Goal: Task Accomplishment & Management: Manage account settings

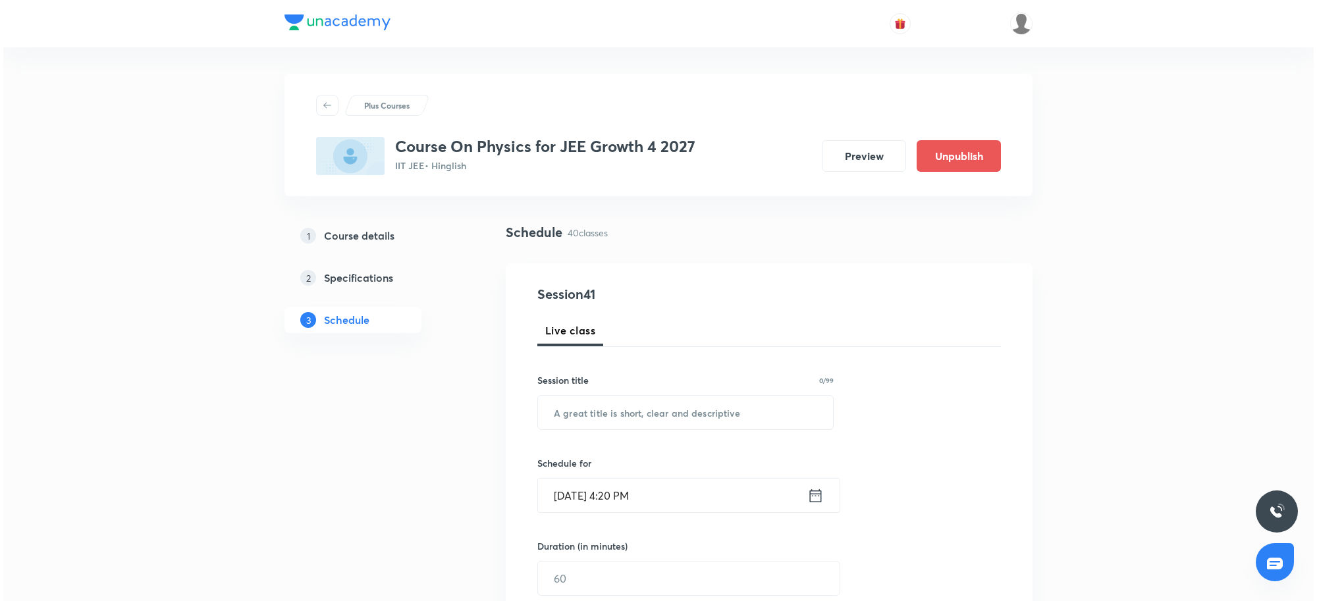
scroll to position [4632, 0]
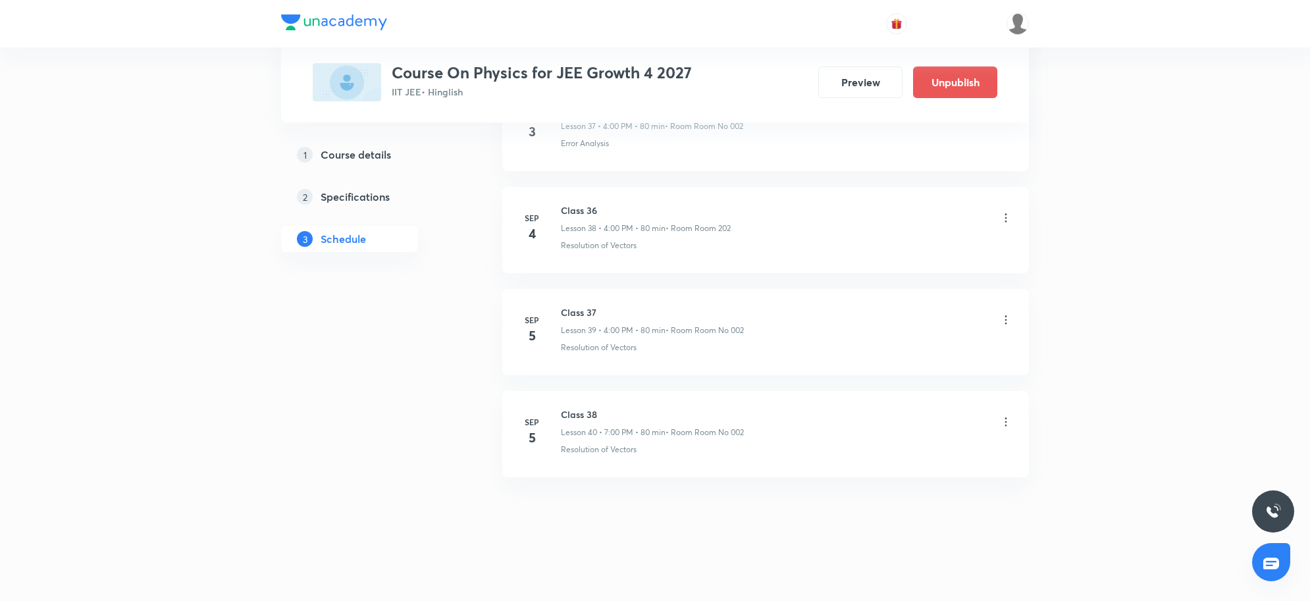
click at [1008, 422] on icon at bounding box center [1005, 421] width 13 height 13
click at [891, 459] on p "Edit" at bounding box center [883, 457] width 16 height 14
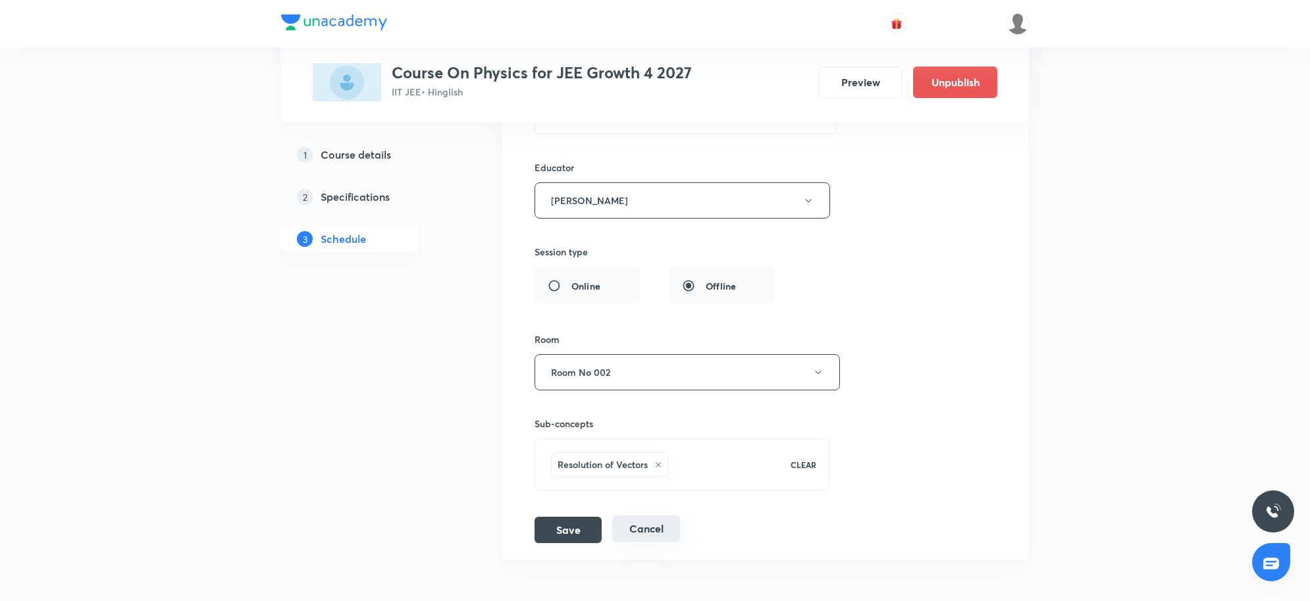
scroll to position [4287, 0]
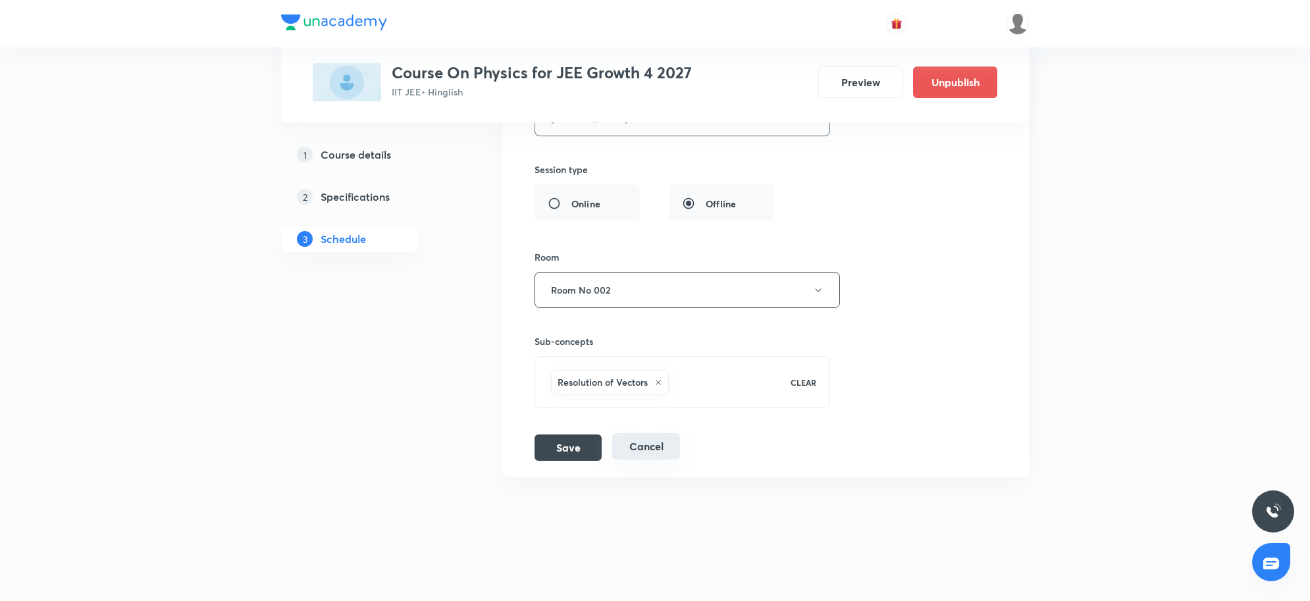
click at [640, 455] on button "Cancel" at bounding box center [646, 446] width 68 height 26
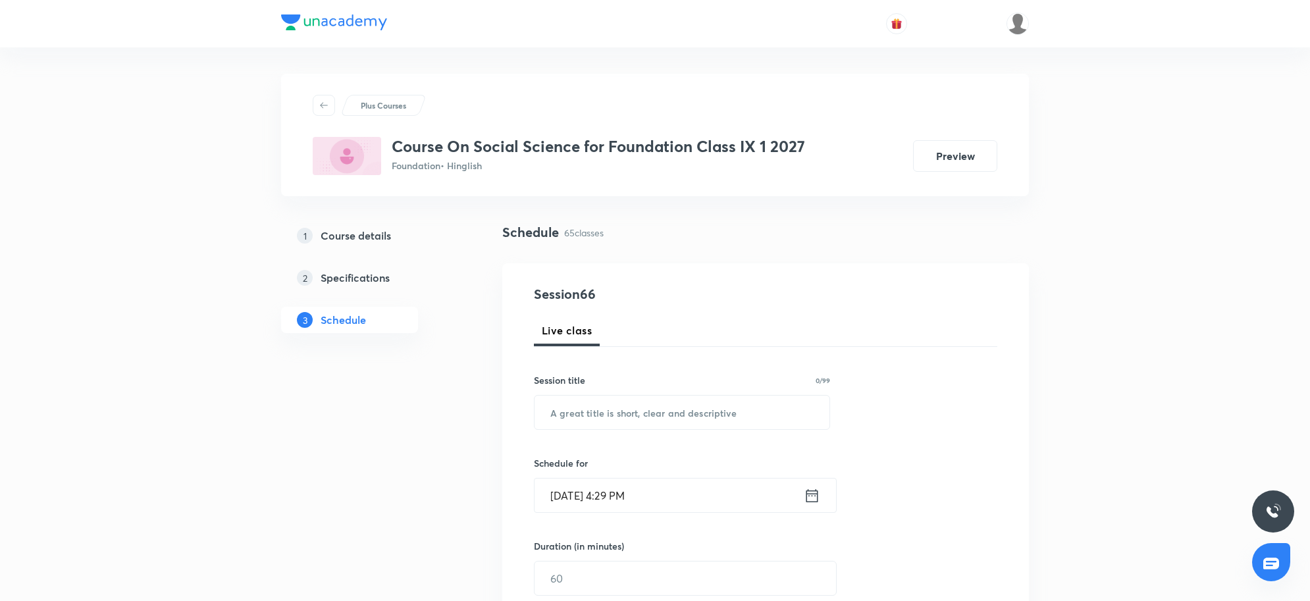
scroll to position [7105, 0]
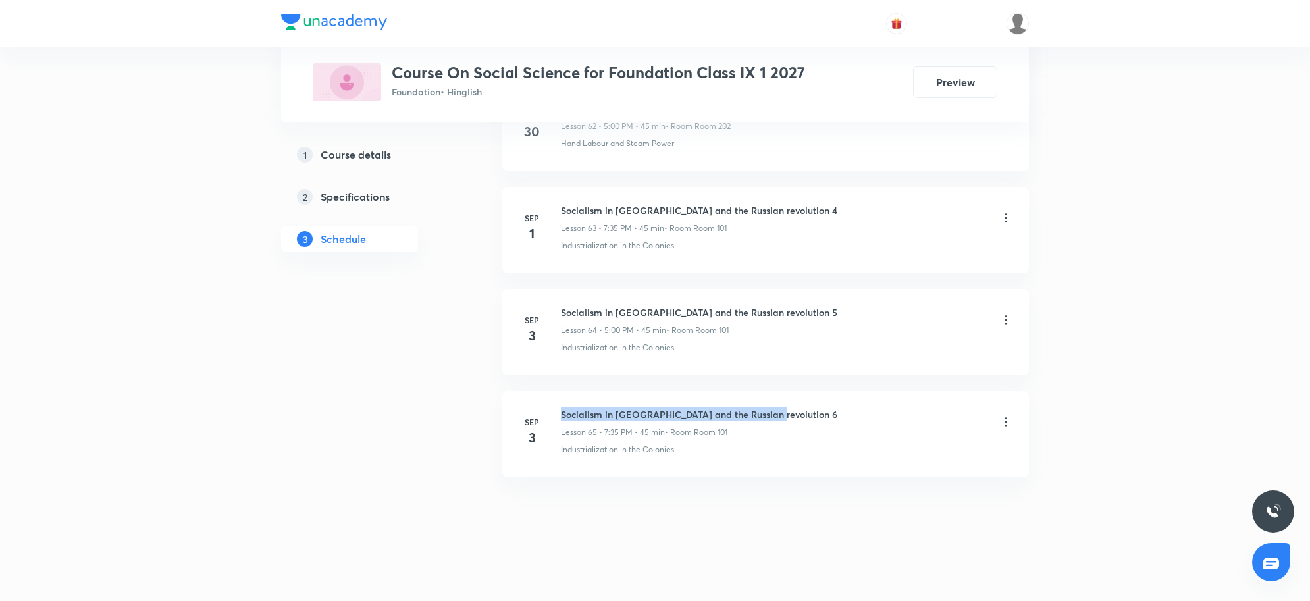
drag, startPoint x: 561, startPoint y: 415, endPoint x: 765, endPoint y: 407, distance: 204.2
click at [765, 407] on h6 "Socialism in Europe and the Russian revolution 6" at bounding box center [699, 414] width 276 height 14
copy h6 "Socialism in Europe and the Russian revolution 6"
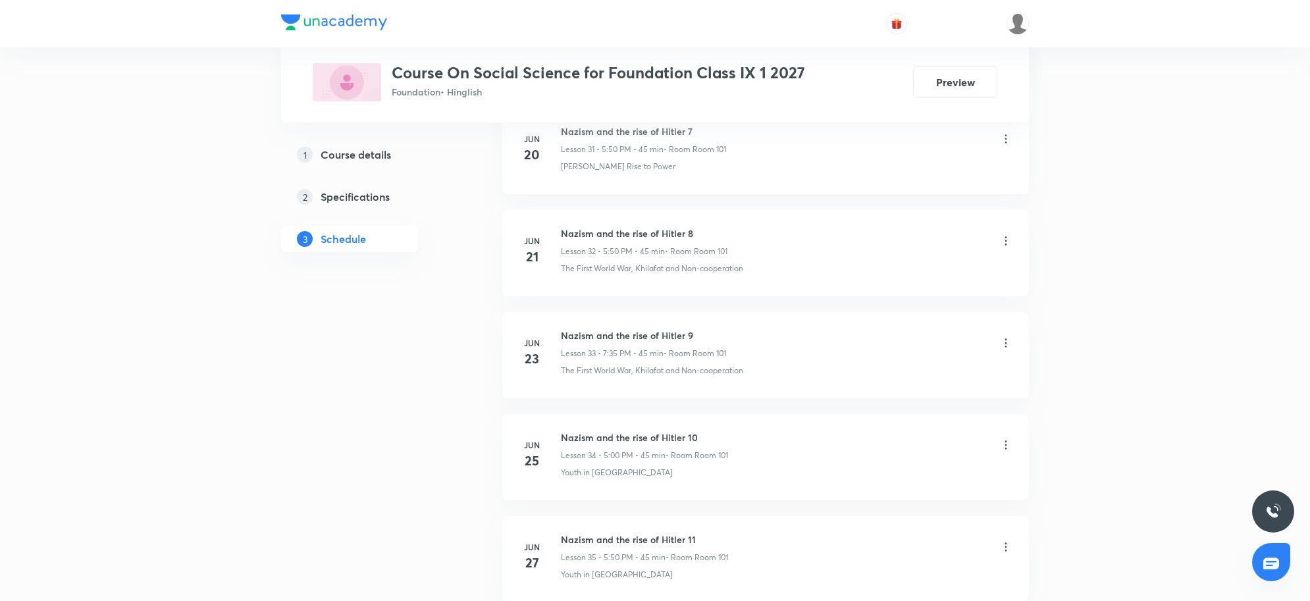
scroll to position [0, 0]
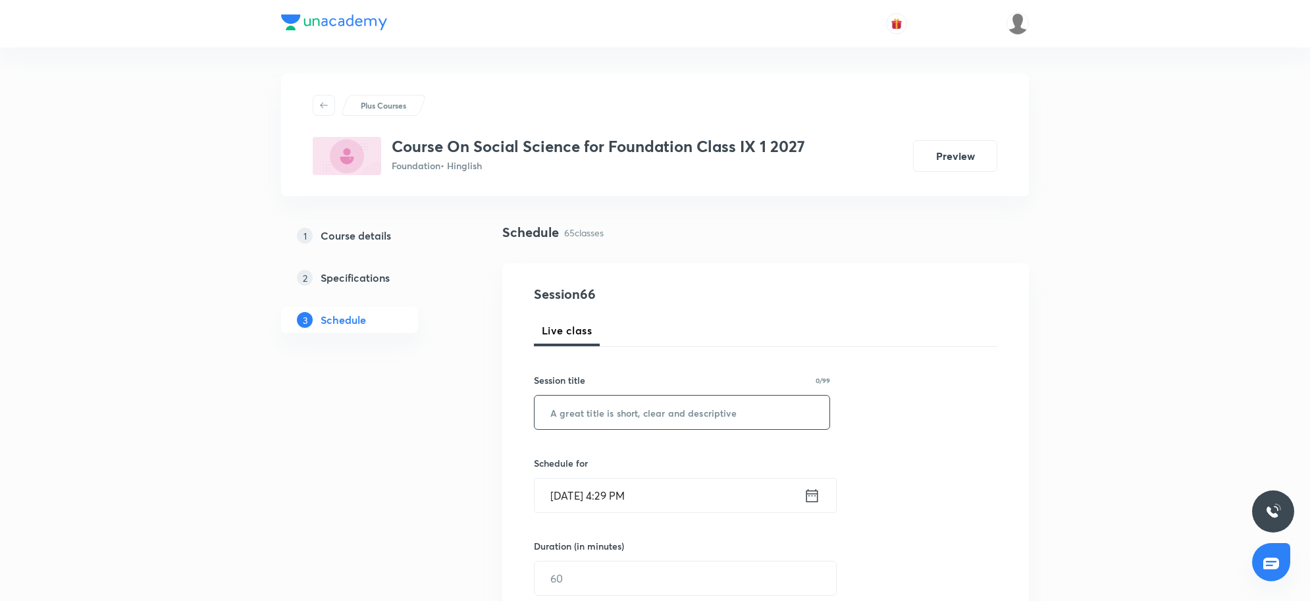
click at [692, 409] on input "text" at bounding box center [682, 413] width 295 height 34
paste input "Socialism in Europe and the Russian revolution 6"
type input "Socialism in Europe and the Russian revolution 7"
click at [725, 484] on input "Sep 5, 2025, 4:29 PM" at bounding box center [669, 496] width 269 height 34
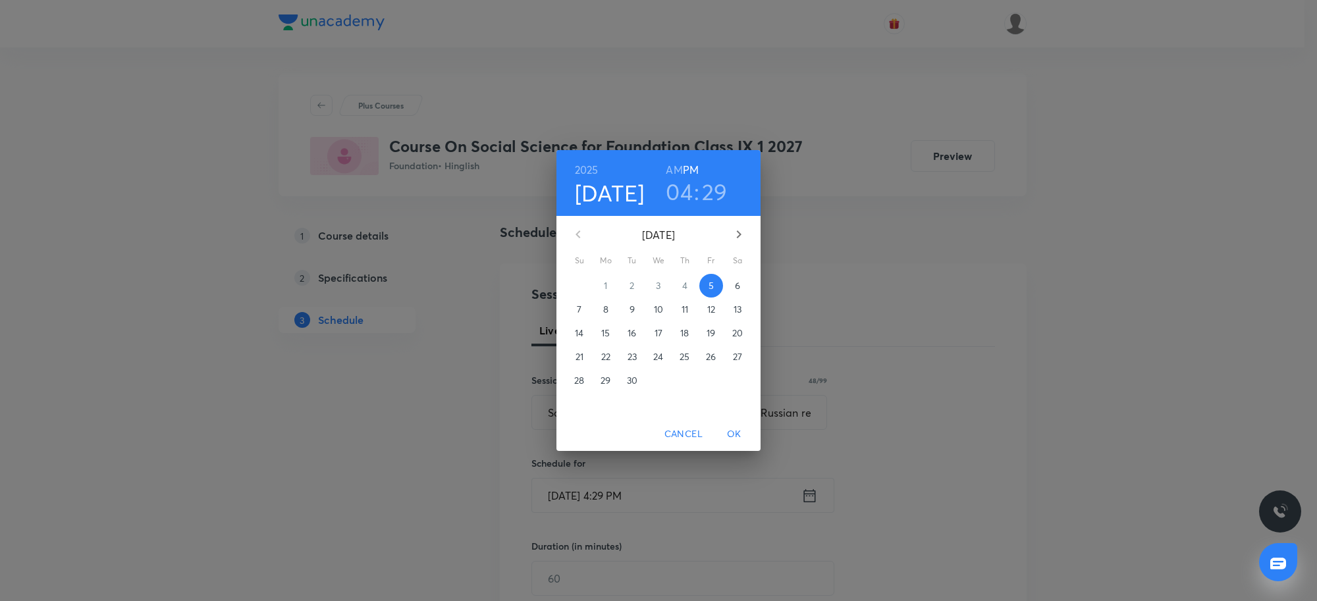
click at [679, 193] on h3 "04" at bounding box center [679, 192] width 27 height 28
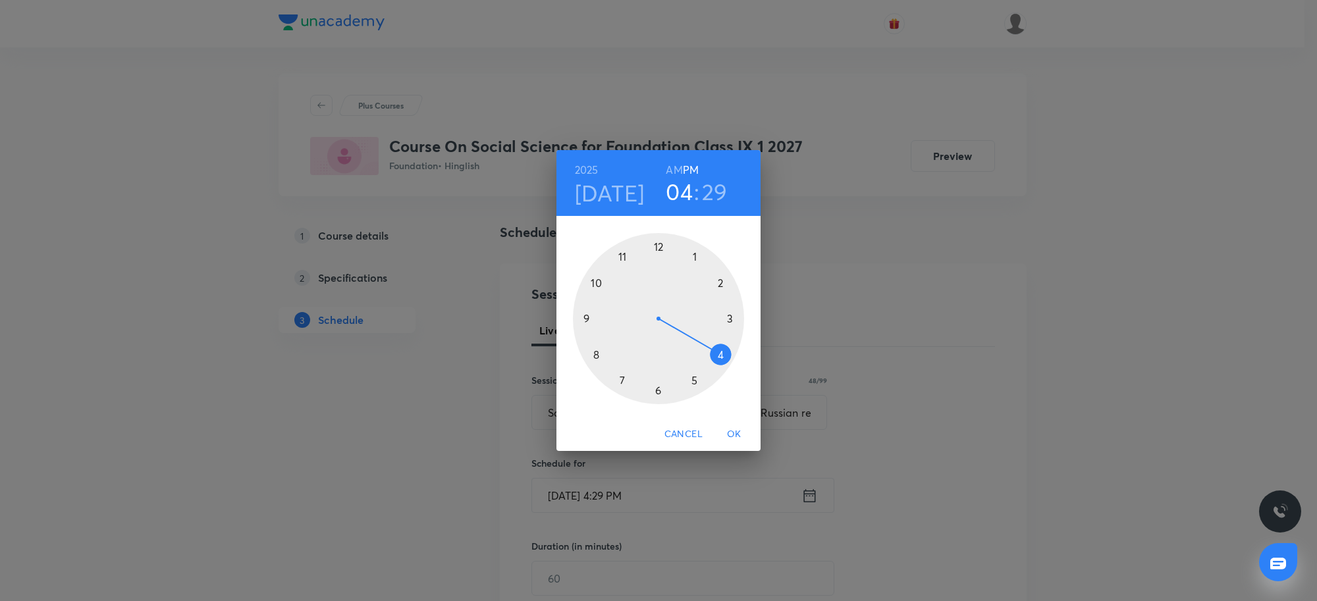
click at [696, 380] on div at bounding box center [658, 318] width 171 height 171
click at [659, 248] on div at bounding box center [658, 318] width 171 height 171
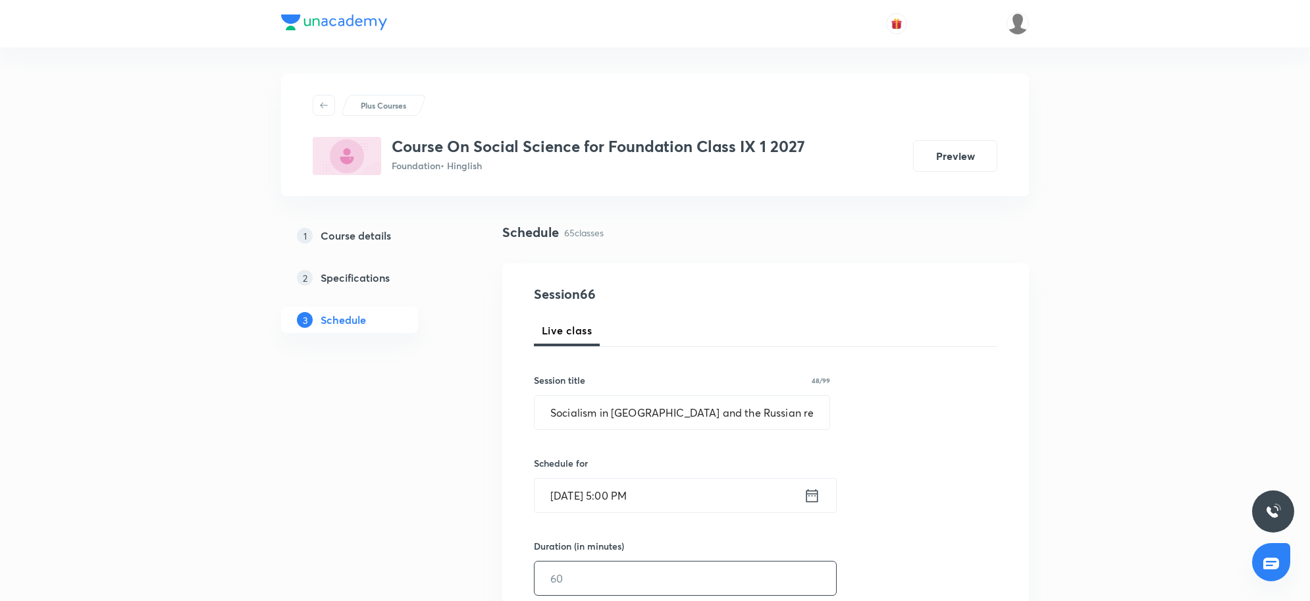
click at [604, 562] on input "text" at bounding box center [685, 579] width 301 height 34
type input "45"
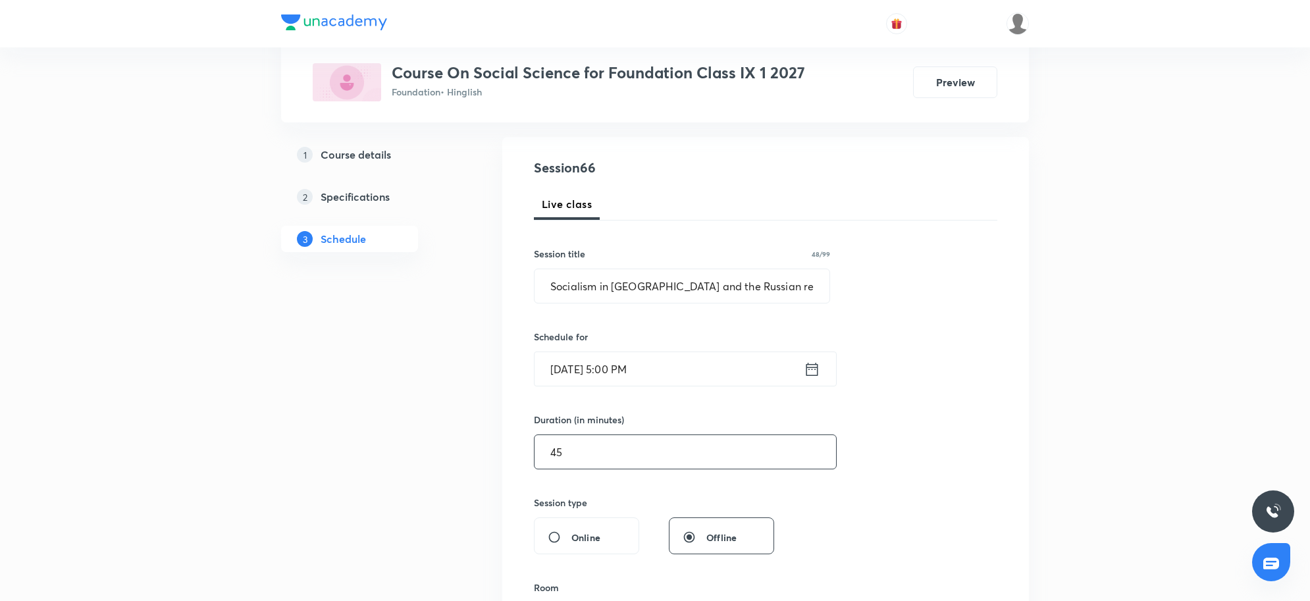
scroll to position [329, 0]
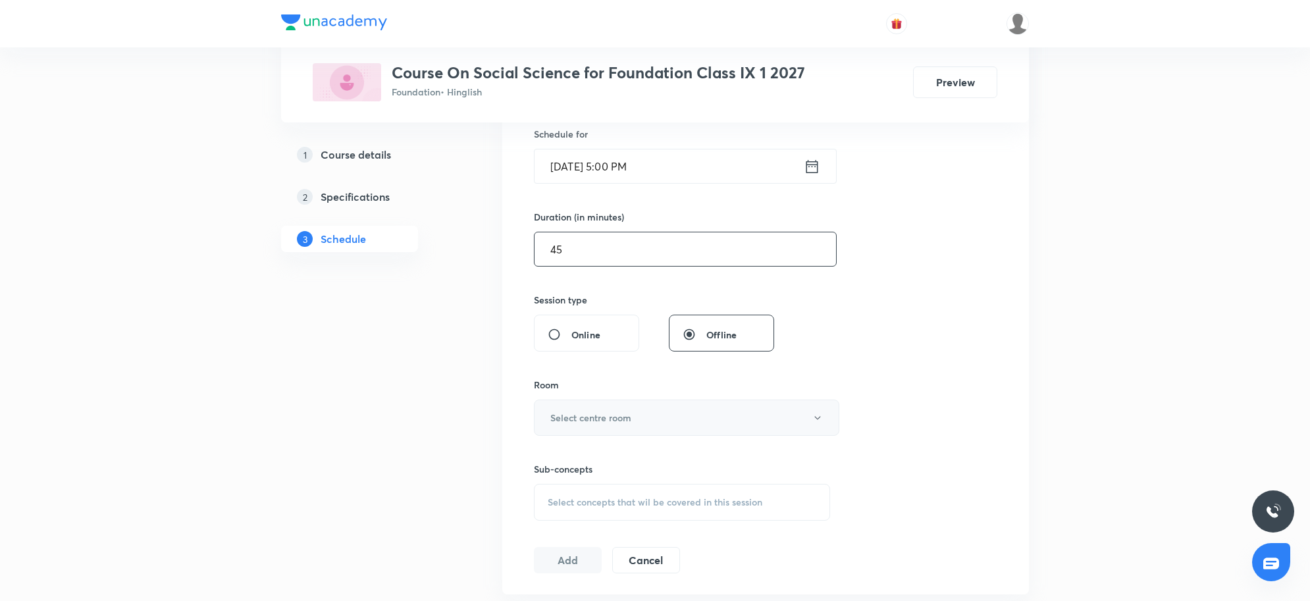
click at [617, 400] on button "Select centre room" at bounding box center [686, 418] width 305 height 36
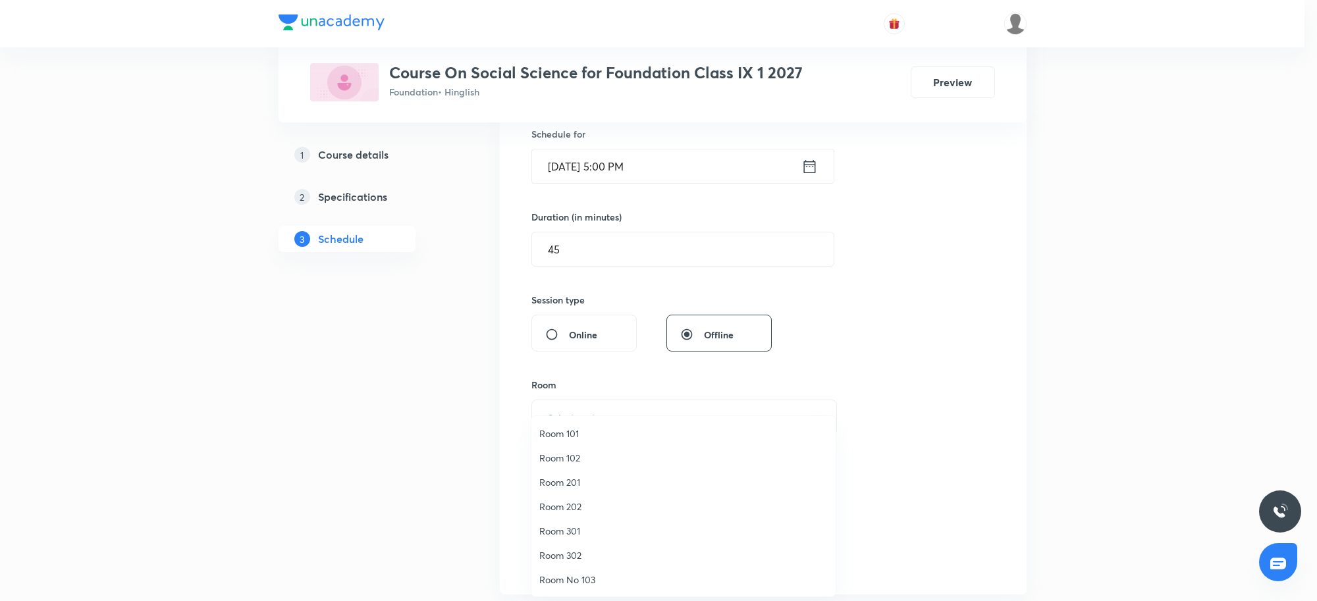
click at [557, 419] on ul "Room 101 Room 102 Room 201 Room 202 Room 301 Room 302 Room No 103 Room B 102 Ro…" at bounding box center [689, 555] width 317 height 278
click at [589, 430] on span "Room 101" at bounding box center [683, 434] width 288 height 14
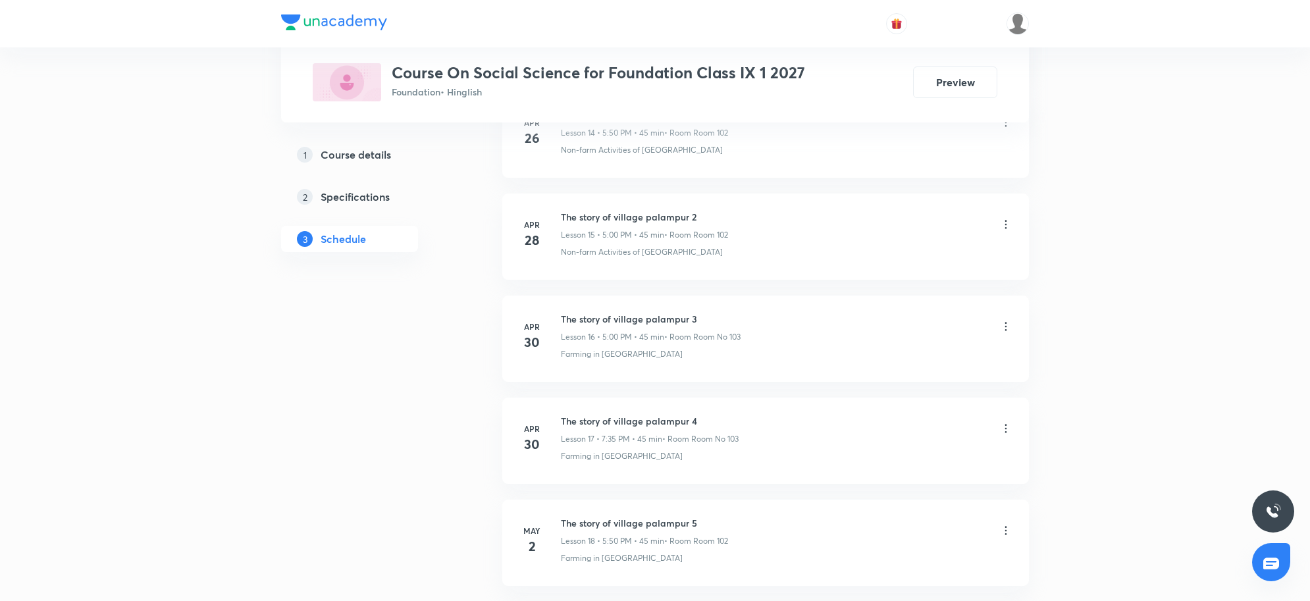
scroll to position [7105, 0]
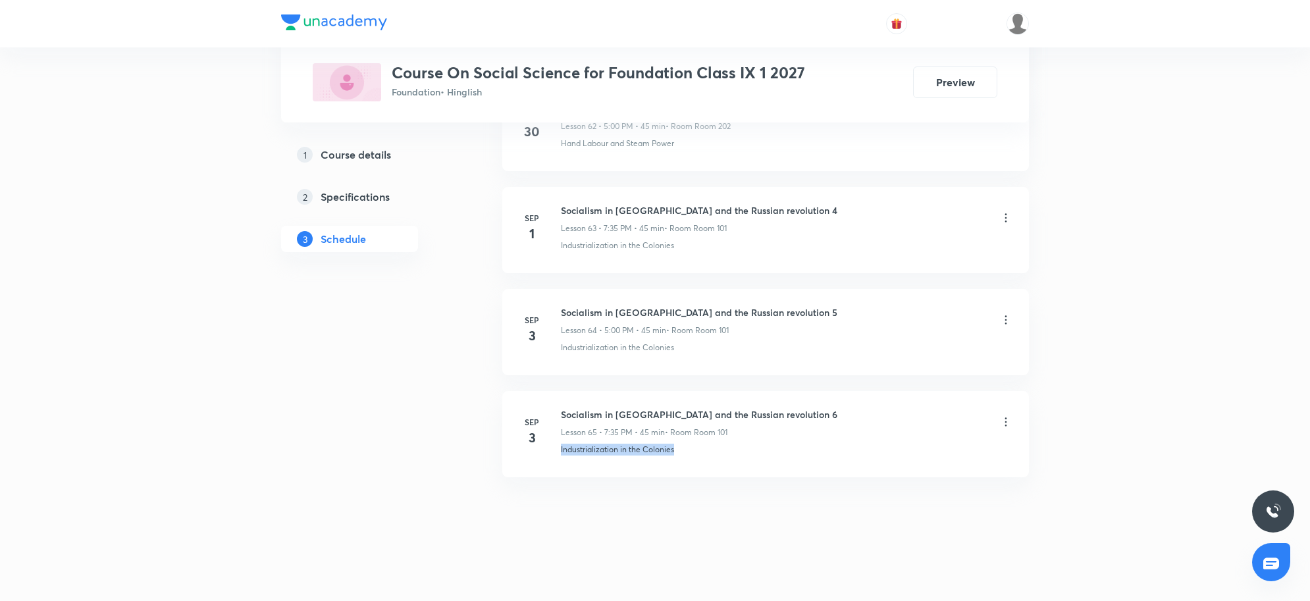
drag, startPoint x: 718, startPoint y: 448, endPoint x: 556, endPoint y: 466, distance: 162.3
click at [556, 466] on li "Sep 3 Socialism in Europe and the Russian revolution 6 Lesson 65 • 7:35 PM • 45…" at bounding box center [765, 434] width 527 height 86
copy p "Industrialization in the Colonies"
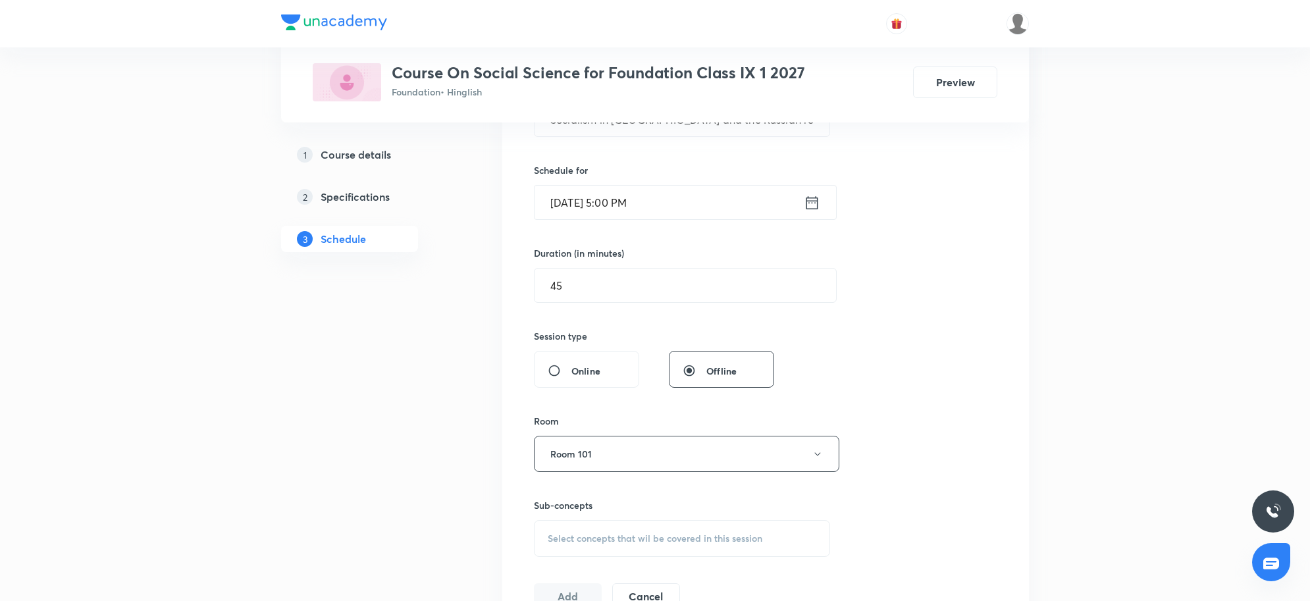
scroll to position [494, 0]
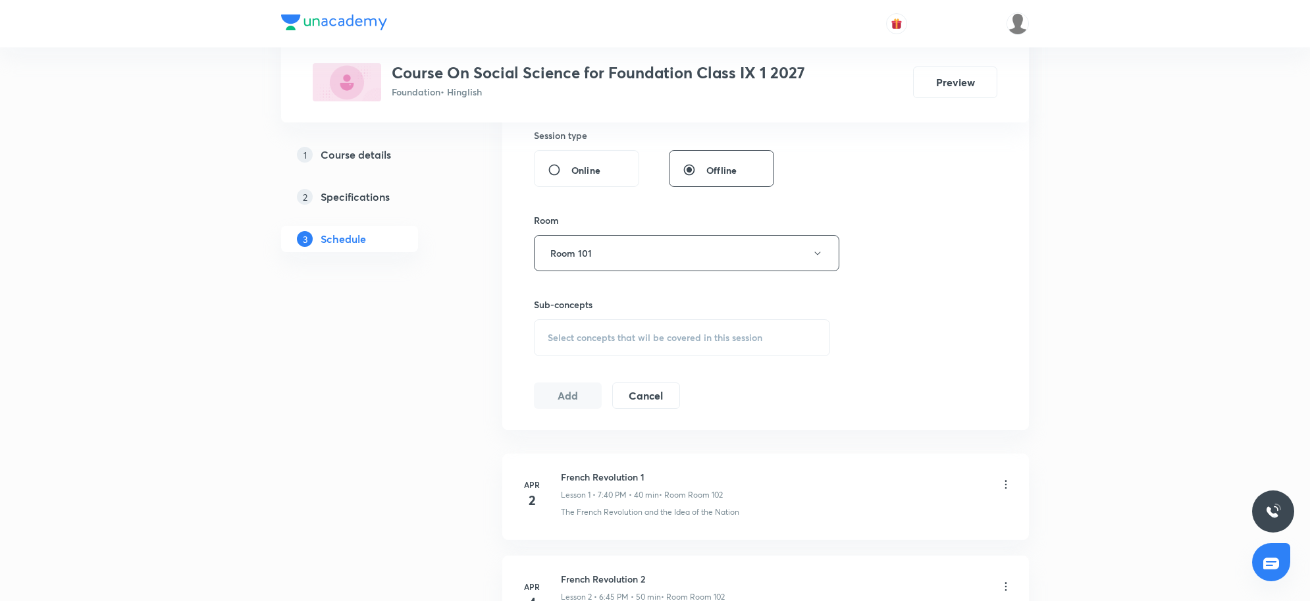
click at [666, 350] on div "Select concepts that wil be covered in this session" at bounding box center [682, 337] width 296 height 37
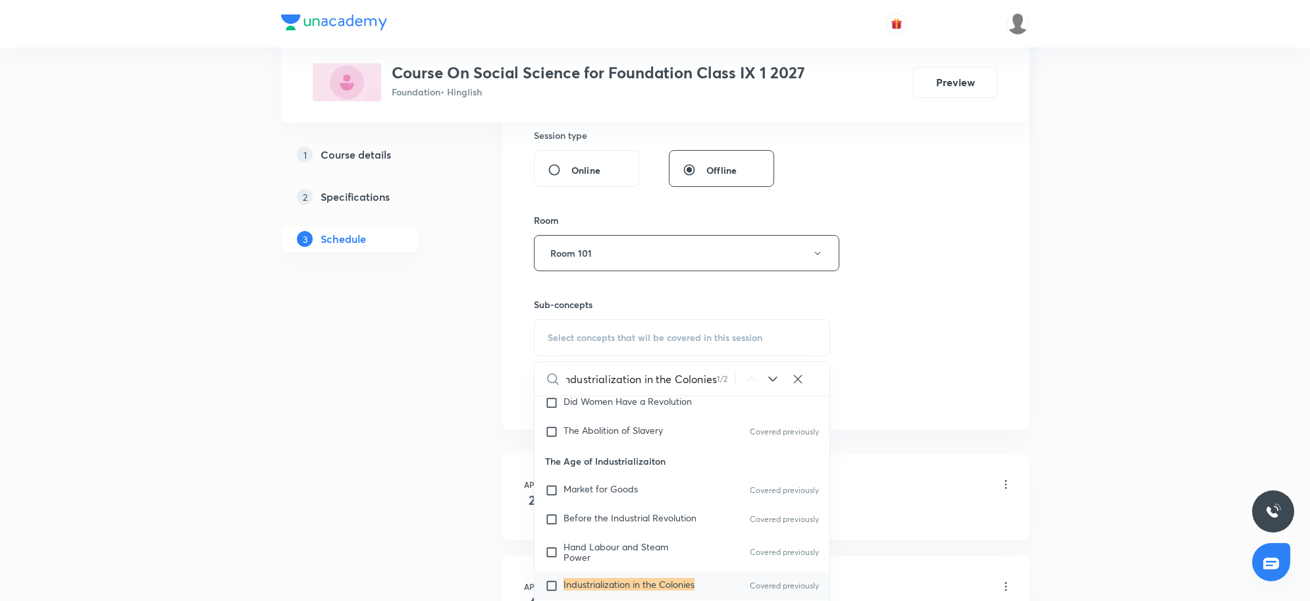
scroll to position [151, 0]
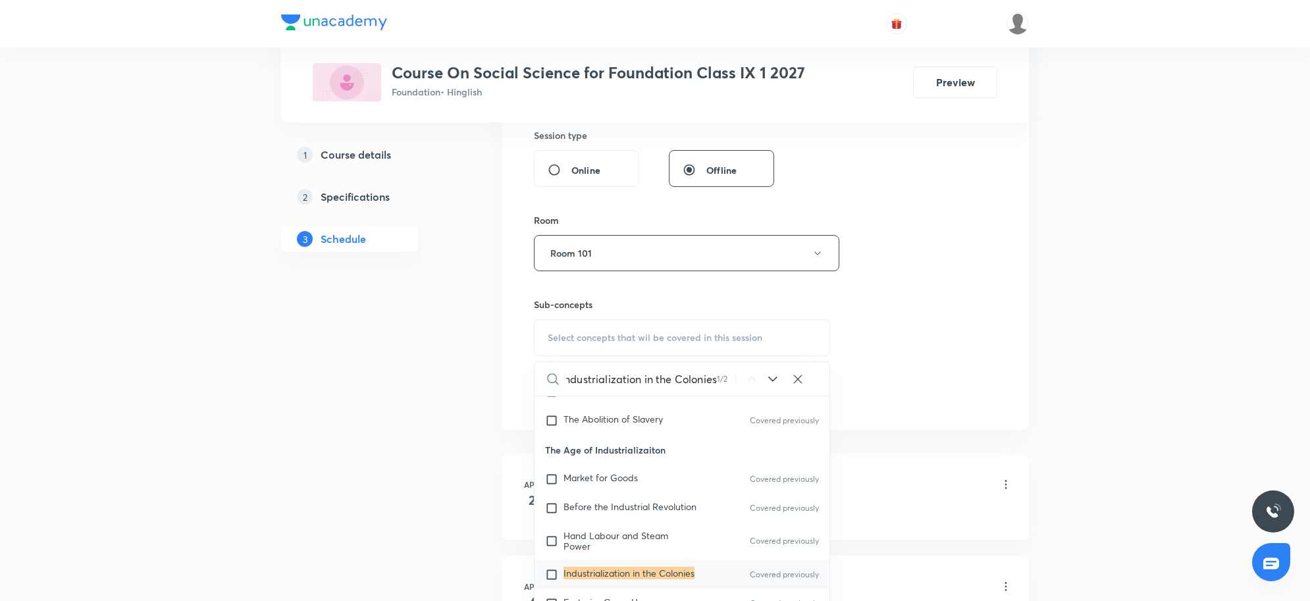
type input "Industrialization in the Colonies"
click at [673, 567] on mark "Industrialization in the Colonies" at bounding box center [628, 573] width 131 height 13
checkbox input "true"
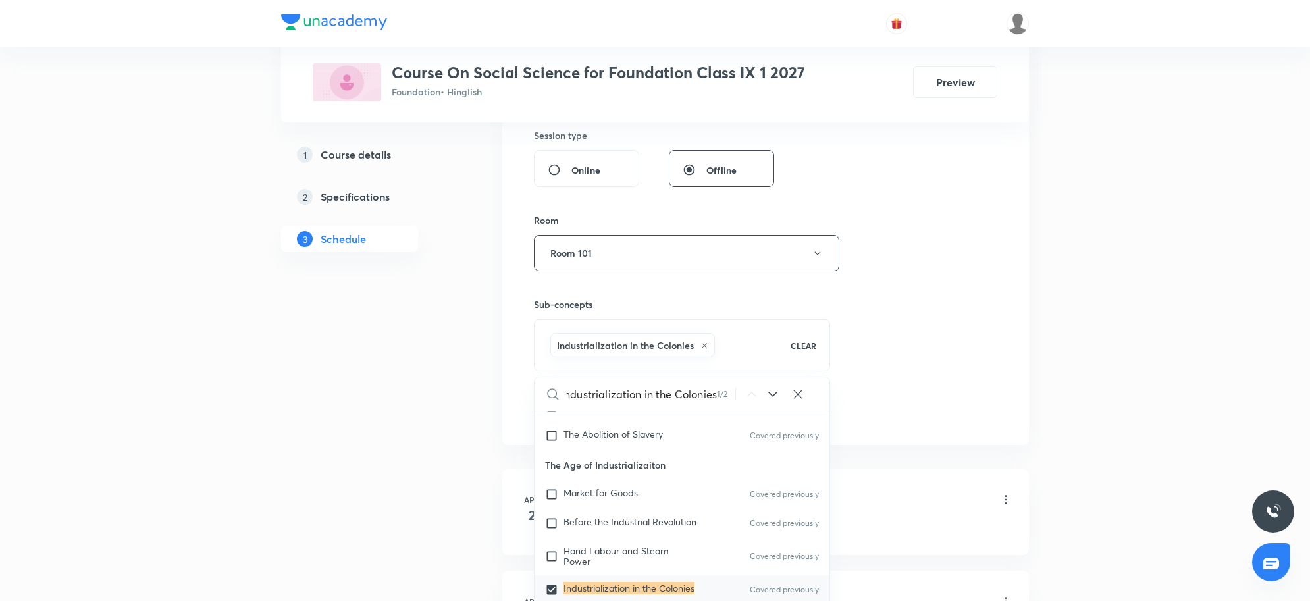
scroll to position [0, 0]
click at [887, 377] on div "Session 66 Live class Session title 48/99 Socialism in Europe and the Russian r…" at bounding box center [765, 107] width 463 height 633
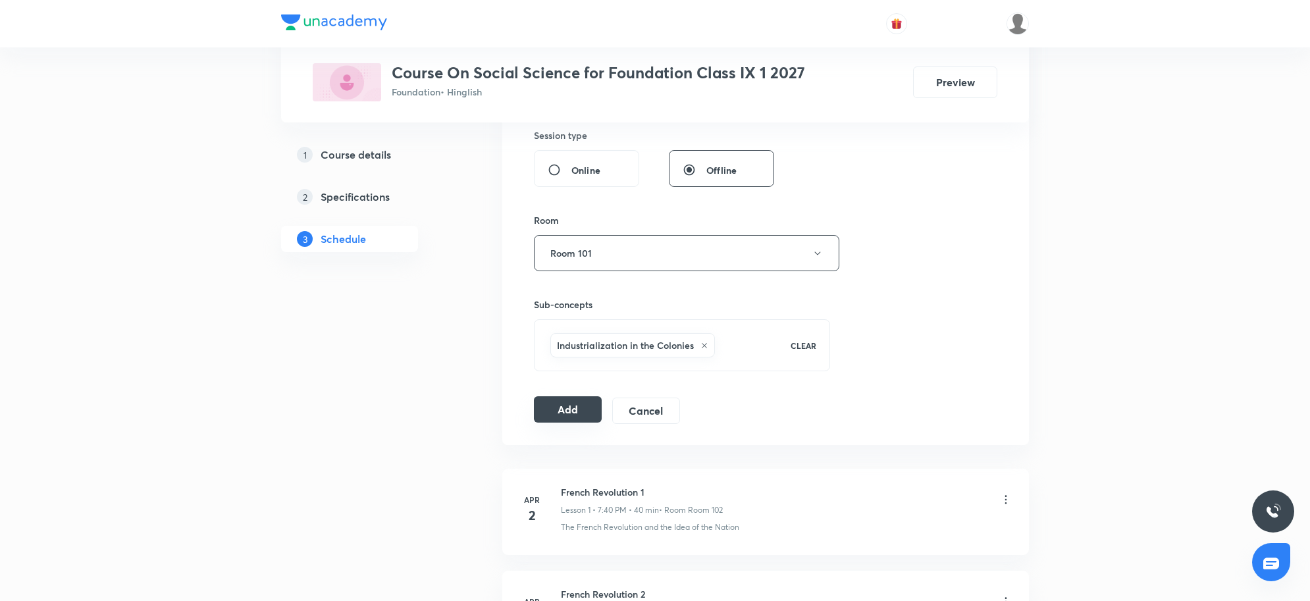
click at [574, 412] on button "Add" at bounding box center [568, 409] width 68 height 26
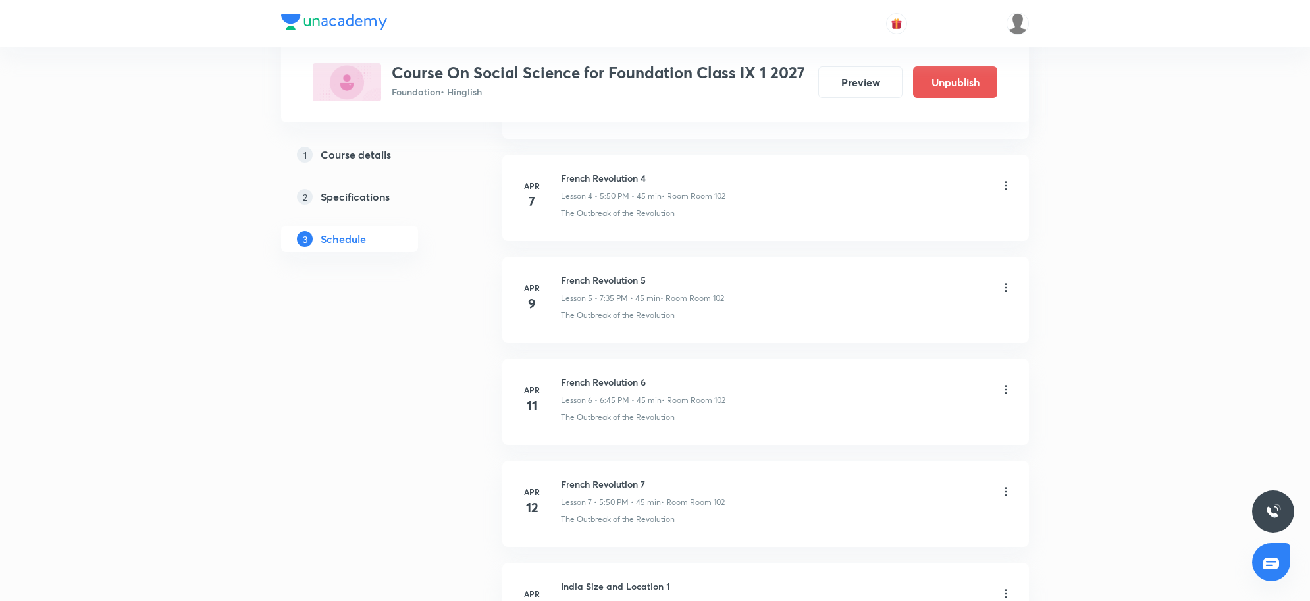
scroll to position [6601, 0]
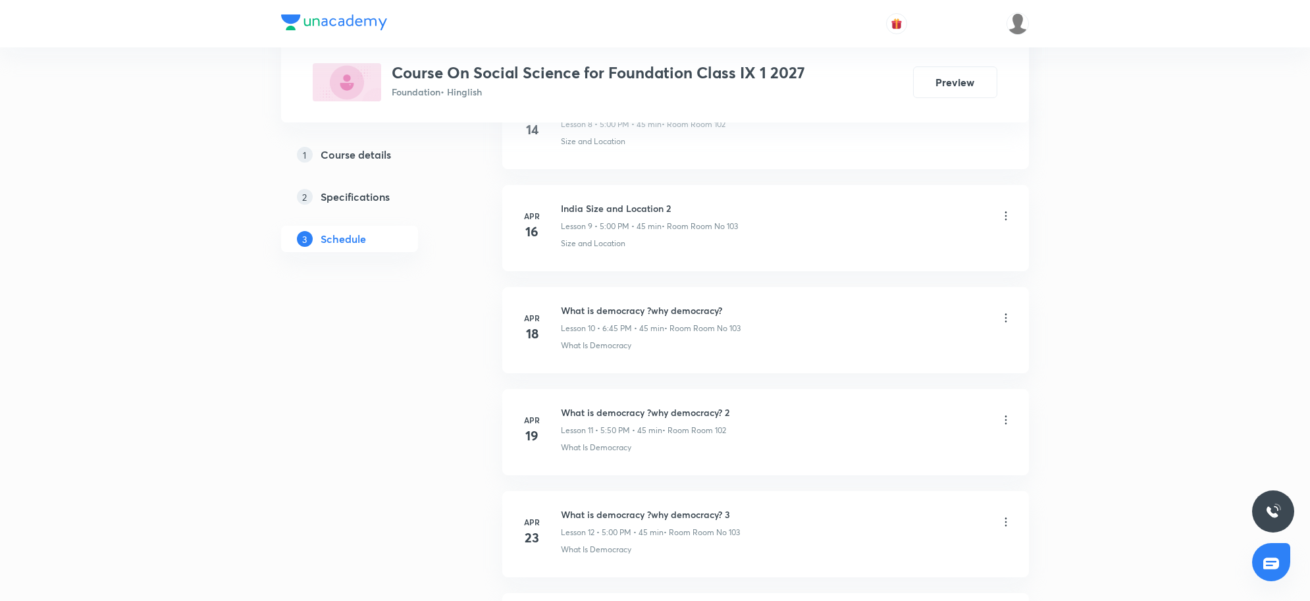
scroll to position [7105, 0]
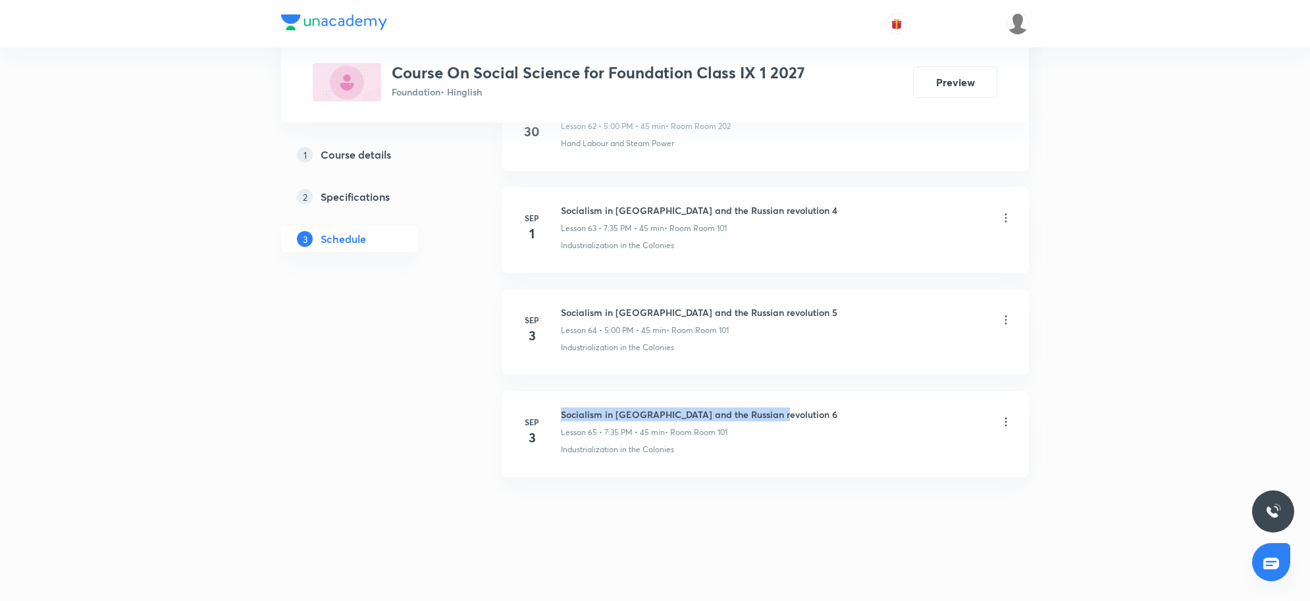
drag, startPoint x: 561, startPoint y: 413, endPoint x: 777, endPoint y: 393, distance: 217.5
click at [777, 393] on li "Sep 3 Socialism in Europe and the Russian revolution 6 Lesson 65 • 7:35 PM • 45…" at bounding box center [765, 434] width 527 height 86
copy h6 "Socialism in Europe and the Russian revolution 6"
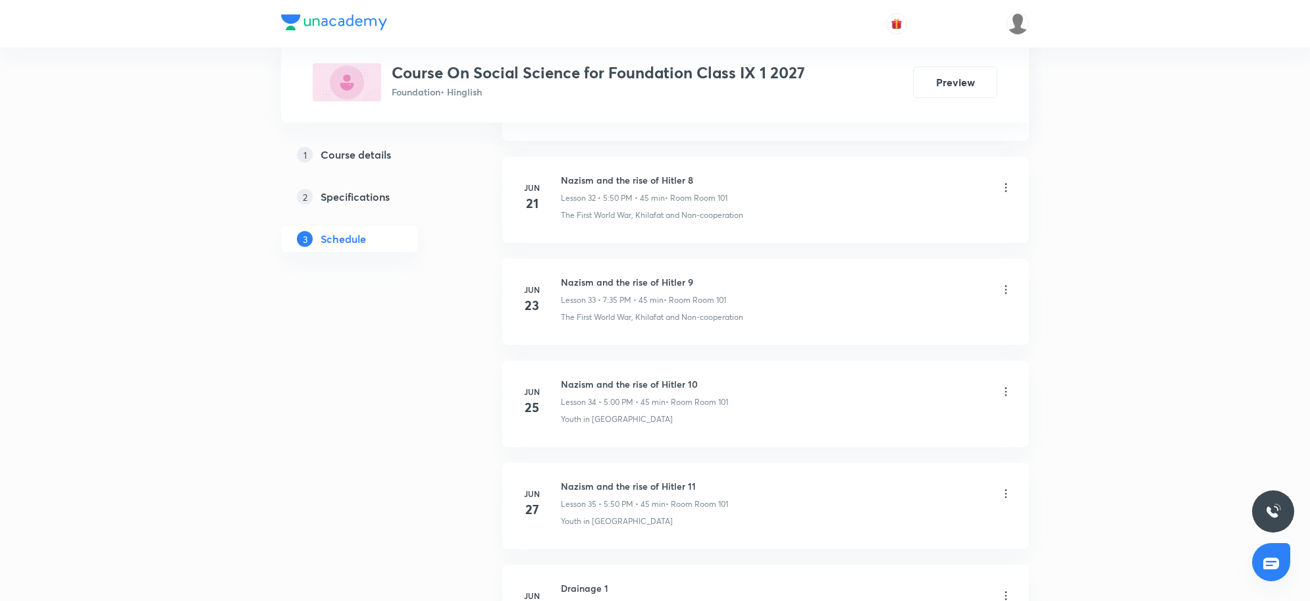
scroll to position [0, 0]
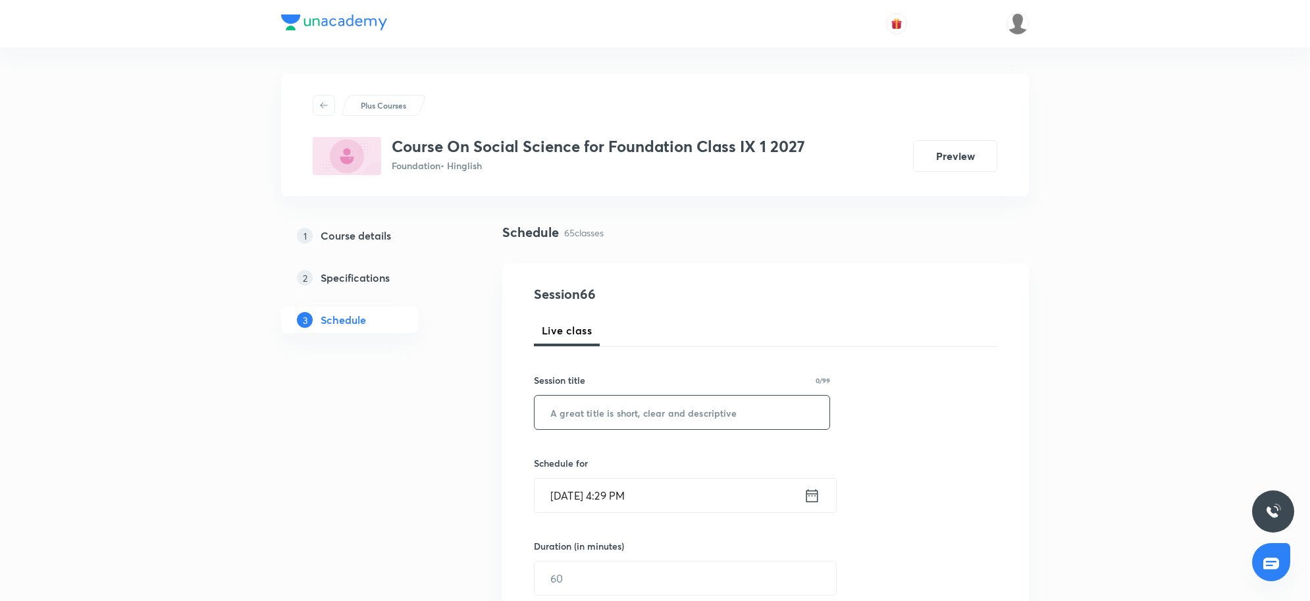
click at [634, 415] on input "text" at bounding box center [682, 413] width 295 height 34
paste input "Socialism in Europe and the Russian revolution 6"
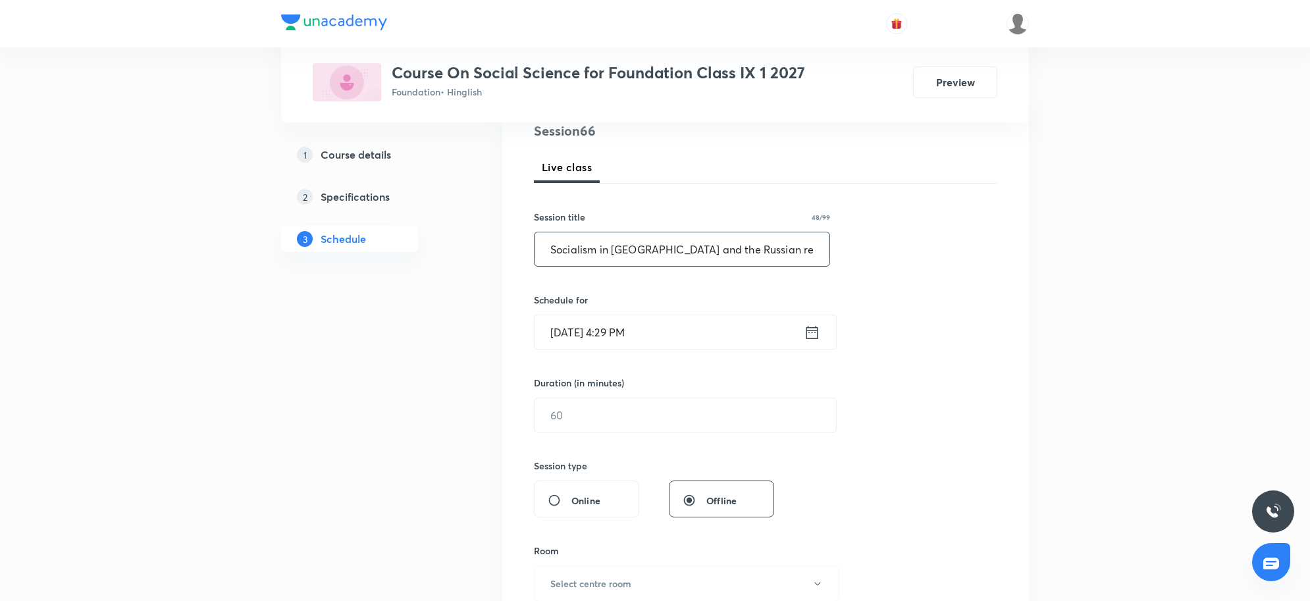
scroll to position [165, 0]
click at [680, 333] on input "Sep 5, 2025, 4:29 PM" at bounding box center [669, 331] width 269 height 34
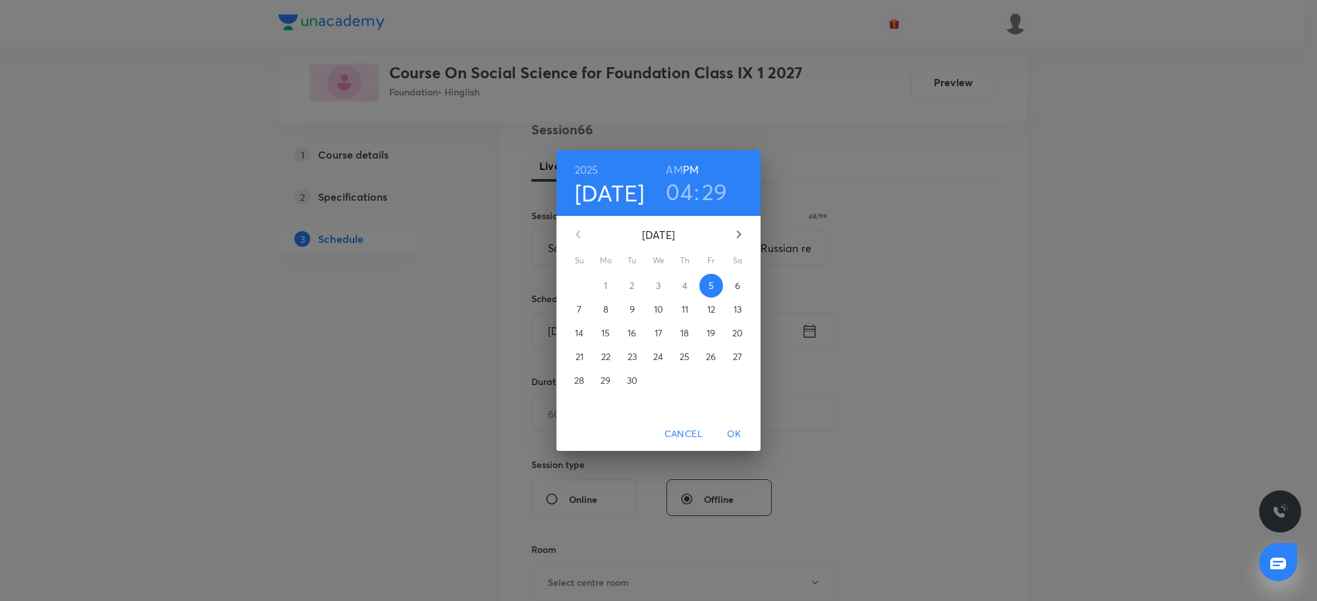
click at [817, 240] on div "2025 Sep 5 04 : 29 AM PM September 2025 Su Mo Tu We Th Fr Sa 31 1 2 3 4 5 6 7 8…" at bounding box center [658, 300] width 1317 height 601
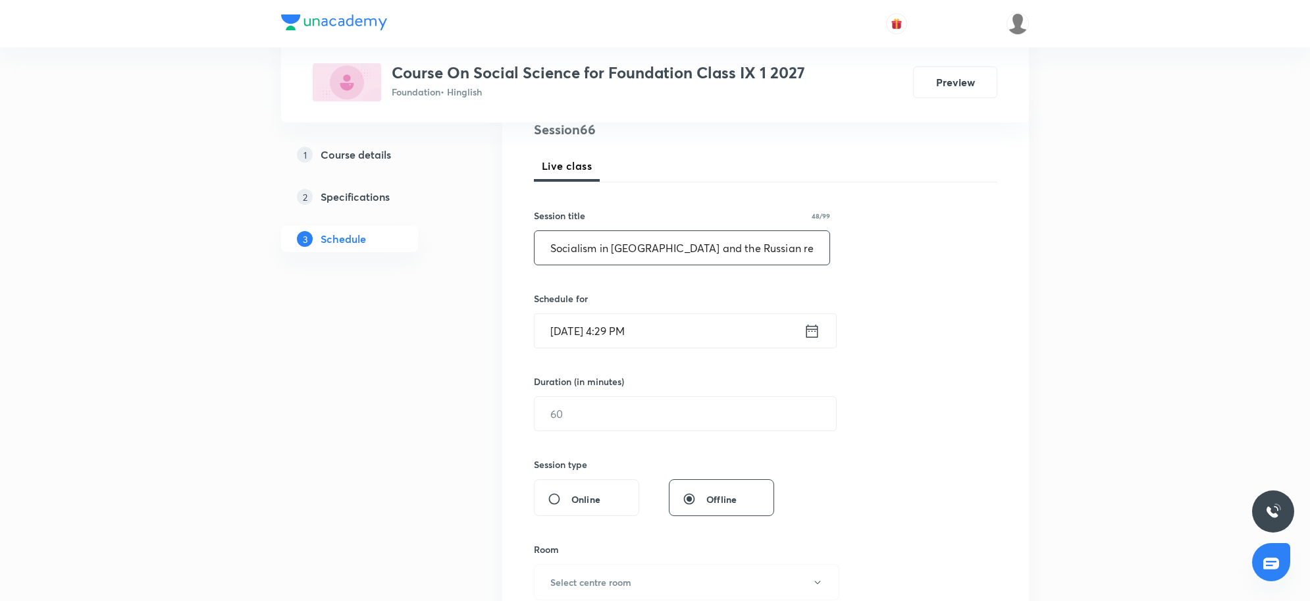
click at [806, 244] on input "Socialism in Europe and the Russian revolution 7" at bounding box center [682, 248] width 295 height 34
type input "Socialism in Europe and the Russian revolution 8"
click at [731, 328] on input "Sep 5, 2025, 4:29 PM" at bounding box center [669, 331] width 269 height 34
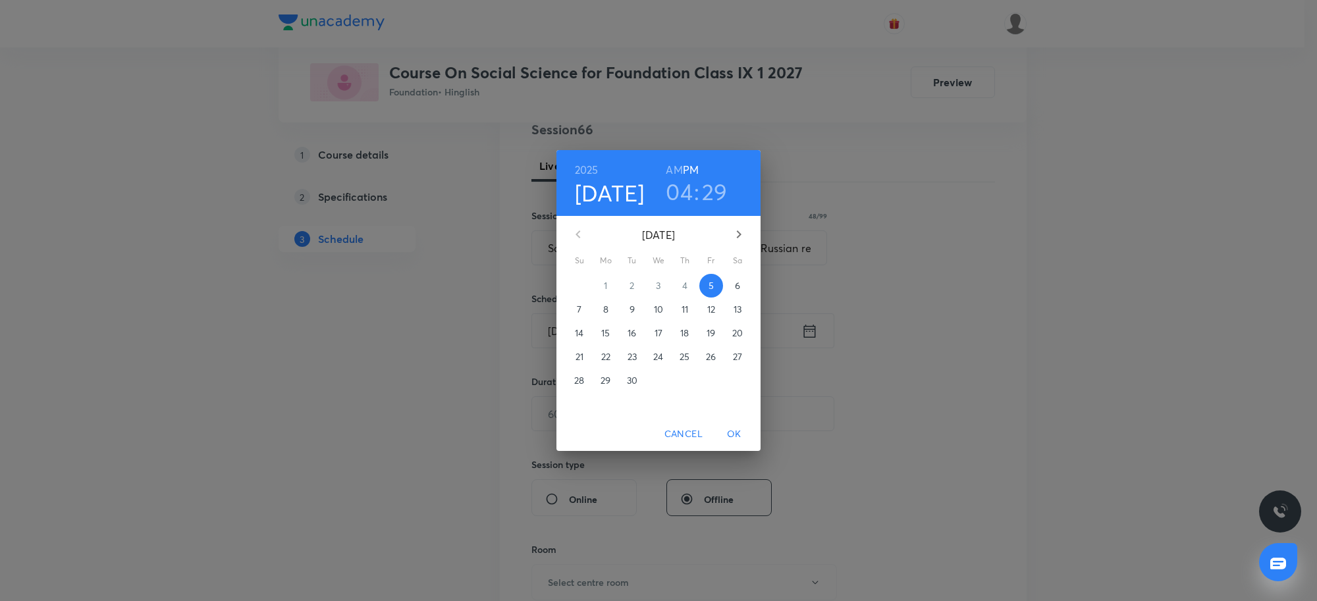
click at [688, 184] on h3 "04" at bounding box center [679, 192] width 27 height 28
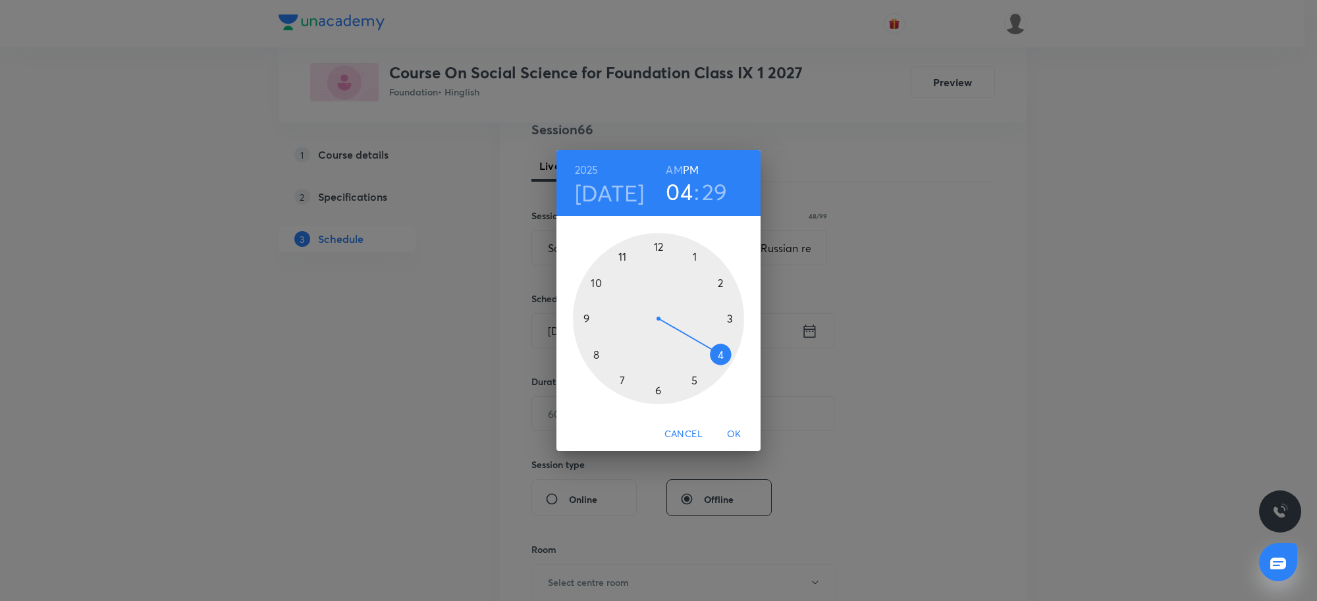
click at [693, 379] on div at bounding box center [658, 318] width 171 height 171
click at [602, 284] on div at bounding box center [658, 318] width 171 height 171
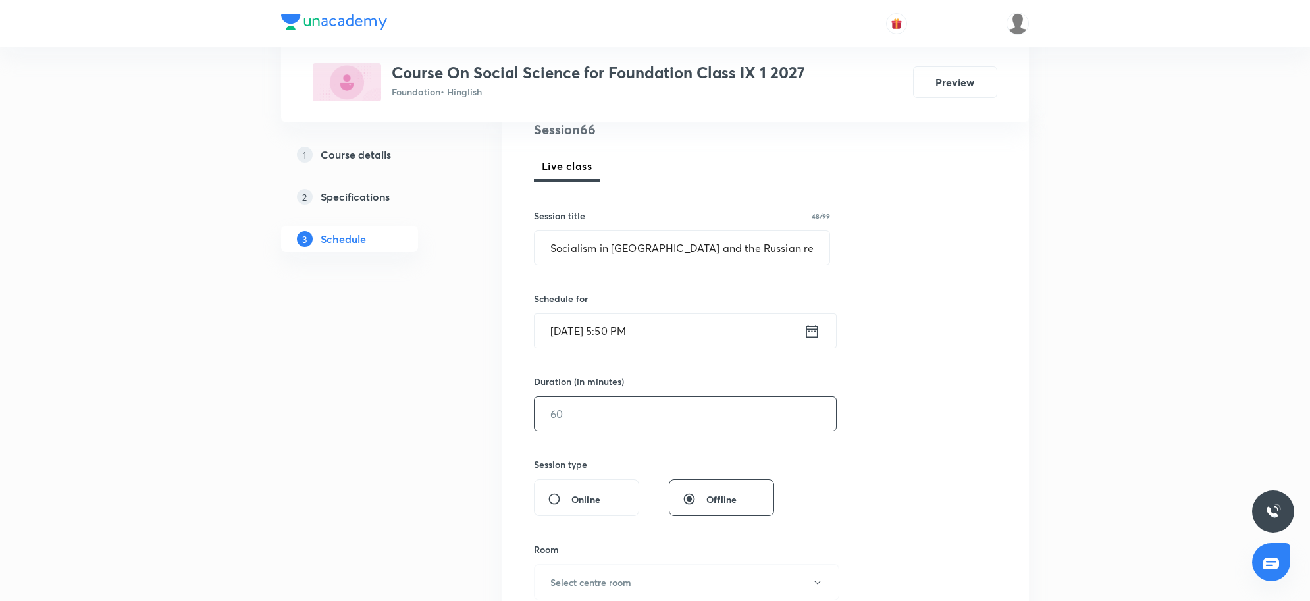
click at [621, 415] on input "text" at bounding box center [685, 414] width 301 height 34
type input "45"
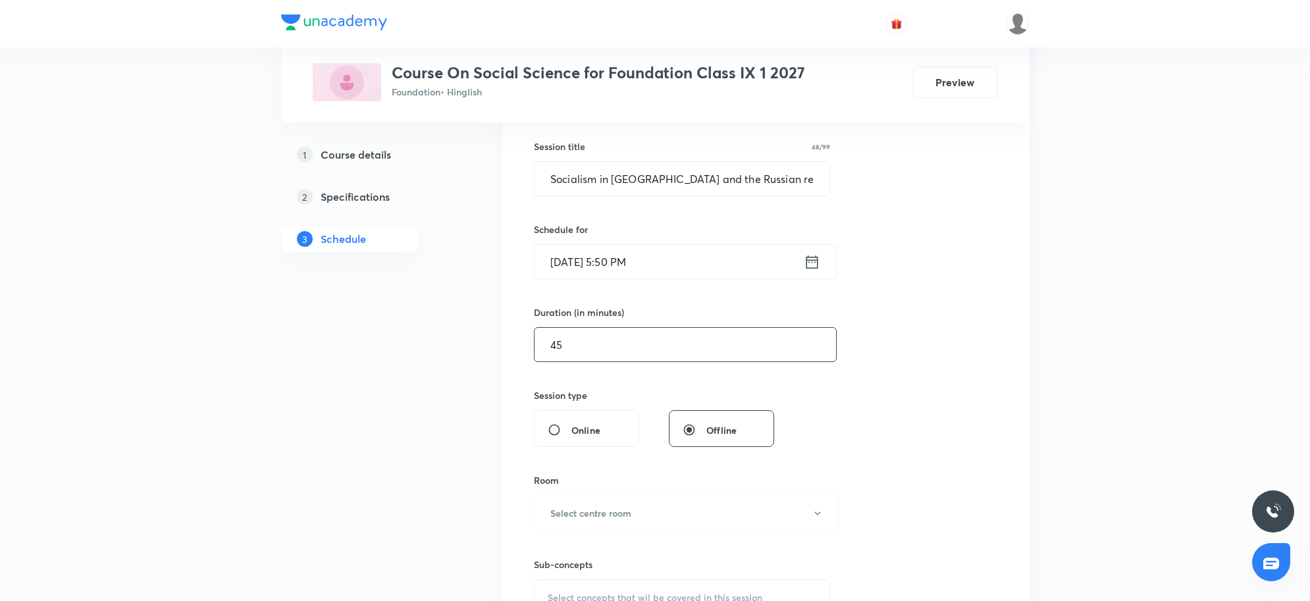
scroll to position [329, 0]
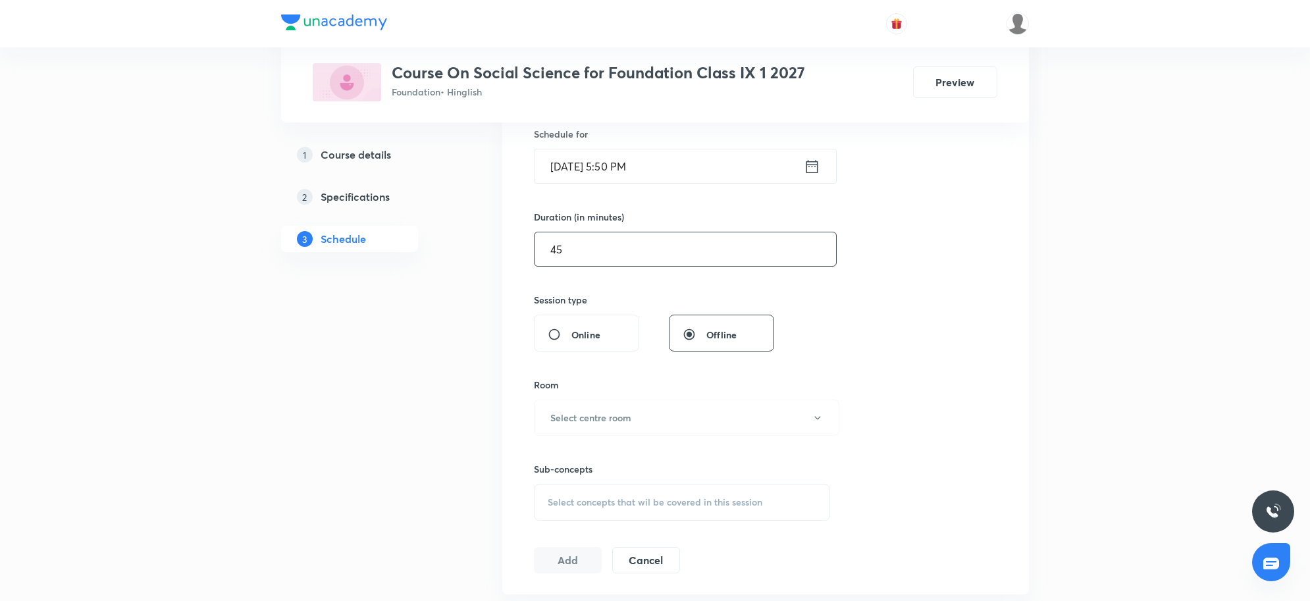
click at [621, 415] on h6 "Select centre room" at bounding box center [590, 418] width 81 height 14
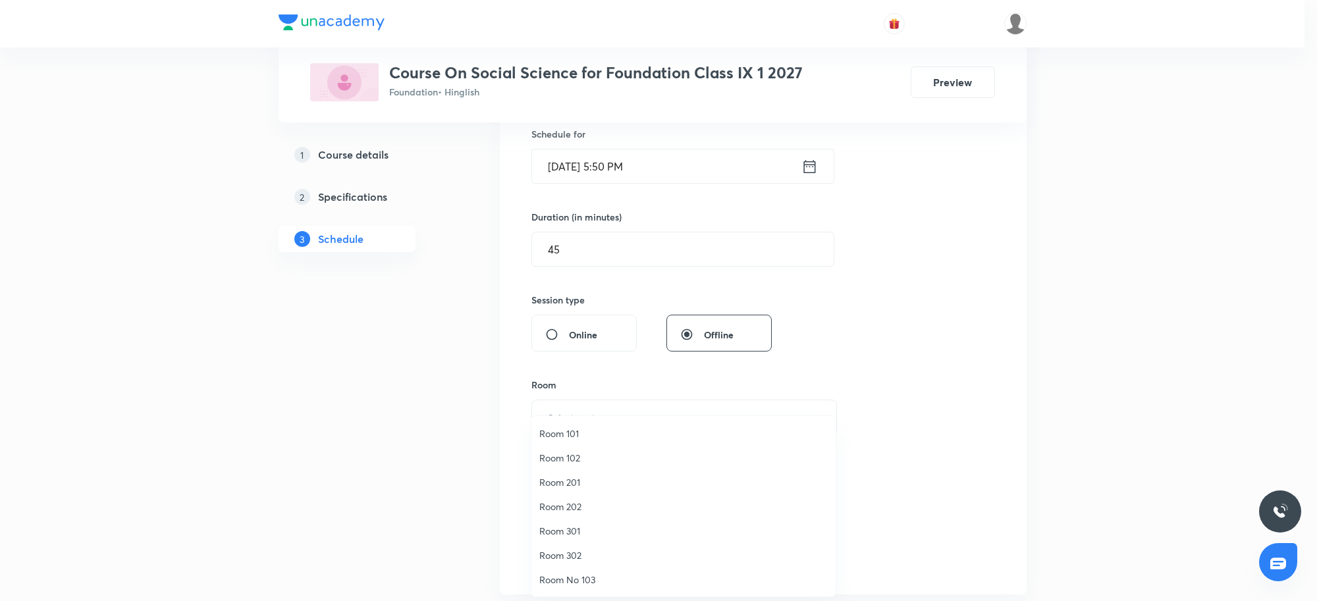
click at [561, 433] on span "Room 101" at bounding box center [683, 434] width 288 height 14
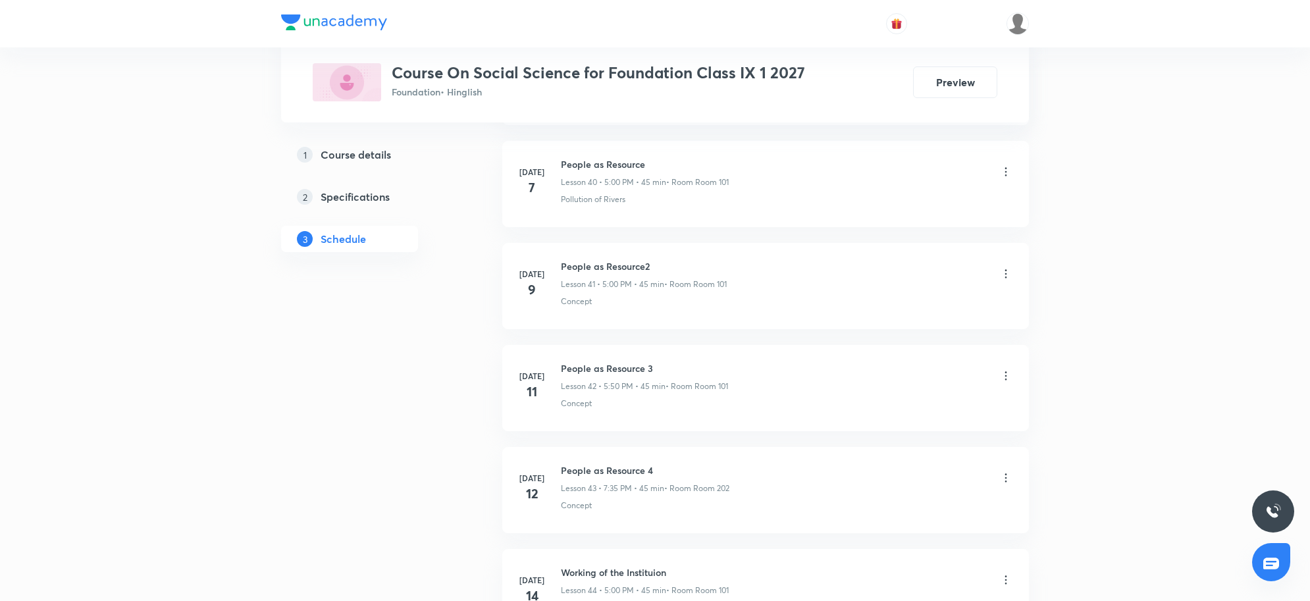
scroll to position [7105, 0]
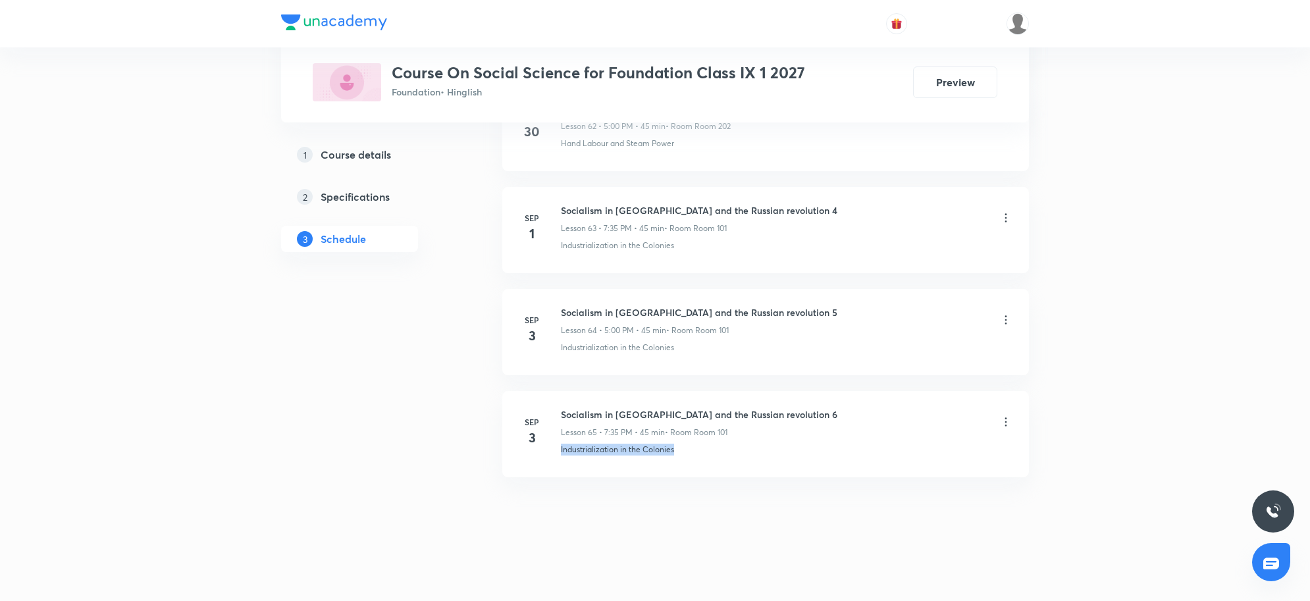
drag, startPoint x: 716, startPoint y: 476, endPoint x: 558, endPoint y: 505, distance: 160.0
copy p "Industrialization in the Colonies"
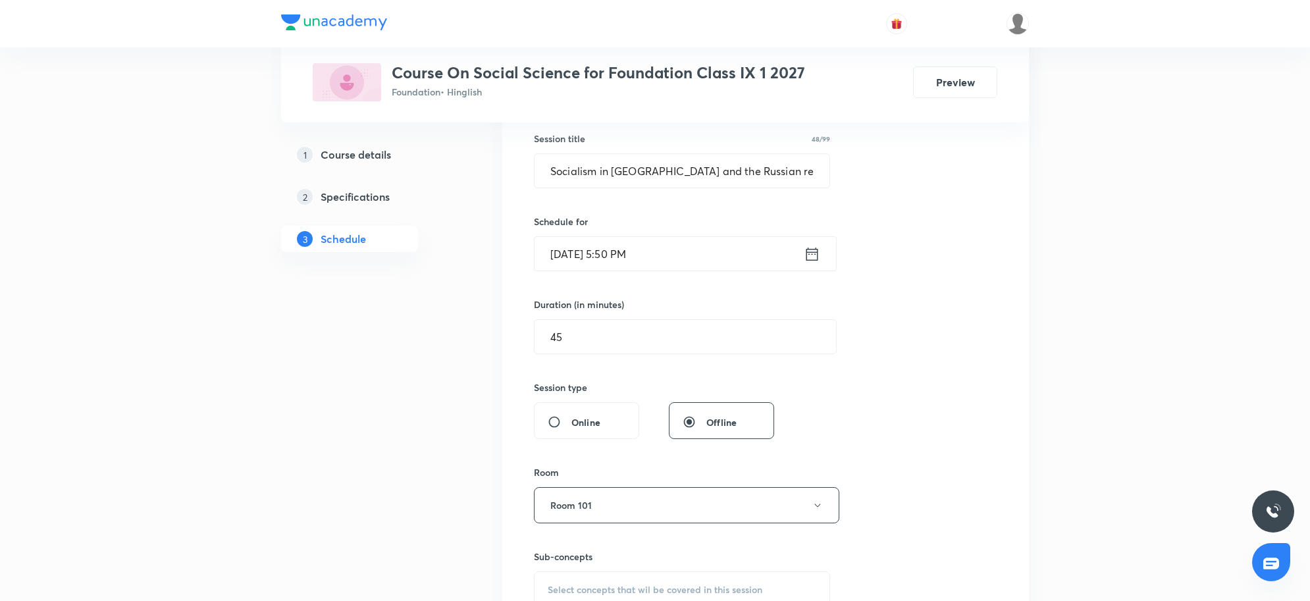
scroll to position [411, 0]
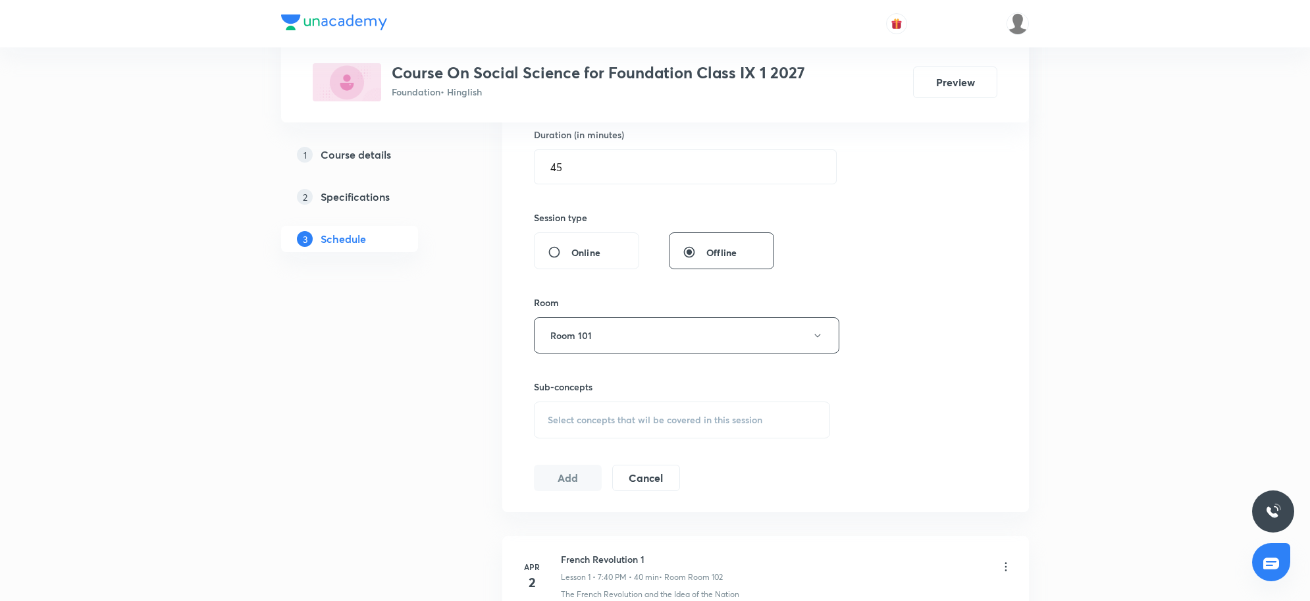
click at [681, 432] on div "Select concepts that wil be covered in this session" at bounding box center [682, 420] width 296 height 37
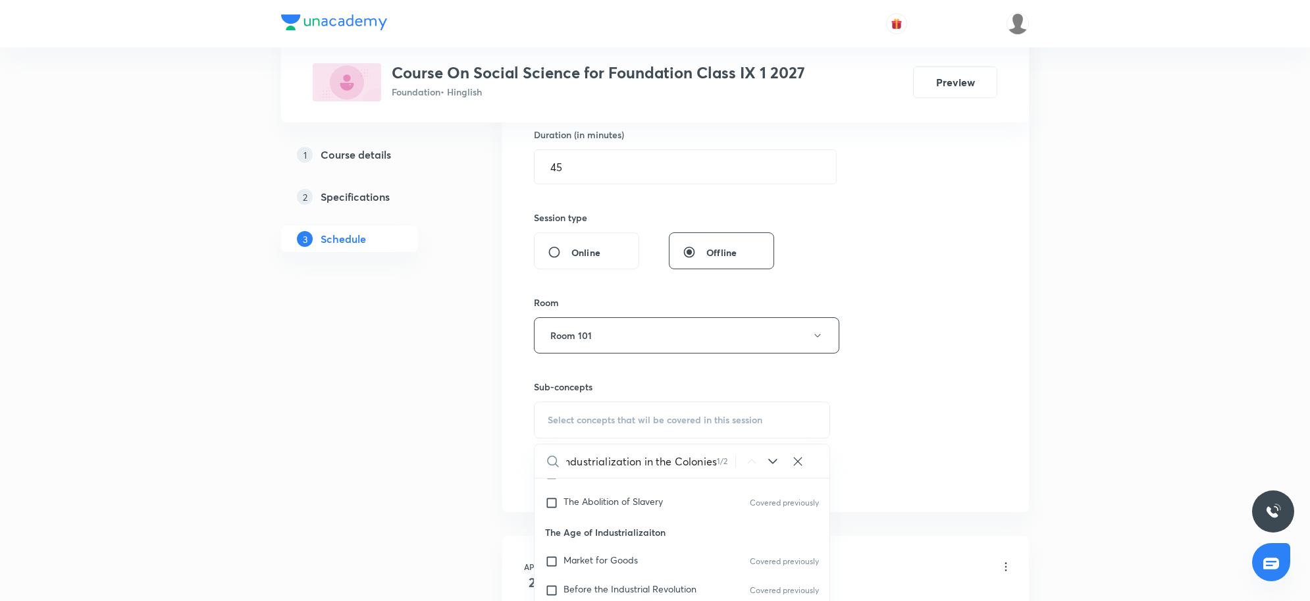
type input "Industrialization in the Colonies"
click at [964, 336] on div "Session 66 Live class Session title 48/99 Socialism in Europe and the Russian r…" at bounding box center [765, 182] width 463 height 618
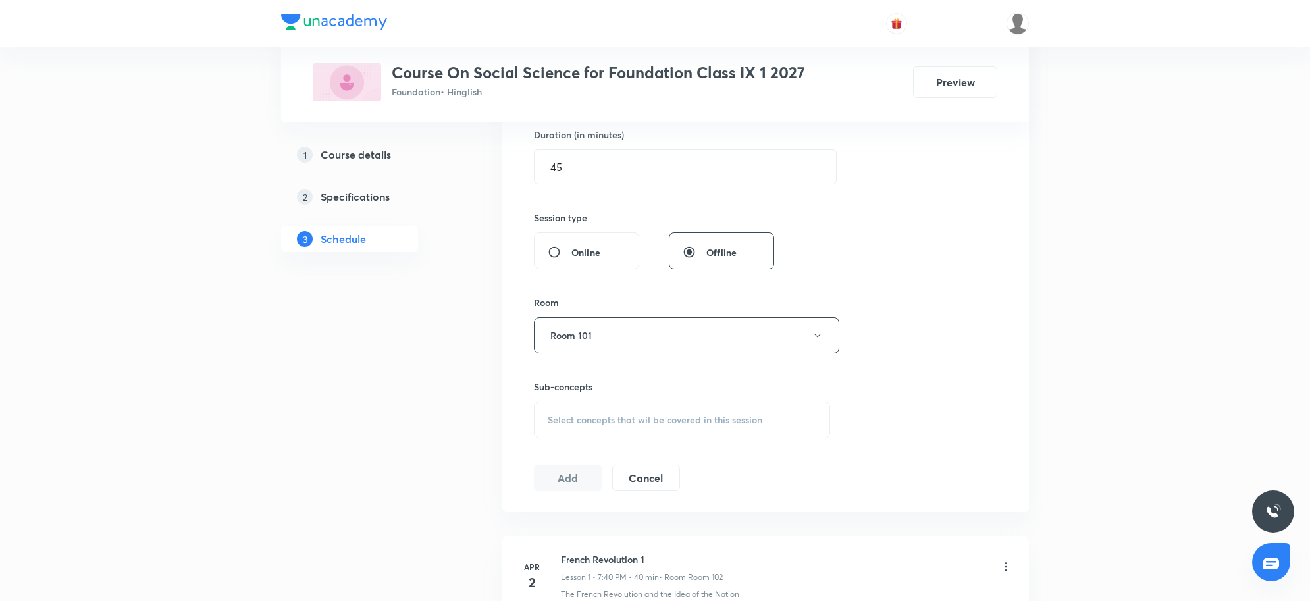
click at [683, 413] on div "Select concepts that wil be covered in this session" at bounding box center [682, 420] width 296 height 37
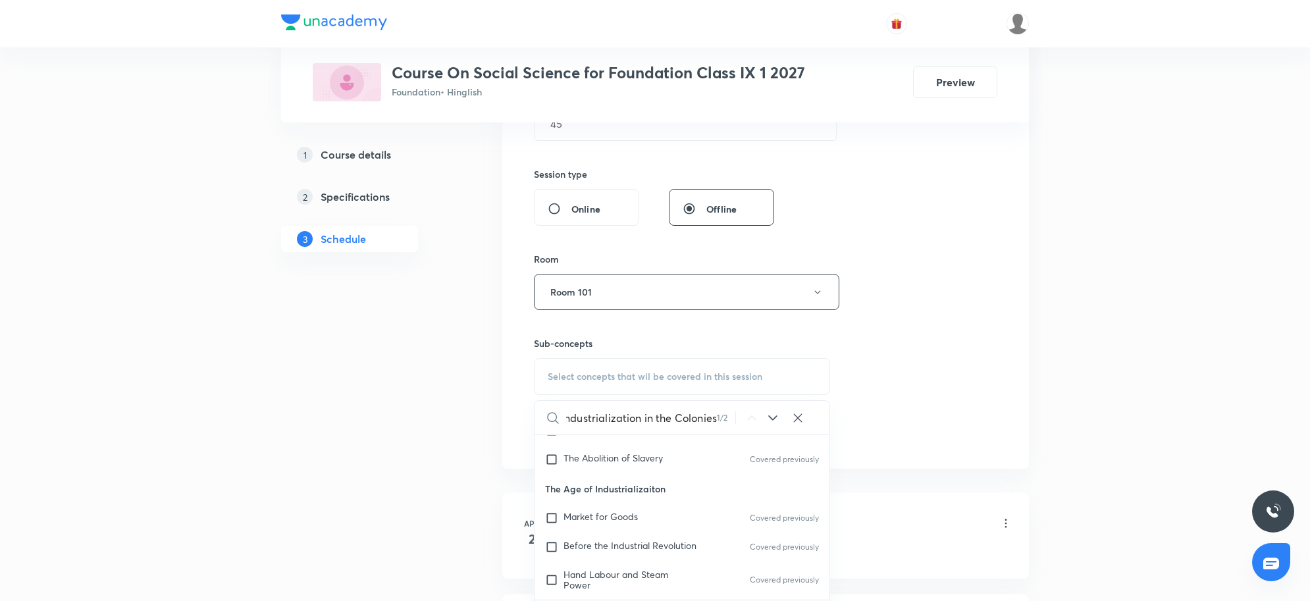
scroll to position [494, 0]
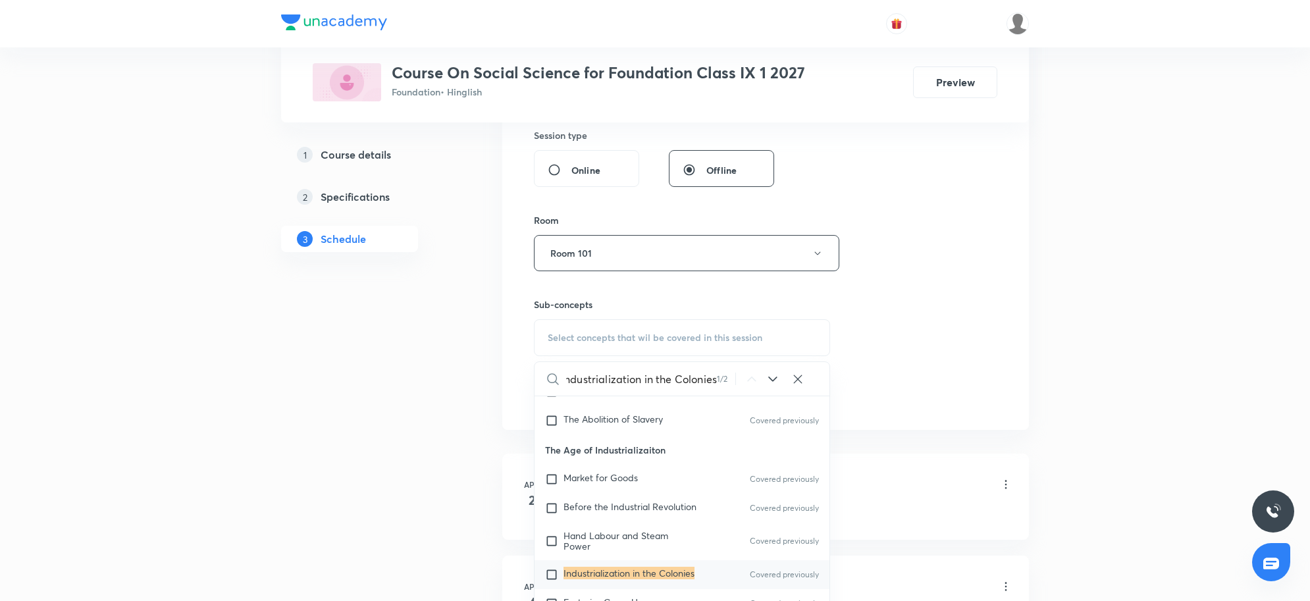
type input "Industrialization in the Colonies"
click at [608, 534] on div "Industrialization in the Colonies Covered previously" at bounding box center [682, 574] width 295 height 29
checkbox input "true"
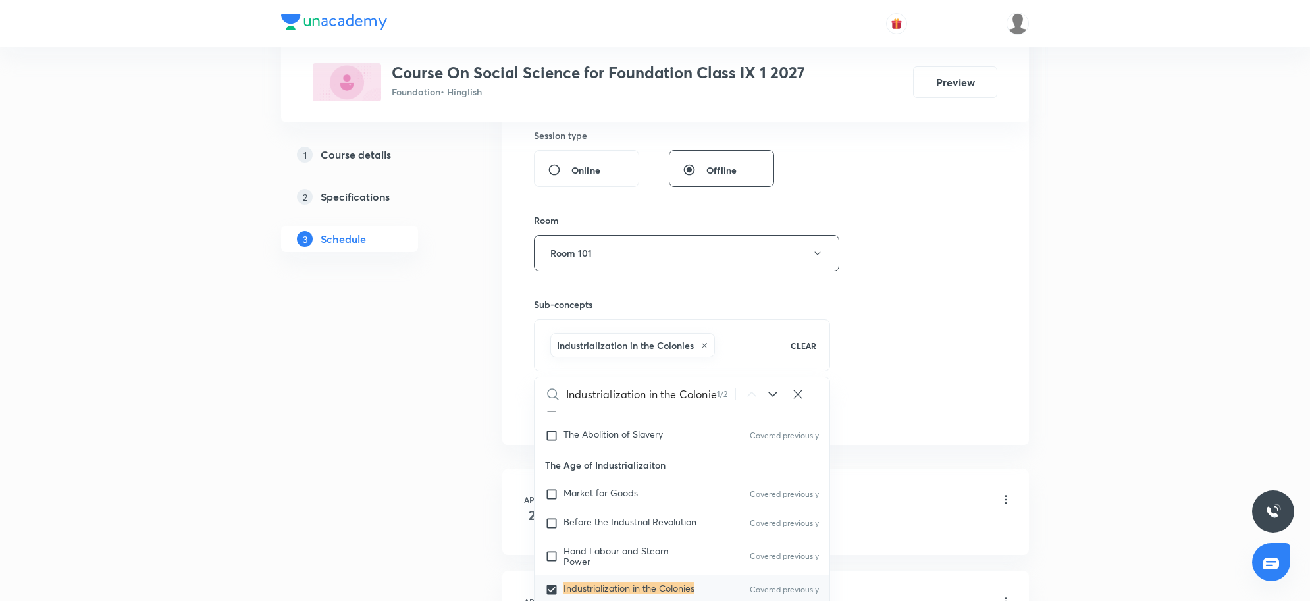
click at [919, 323] on div "Session 66 Live class Session title 48/99 Socialism in Europe and the Russian r…" at bounding box center [765, 107] width 463 height 633
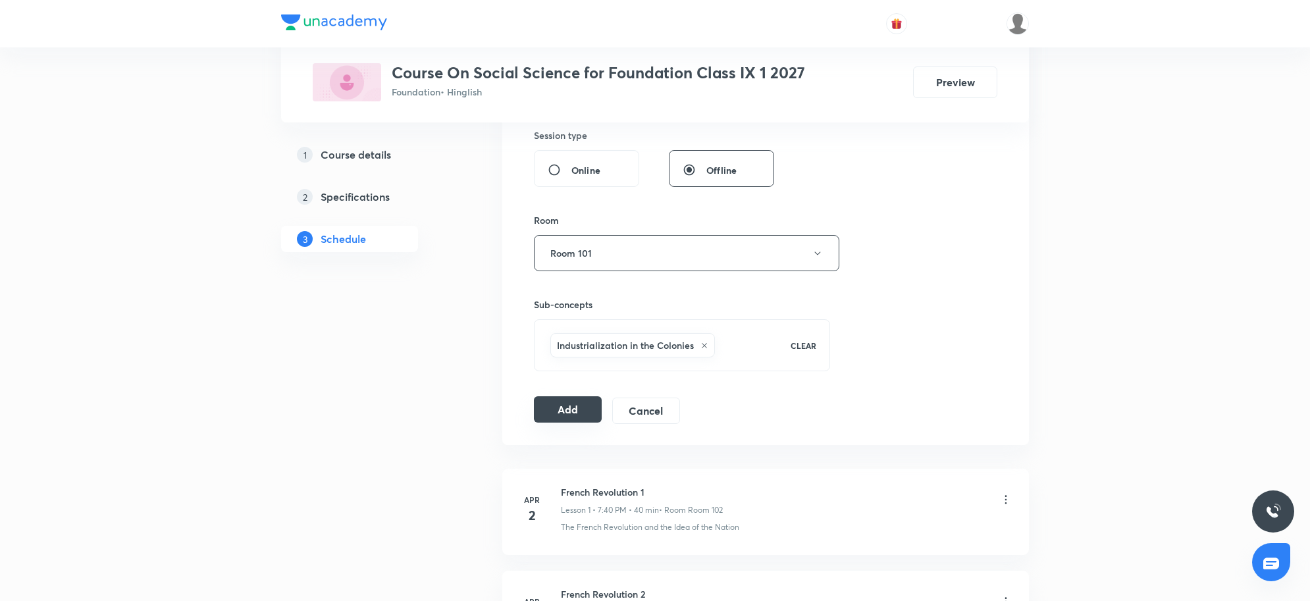
click at [565, 419] on button "Add" at bounding box center [568, 409] width 68 height 26
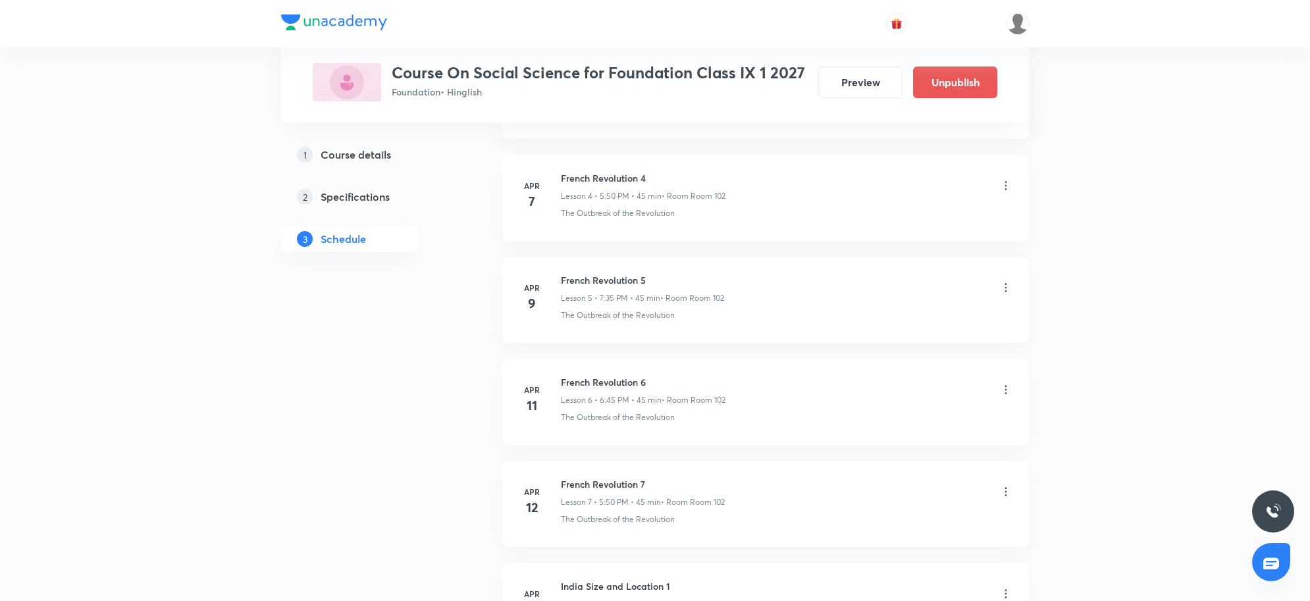
scroll to position [6703, 0]
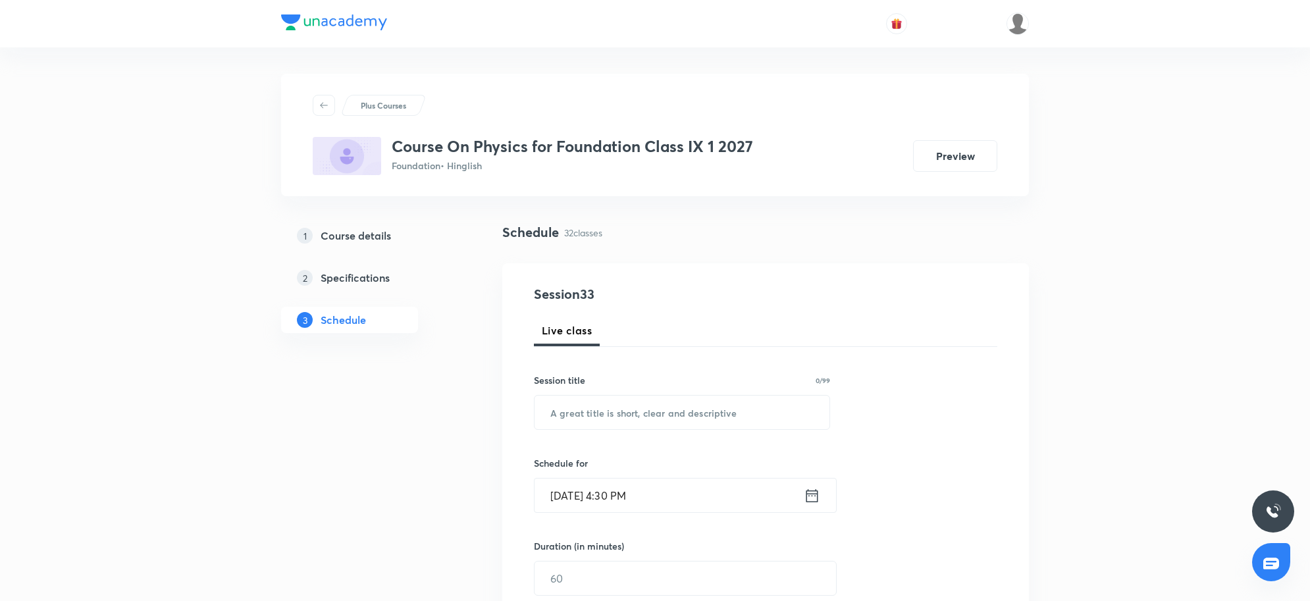
scroll to position [3729, 0]
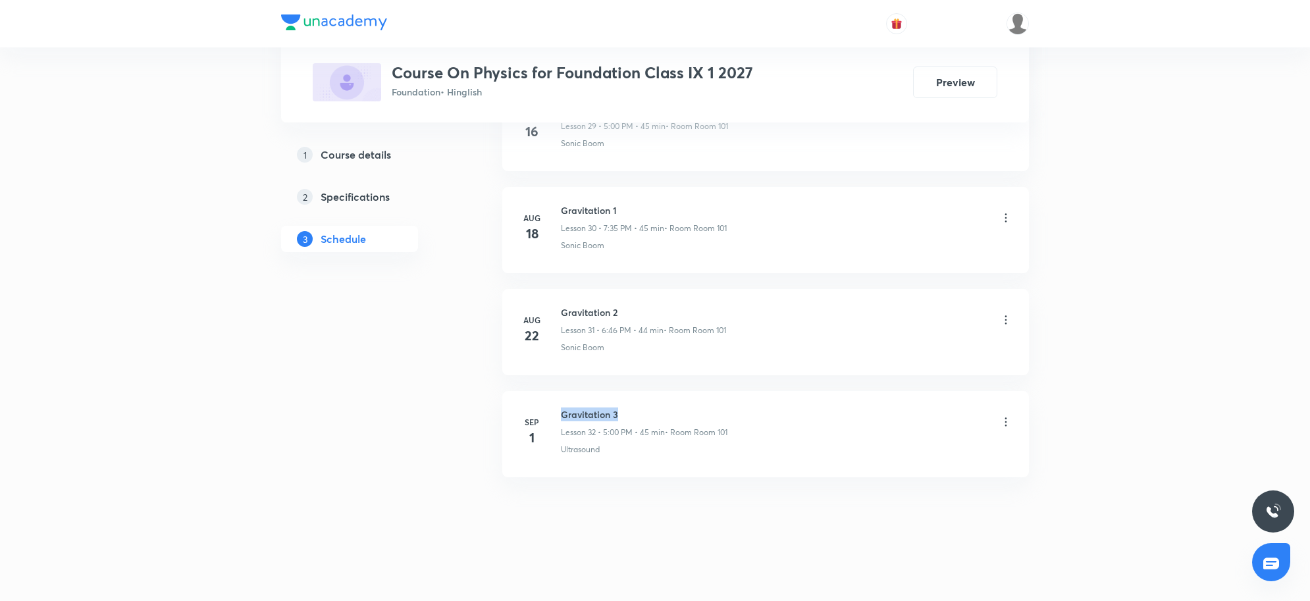
drag, startPoint x: 560, startPoint y: 411, endPoint x: 655, endPoint y: 406, distance: 94.9
click at [655, 406] on li "Sep 1 Gravitation 3 Lesson 32 • 5:00 PM • 45 min • Room Room 101 Ultrasound" at bounding box center [765, 434] width 527 height 86
copy h6 "Gravitation 3"
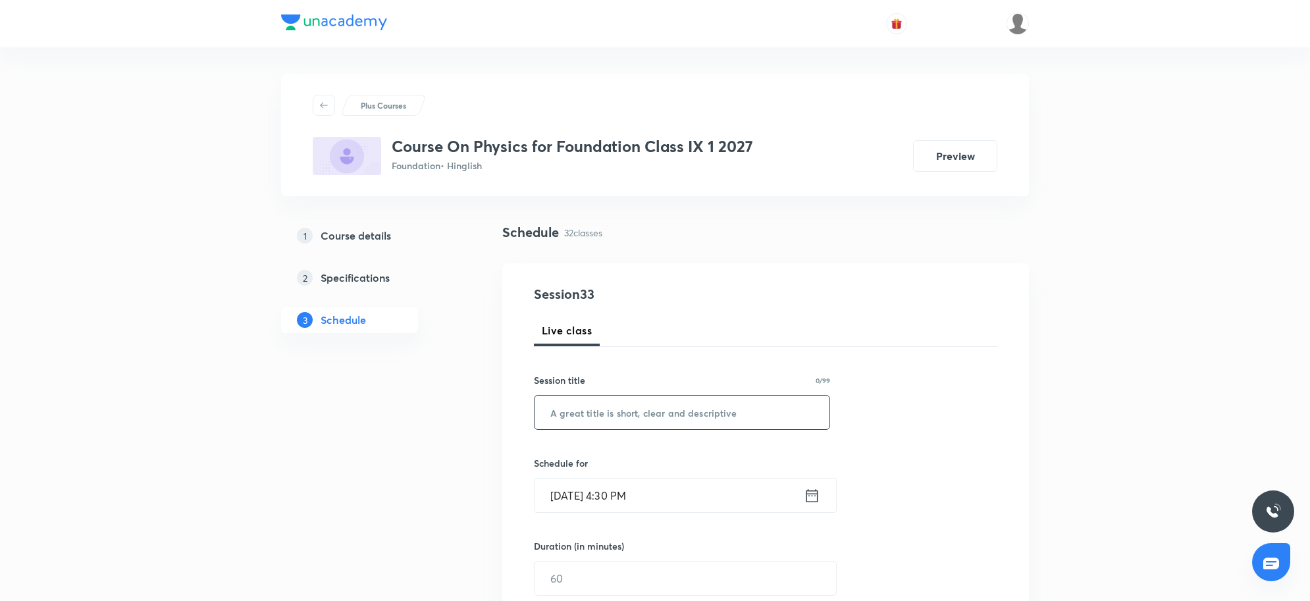
click at [609, 429] on input "text" at bounding box center [682, 413] width 295 height 34
paste input "Gravitation 3"
type input "Gravitation 4"
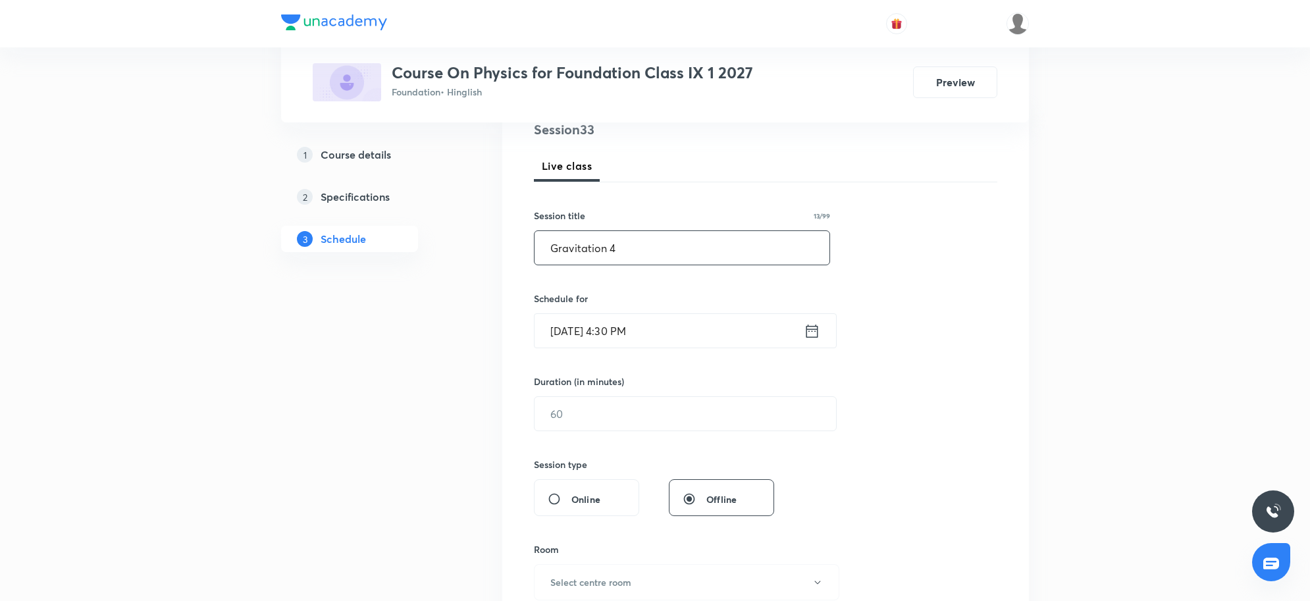
click at [679, 328] on input "[DATE] 4:30 PM" at bounding box center [669, 331] width 269 height 34
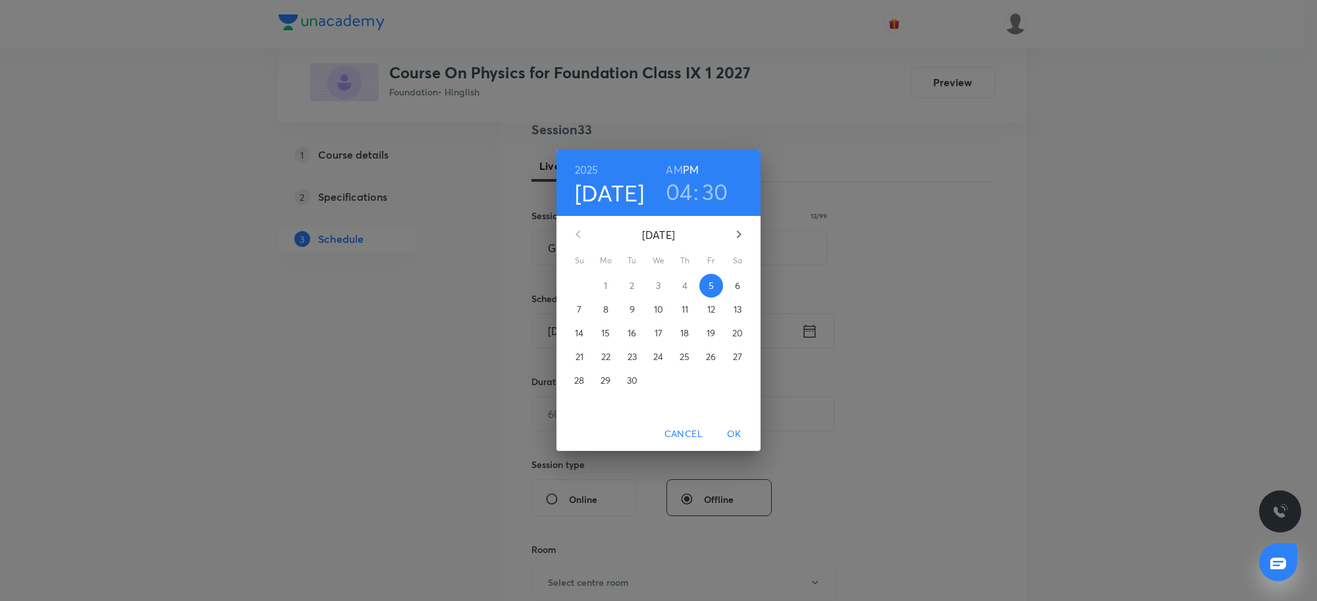
click at [685, 201] on h3 "04" at bounding box center [679, 192] width 27 height 28
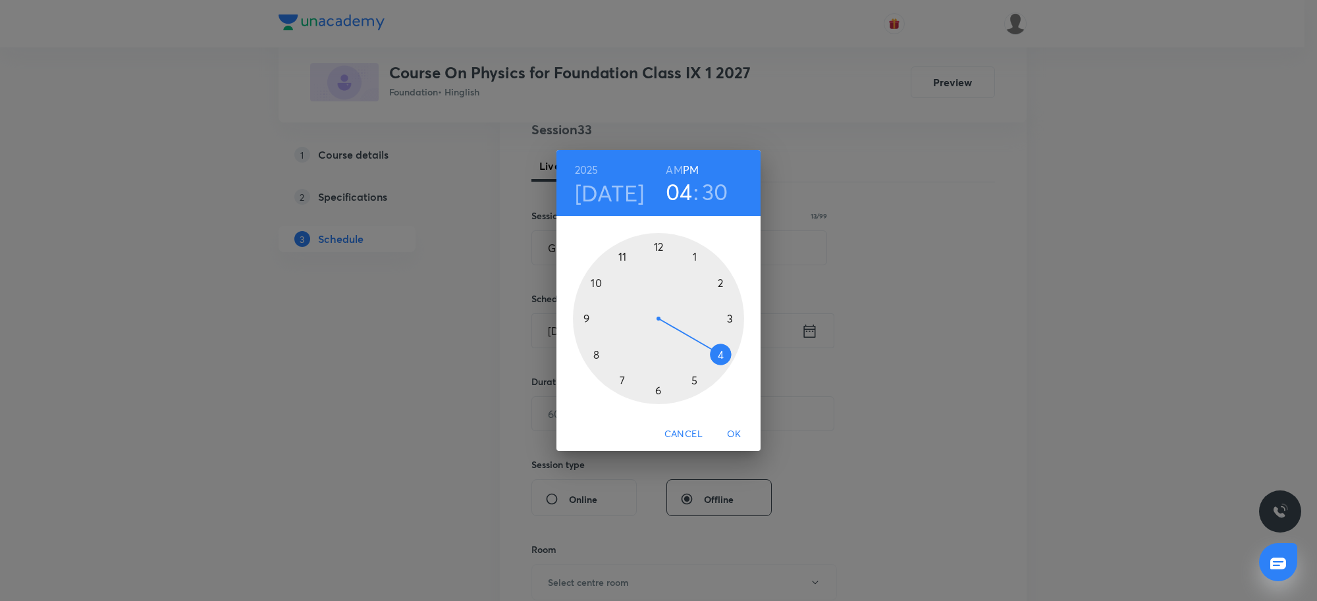
click at [657, 392] on div at bounding box center [658, 318] width 171 height 171
click at [591, 321] on div at bounding box center [658, 318] width 171 height 171
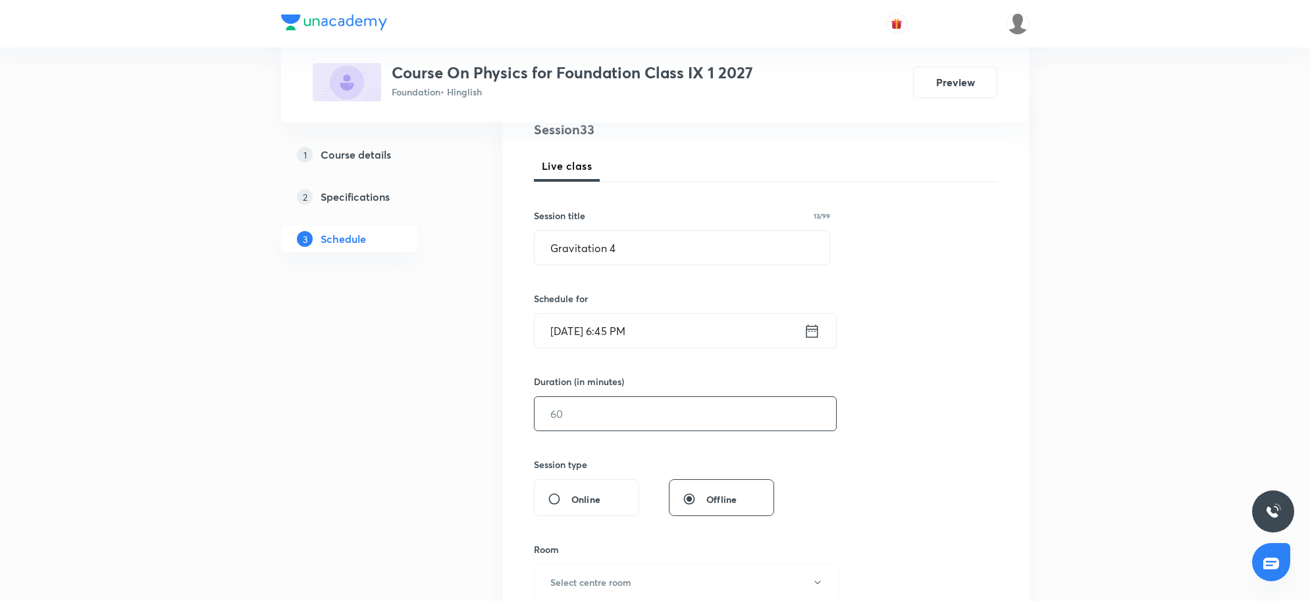
click at [600, 419] on input "text" at bounding box center [685, 414] width 301 height 34
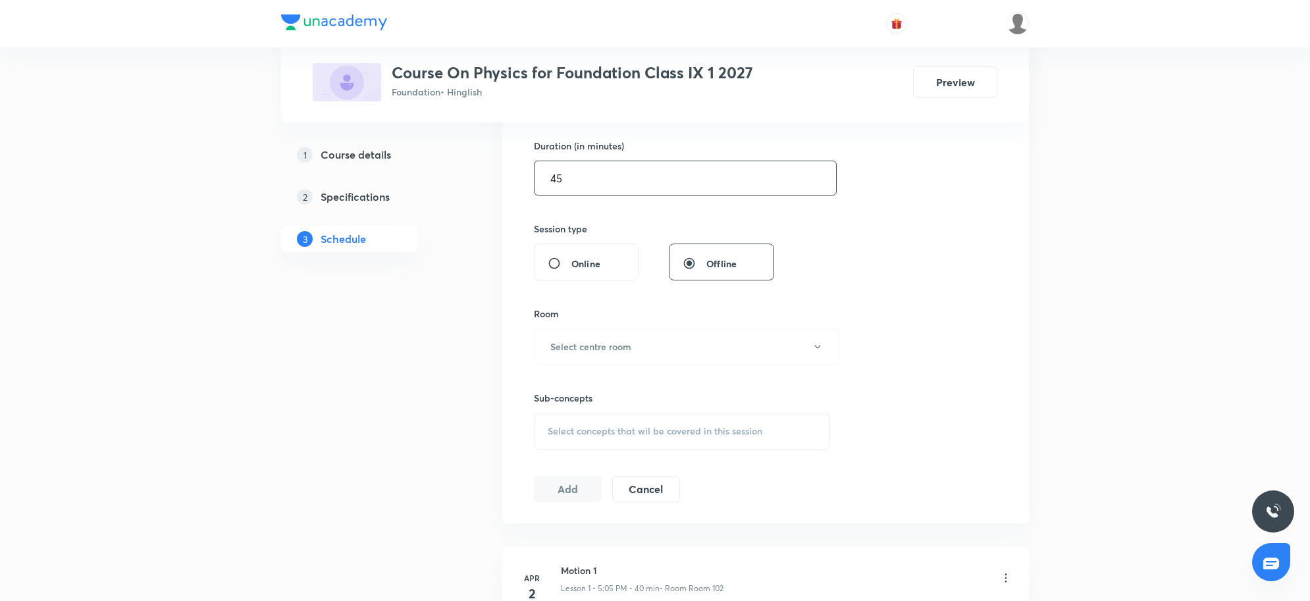
scroll to position [411, 0]
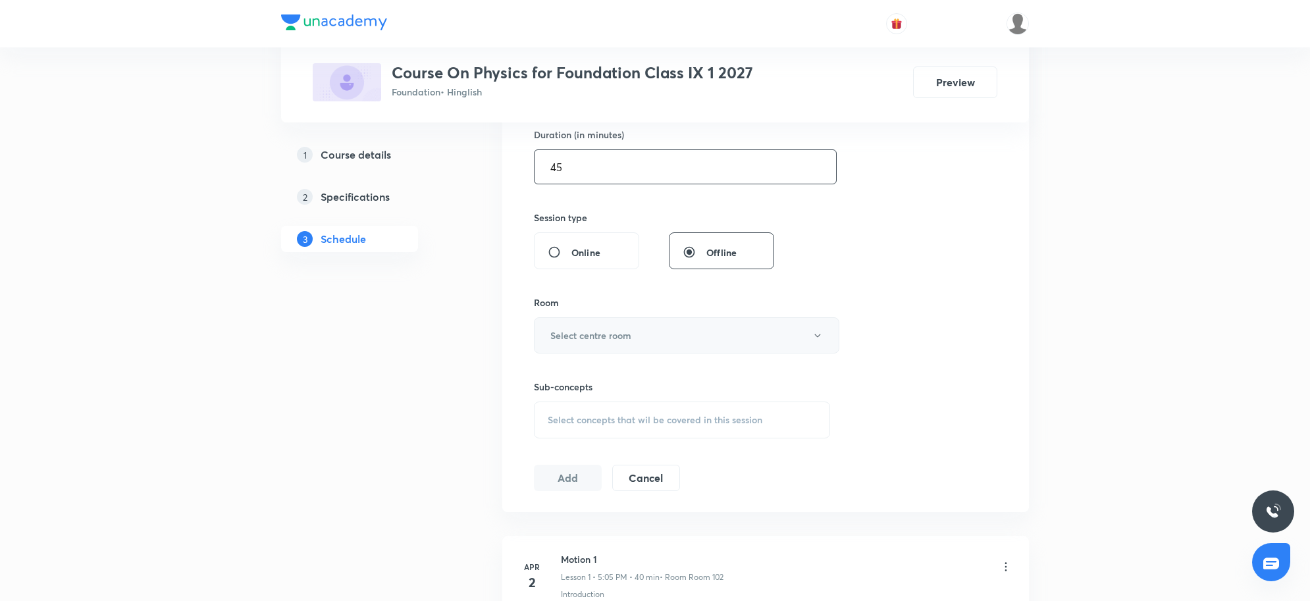
type input "45"
click at [658, 349] on button "Select centre room" at bounding box center [686, 335] width 305 height 36
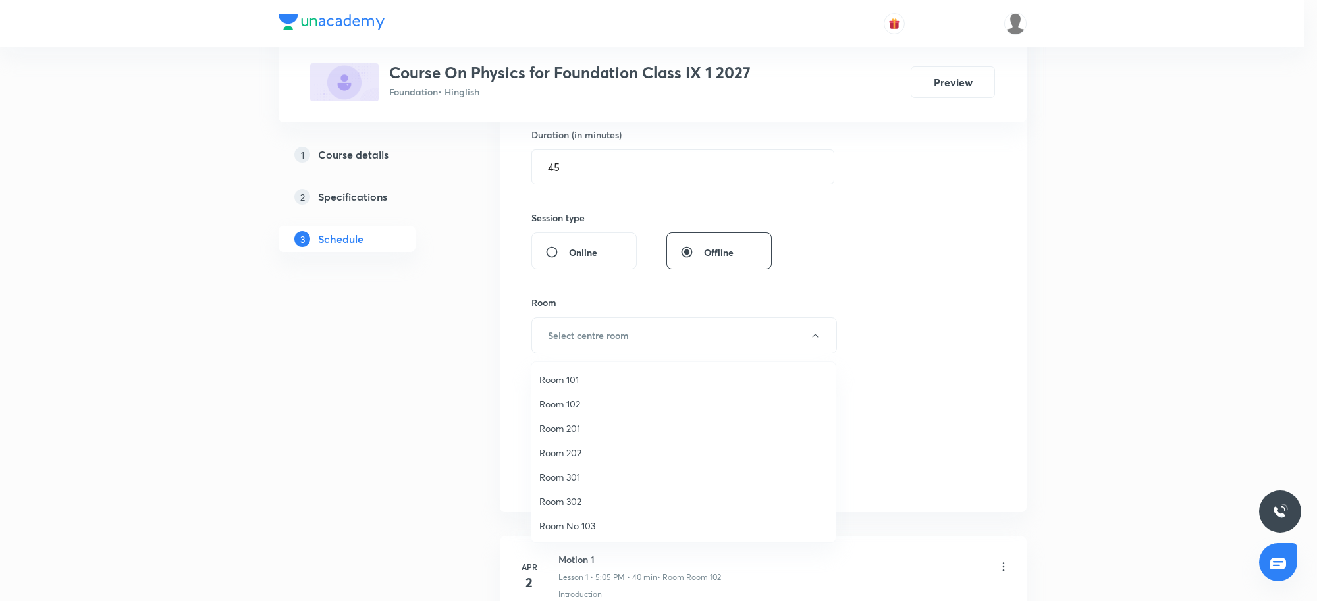
click at [571, 390] on li "Room 101" at bounding box center [683, 379] width 304 height 24
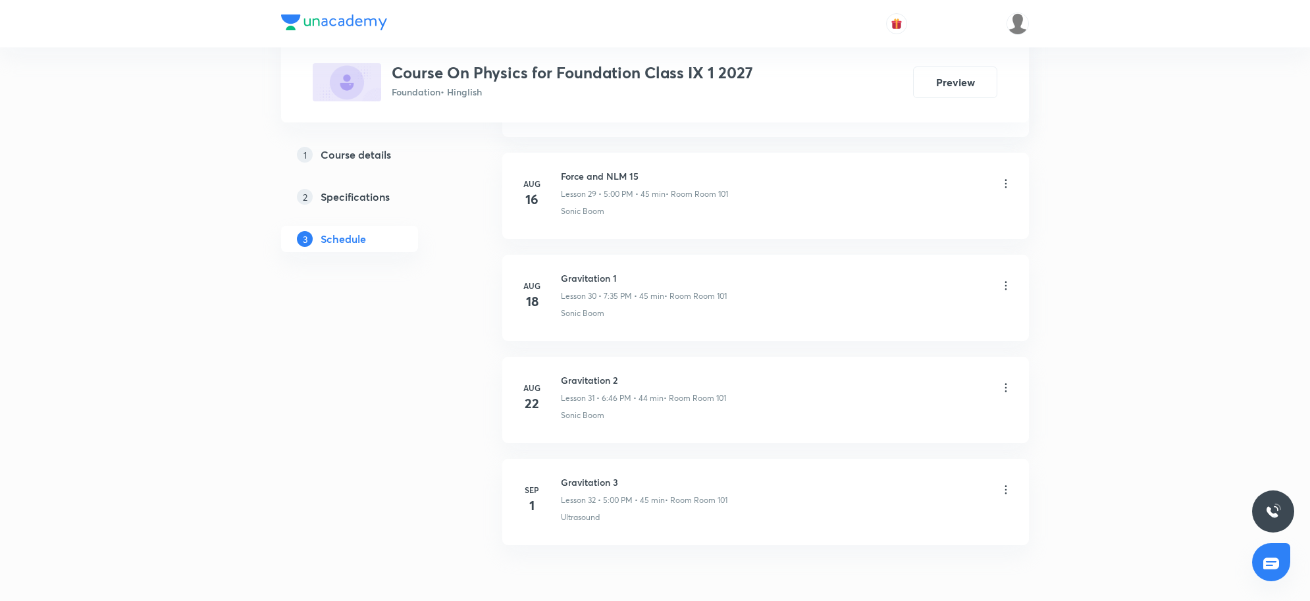
scroll to position [3729, 0]
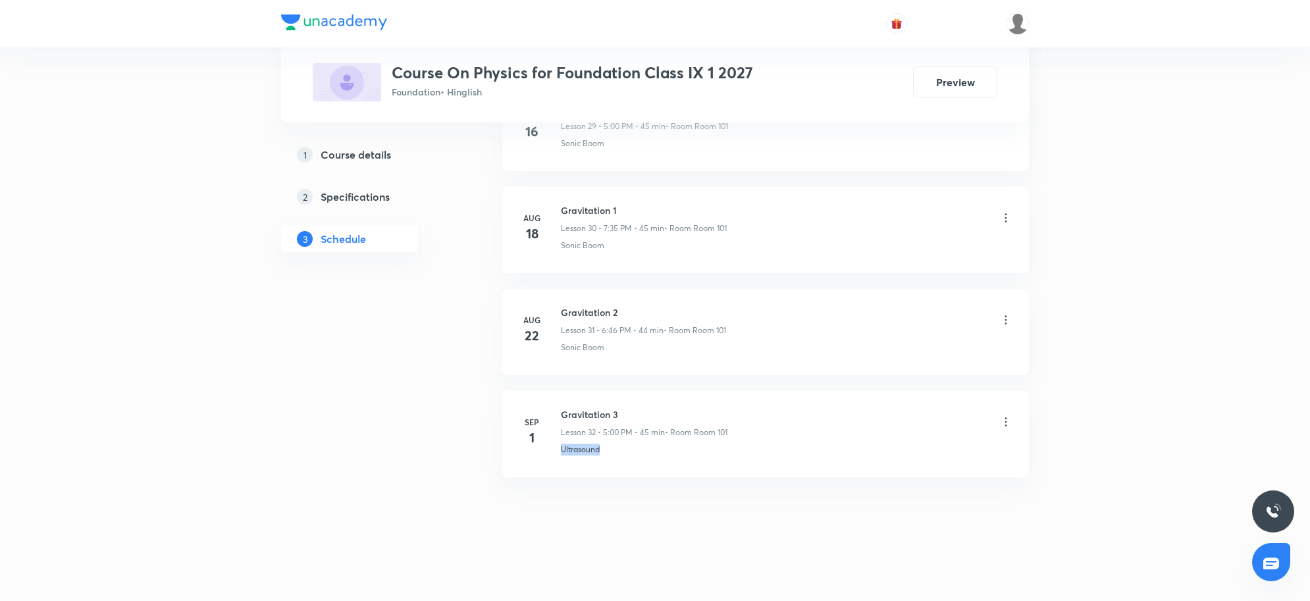
drag, startPoint x: 617, startPoint y: 468, endPoint x: 547, endPoint y: 484, distance: 71.5
copy p "Ultrasound"
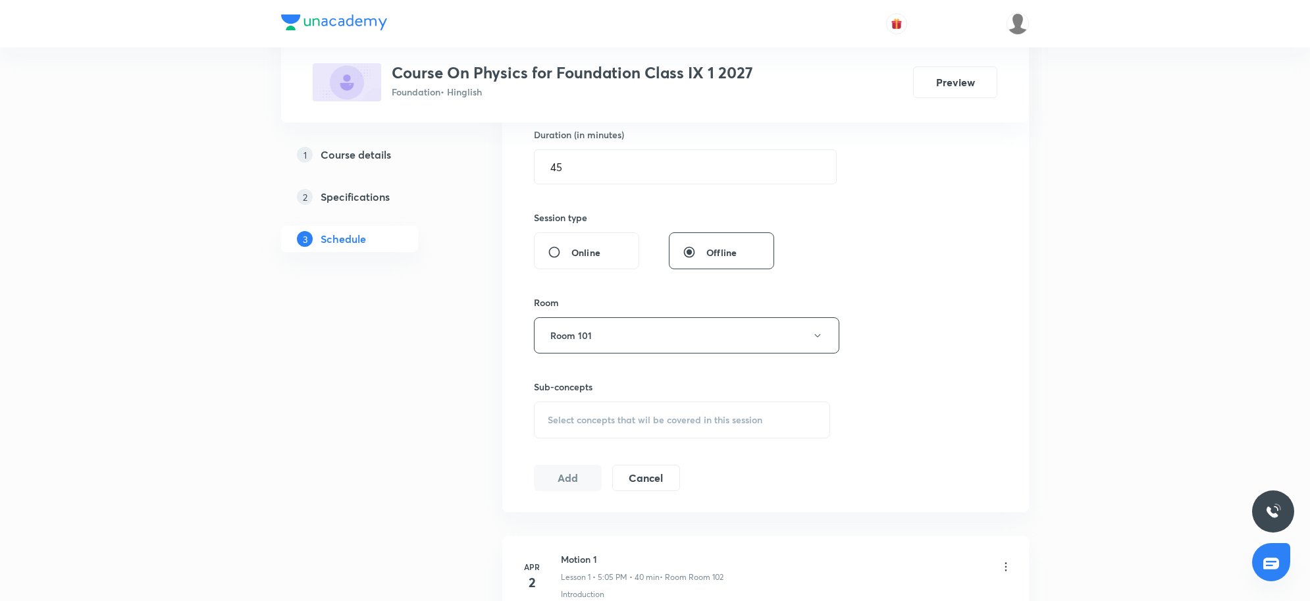
click at [650, 412] on div "Select concepts that wil be covered in this session" at bounding box center [682, 420] width 296 height 37
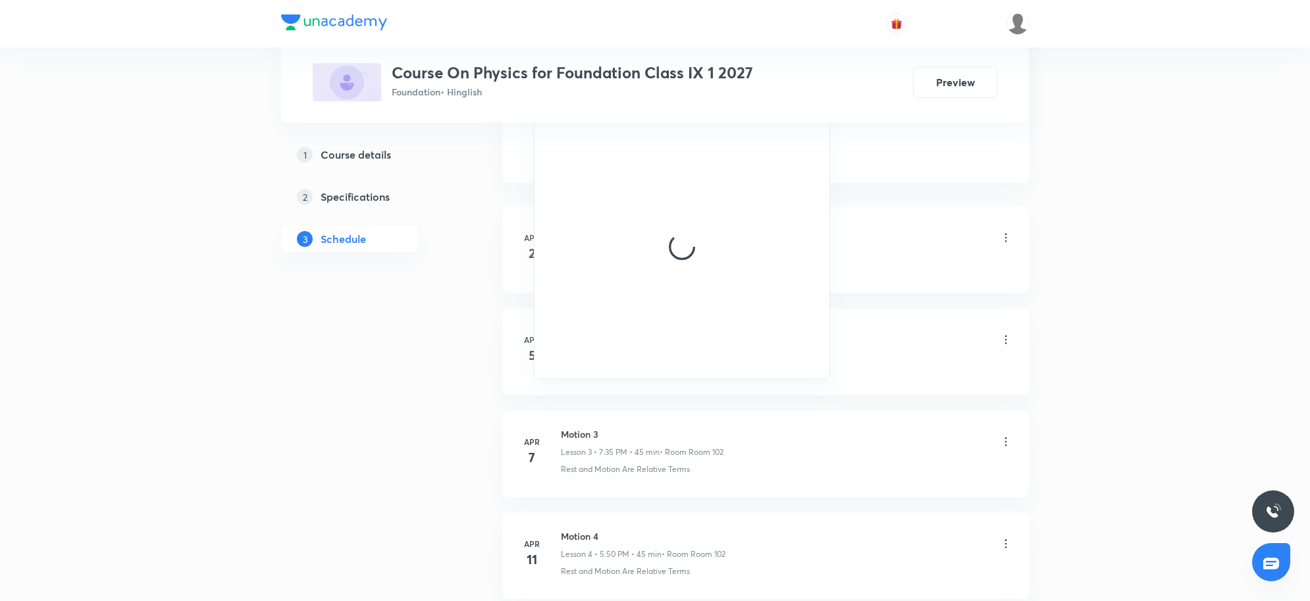
scroll to position [658, 0]
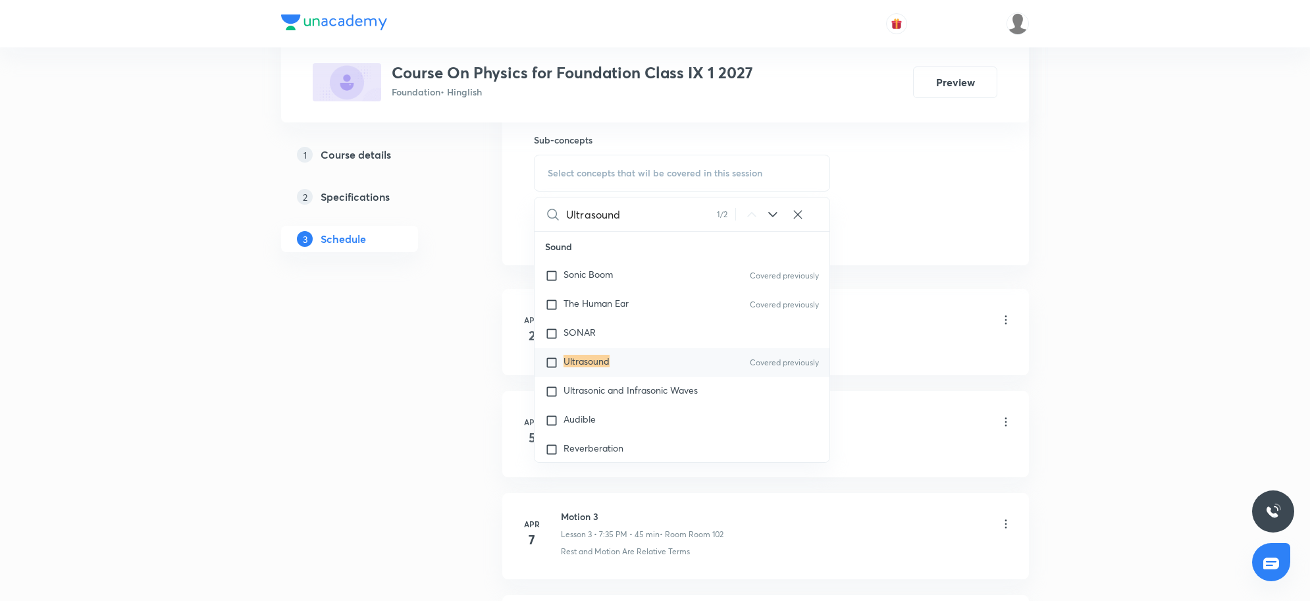
type input "Ultrasound"
click at [587, 356] on mark "Ultrasound" at bounding box center [586, 361] width 46 height 13
checkbox input "true"
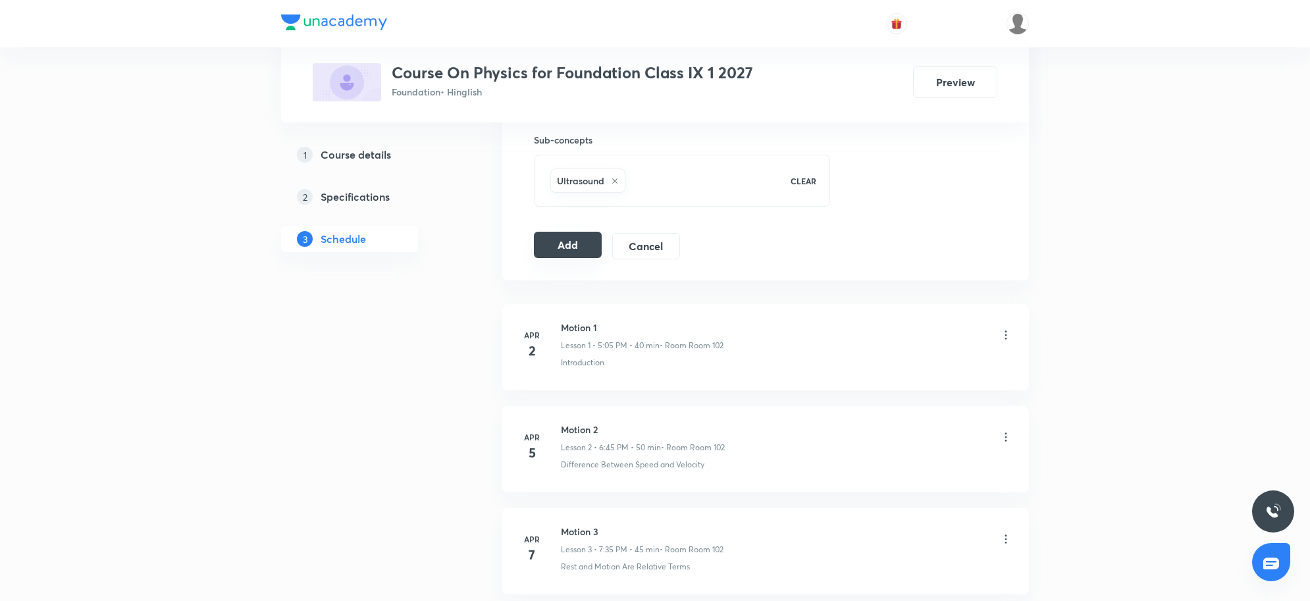
click at [577, 238] on button "Add" at bounding box center [568, 245] width 68 height 26
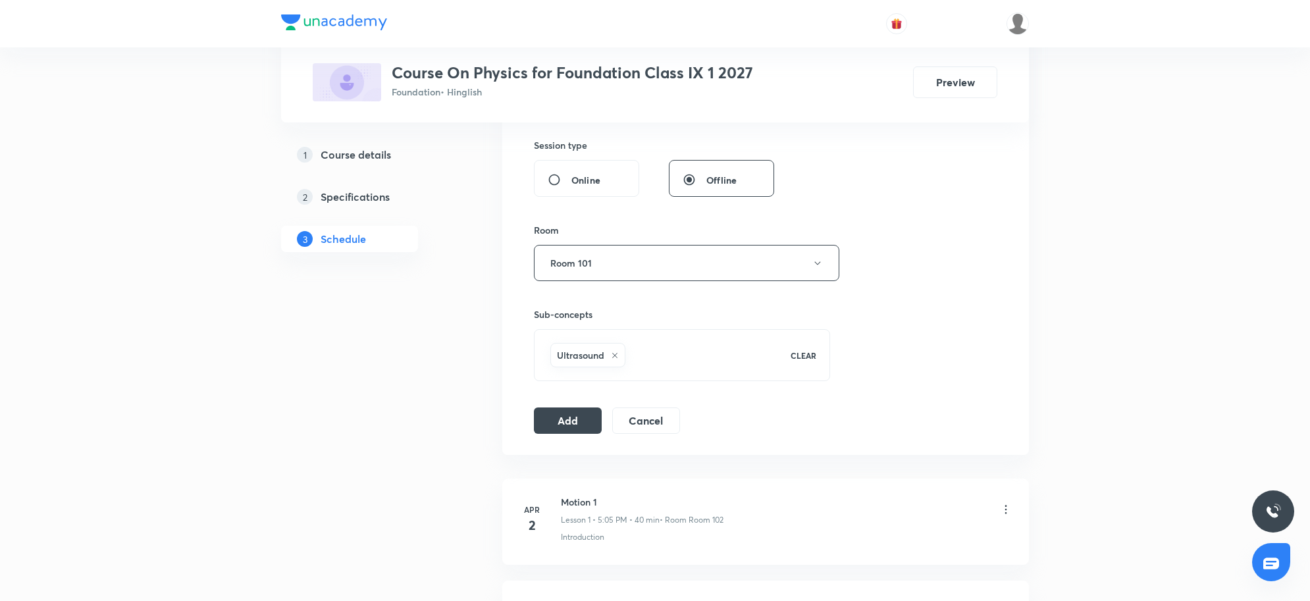
scroll to position [494, 0]
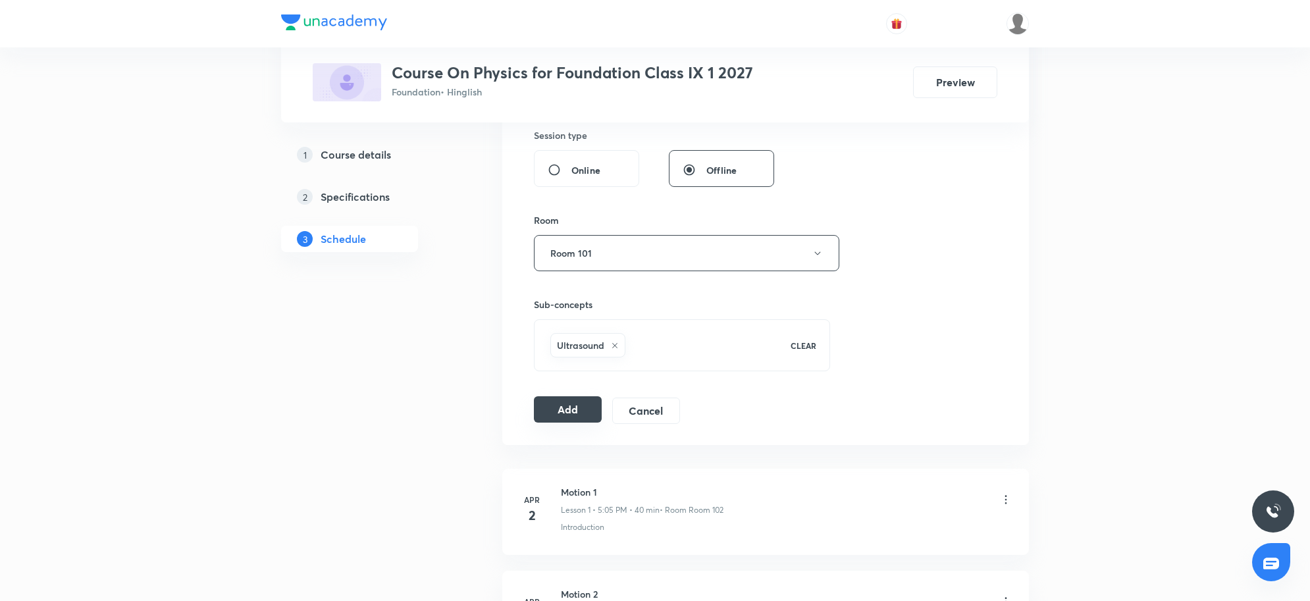
click at [576, 413] on button "Add" at bounding box center [568, 409] width 68 height 26
click at [576, 413] on button "Add" at bounding box center [568, 411] width 68 height 26
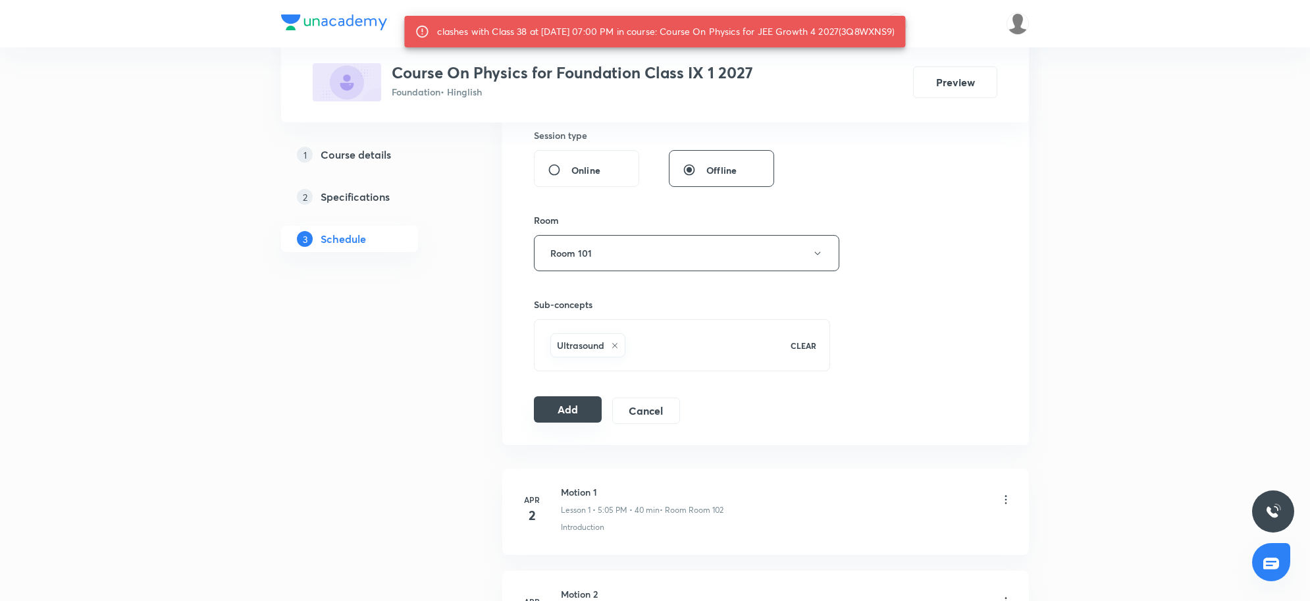
click at [576, 413] on button "Add" at bounding box center [568, 409] width 68 height 26
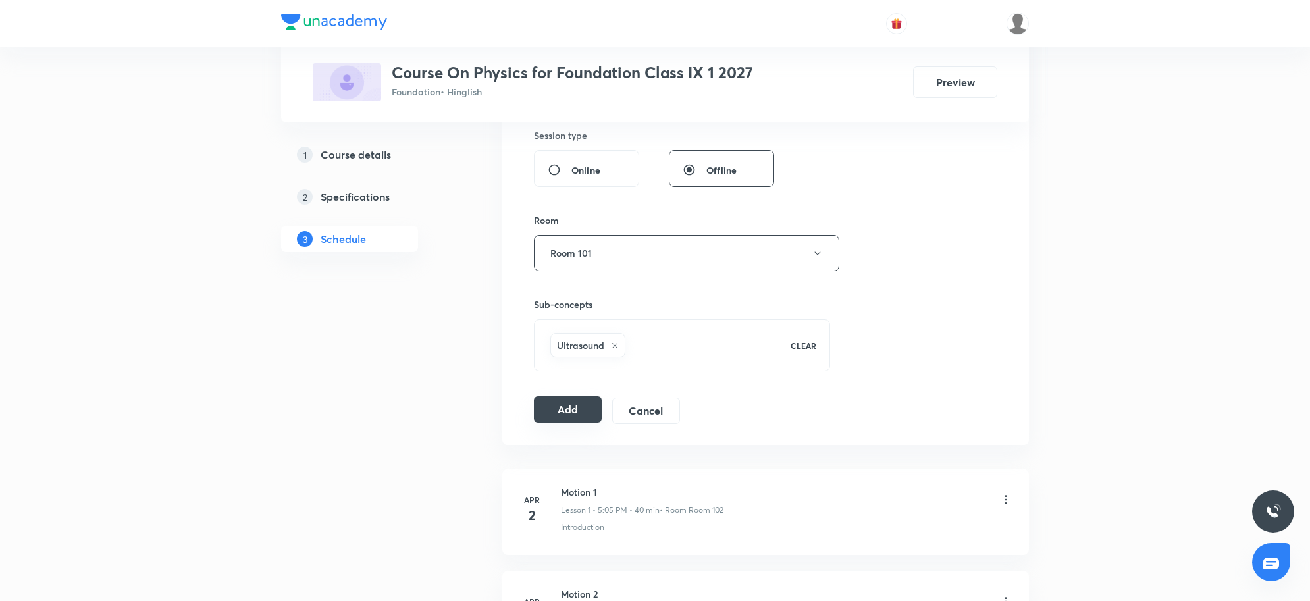
click at [566, 409] on button "Add" at bounding box center [568, 409] width 68 height 26
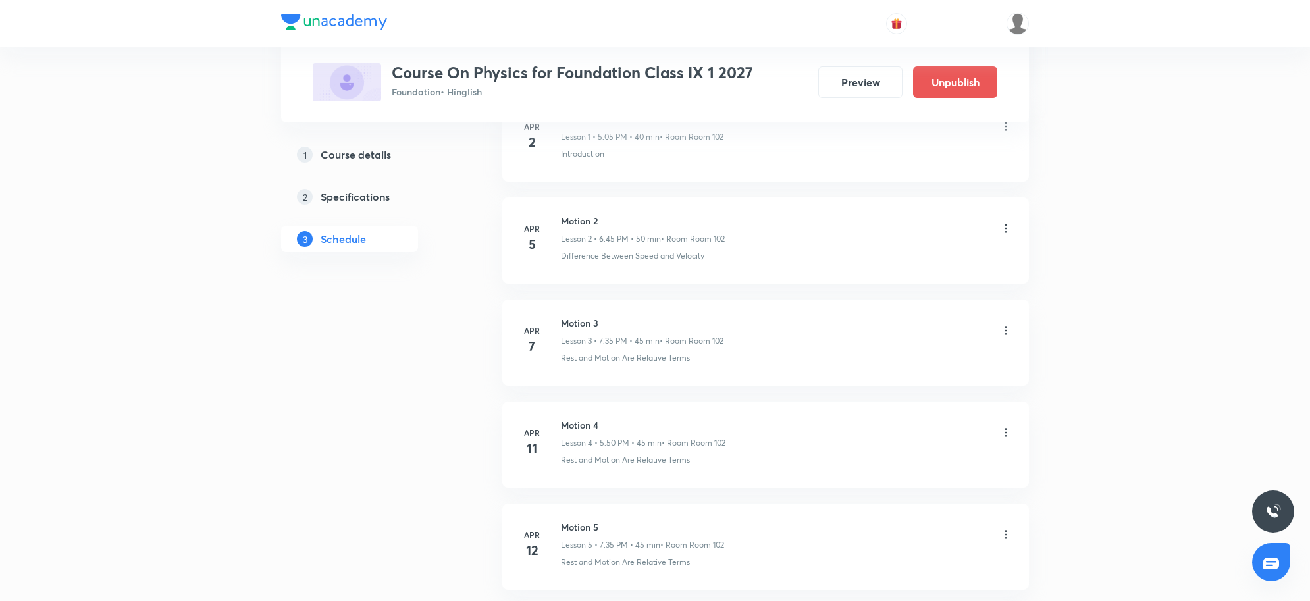
scroll to position [3224, 0]
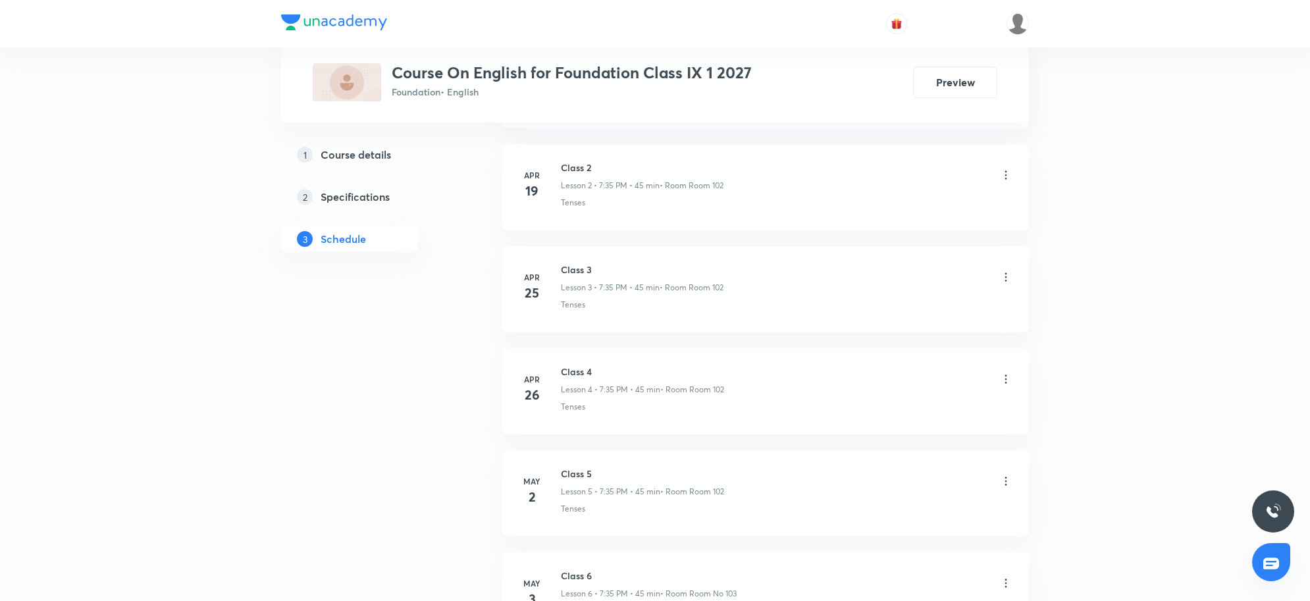
scroll to position [3729, 0]
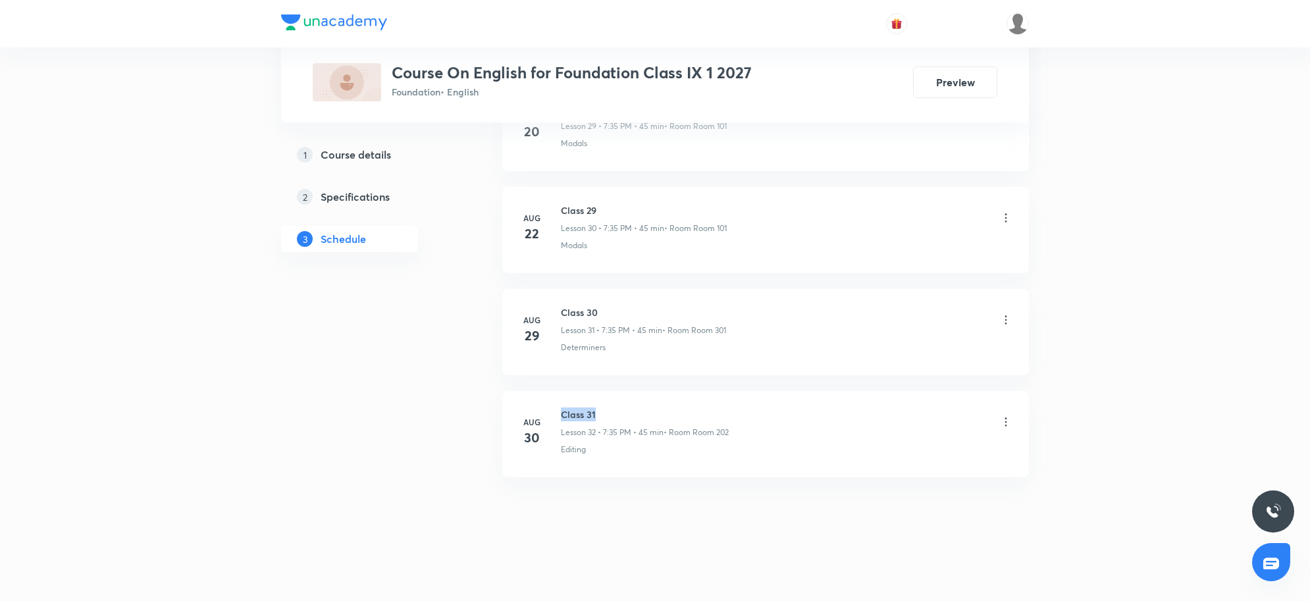
drag, startPoint x: 574, startPoint y: 411, endPoint x: 597, endPoint y: 409, distance: 23.2
click at [597, 409] on h6 "Class 31" at bounding box center [645, 414] width 168 height 14
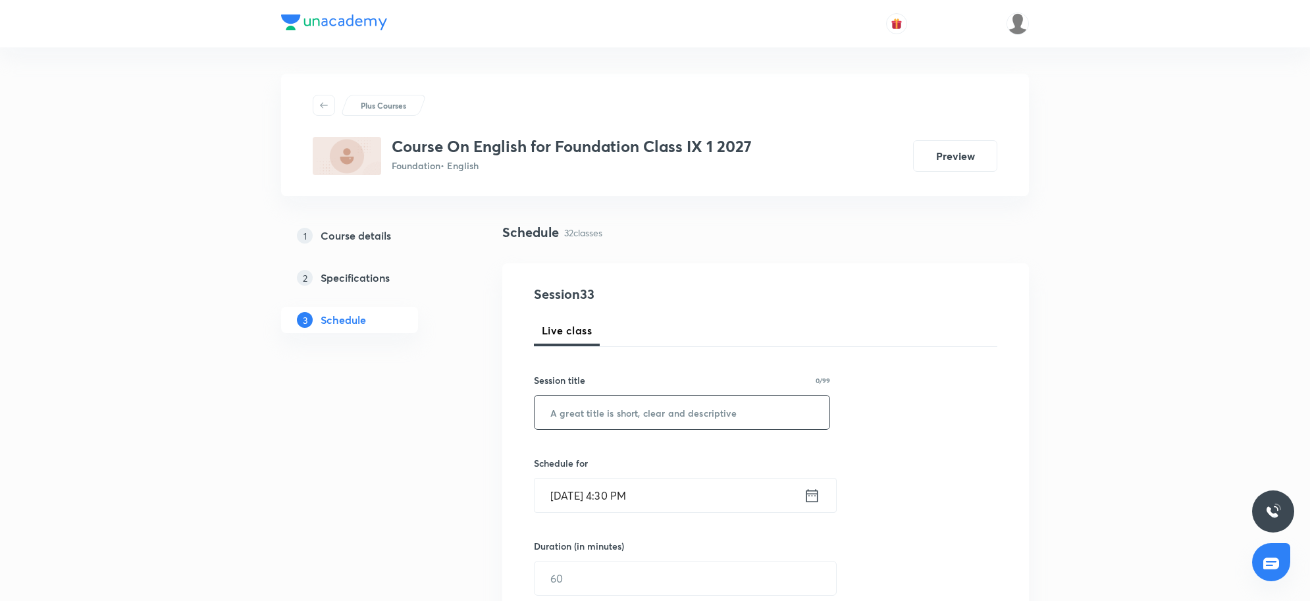
click at [631, 410] on input "text" at bounding box center [682, 413] width 295 height 34
paste input "Class 31"
type input "Class 32"
click at [591, 490] on input "[DATE] 4:30 PM" at bounding box center [669, 496] width 269 height 34
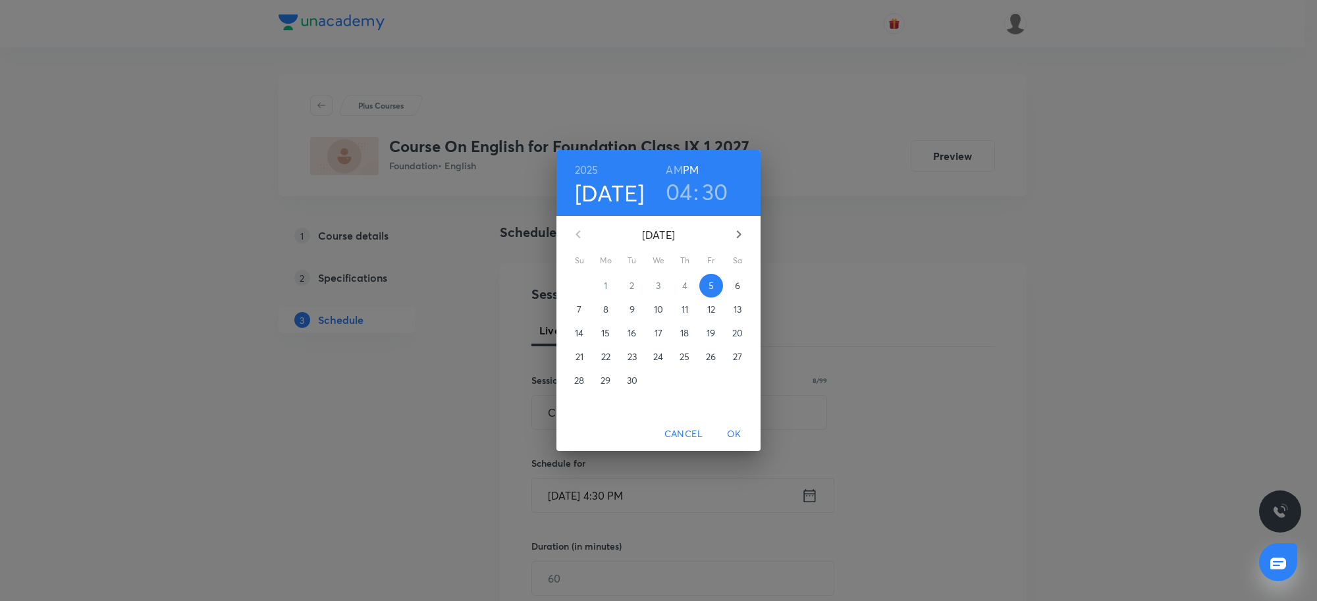
click at [681, 193] on h3 "04" at bounding box center [679, 192] width 27 height 28
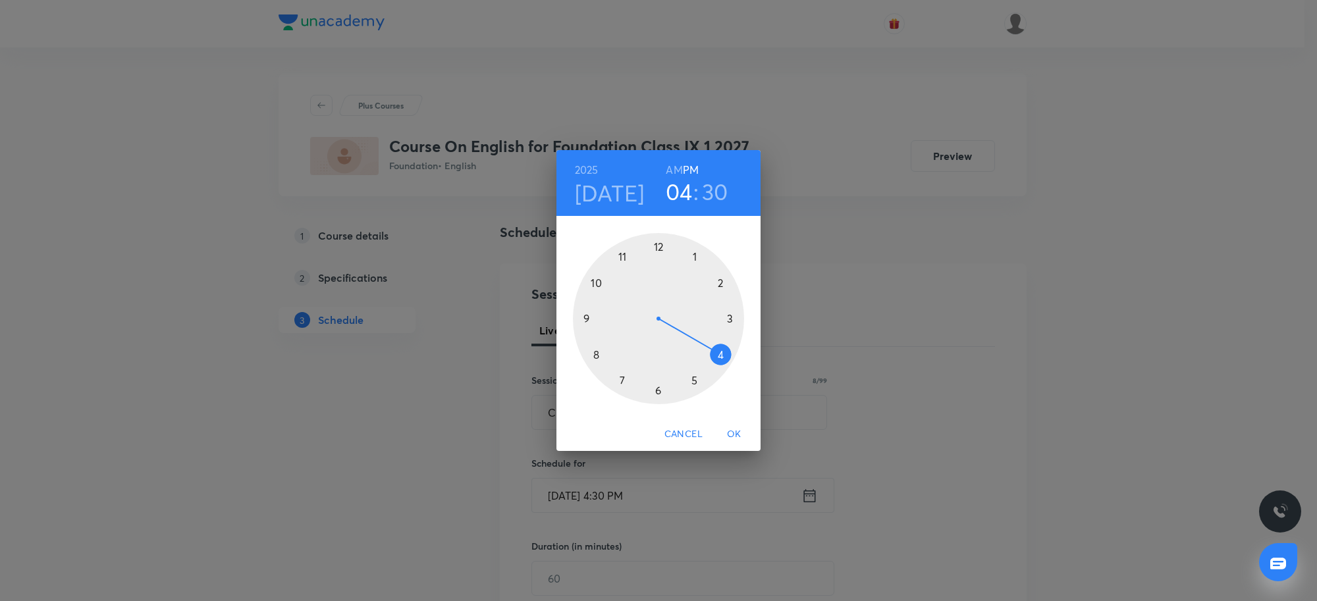
click at [623, 380] on div at bounding box center [658, 318] width 171 height 171
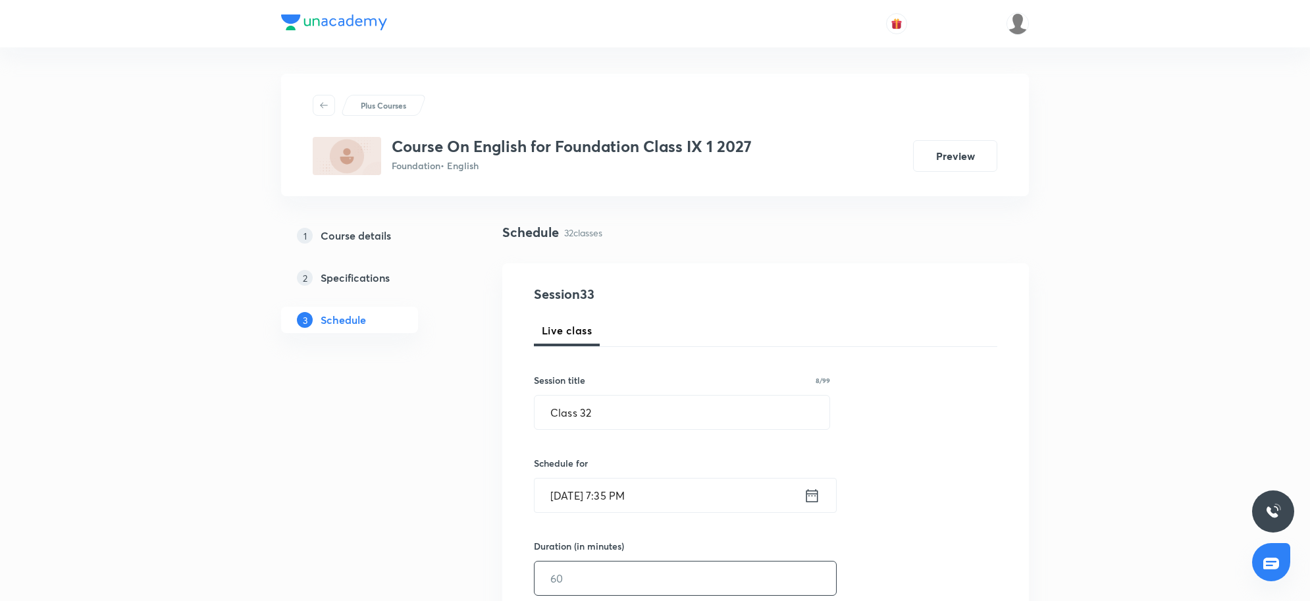
click at [587, 576] on input "text" at bounding box center [685, 579] width 301 height 34
type input "45"
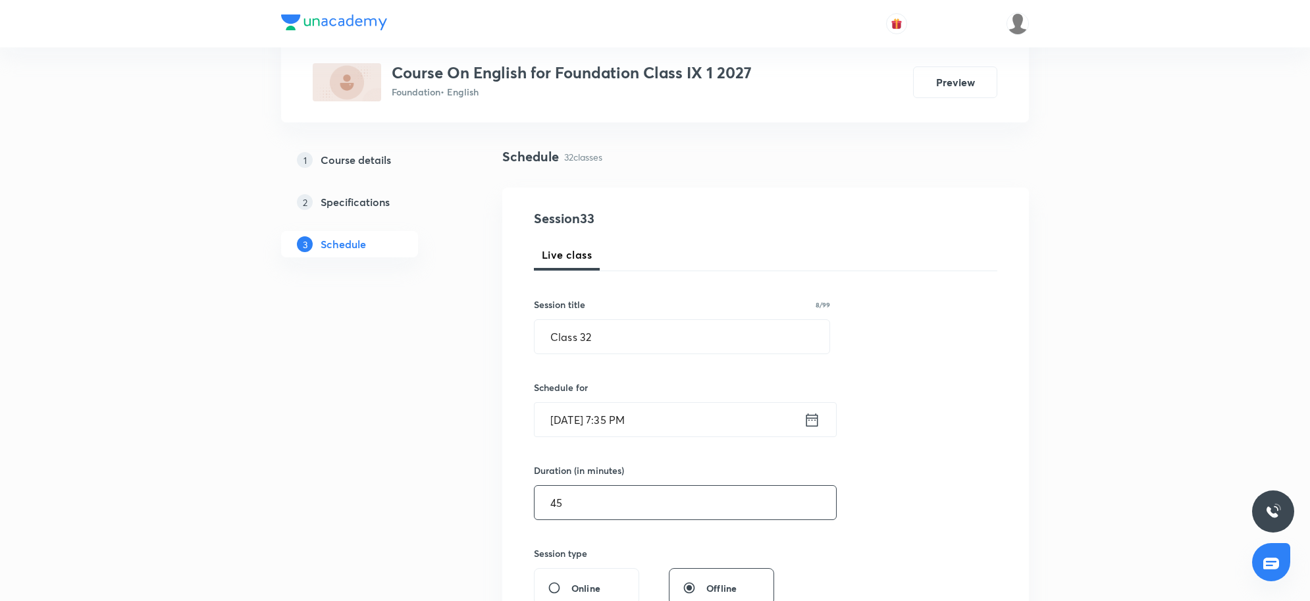
scroll to position [411, 0]
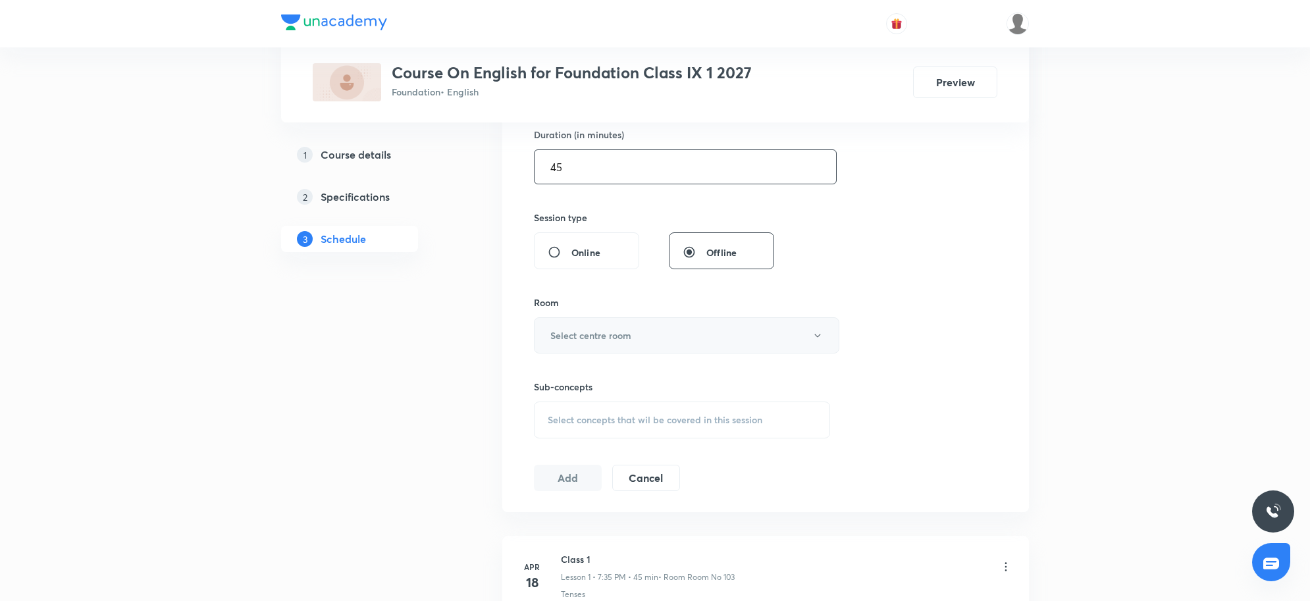
click at [659, 339] on button "Select centre room" at bounding box center [686, 335] width 305 height 36
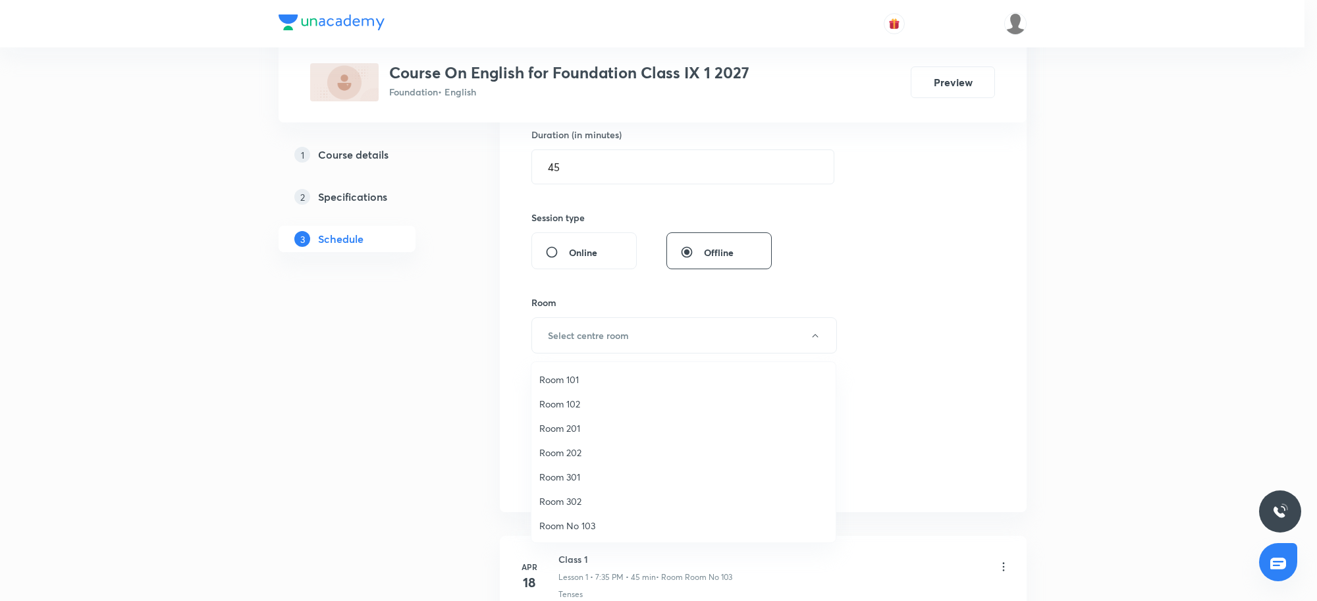
click at [577, 376] on span "Room 101" at bounding box center [683, 380] width 288 height 14
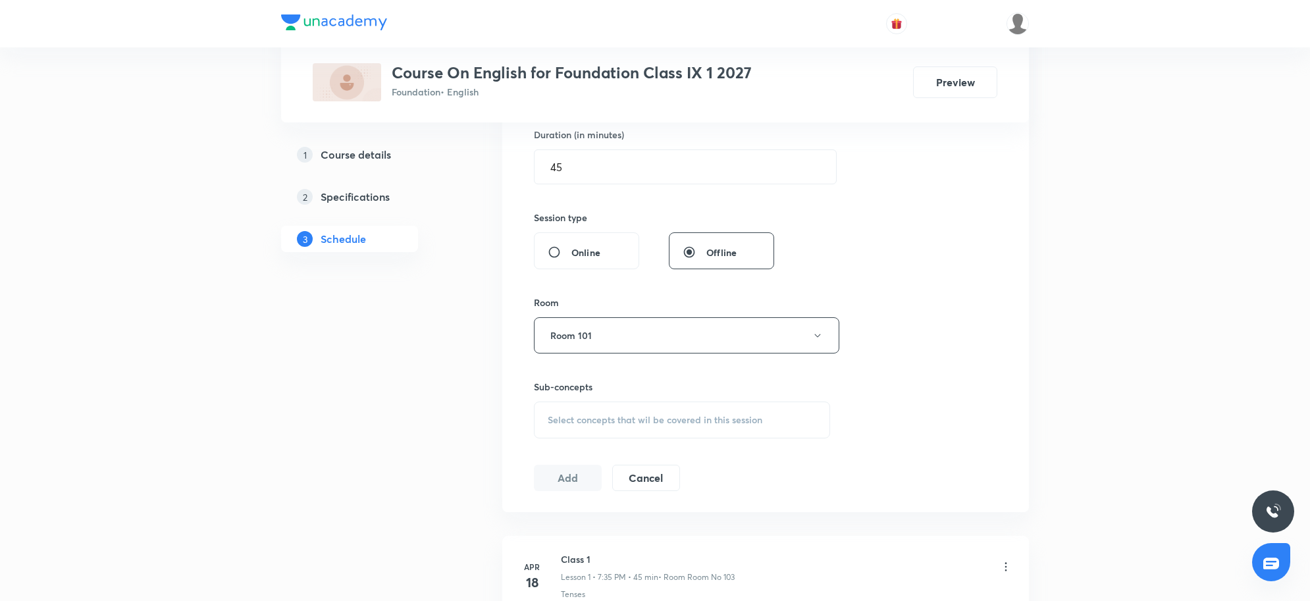
scroll to position [3729, 0]
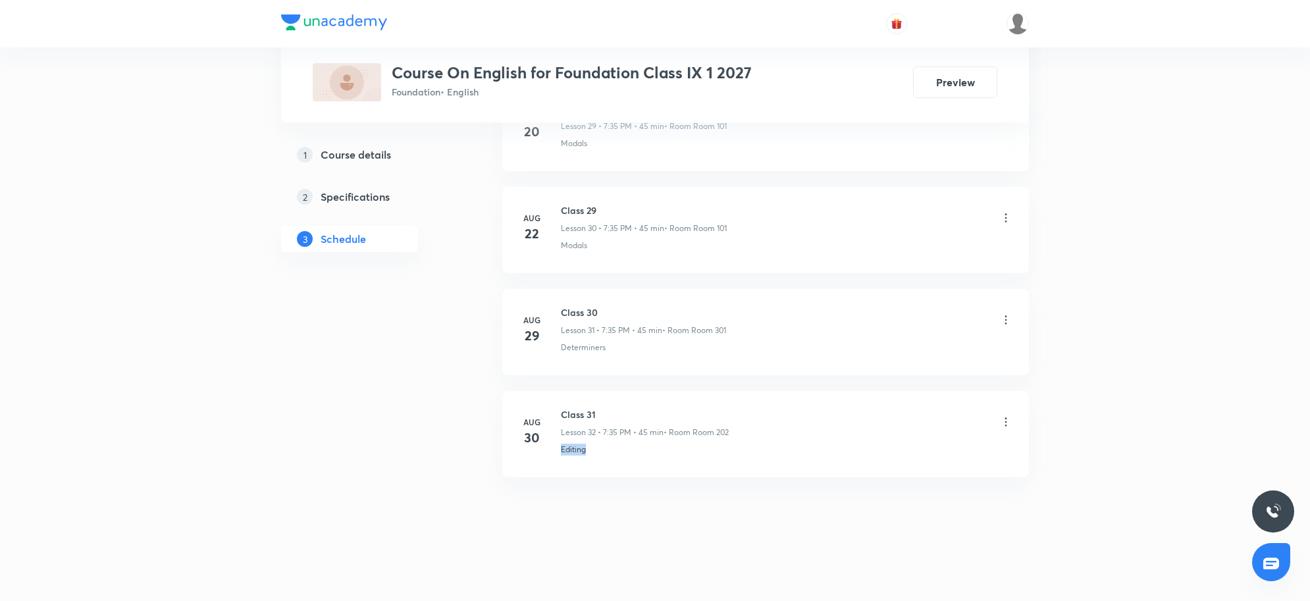
drag, startPoint x: 606, startPoint y: 458, endPoint x: 558, endPoint y: 474, distance: 50.6
click at [558, 474] on li "Aug 30 Class 31 Lesson 32 • 7:35 PM • 45 min • Room Room 202 Editing" at bounding box center [765, 434] width 527 height 86
copy p "Editing"
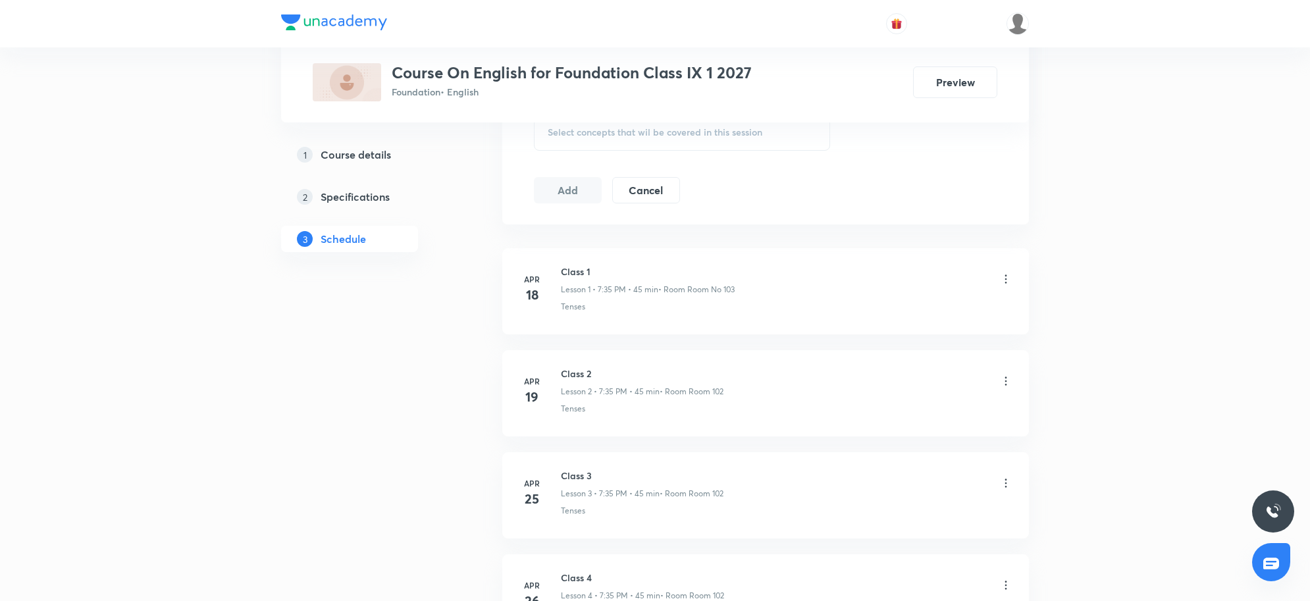
click at [626, 127] on span "Select concepts that wil be covered in this session" at bounding box center [655, 132] width 215 height 11
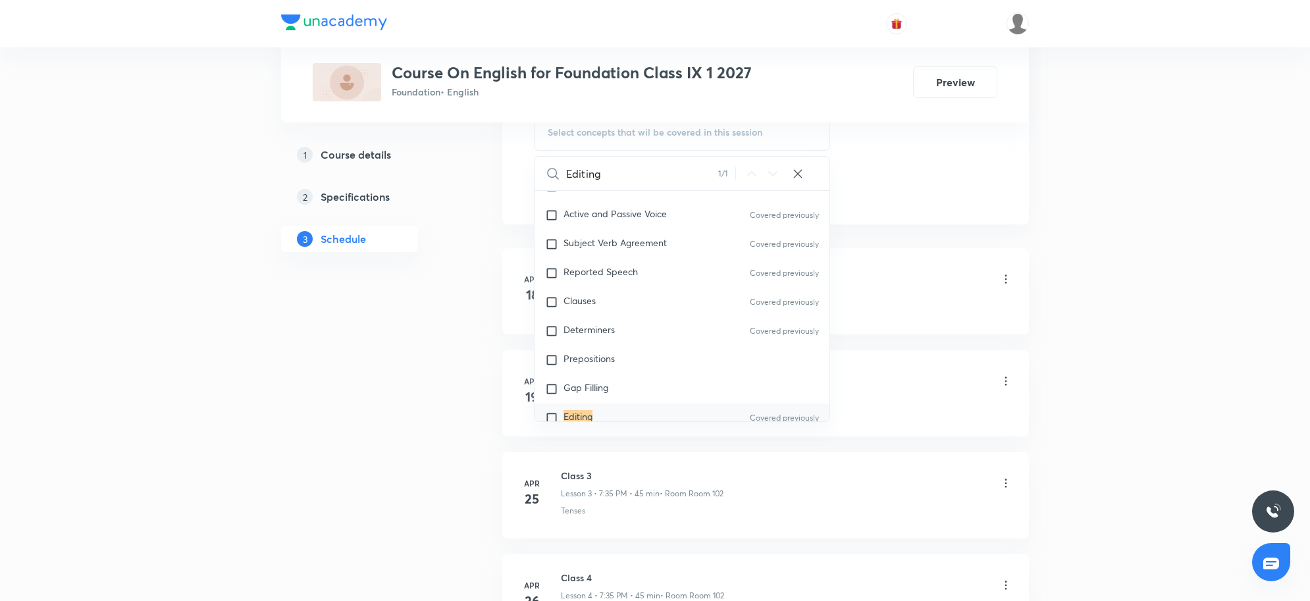
scroll to position [135, 0]
type input "Editing"
click at [588, 355] on mark "Editing" at bounding box center [577, 359] width 29 height 13
checkbox input "true"
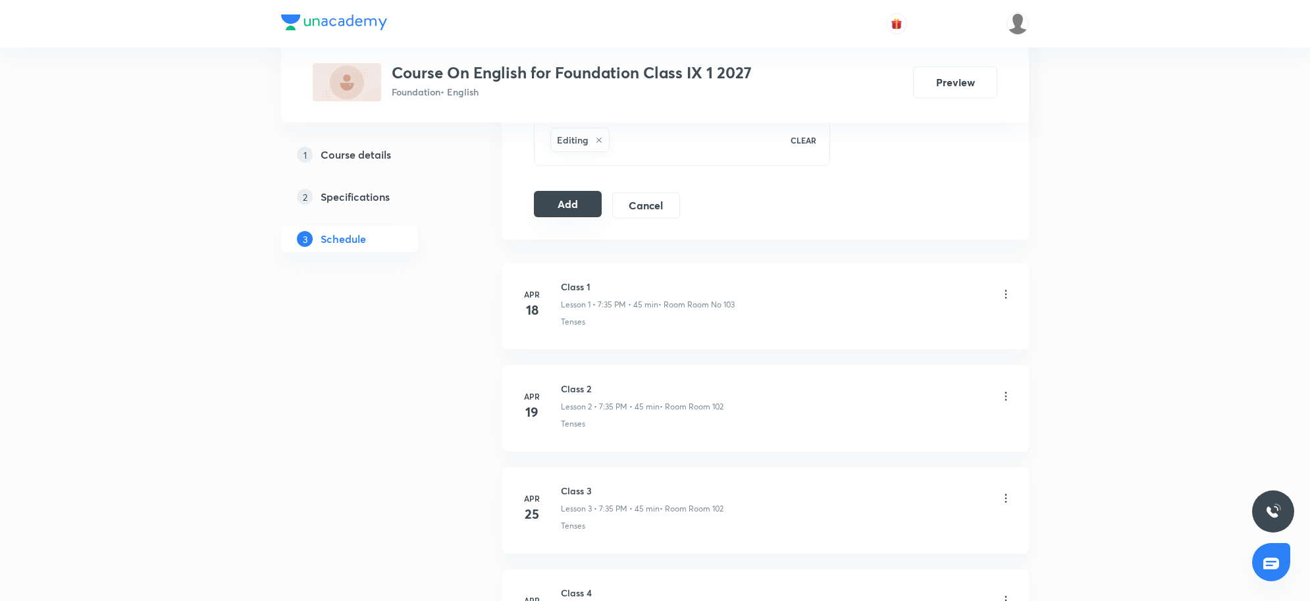
click at [576, 211] on button "Add" at bounding box center [568, 204] width 68 height 26
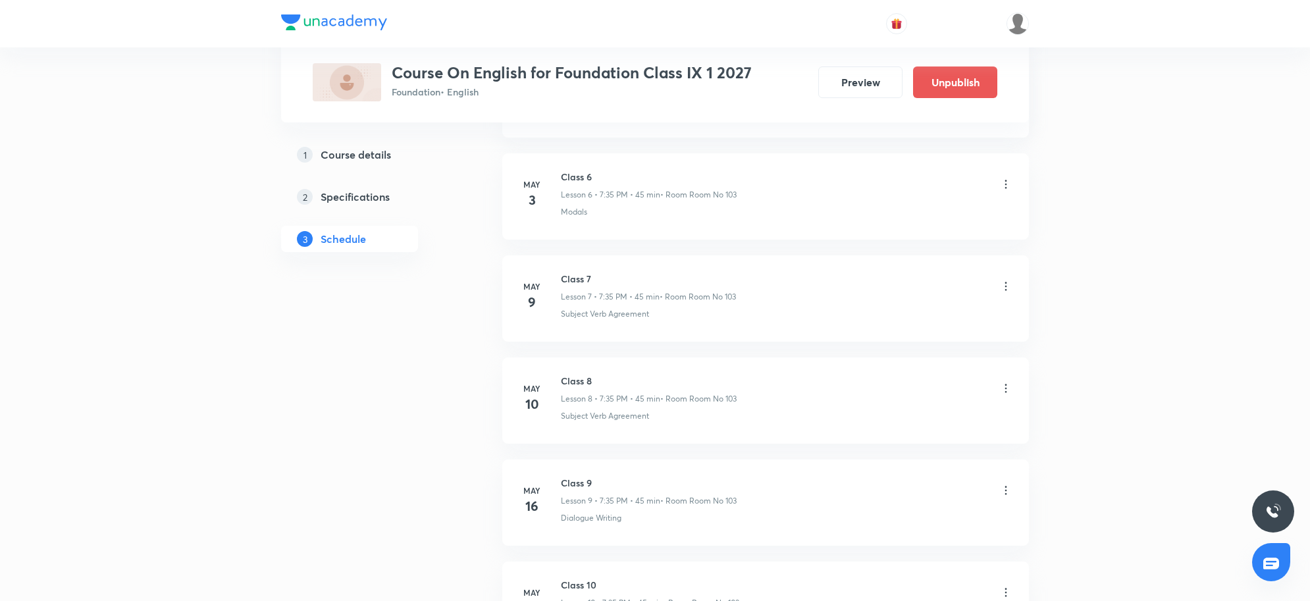
scroll to position [3224, 0]
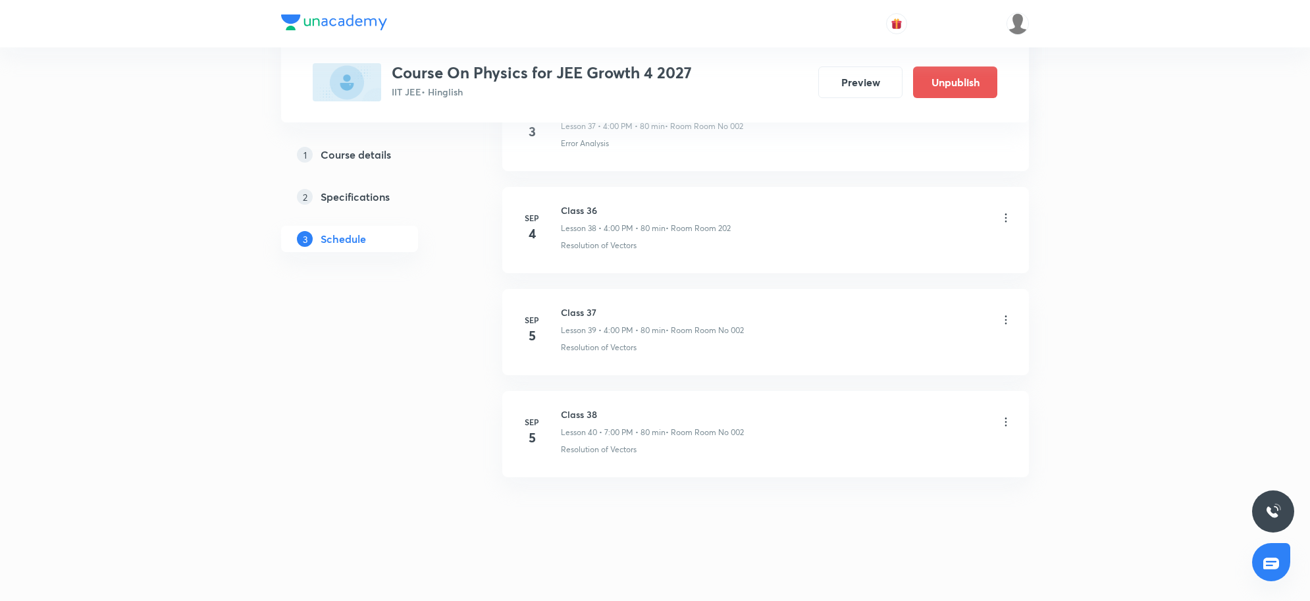
click at [1006, 423] on icon at bounding box center [1005, 421] width 13 height 13
click at [884, 456] on p "Edit" at bounding box center [883, 457] width 16 height 14
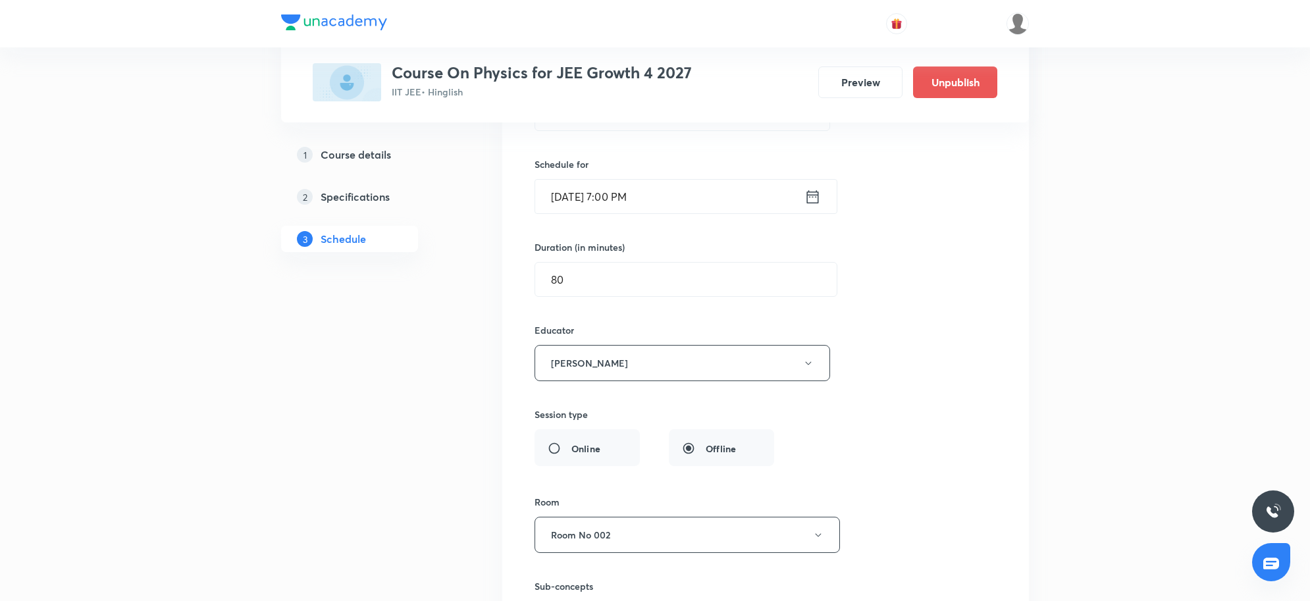
scroll to position [4204, 0]
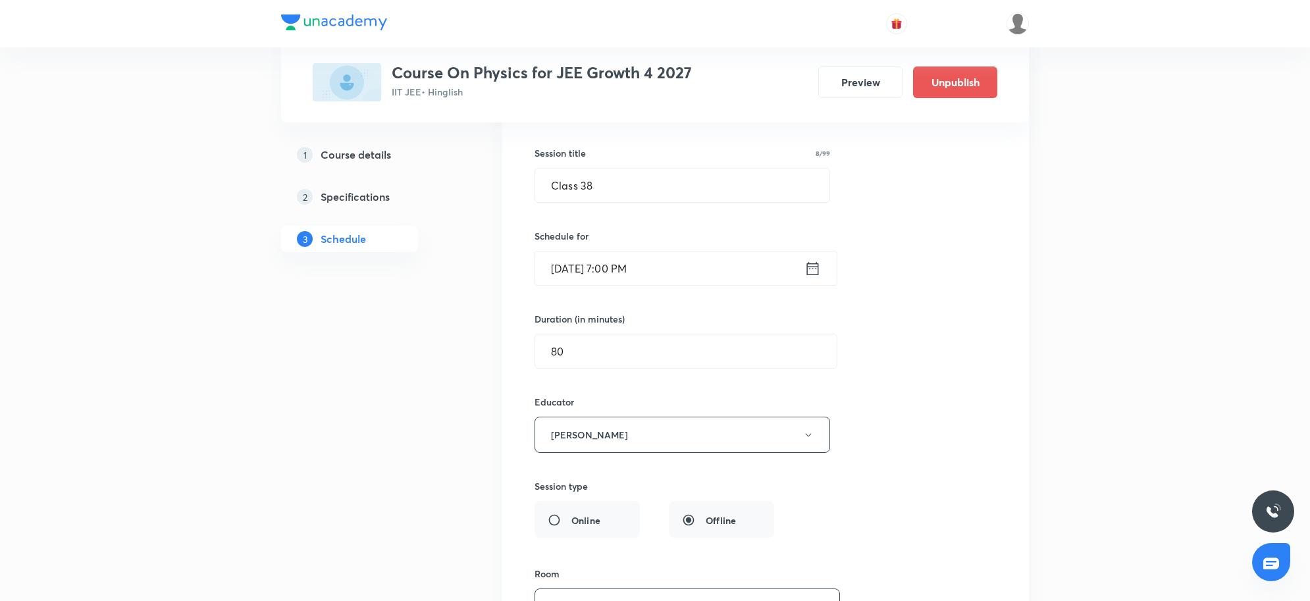
click at [805, 278] on icon at bounding box center [812, 268] width 16 height 18
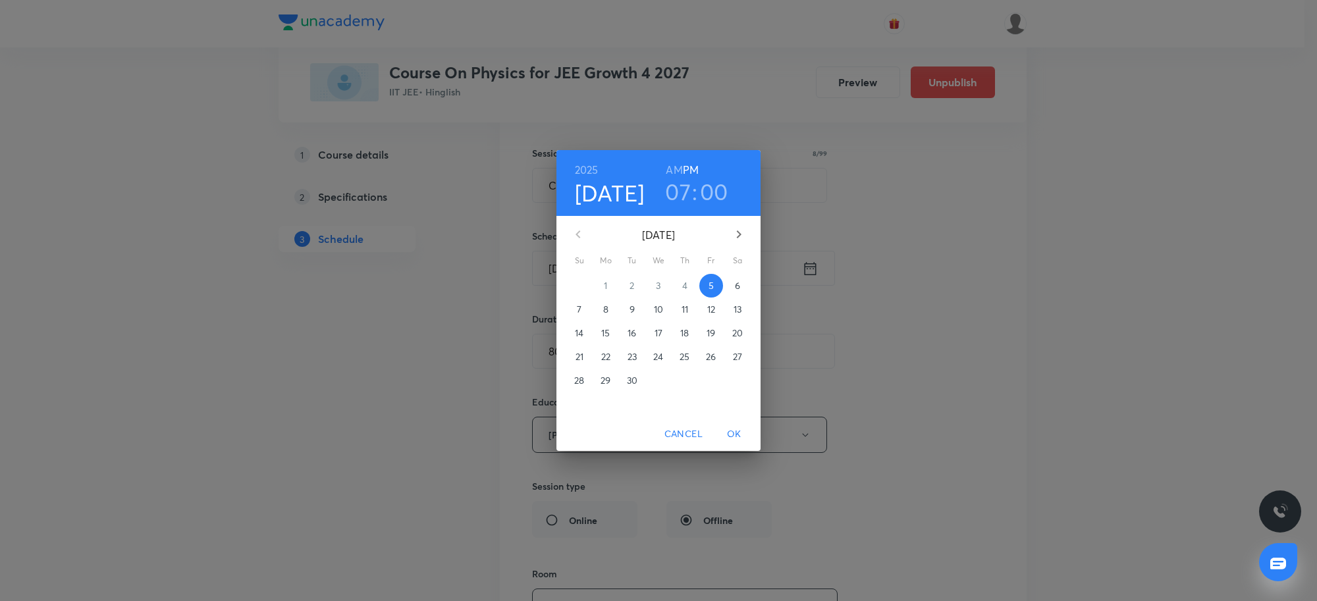
click at [712, 186] on h3 "00" at bounding box center [714, 192] width 28 height 28
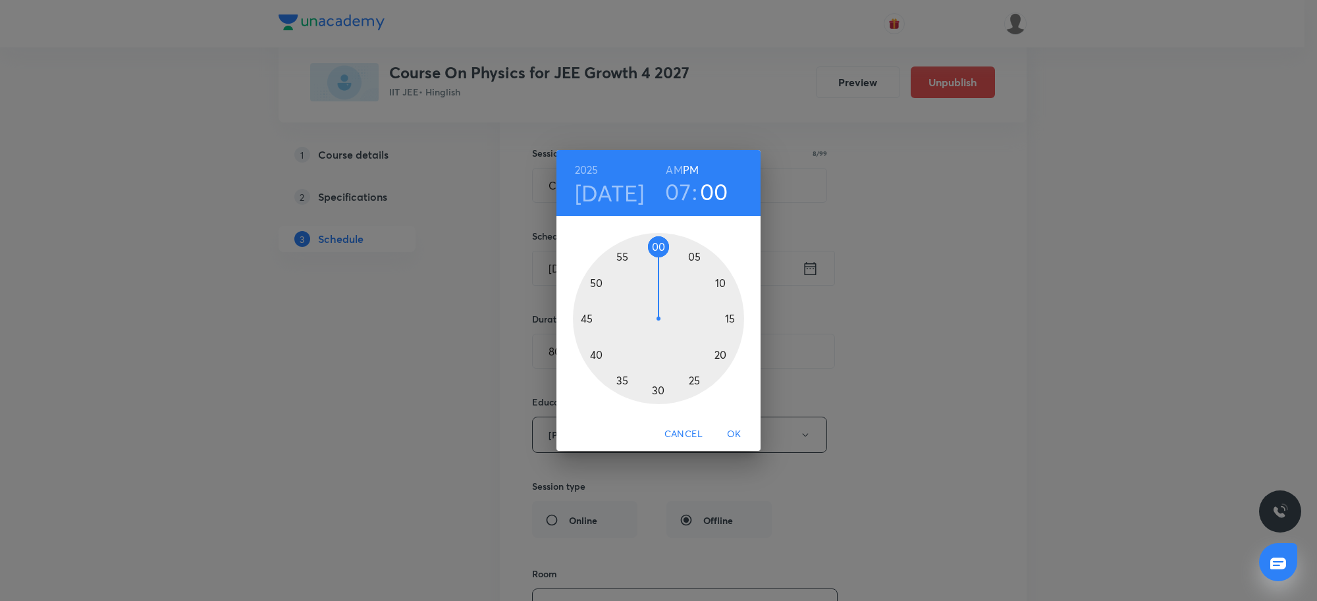
click at [659, 390] on div at bounding box center [658, 318] width 171 height 171
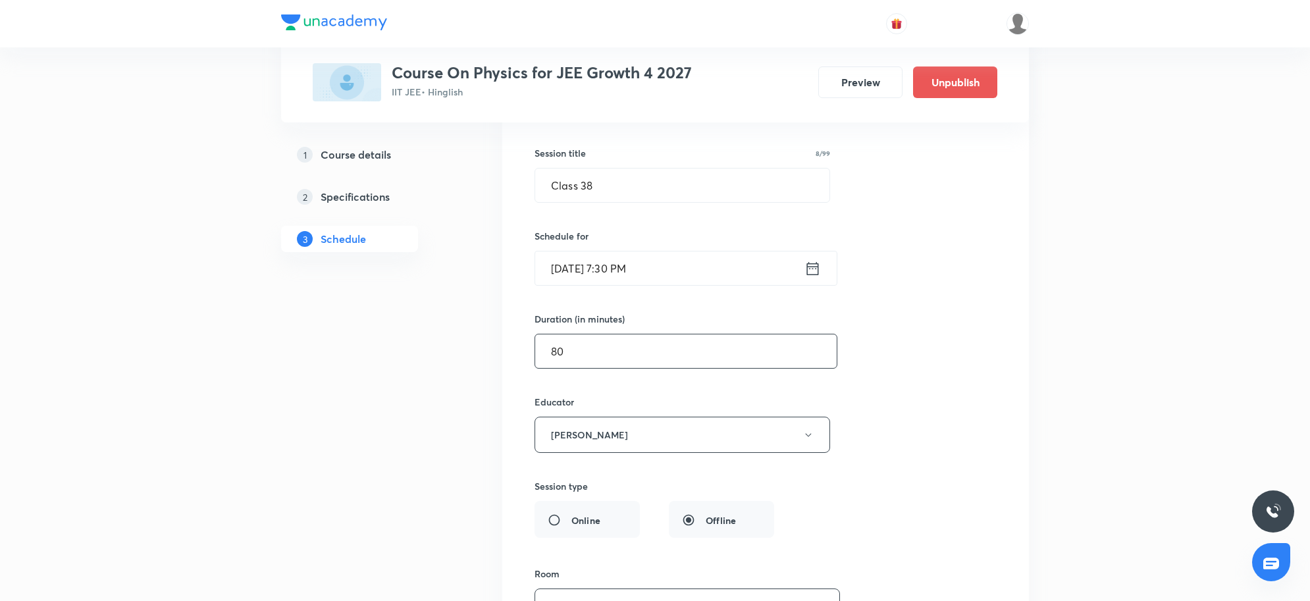
click at [587, 368] on input "80" at bounding box center [685, 351] width 301 height 34
type input "8"
type input "0"
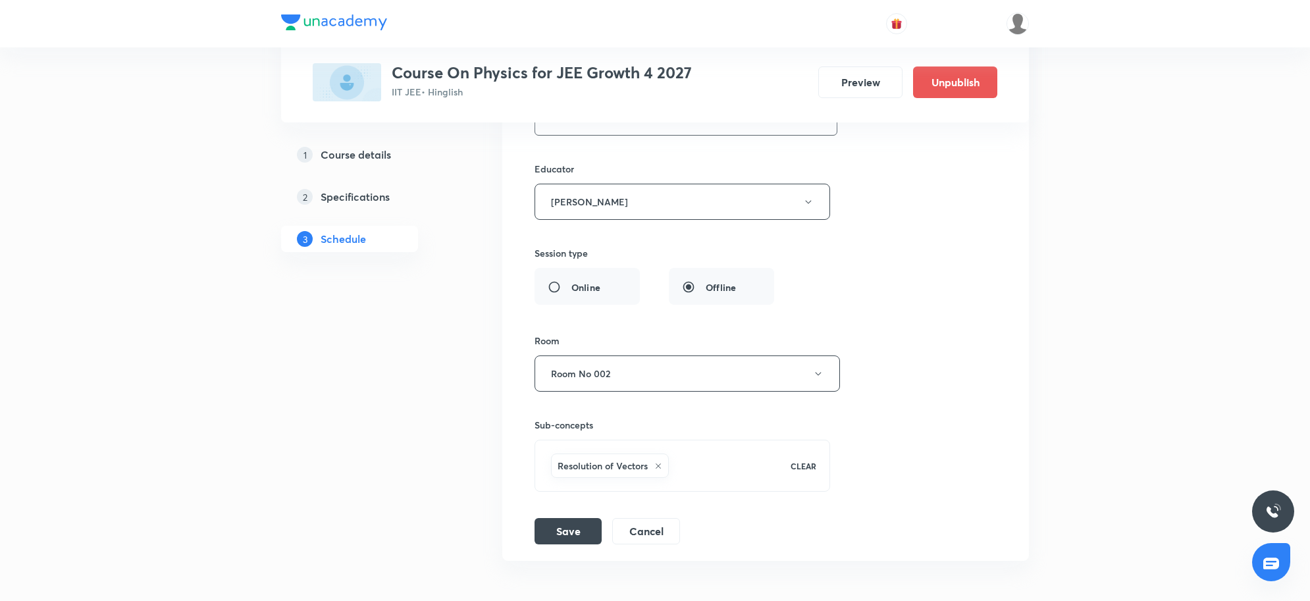
scroll to position [4534, 0]
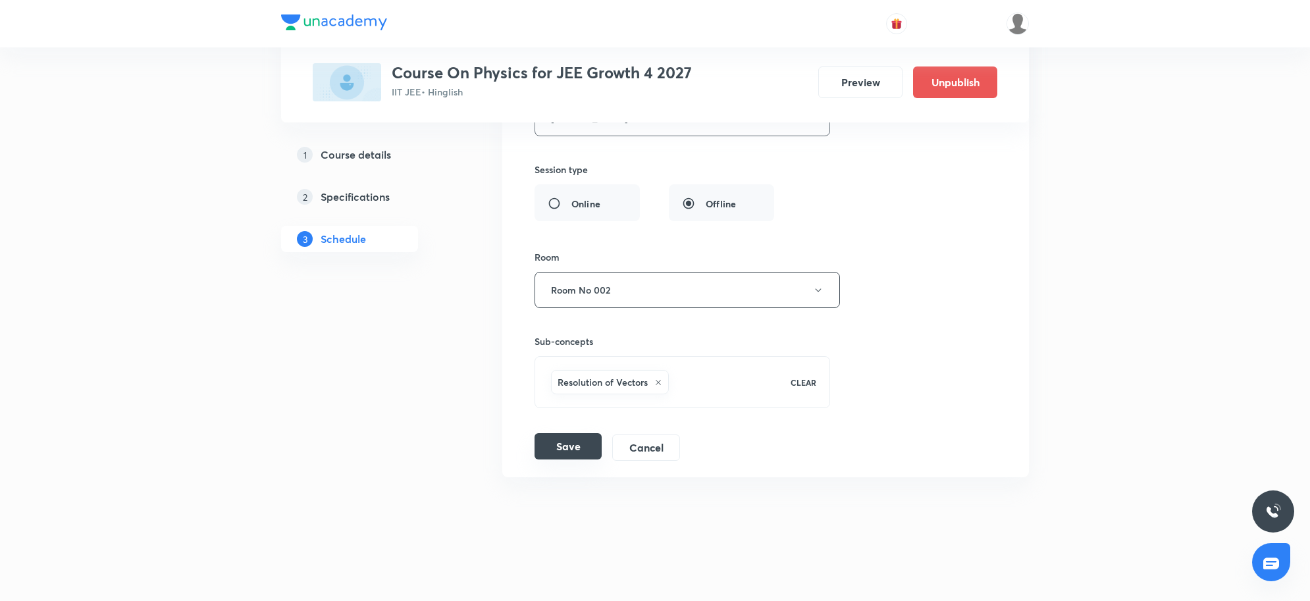
type input "50"
click at [574, 448] on button "Save" at bounding box center [568, 446] width 67 height 26
click at [590, 461] on div "Save Cancel" at bounding box center [613, 447] width 156 height 26
click at [571, 446] on button "Save" at bounding box center [568, 446] width 67 height 26
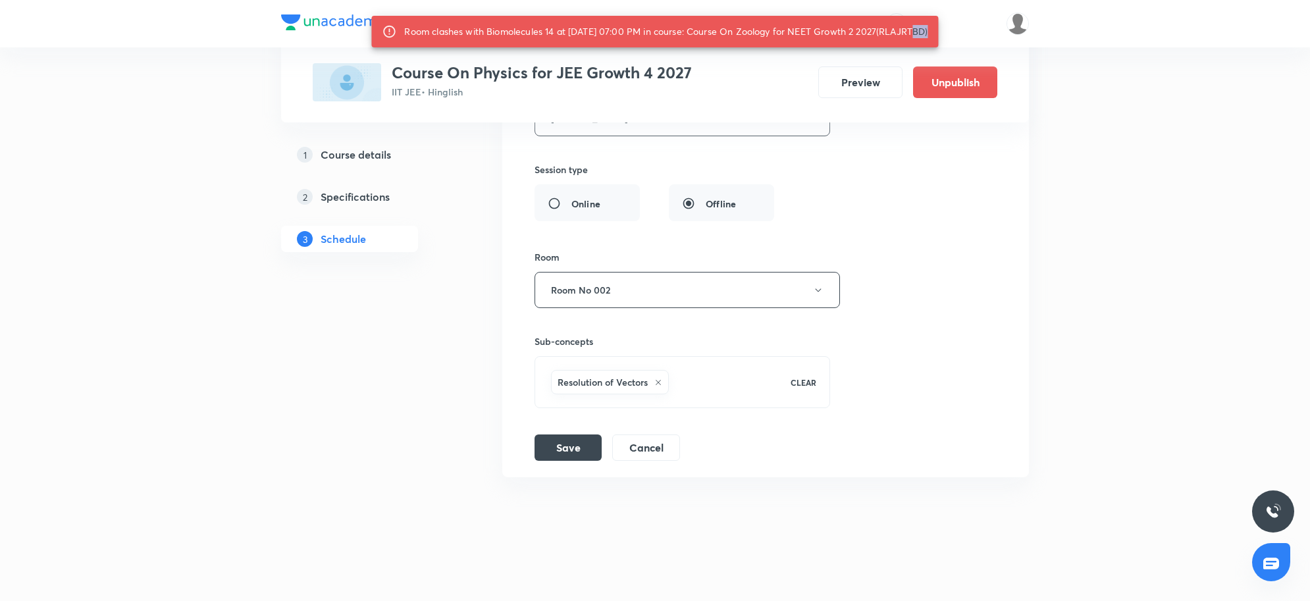
drag, startPoint x: 899, startPoint y: 32, endPoint x: 913, endPoint y: 35, distance: 14.2
click at [913, 35] on div "Room clashes with Biomolecules 14 at [DATE] 07:00 PM in course: Course On Zoolo…" at bounding box center [665, 32] width 523 height 24
drag, startPoint x: 893, startPoint y: 31, endPoint x: 936, endPoint y: 36, distance: 43.1
click at [928, 36] on div "Room clashes with Biomolecules 14 at [DATE] 07:00 PM in course: Course On Zoolo…" at bounding box center [665, 32] width 523 height 24
copy div "RLAJRTBD"
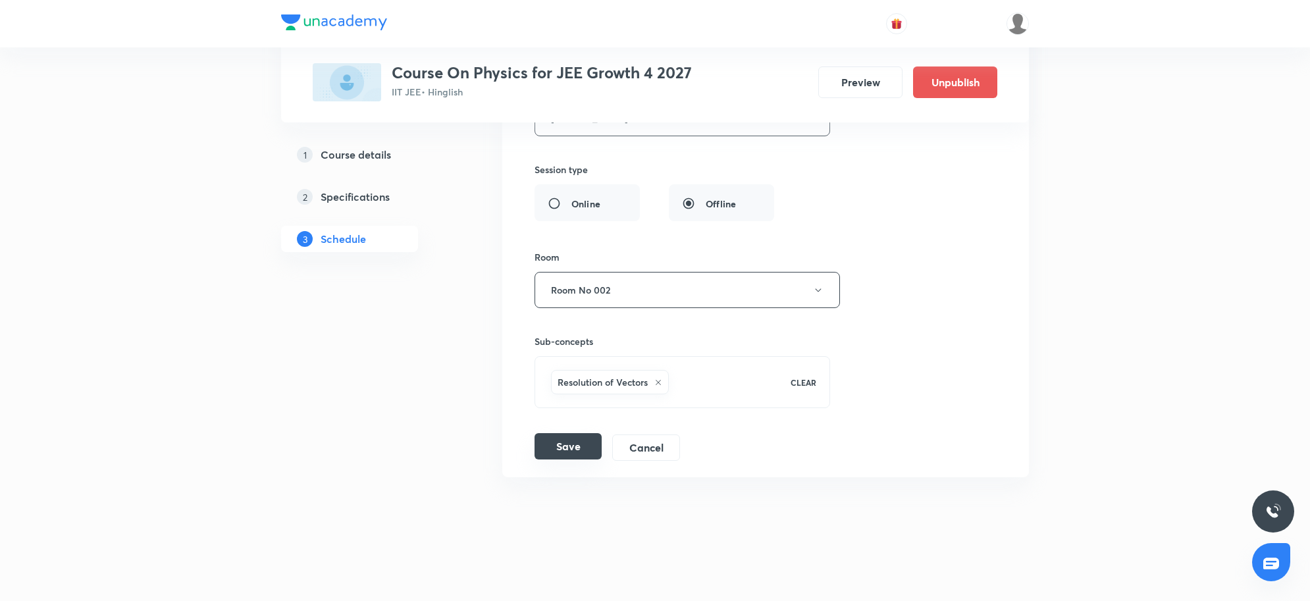
click at [553, 443] on button "Save" at bounding box center [568, 446] width 67 height 26
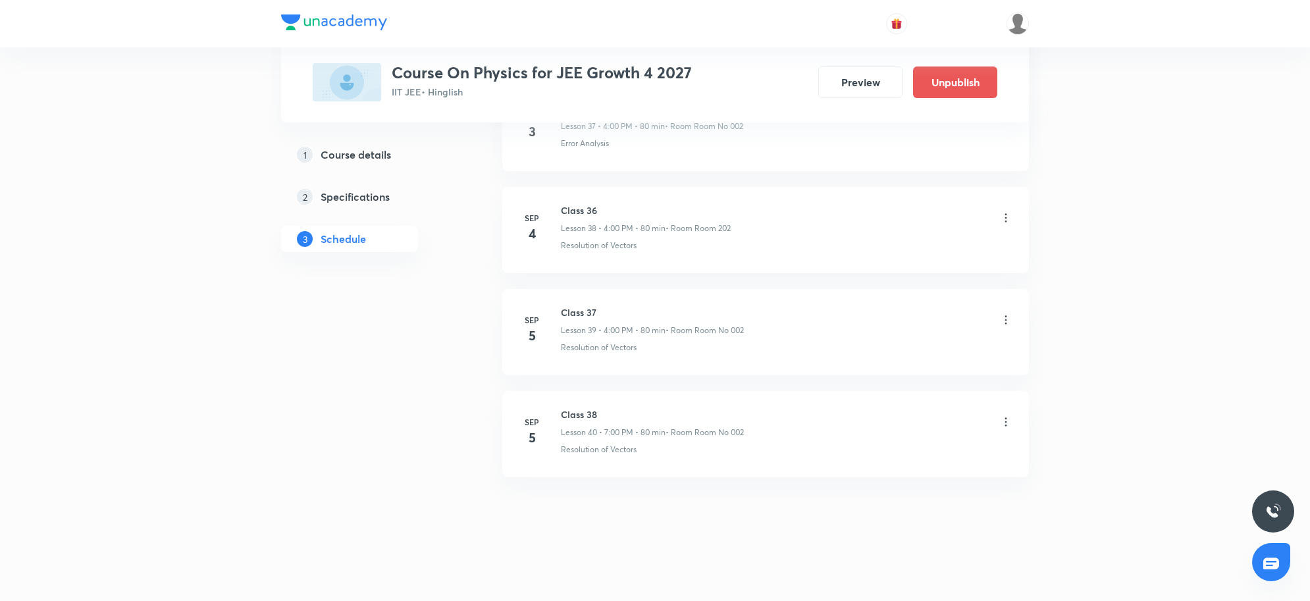
scroll to position [3941, 0]
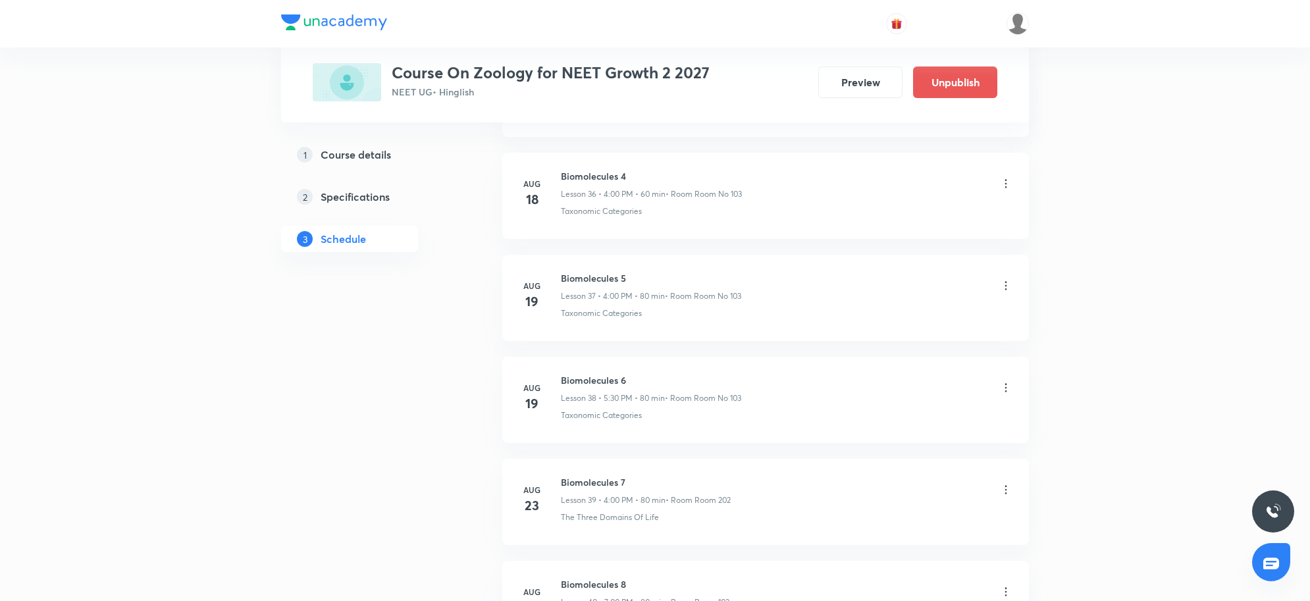
scroll to position [5162, 0]
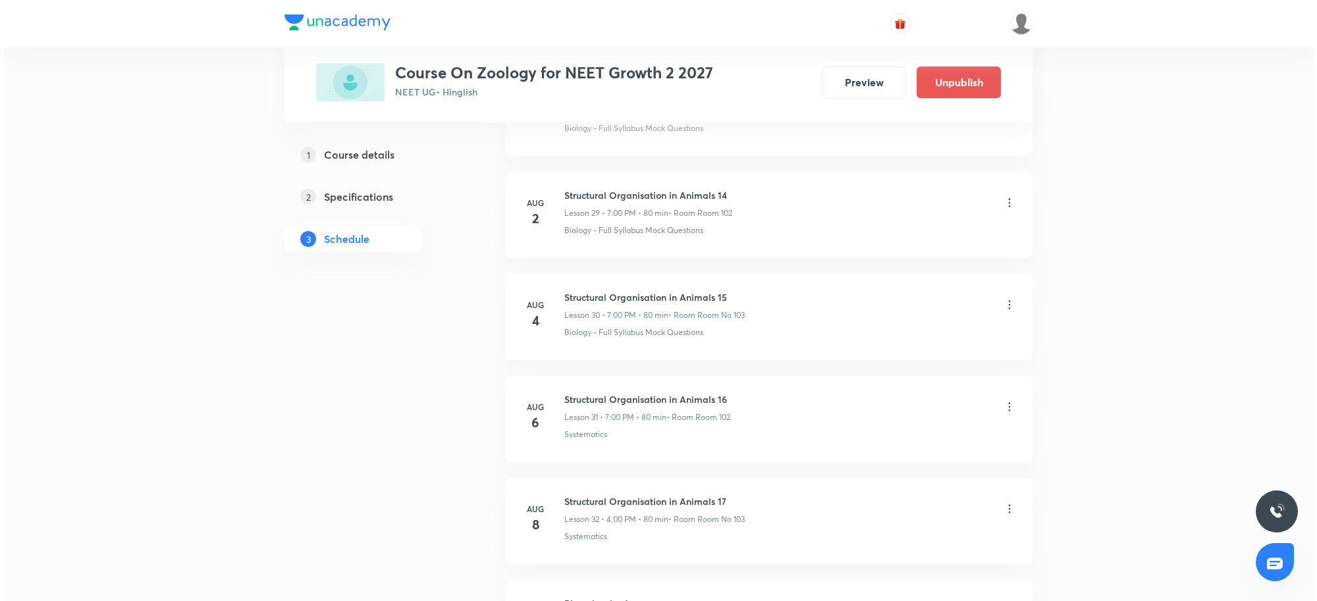
scroll to position [5162, 0]
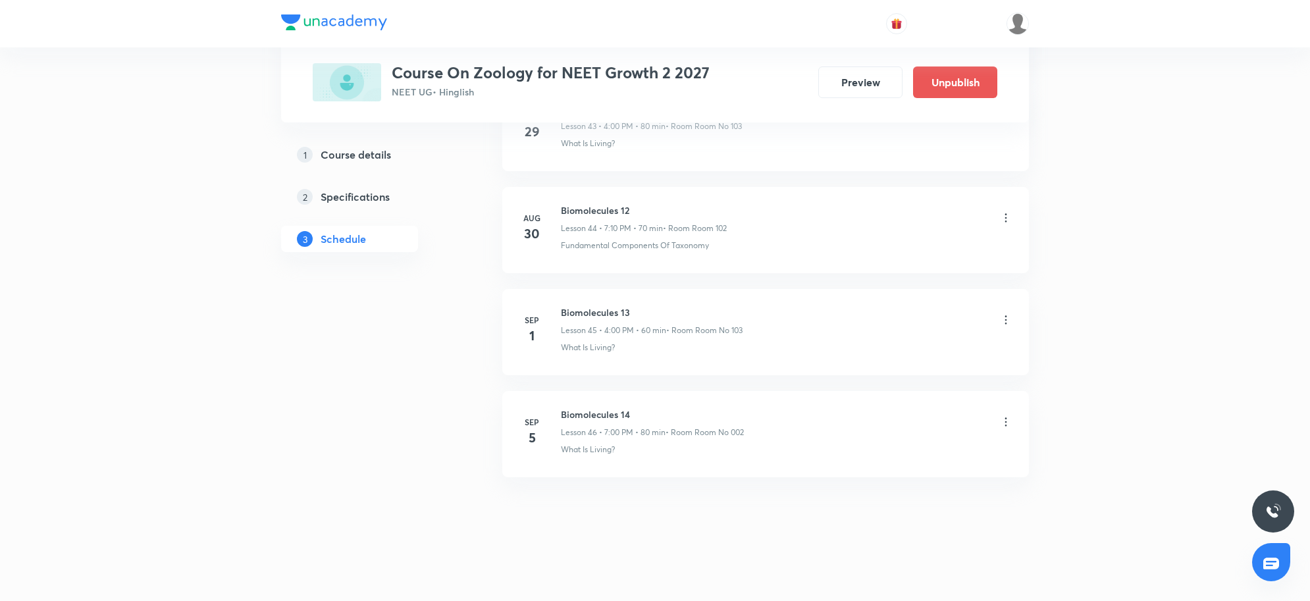
click at [1003, 418] on icon at bounding box center [1005, 421] width 13 height 13
click at [882, 453] on p "Edit" at bounding box center [883, 456] width 16 height 14
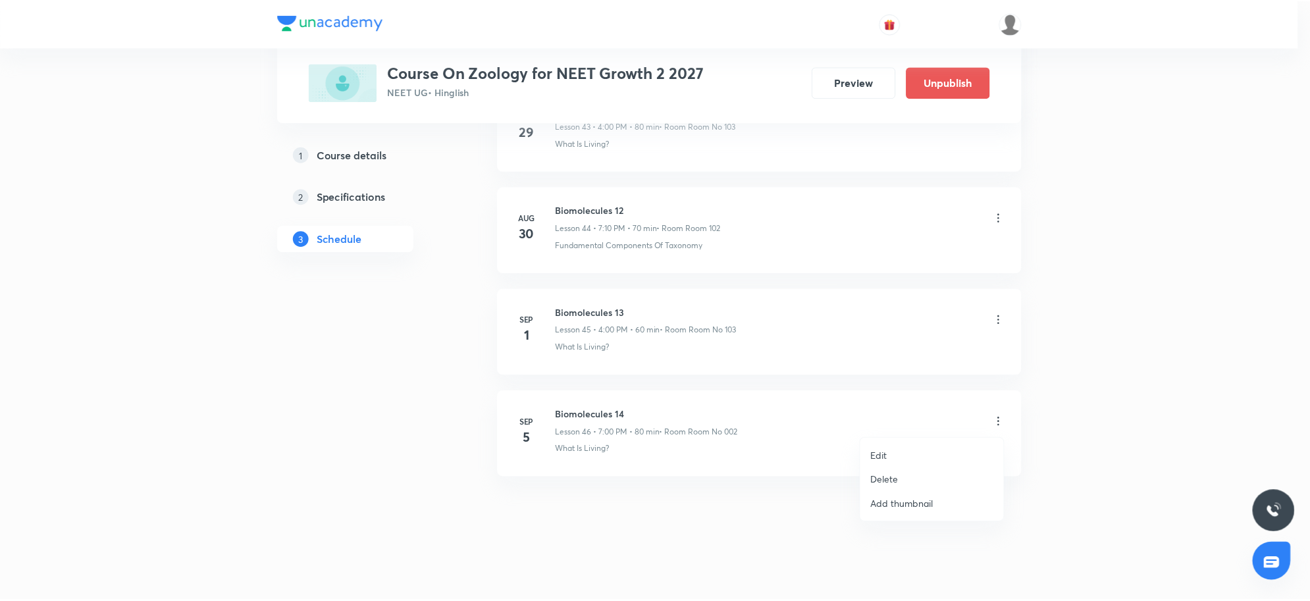
scroll to position [5064, 0]
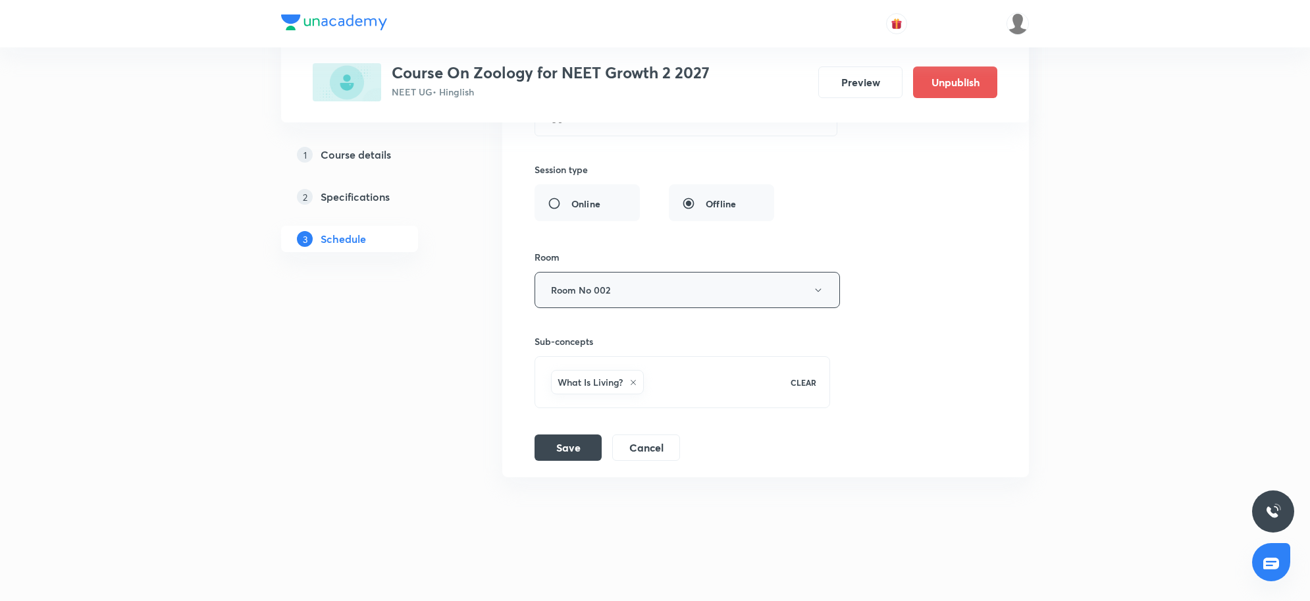
click at [655, 303] on button "Room No 002" at bounding box center [687, 290] width 305 height 36
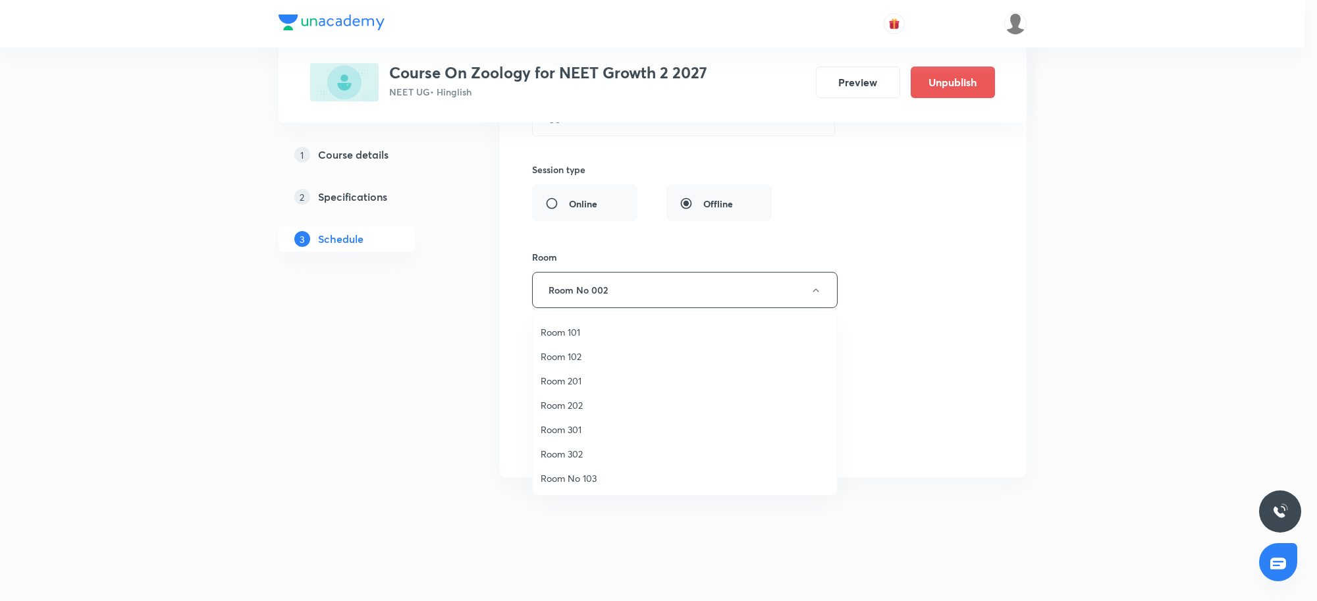
click at [564, 475] on span "Room No 103" at bounding box center [684, 478] width 288 height 14
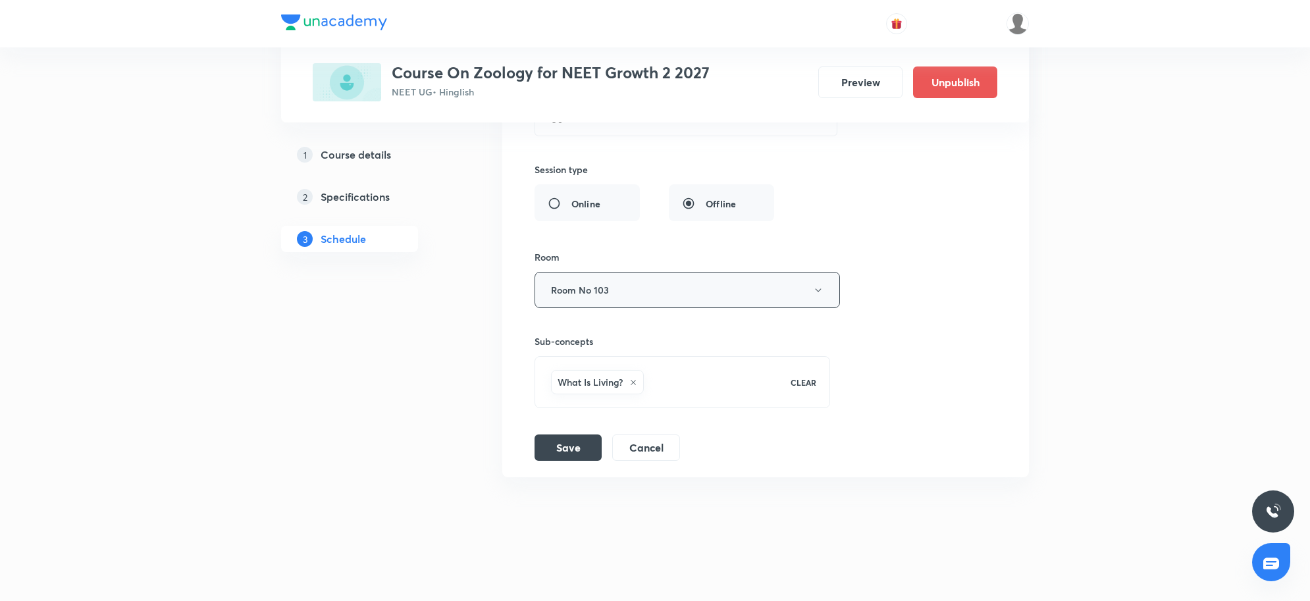
click at [653, 292] on button "Room No 103" at bounding box center [687, 290] width 305 height 36
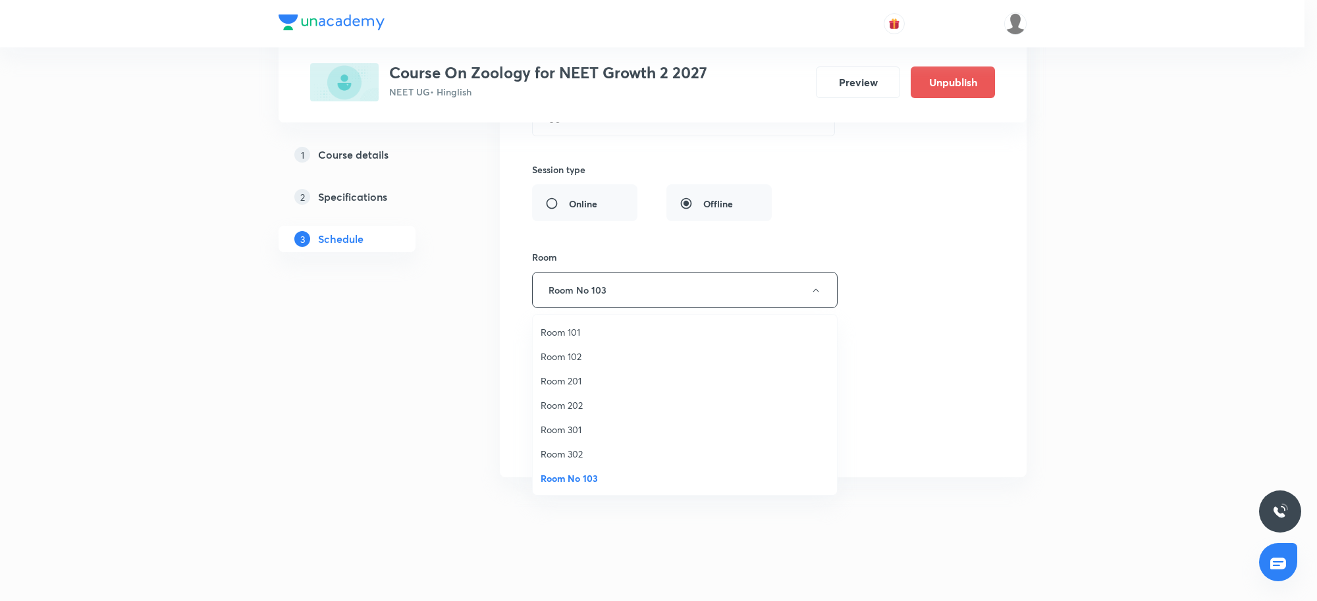
click at [581, 348] on li "Room 102" at bounding box center [685, 356] width 304 height 24
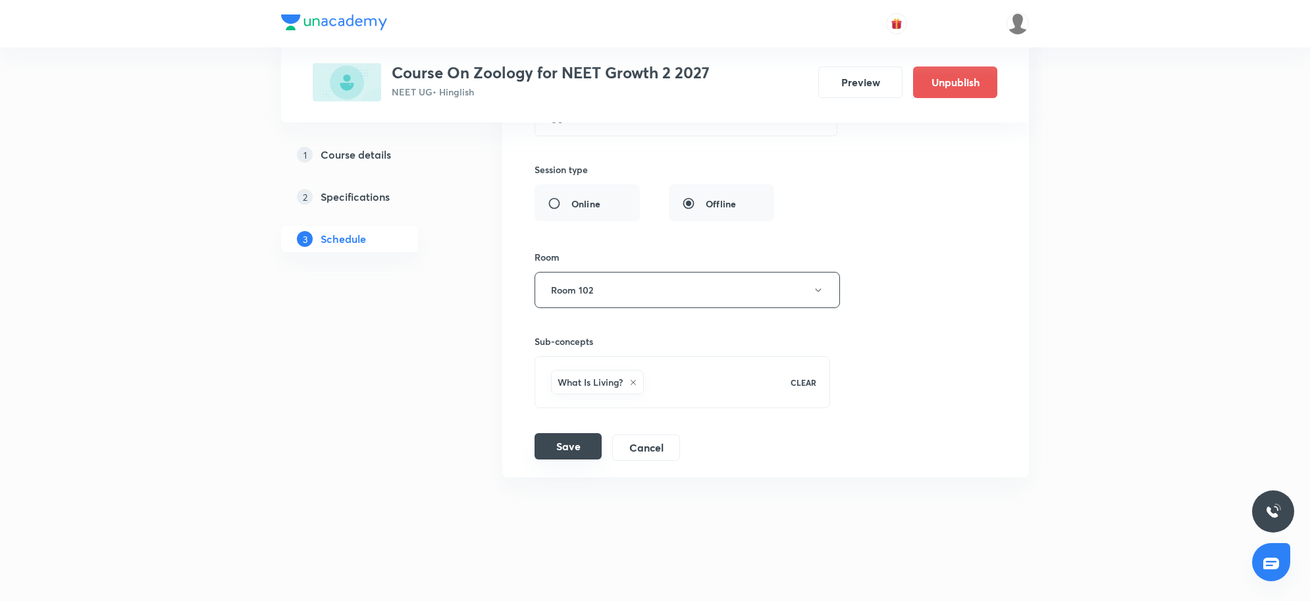
click at [563, 446] on button "Save" at bounding box center [568, 446] width 67 height 26
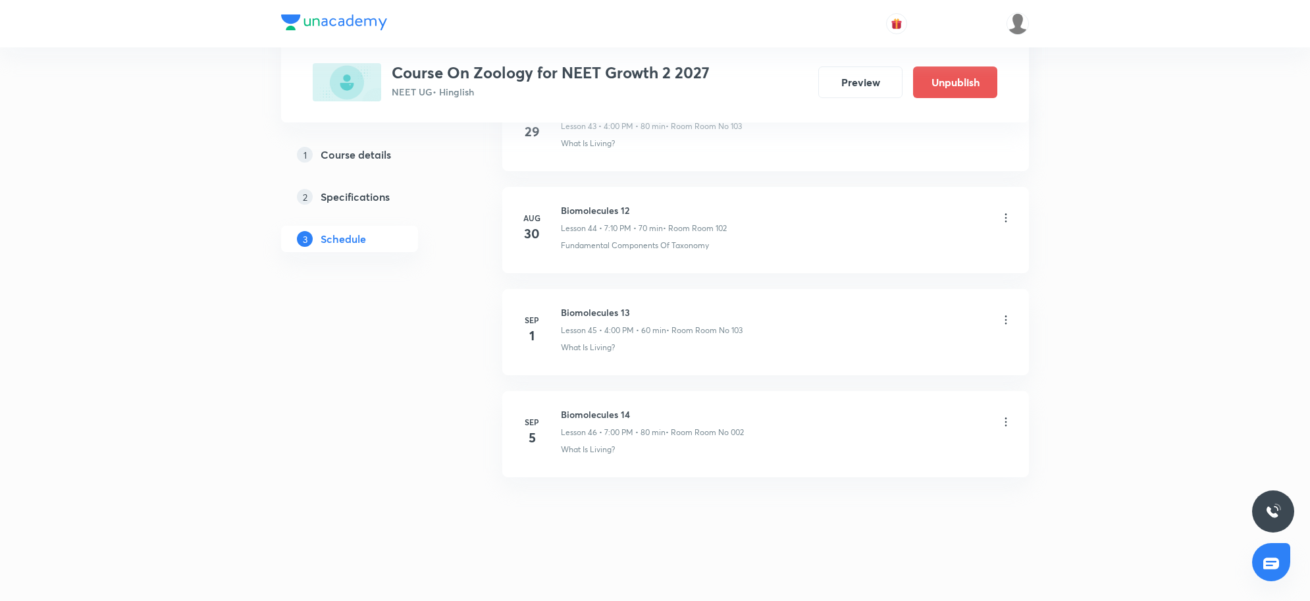
scroll to position [4555, 0]
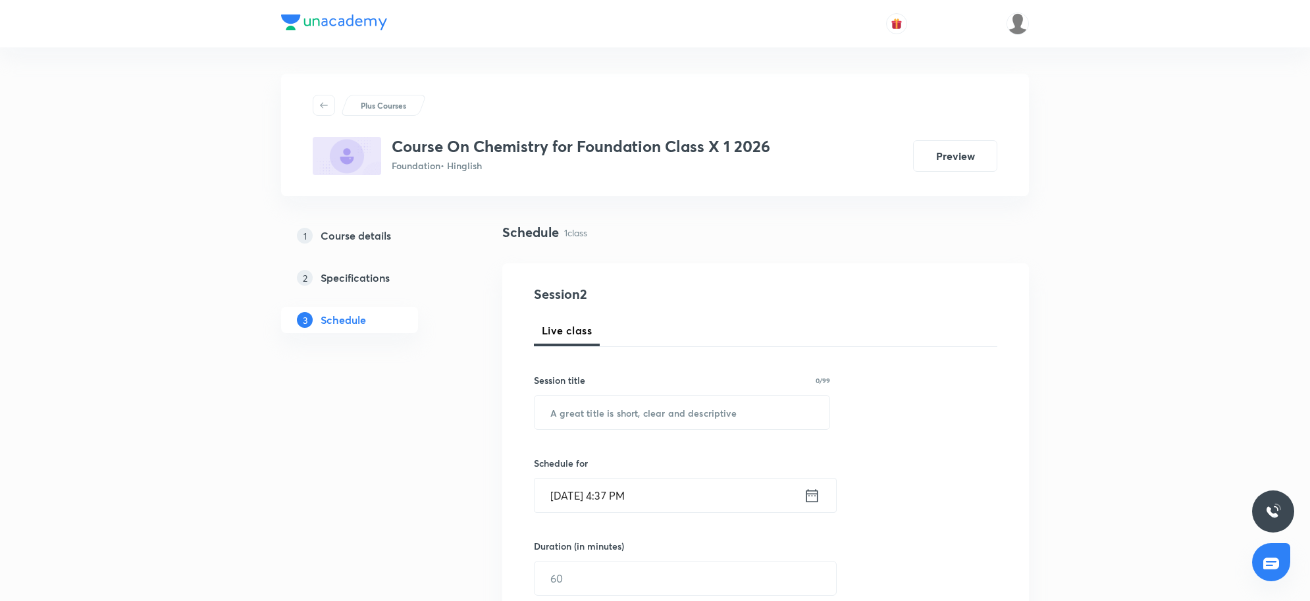
scroll to position [557, 0]
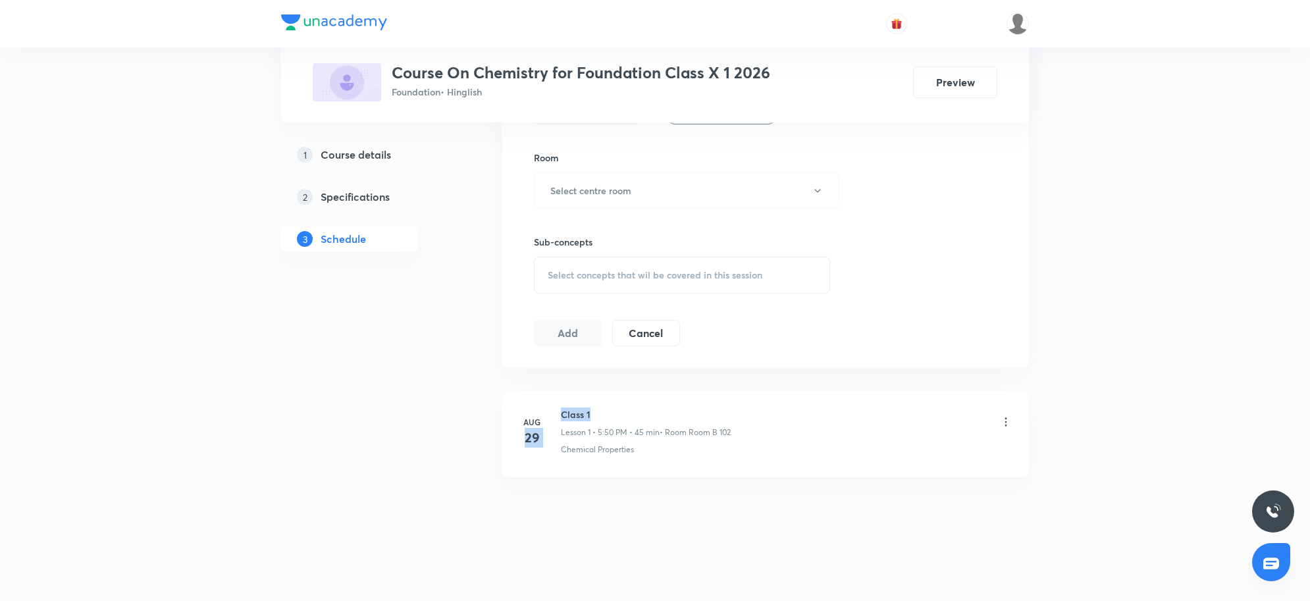
drag, startPoint x: 560, startPoint y: 415, endPoint x: 604, endPoint y: 415, distance: 44.1
click at [604, 415] on div "Aug 29 Class 1 Lesson 1 • 5:50 PM • 45 min • Room Room B 102 Chemical Properties" at bounding box center [766, 431] width 494 height 48
click at [604, 415] on h6 "Class 1" at bounding box center [646, 414] width 170 height 14
drag, startPoint x: 604, startPoint y: 415, endPoint x: 564, endPoint y: 425, distance: 41.5
click at [564, 425] on div "Class 1 Lesson 1 • 5:50 PM • 45 min • Room Room B 102" at bounding box center [646, 422] width 170 height 31
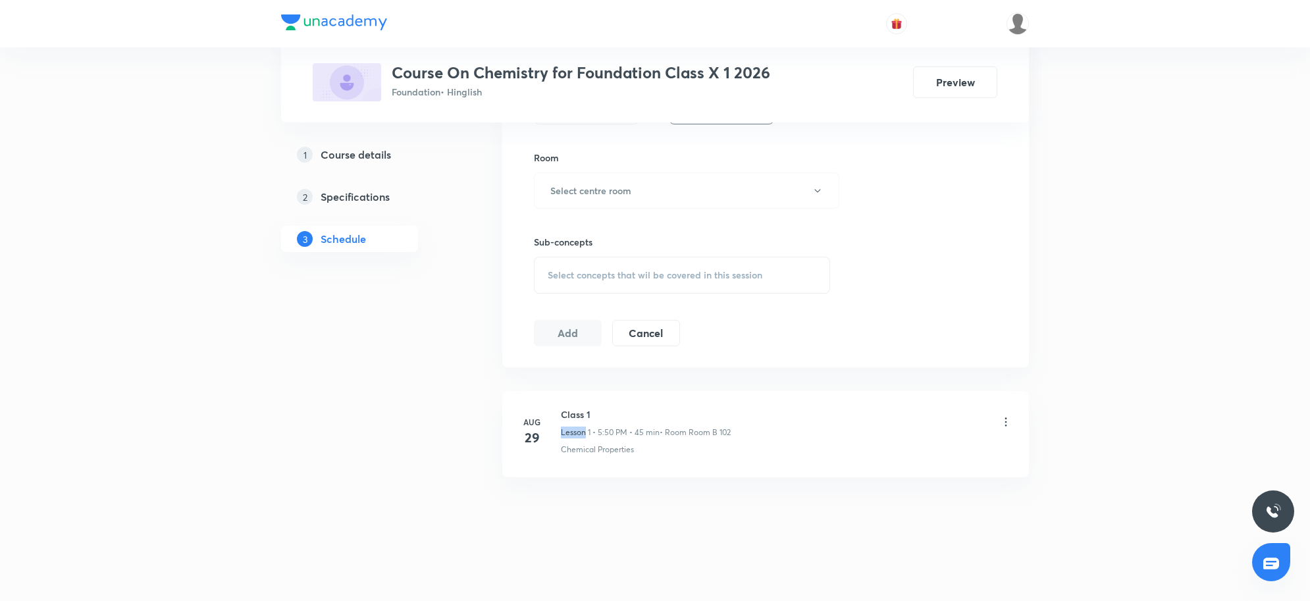
click at [626, 411] on h6 "Class 1" at bounding box center [646, 414] width 170 height 14
drag, startPoint x: 626, startPoint y: 411, endPoint x: 562, endPoint y: 409, distance: 64.6
click at [562, 409] on h6 "Class 1" at bounding box center [646, 414] width 170 height 14
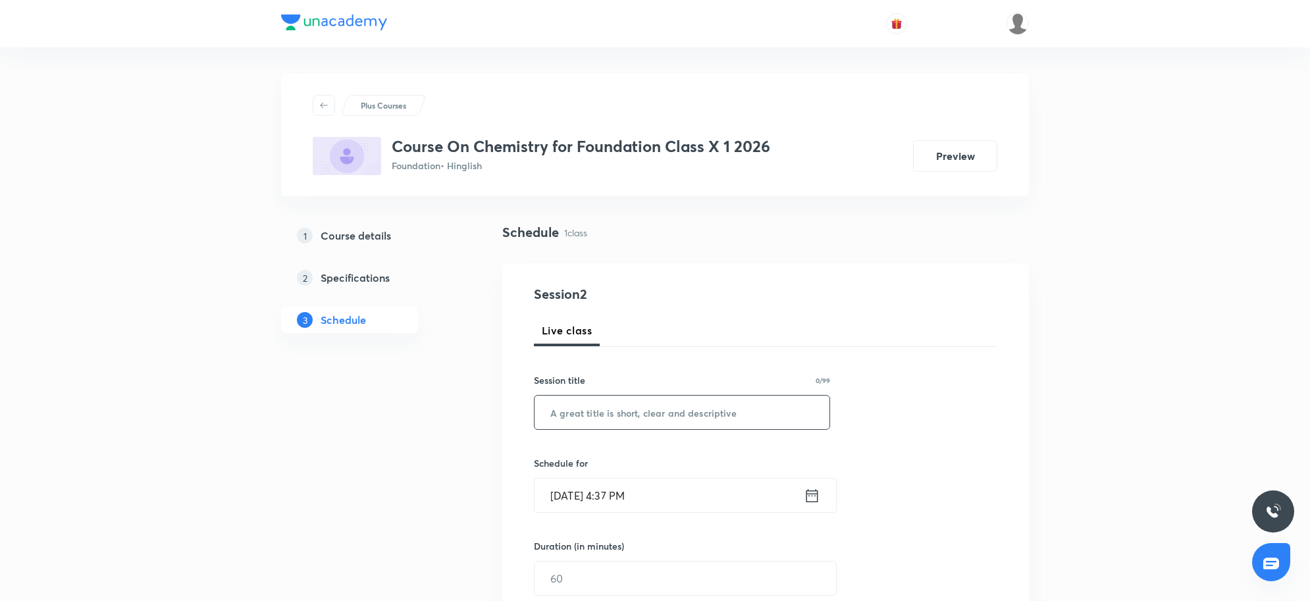
click at [623, 403] on input "text" at bounding box center [682, 413] width 295 height 34
paste input "Class 1"
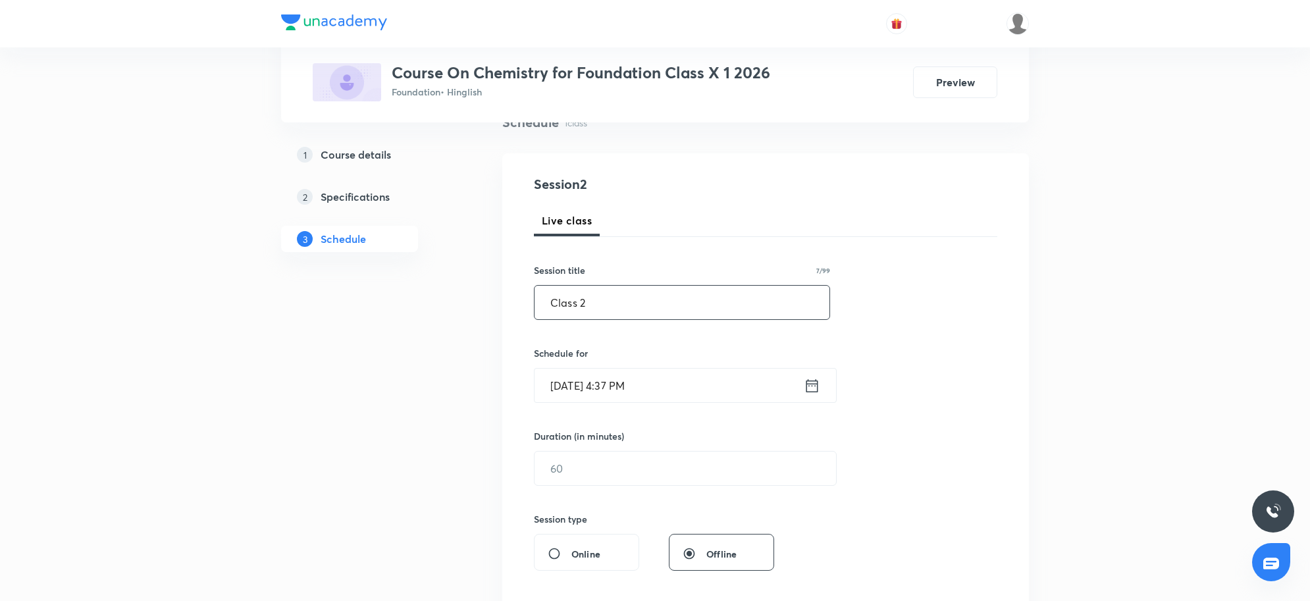
scroll to position [165, 0]
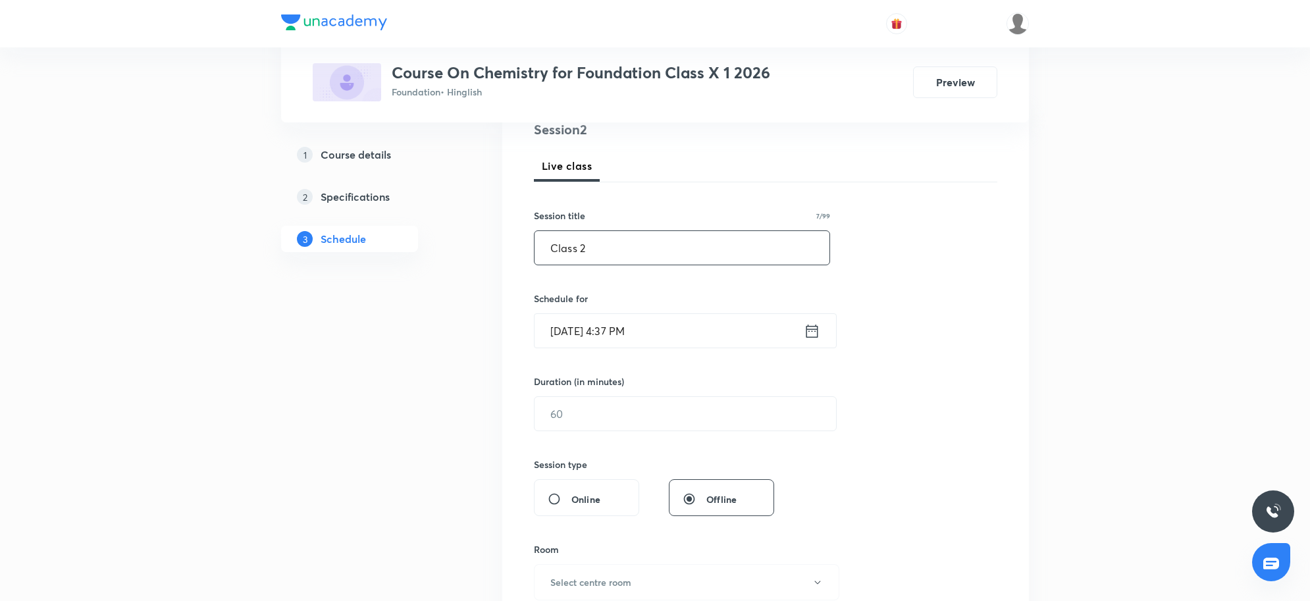
type input "Class 2"
click at [660, 331] on input "Sep 5, 2025, 4:37 PM" at bounding box center [669, 331] width 269 height 34
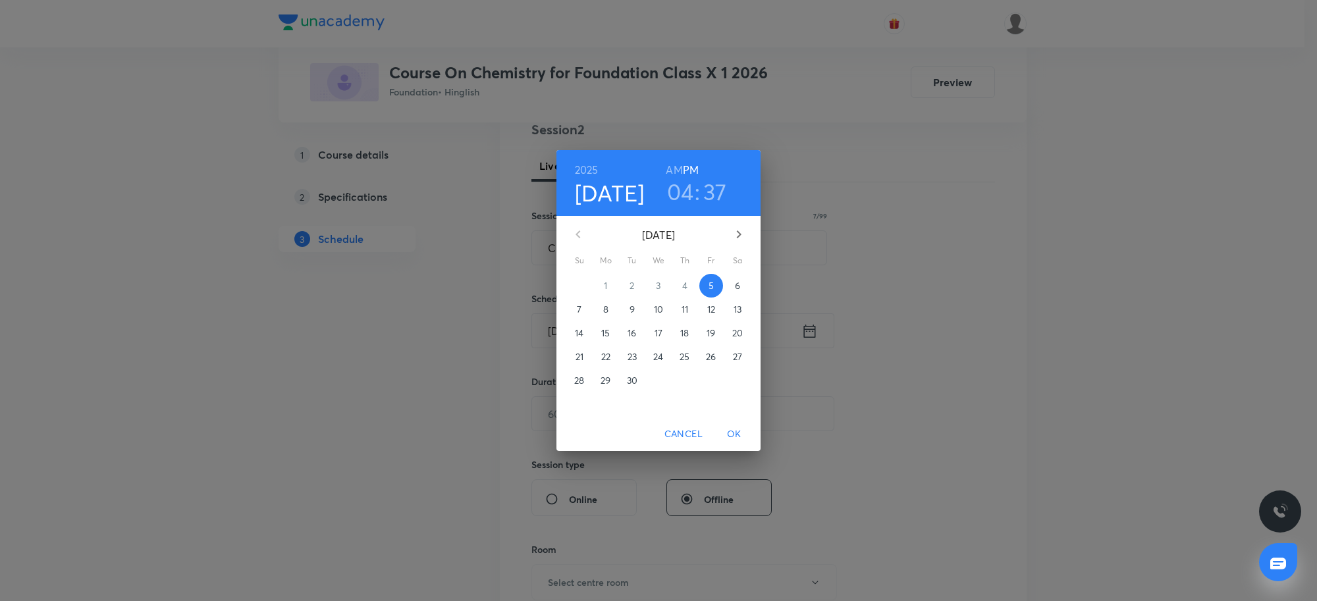
click at [689, 197] on h3 "04" at bounding box center [680, 192] width 27 height 28
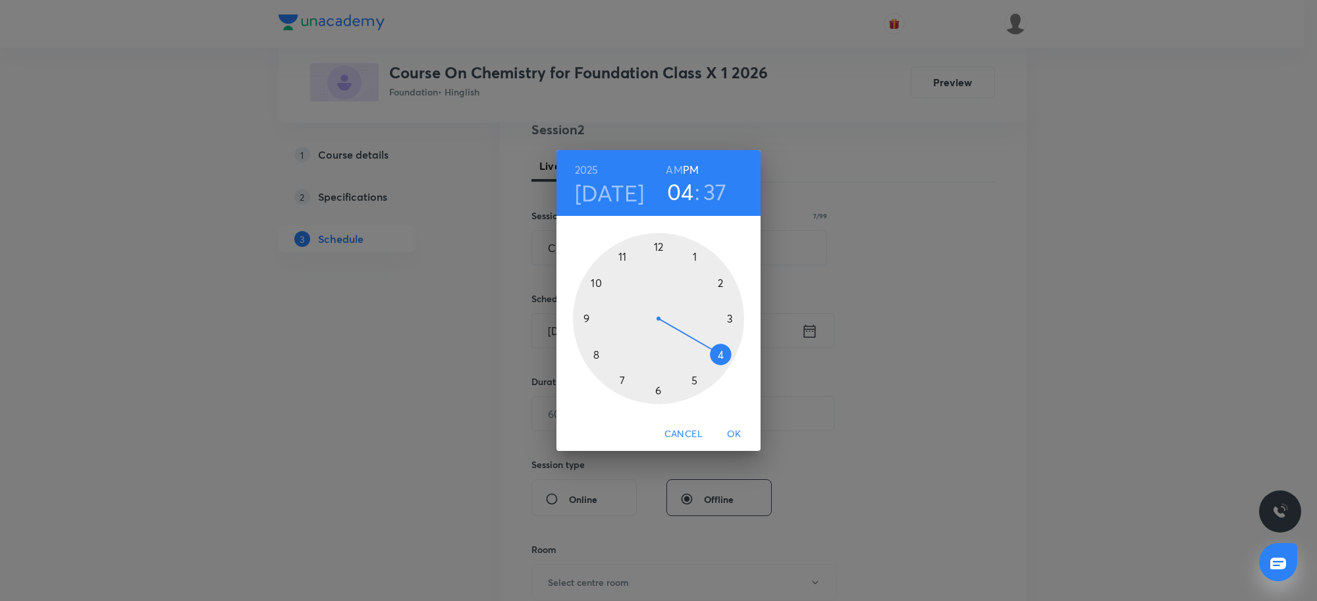
click at [695, 380] on div at bounding box center [658, 318] width 171 height 171
click at [660, 248] on div at bounding box center [658, 318] width 171 height 171
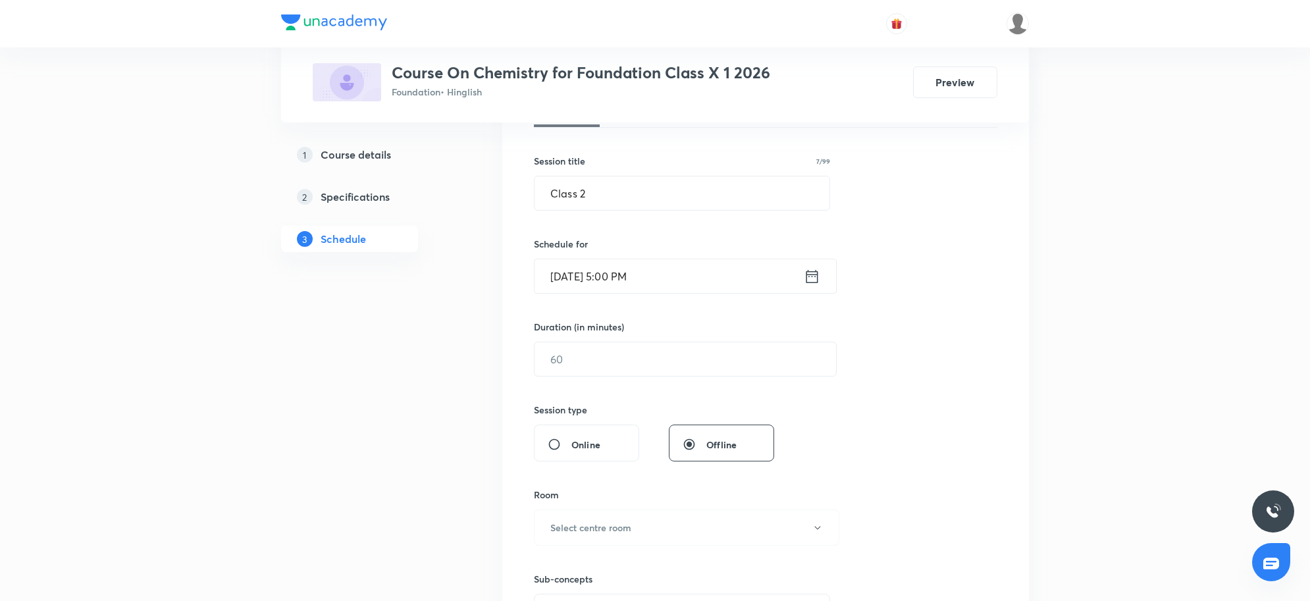
scroll to position [247, 0]
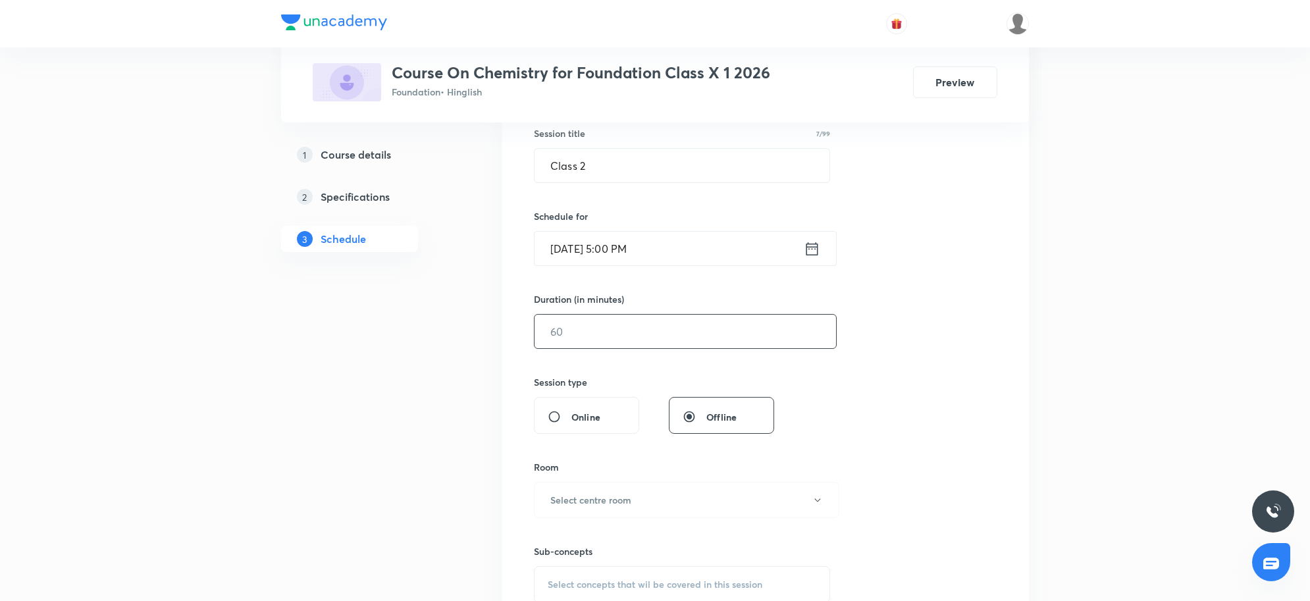
click at [625, 328] on input "text" at bounding box center [685, 332] width 301 height 34
type input "45"
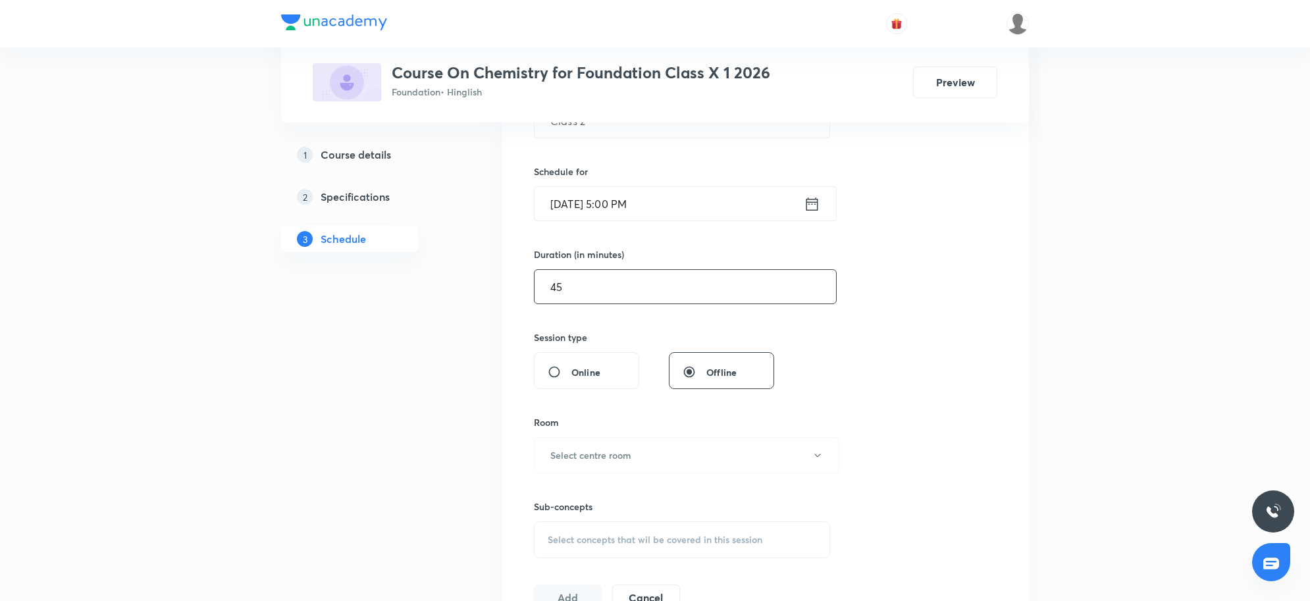
scroll to position [494, 0]
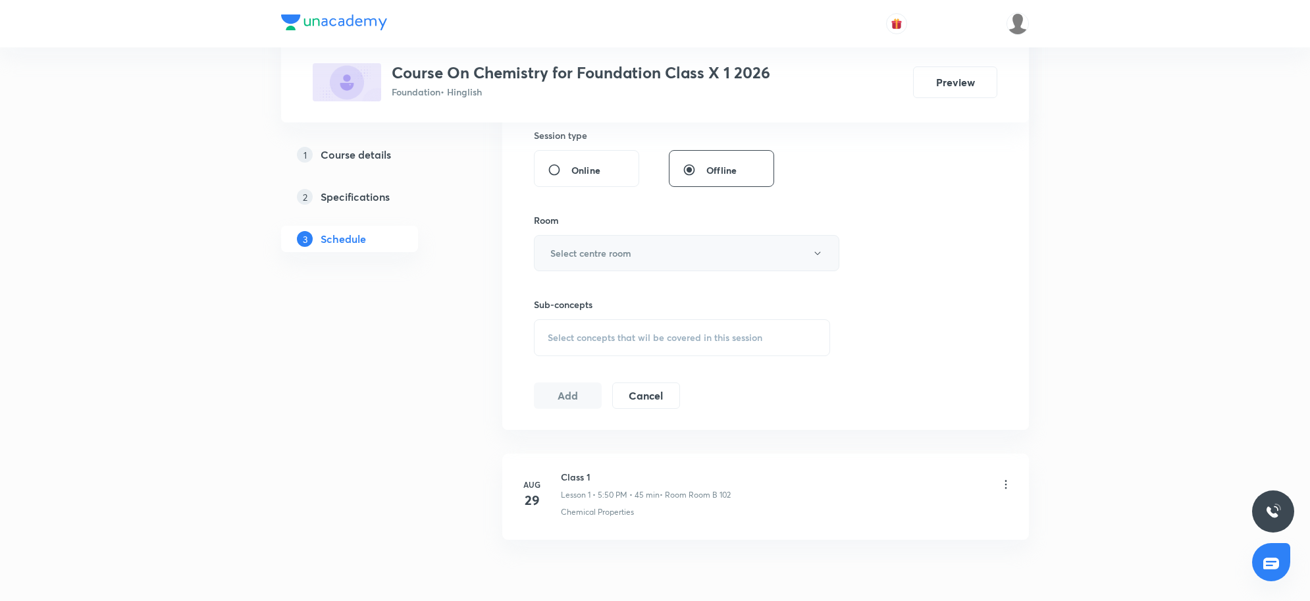
click at [658, 248] on button "Select centre room" at bounding box center [686, 253] width 305 height 36
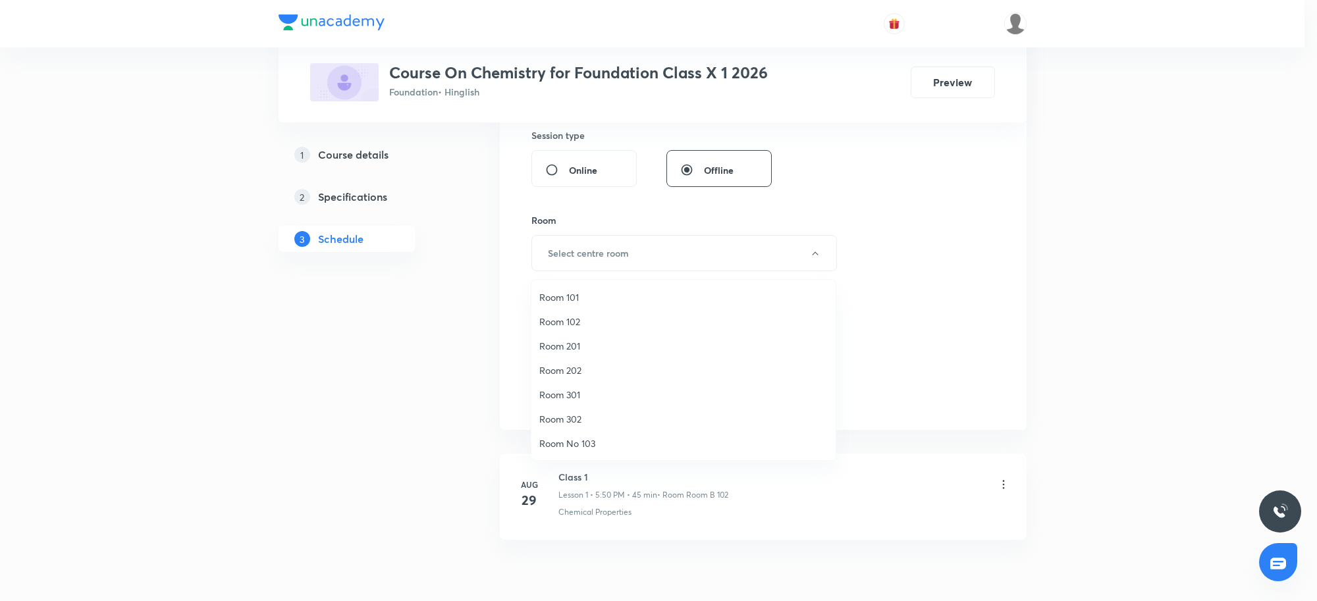
click at [568, 346] on span "Room 201" at bounding box center [683, 346] width 288 height 14
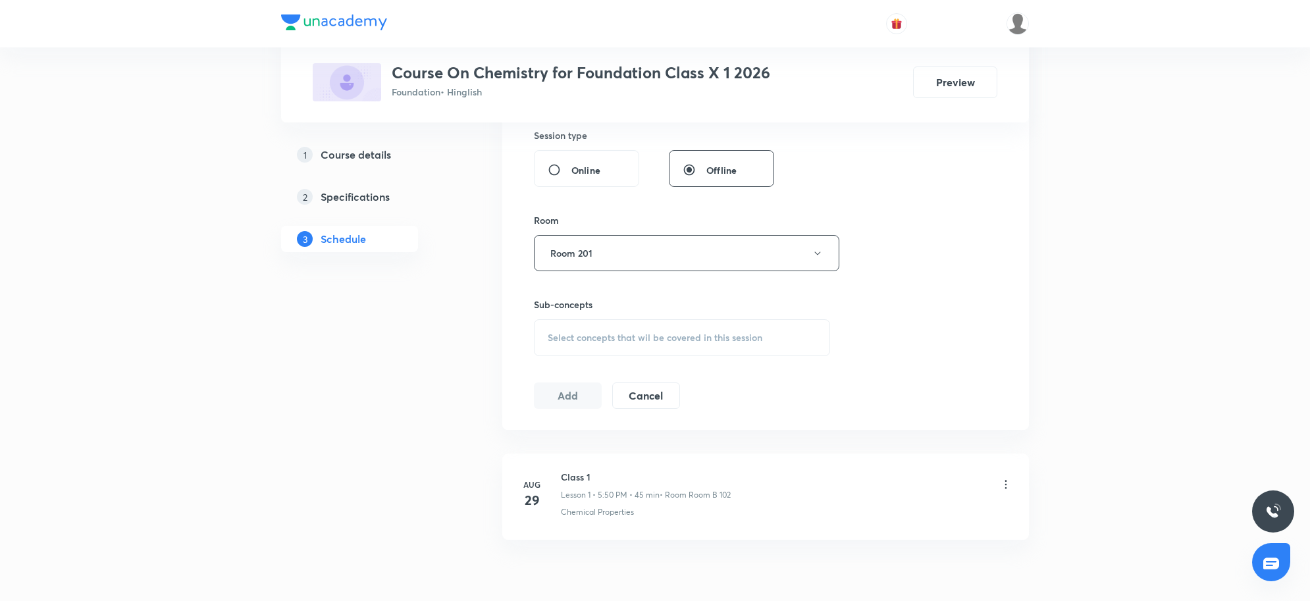
click at [666, 330] on div "Select concepts that wil be covered in this session" at bounding box center [682, 337] width 296 height 37
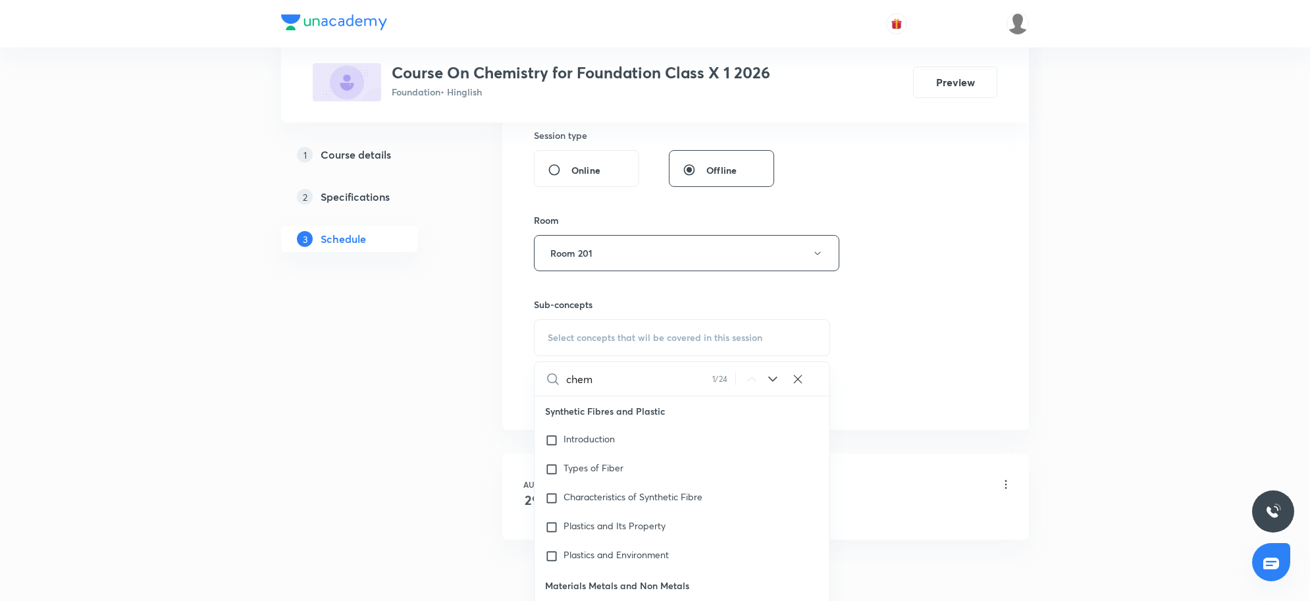
scroll to position [77, 0]
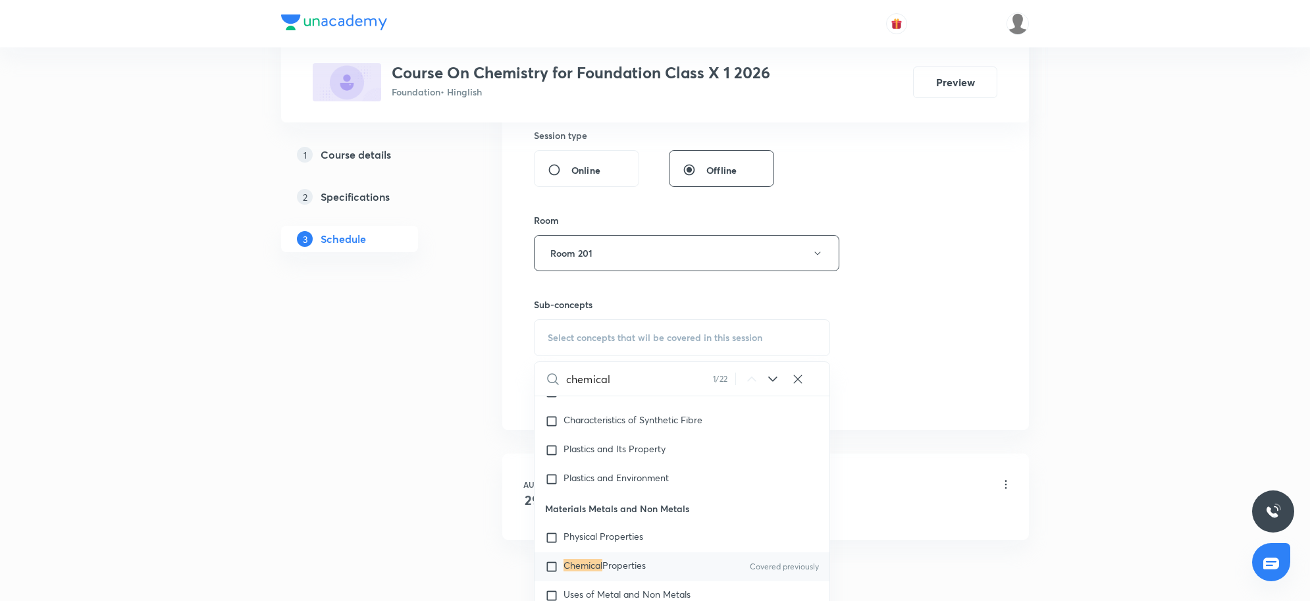
type input "chemical"
click at [608, 562] on span "Properties" at bounding box center [623, 565] width 43 height 13
checkbox input "true"
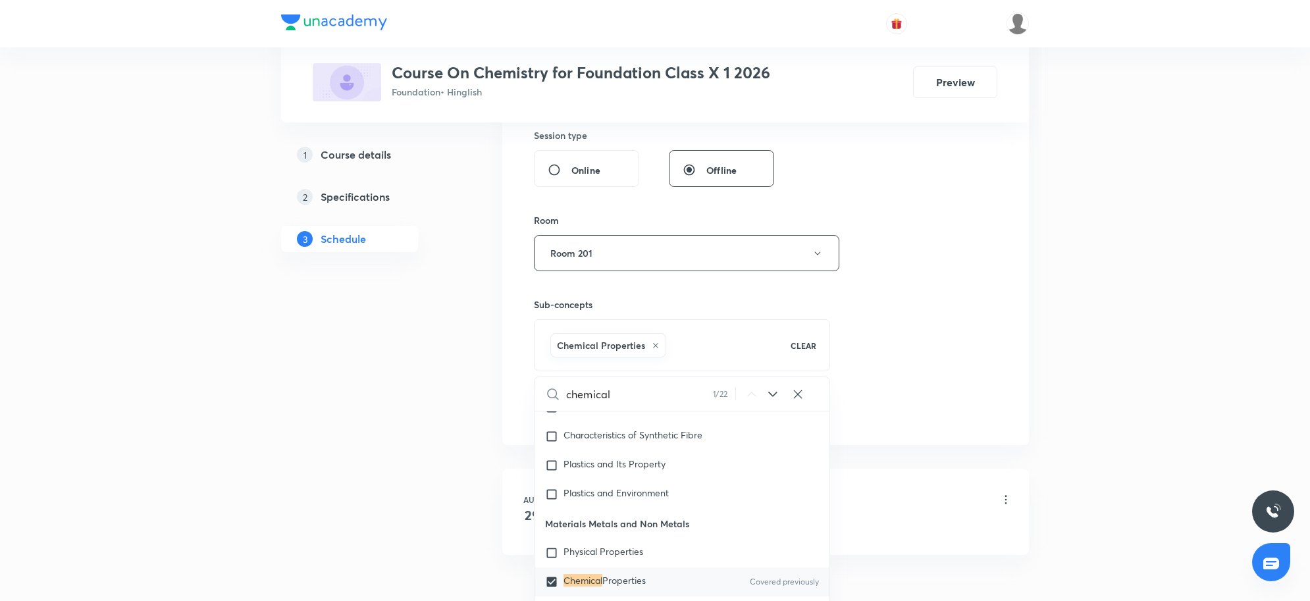
click at [876, 385] on div "Session 2 Live class Session title 7/99 Class 2 ​ Schedule for Sep 5, 2025, 5:0…" at bounding box center [765, 107] width 463 height 633
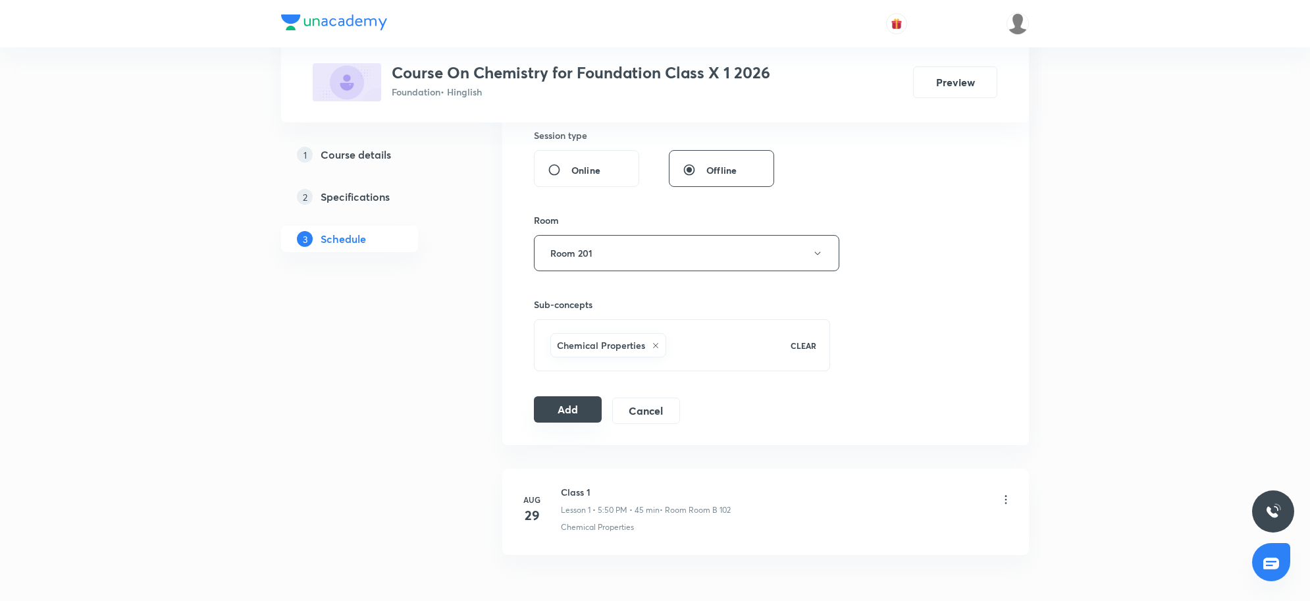
click at [562, 407] on button "Add" at bounding box center [568, 409] width 68 height 26
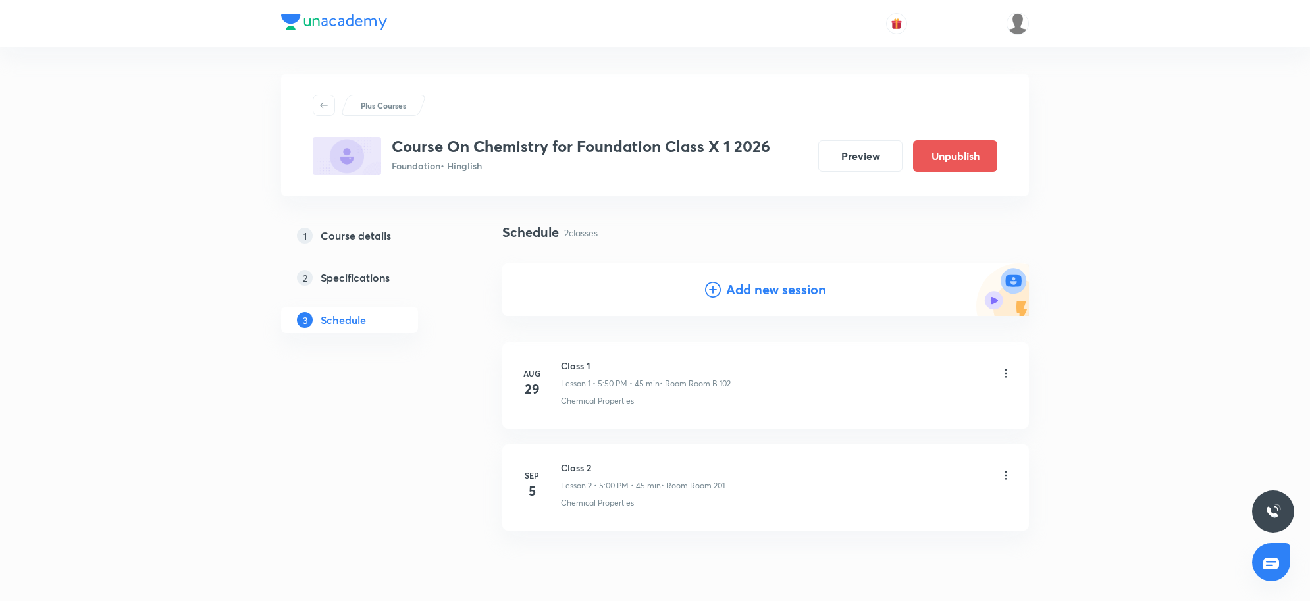
scroll to position [53, 0]
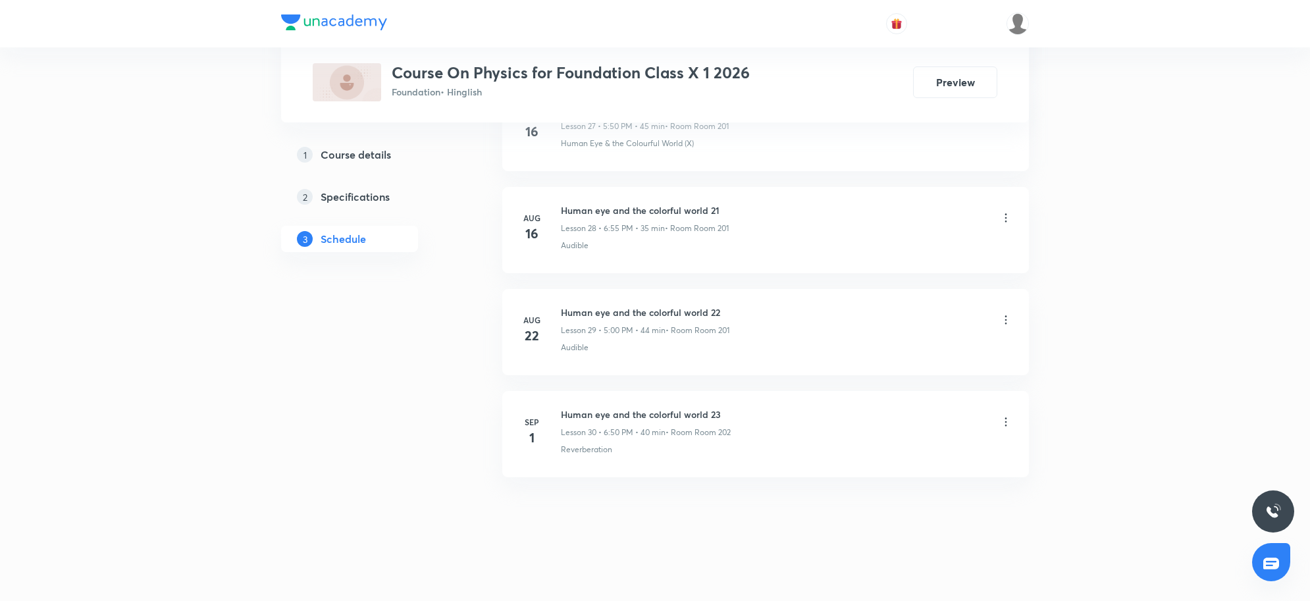
scroll to position [3524, 0]
drag, startPoint x: 728, startPoint y: 413, endPoint x: 563, endPoint y: 404, distance: 164.8
click at [563, 404] on li "[DATE] Human eye and the colorful world 23 Lesson 30 • 6:50 PM • 40 min • Room …" at bounding box center [765, 434] width 527 height 86
copy h6 "Human eye and the colorful world 23"
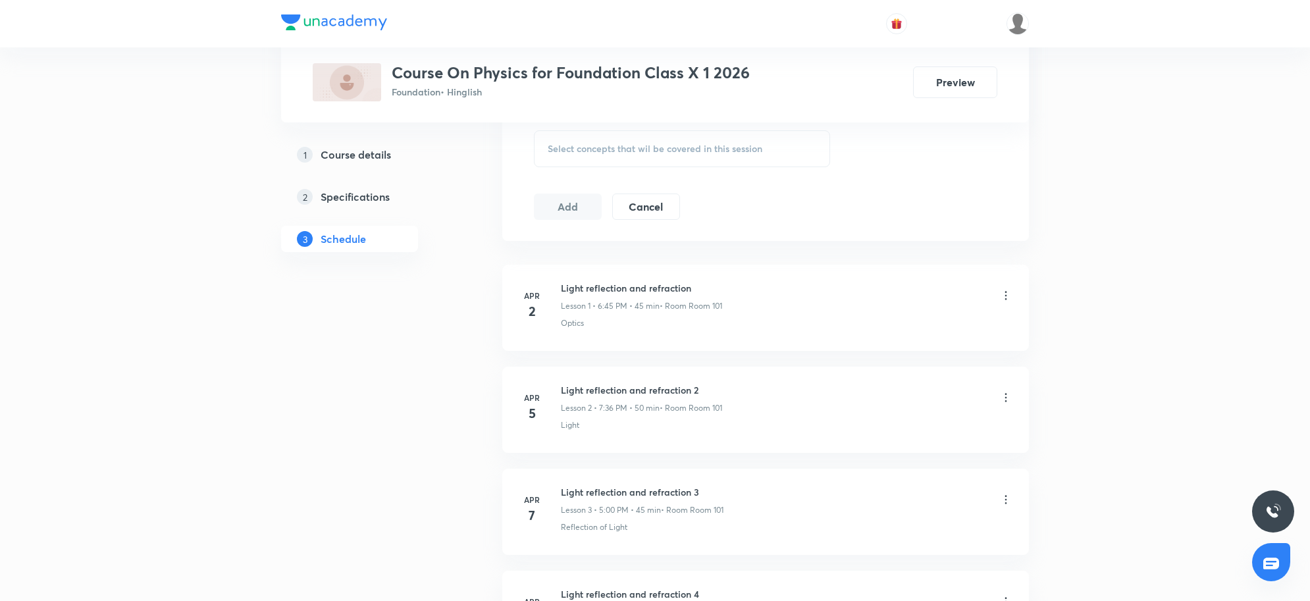
scroll to position [0, 0]
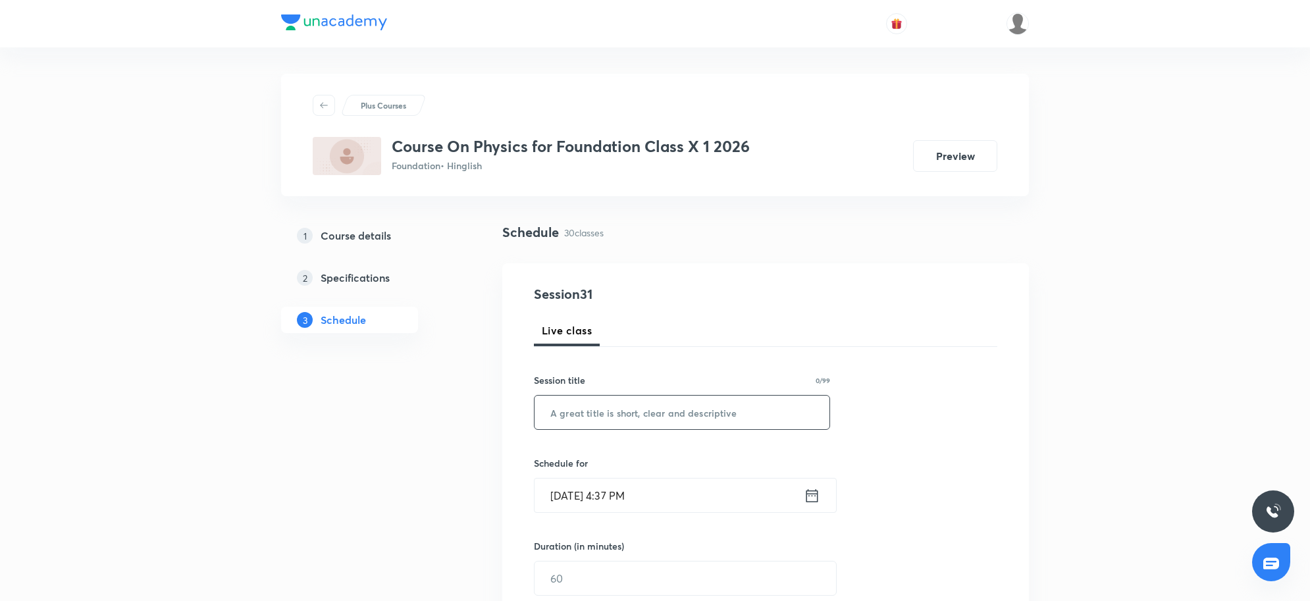
click at [715, 400] on input "text" at bounding box center [682, 413] width 295 height 34
paste input "Human eye and the colorful world 23"
type input "Human eye and the colorful world 24"
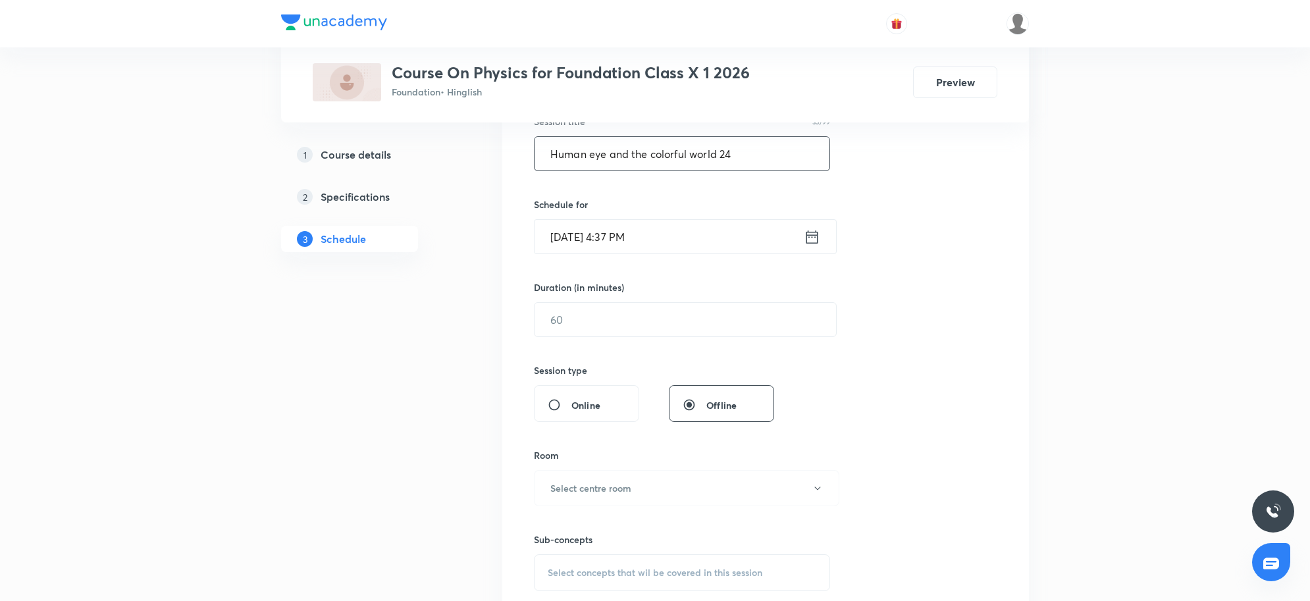
scroll to position [247, 0]
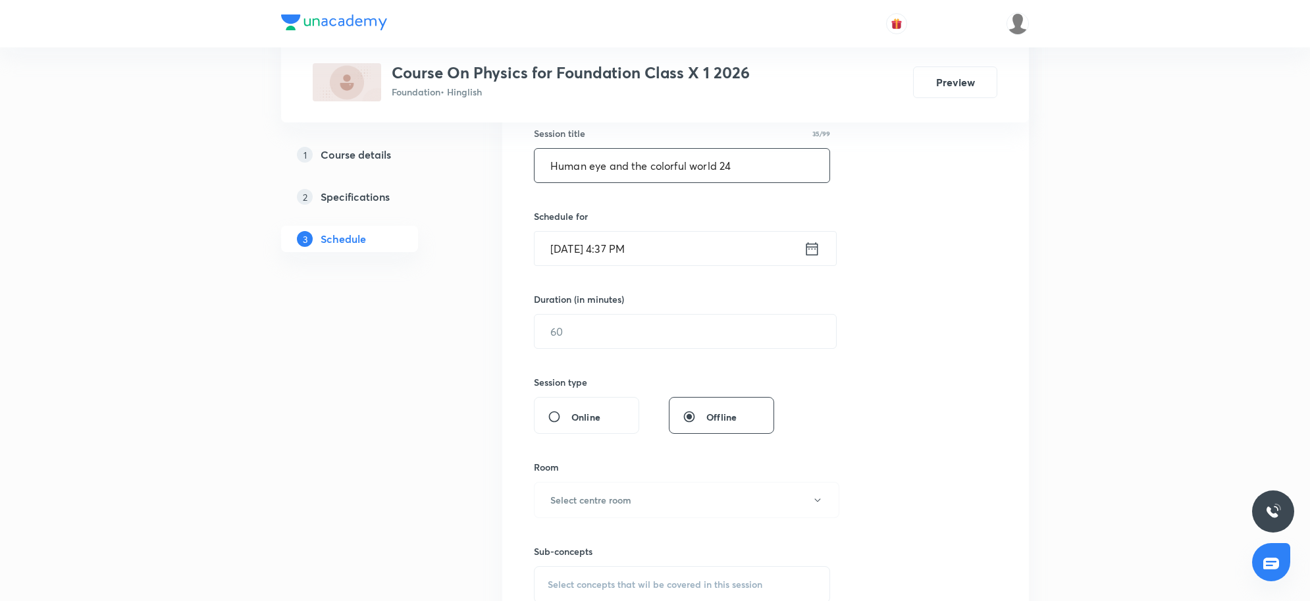
click at [650, 252] on input "[DATE] 4:37 PM" at bounding box center [669, 249] width 269 height 34
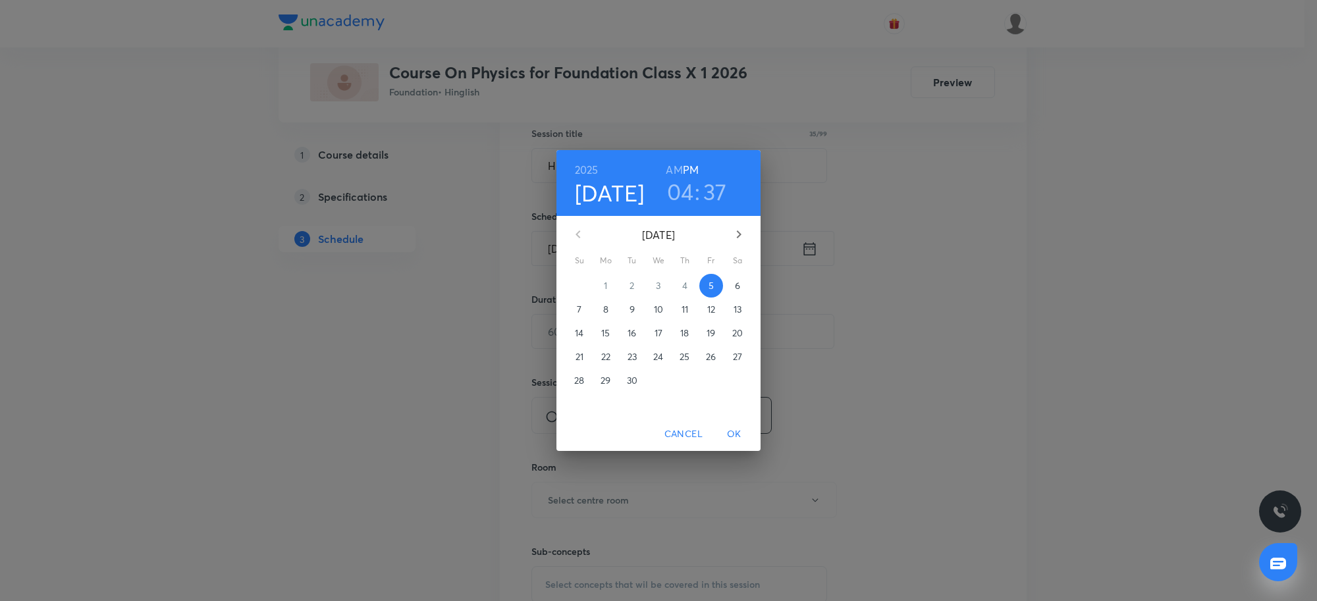
click at [688, 197] on h3 "04" at bounding box center [680, 192] width 27 height 28
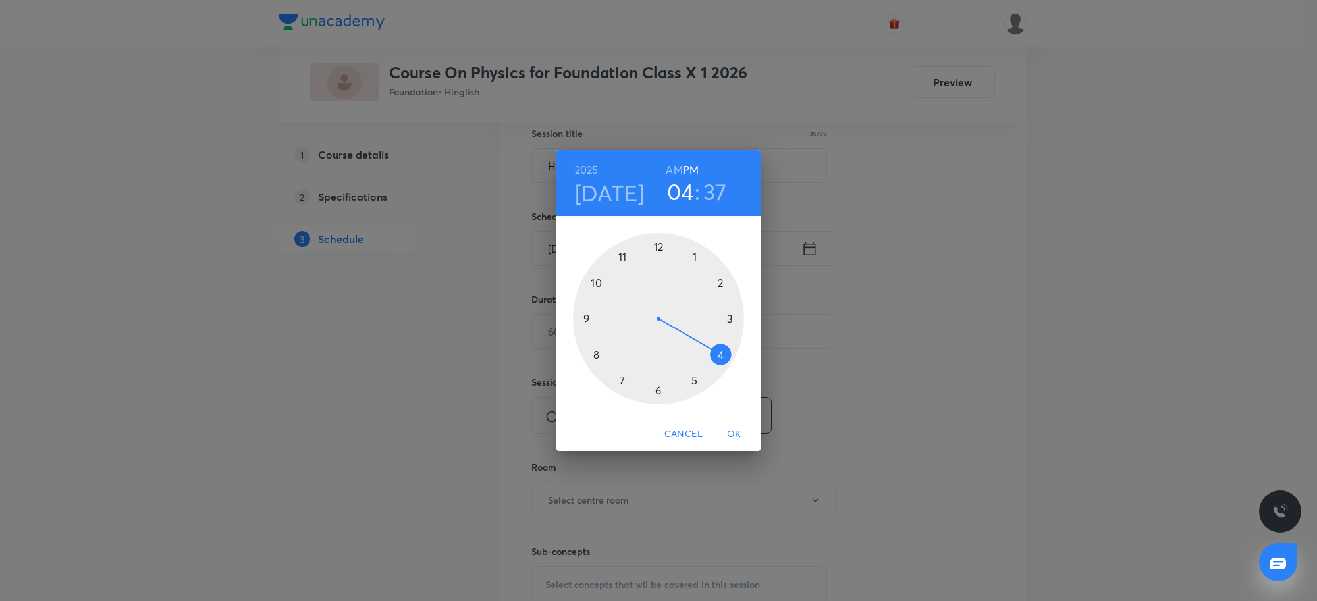
click at [696, 383] on div at bounding box center [658, 318] width 171 height 171
click at [596, 281] on div at bounding box center [658, 318] width 171 height 171
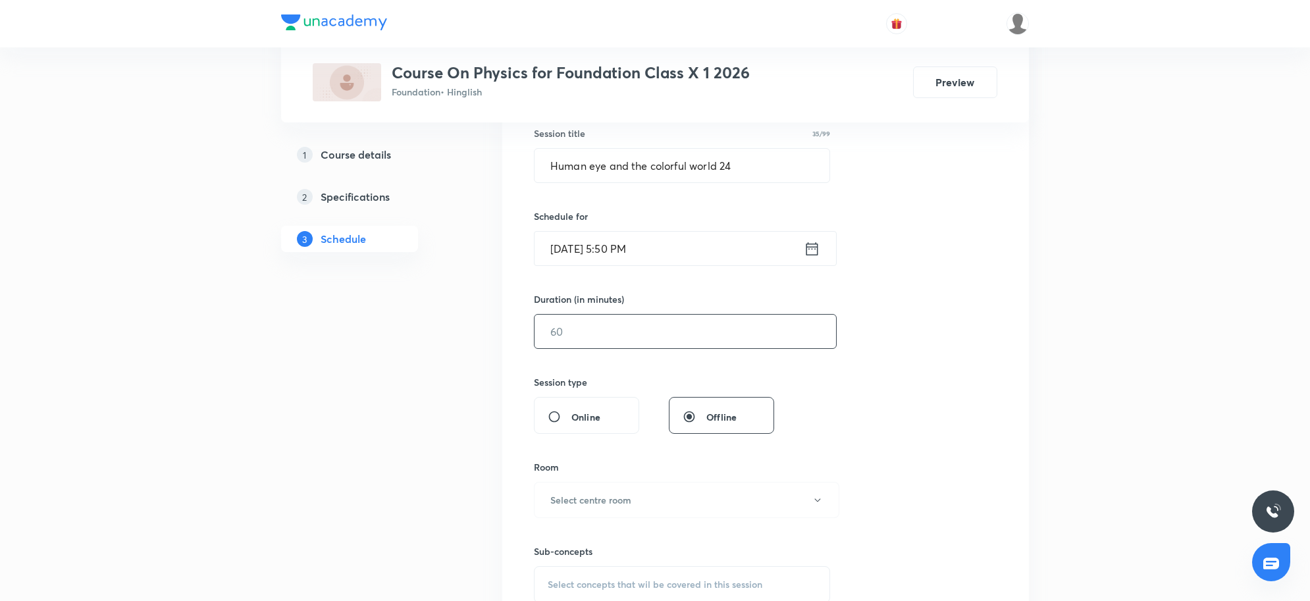
click at [606, 324] on input "text" at bounding box center [685, 332] width 301 height 34
type input "45"
click at [640, 494] on button "Select centre room" at bounding box center [686, 500] width 305 height 36
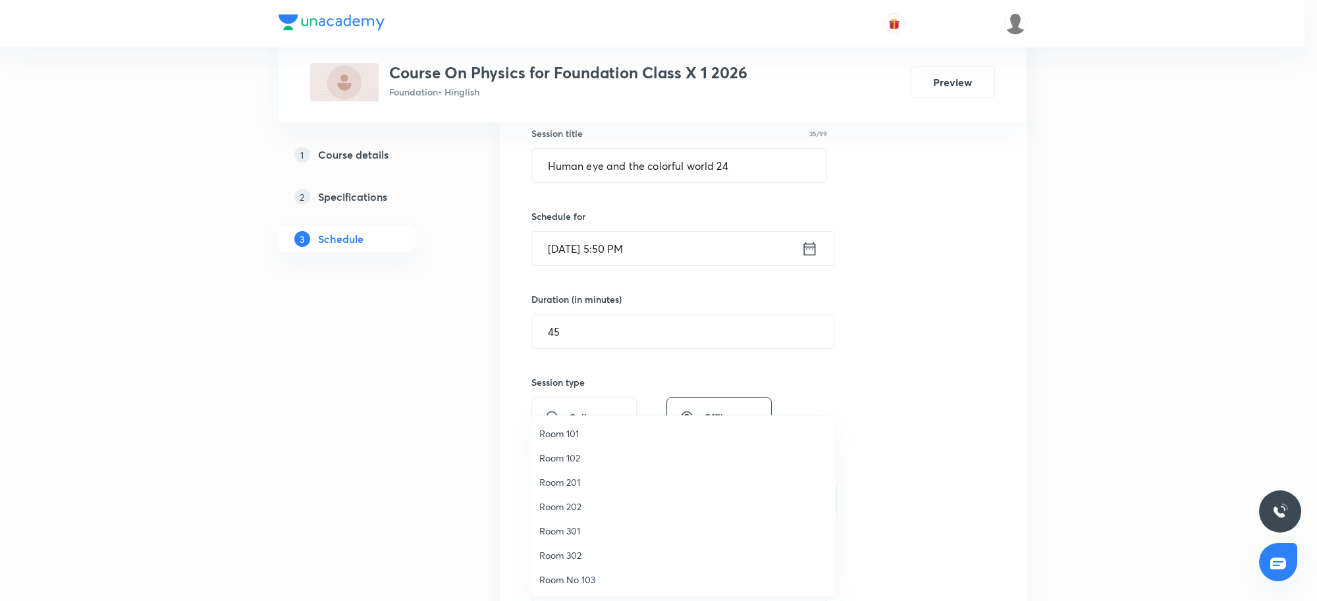
click at [568, 488] on span "Room 201" at bounding box center [683, 482] width 288 height 14
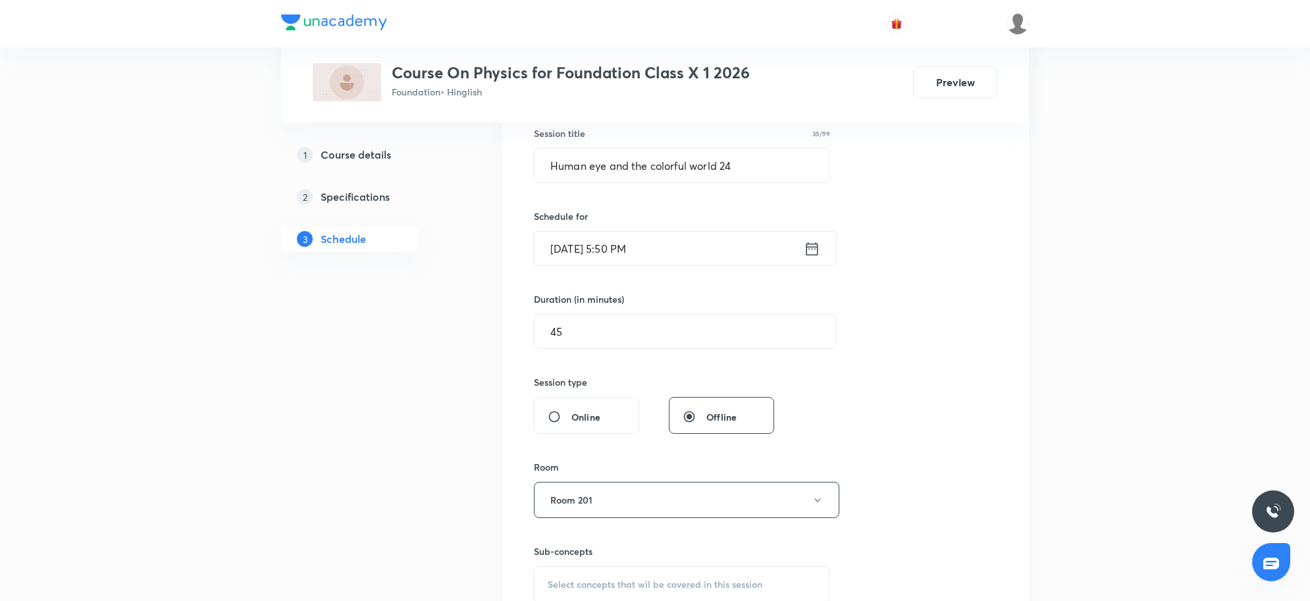
scroll to position [3524, 0]
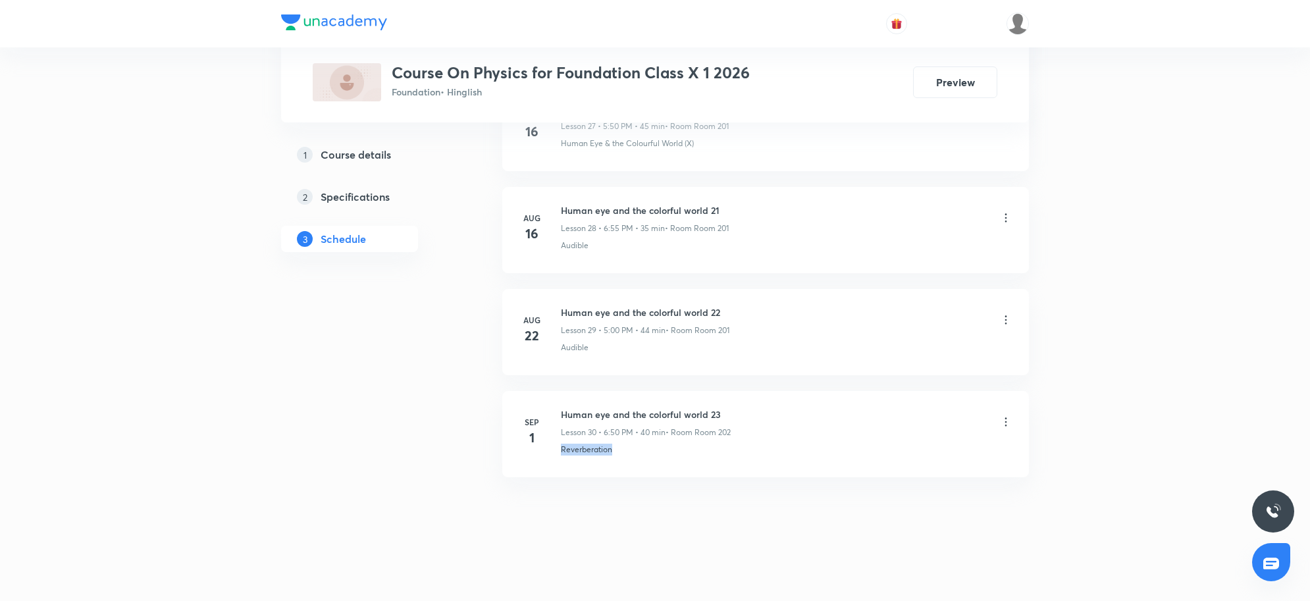
drag, startPoint x: 619, startPoint y: 452, endPoint x: 551, endPoint y: 462, distance: 69.3
click at [551, 462] on li "Sep 1 Human eye and the colorful world 23 Lesson 30 • 6:50 PM • 40 min • Room R…" at bounding box center [765, 434] width 527 height 86
copy p "Reverberation"
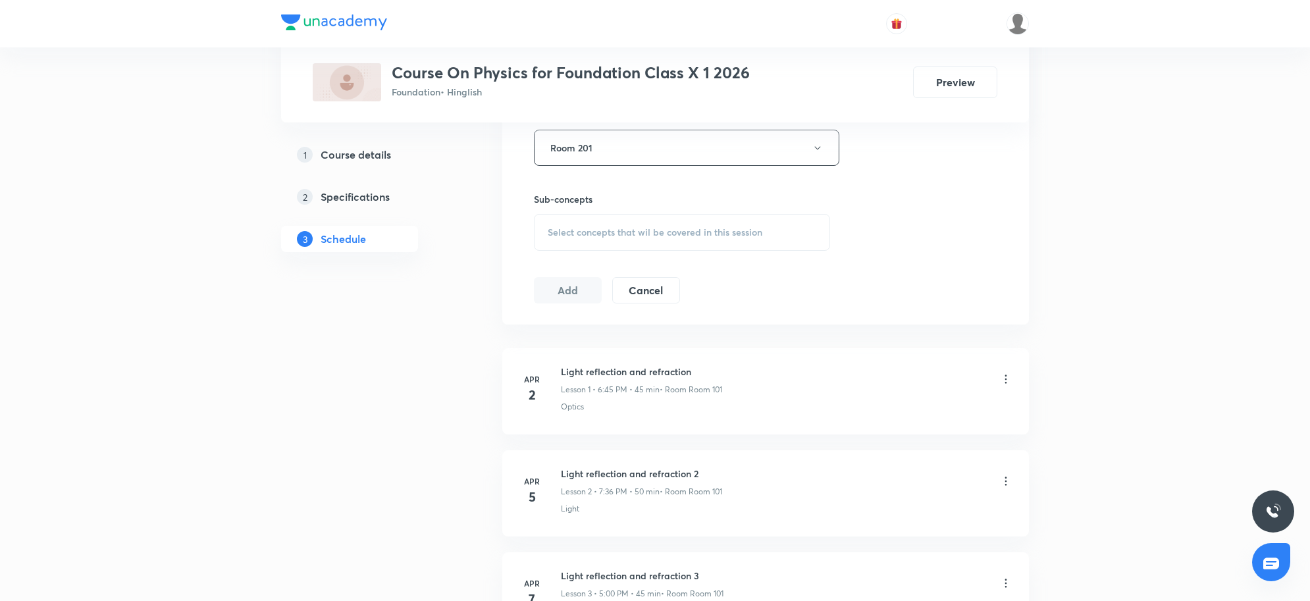
scroll to position [517, 0]
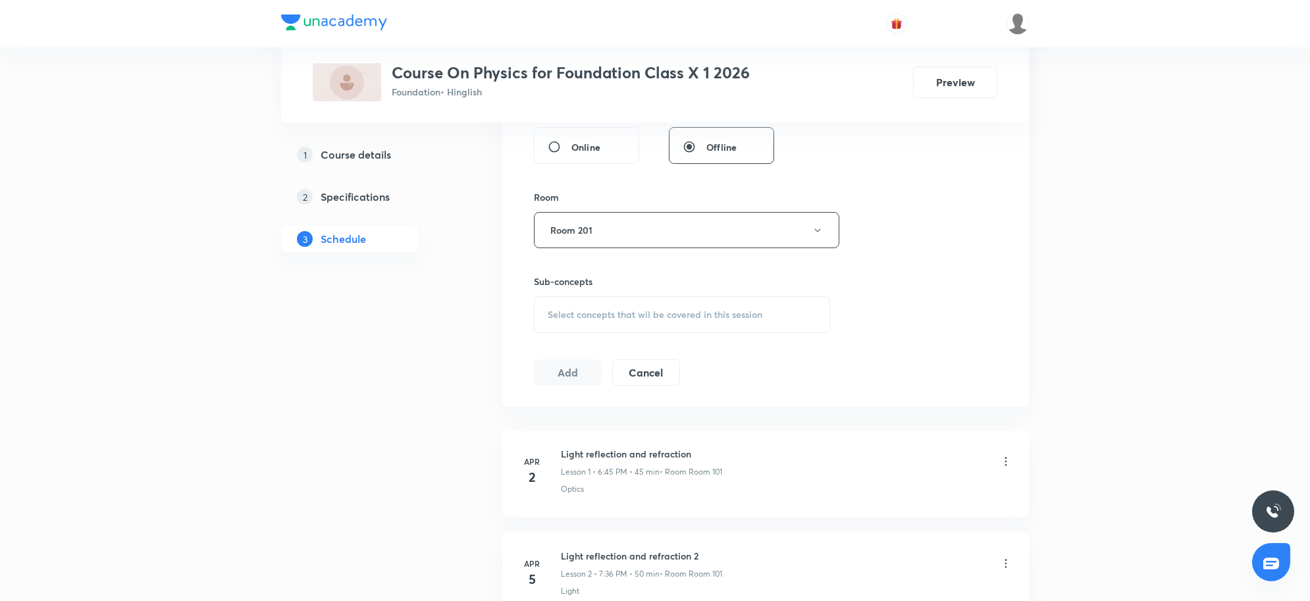
click at [721, 326] on div "Select concepts that wil be covered in this session" at bounding box center [682, 314] width 296 height 37
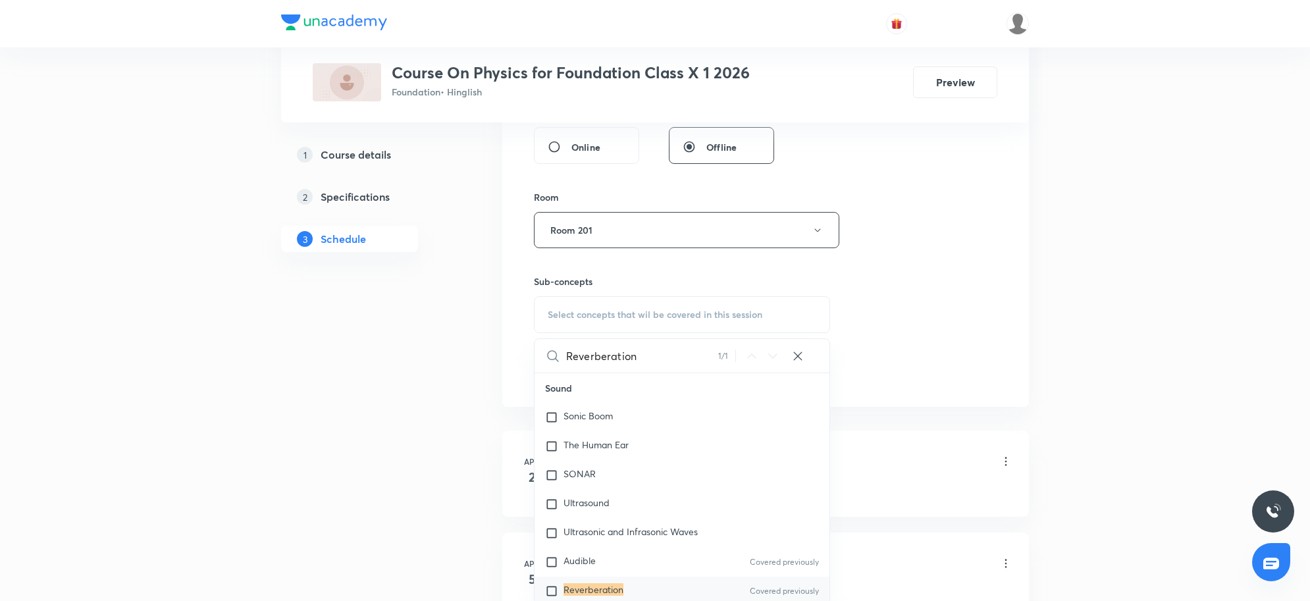
scroll to position [47, 0]
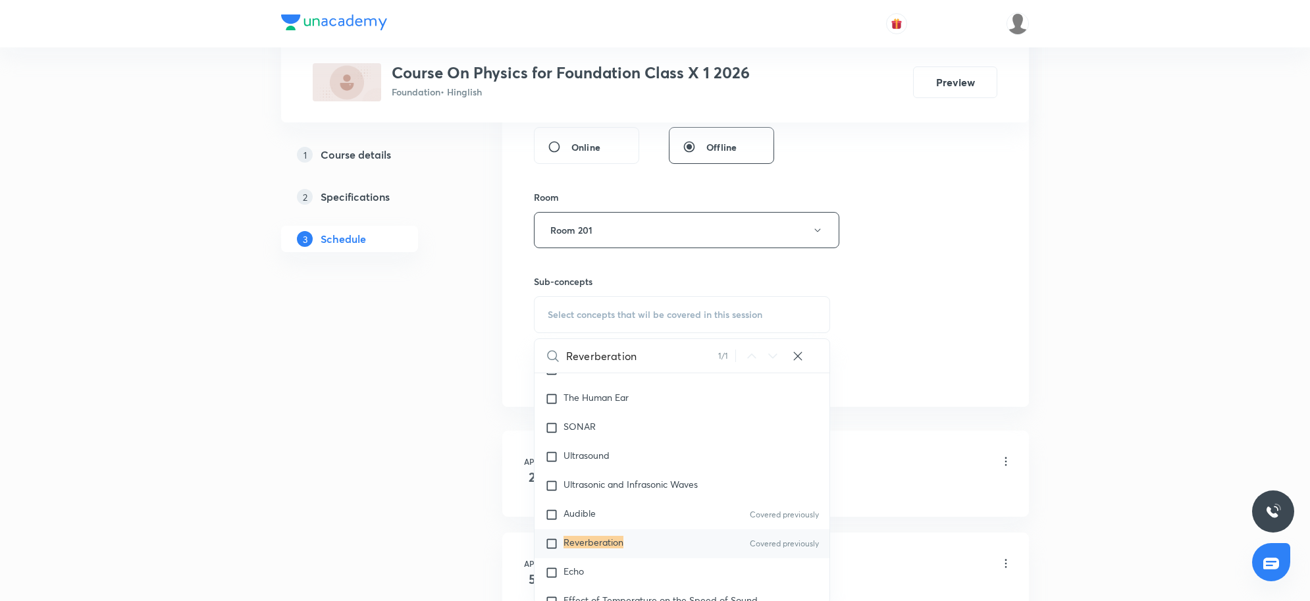
type input "Reverberation"
click at [643, 550] on div "Reverberation Covered previously" at bounding box center [682, 543] width 295 height 29
checkbox input "true"
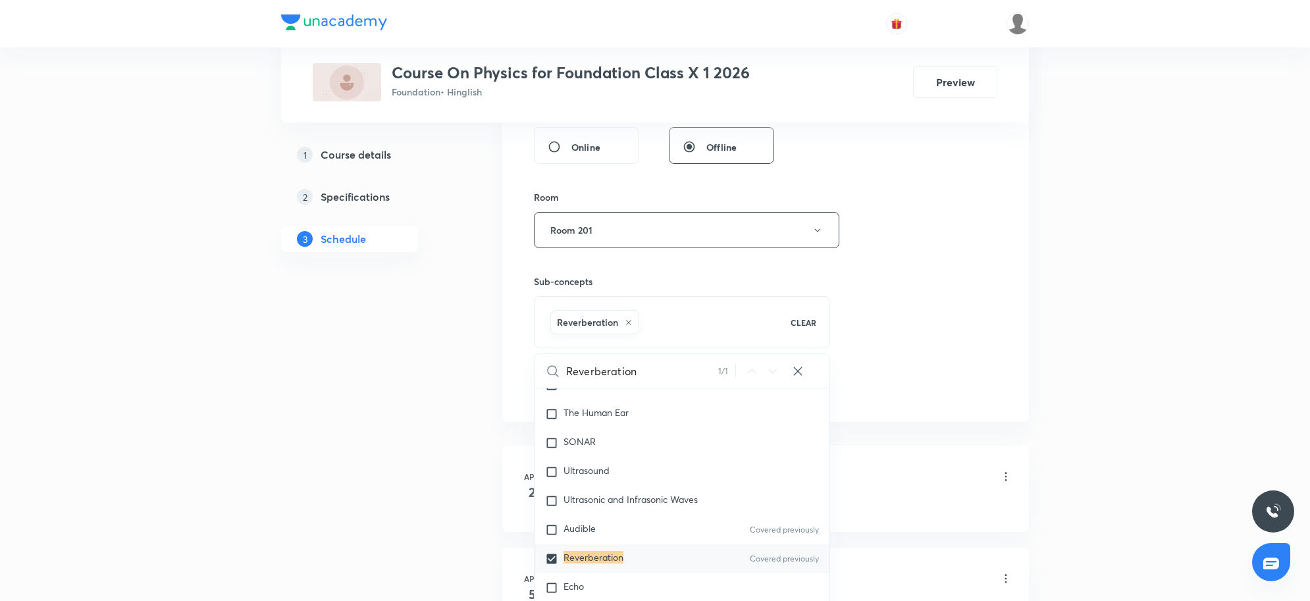
click at [903, 377] on div "Session 31 Live class Session title 35/99 Human eye and the colorful world 24 ​…" at bounding box center [765, 84] width 463 height 633
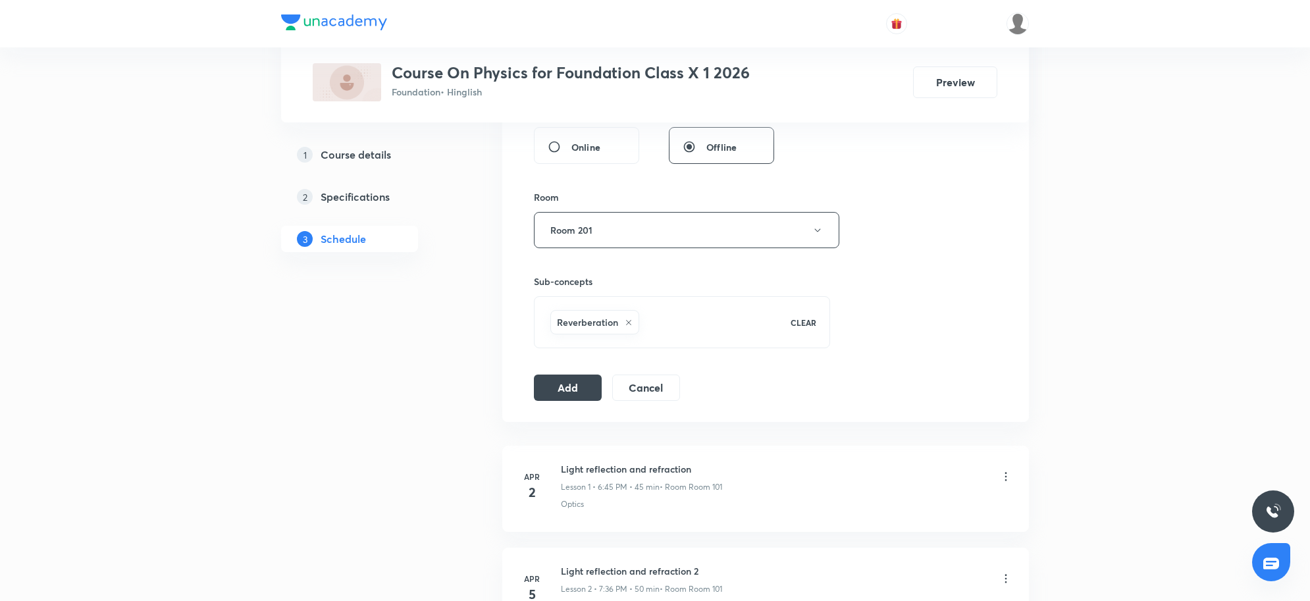
click at [565, 403] on div "Session 31 Live class Session title 35/99 Human eye and the colorful world 24 ​…" at bounding box center [765, 84] width 527 height 675
click at [567, 397] on button "Add" at bounding box center [568, 386] width 68 height 26
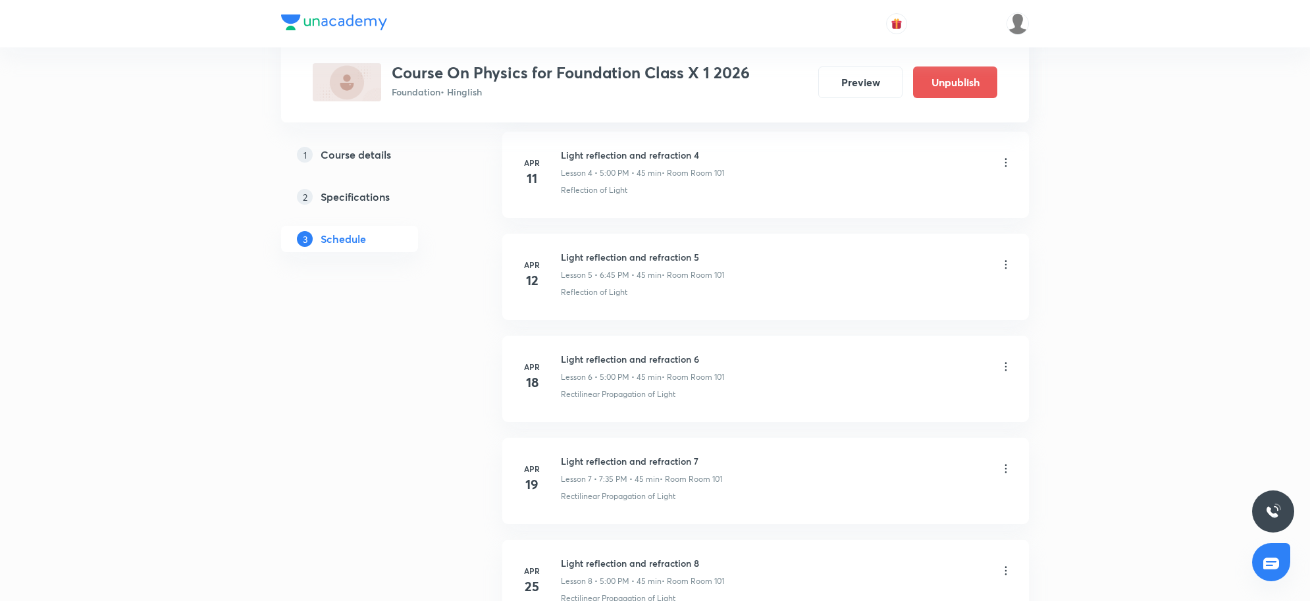
scroll to position [3020, 0]
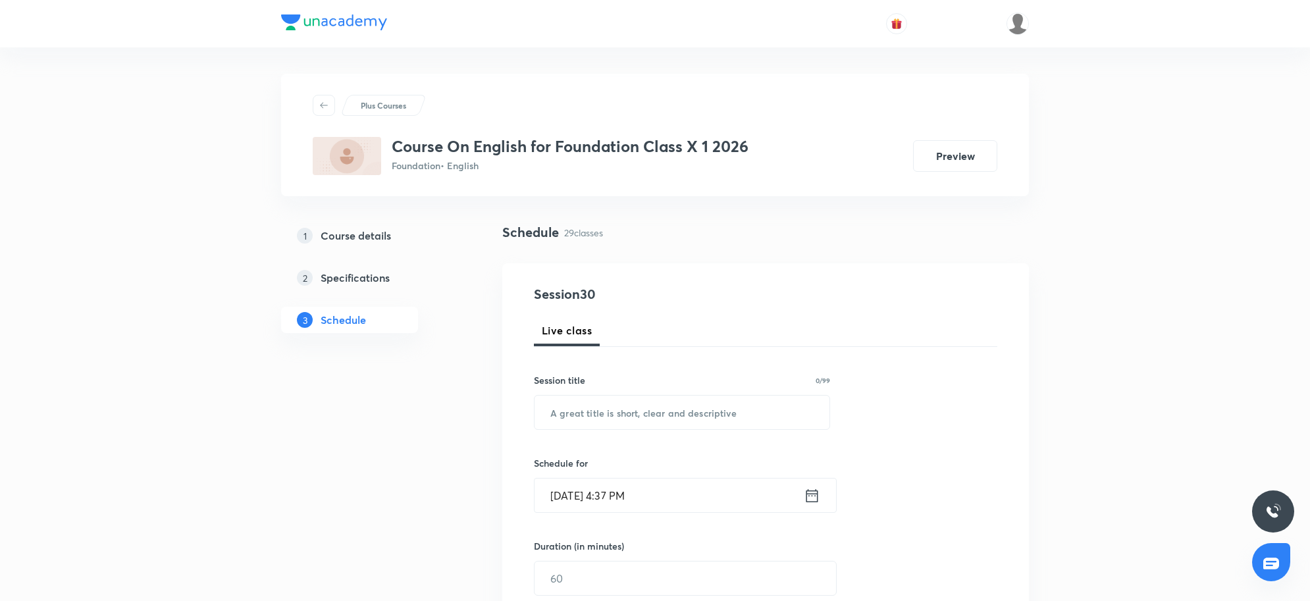
scroll to position [3422, 0]
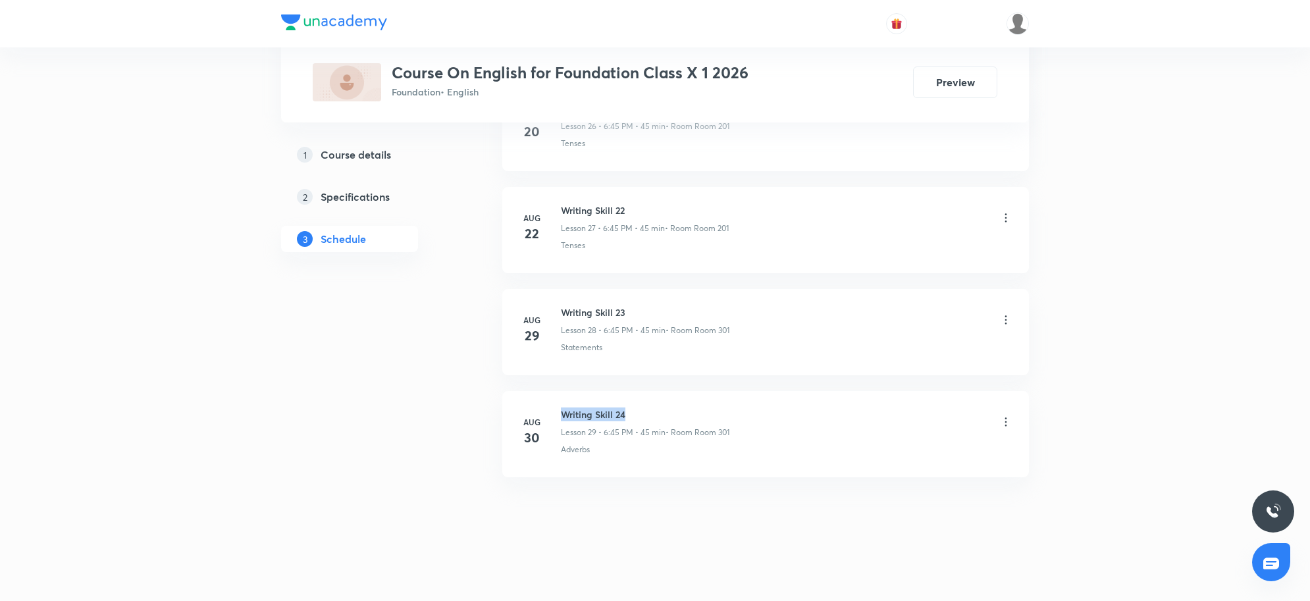
drag, startPoint x: 562, startPoint y: 412, endPoint x: 691, endPoint y: 412, distance: 129.7
click at [691, 412] on h6 "Writing Skill 24" at bounding box center [645, 414] width 169 height 14
copy h6 "Writing Skill 24"
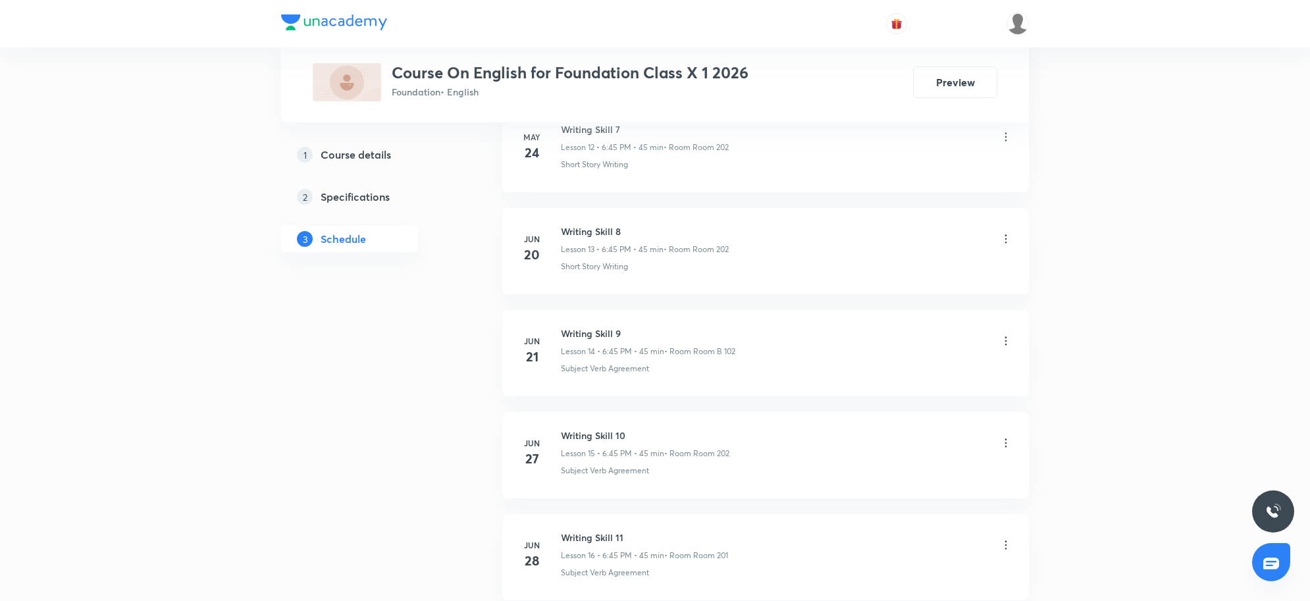
scroll to position [0, 0]
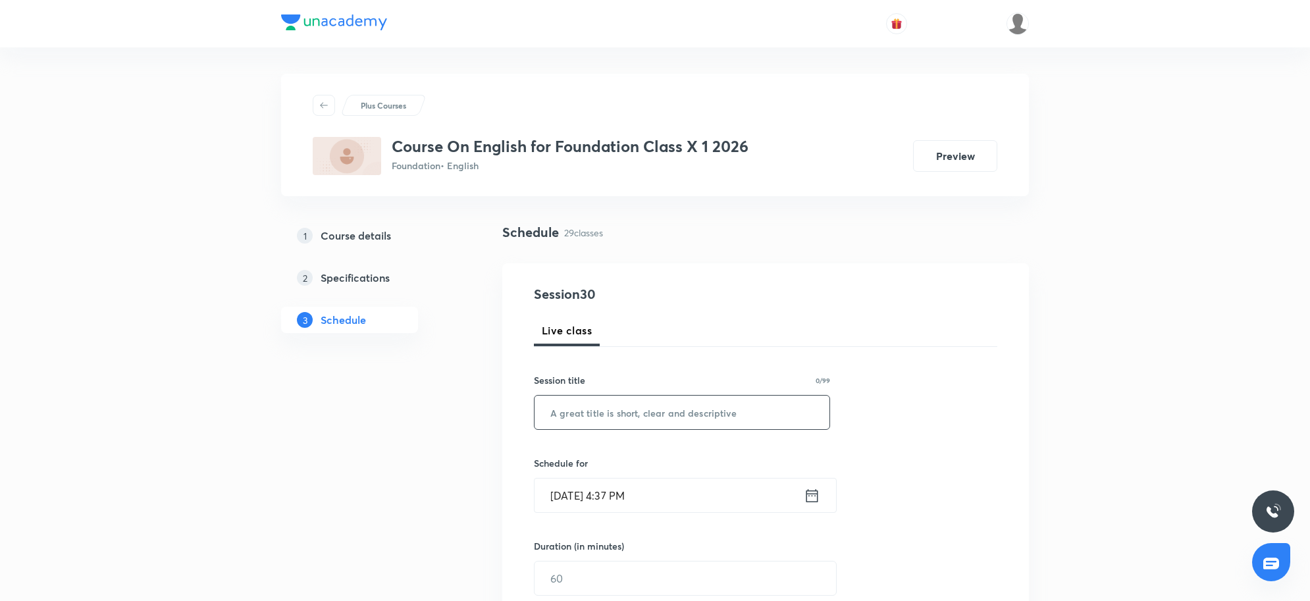
click at [609, 399] on input "text" at bounding box center [682, 413] width 295 height 34
paste input "Writing Skill 24"
type input "Writing Skill 25"
click at [639, 501] on input "[DATE] 4:37 PM" at bounding box center [669, 496] width 269 height 34
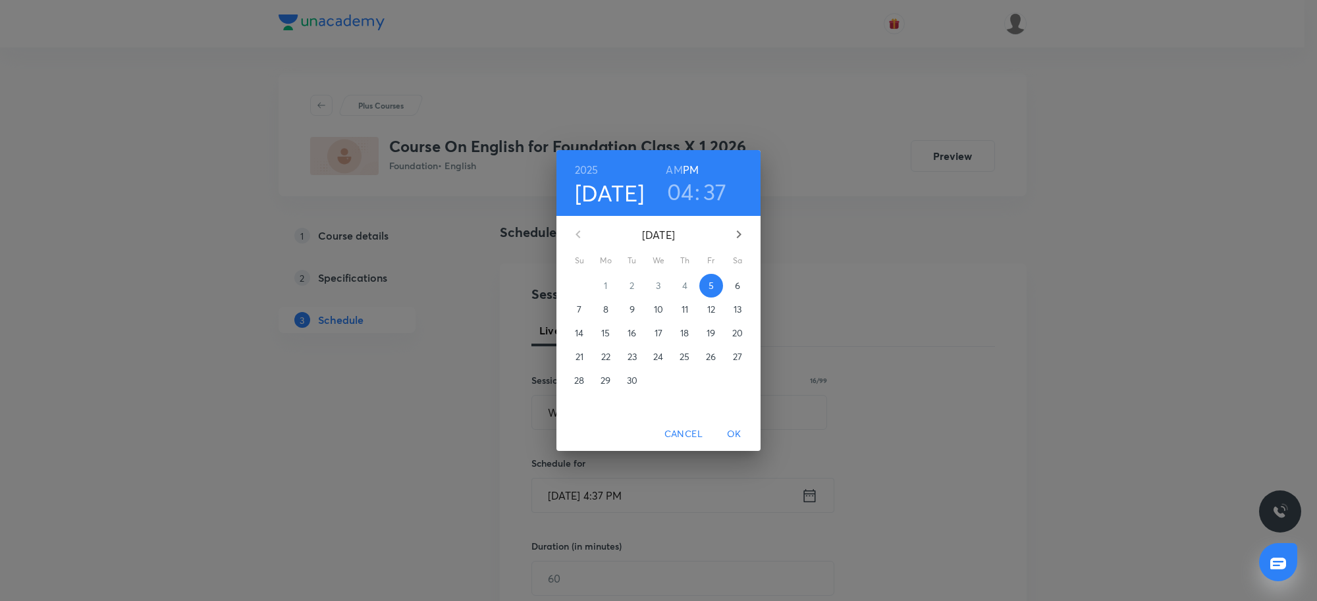
click at [682, 191] on h3 "04" at bounding box center [680, 192] width 27 height 28
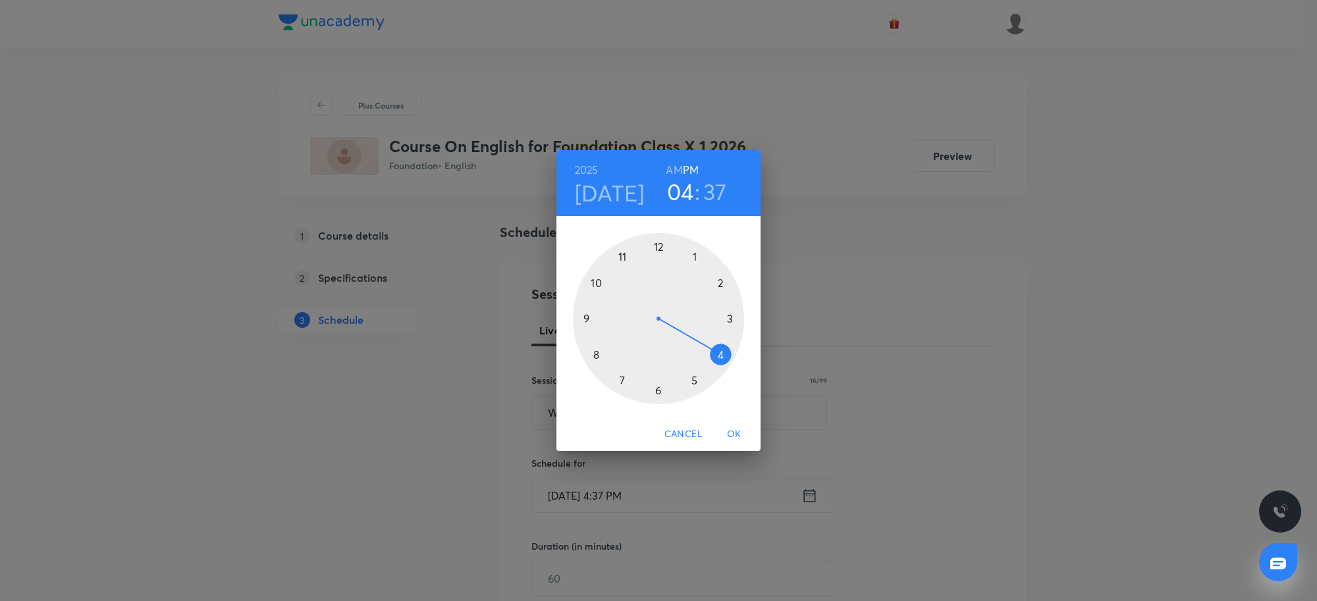
click at [660, 393] on div at bounding box center [658, 318] width 171 height 171
click at [581, 318] on div at bounding box center [658, 318] width 171 height 171
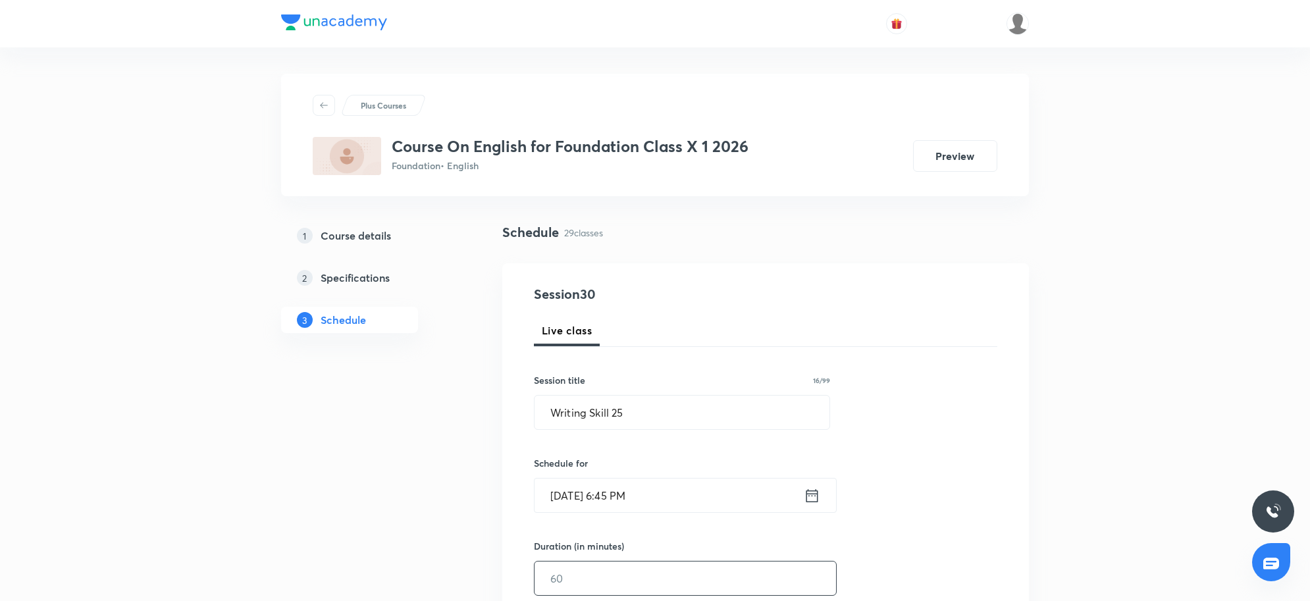
click at [580, 573] on input "text" at bounding box center [685, 579] width 301 height 34
type input "45"
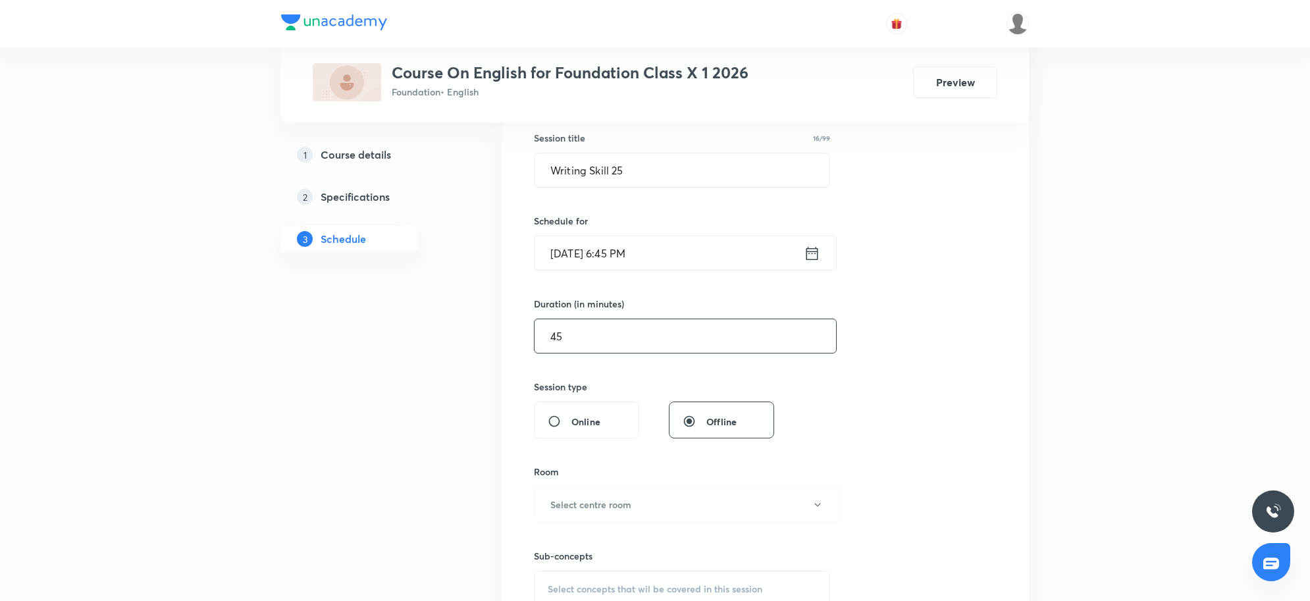
scroll to position [329, 0]
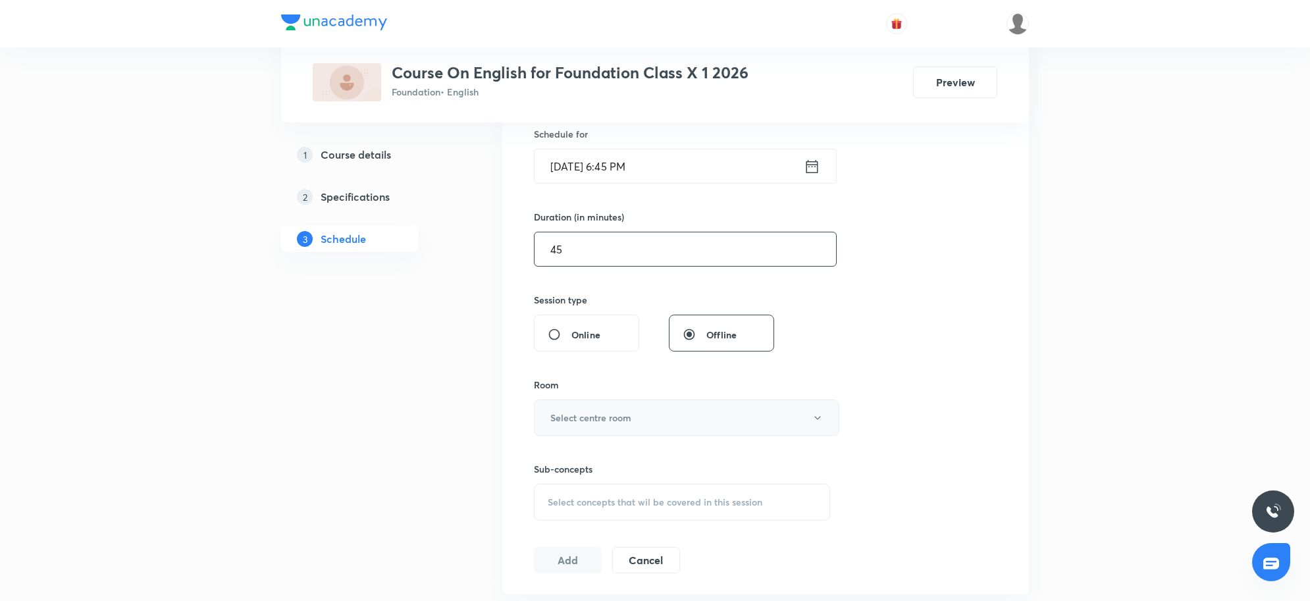
click at [636, 419] on button "Select centre room" at bounding box center [686, 418] width 305 height 36
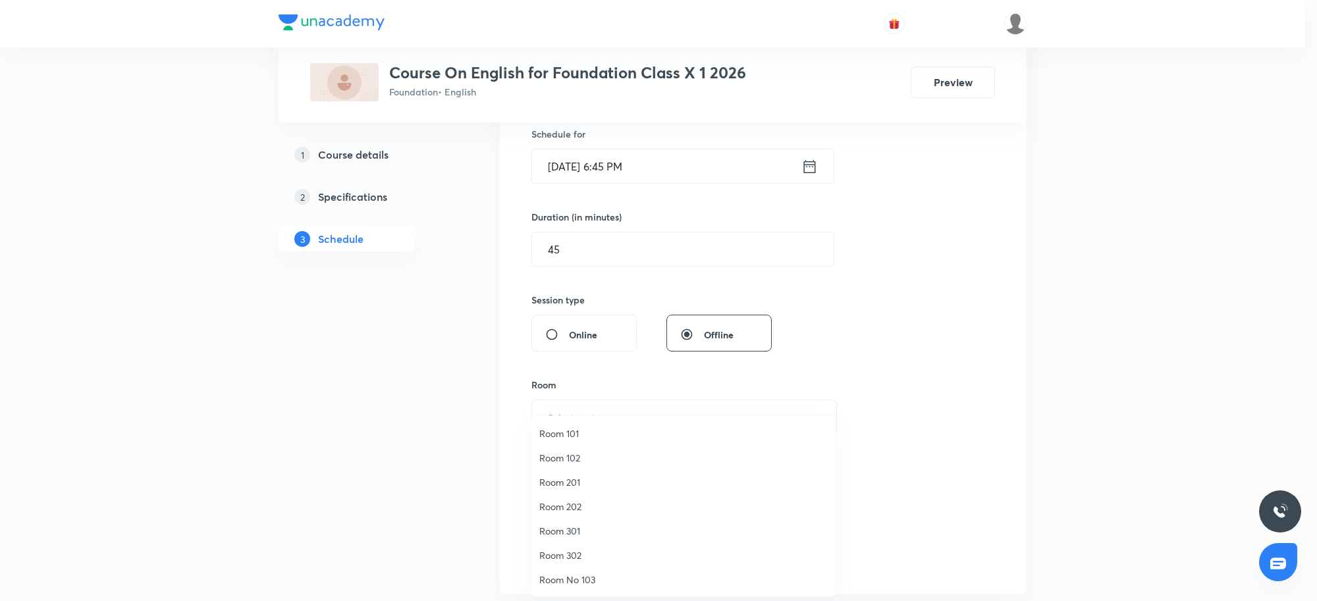
click at [573, 487] on span "Room 201" at bounding box center [683, 482] width 288 height 14
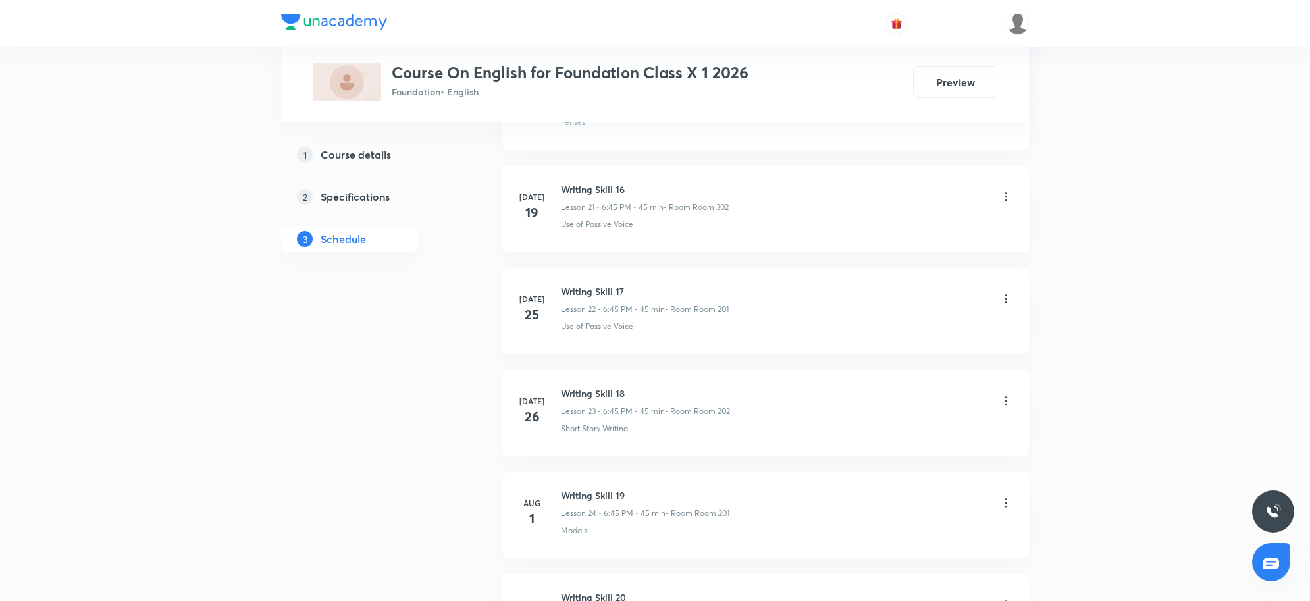
scroll to position [3422, 0]
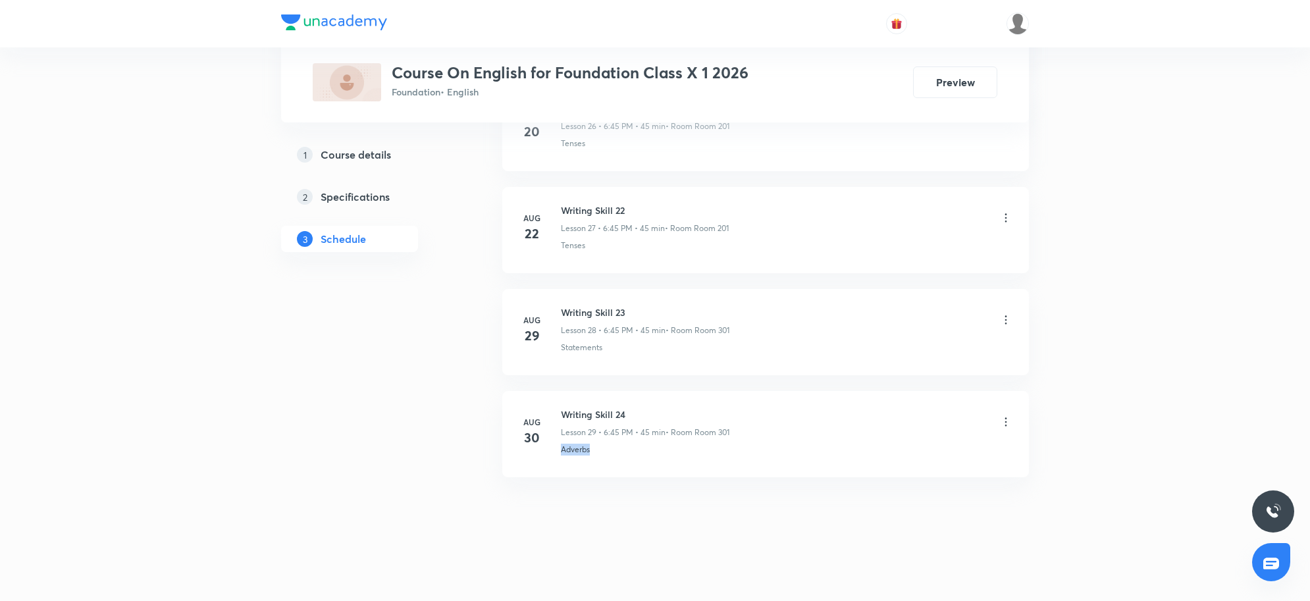
drag, startPoint x: 626, startPoint y: 443, endPoint x: 560, endPoint y: 466, distance: 69.7
click at [560, 466] on li "[DATE] Writing Skill 24 Lesson 29 • 6:45 PM • 45 min • Room Room 301 Adverbs" at bounding box center [765, 434] width 527 height 86
copy p "Adverbs"
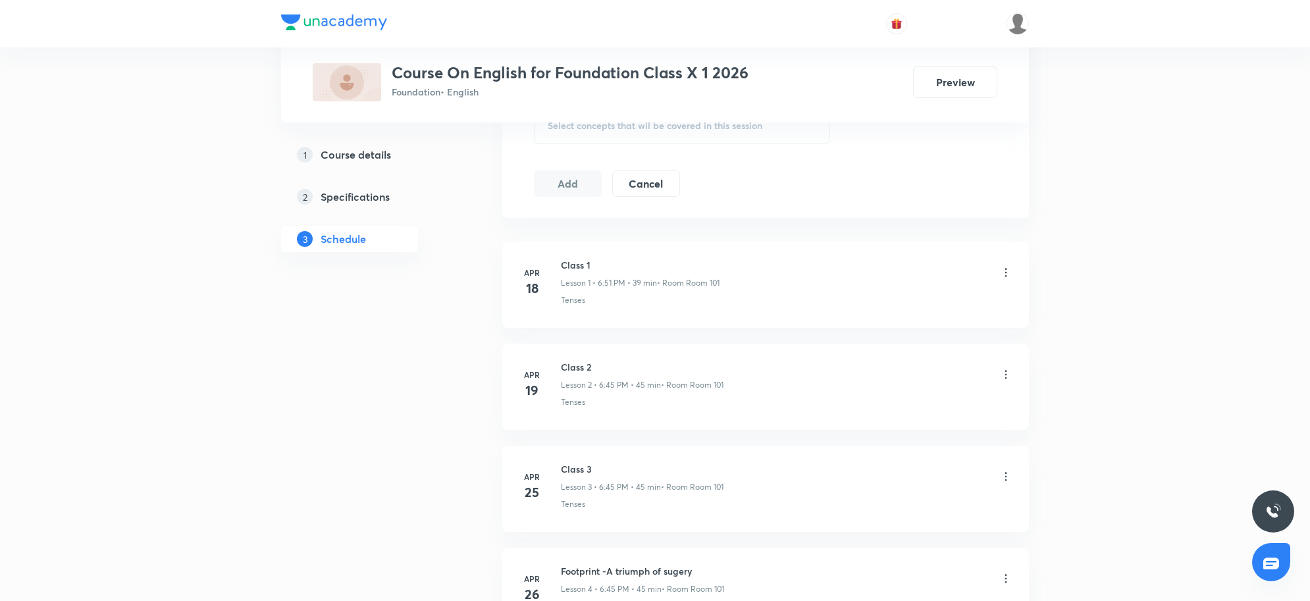
scroll to position [676, 0]
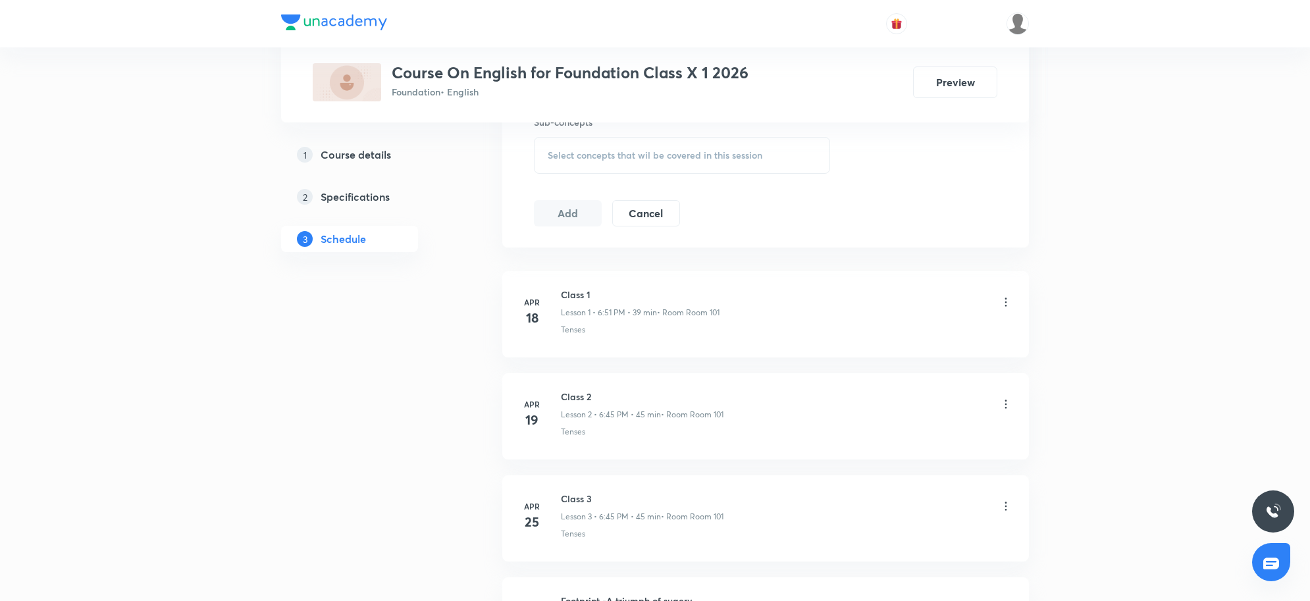
click at [656, 160] on span "Select concepts that wil be covered in this session" at bounding box center [655, 155] width 215 height 11
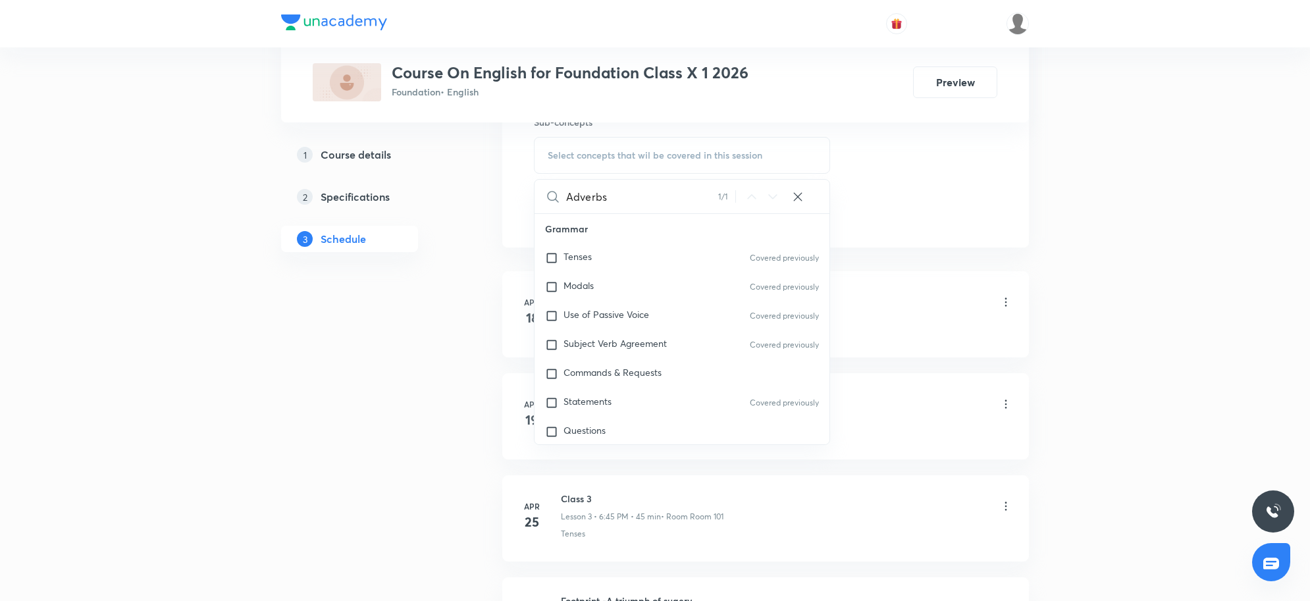
scroll to position [106, 0]
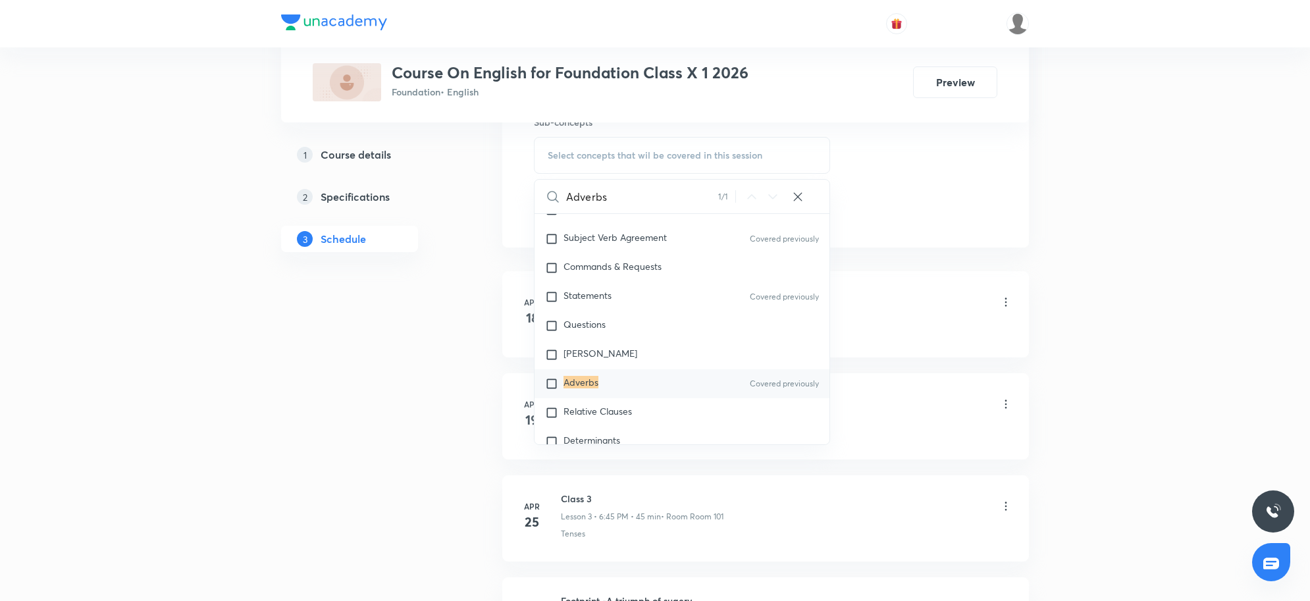
type input "Adverbs"
click at [570, 375] on div "Adverbs Covered previously" at bounding box center [682, 383] width 295 height 29
checkbox input "true"
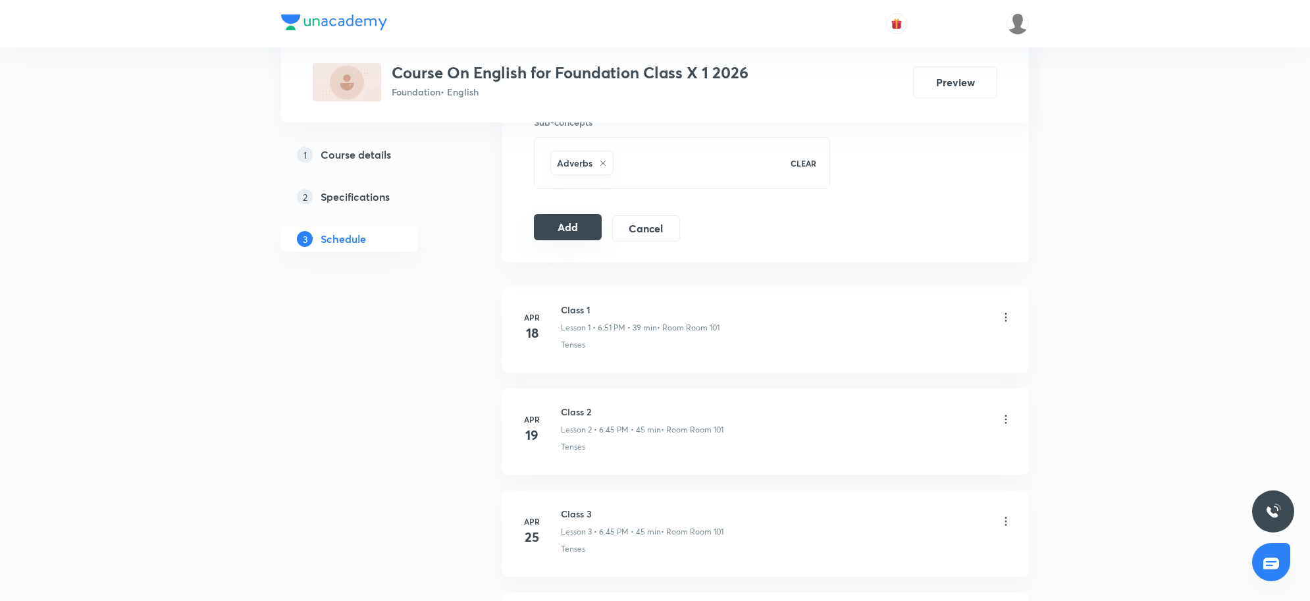
click at [555, 228] on button "Add" at bounding box center [568, 227] width 68 height 26
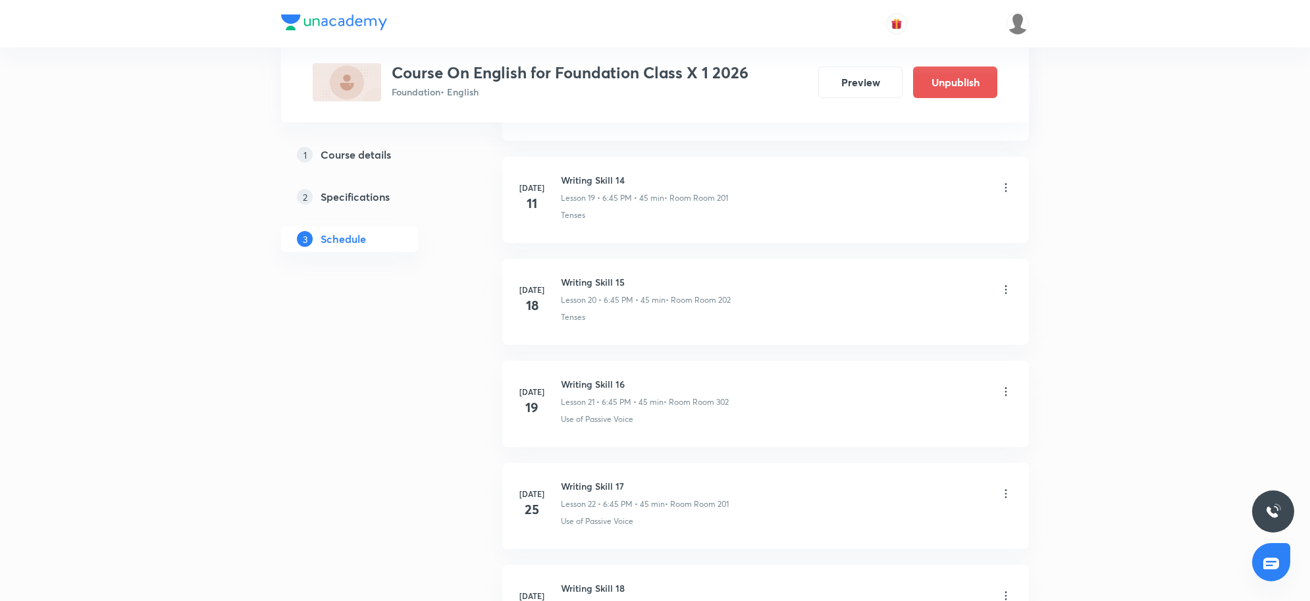
scroll to position [2918, 0]
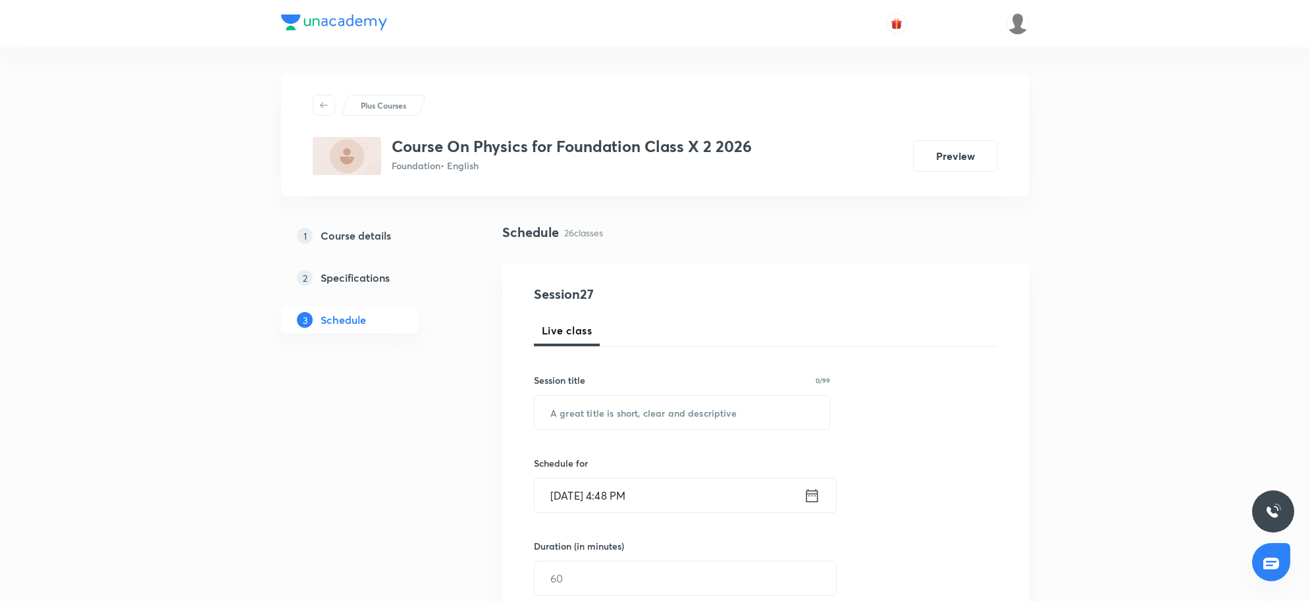
scroll to position [3115, 0]
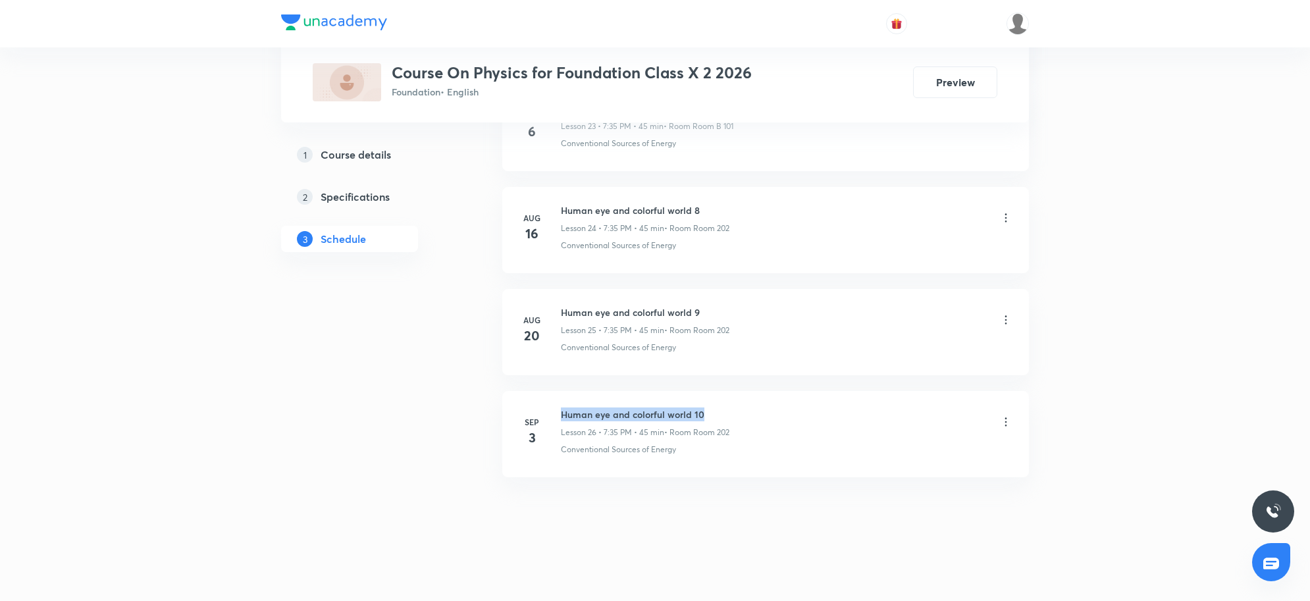
drag, startPoint x: 562, startPoint y: 413, endPoint x: 758, endPoint y: 409, distance: 196.2
click at [758, 409] on div "Human eye and colorful world 10 Lesson 26 • 7:35 PM • 45 min • Room Room 202" at bounding box center [787, 422] width 452 height 31
copy h6 "Human eye and colorful world 10"
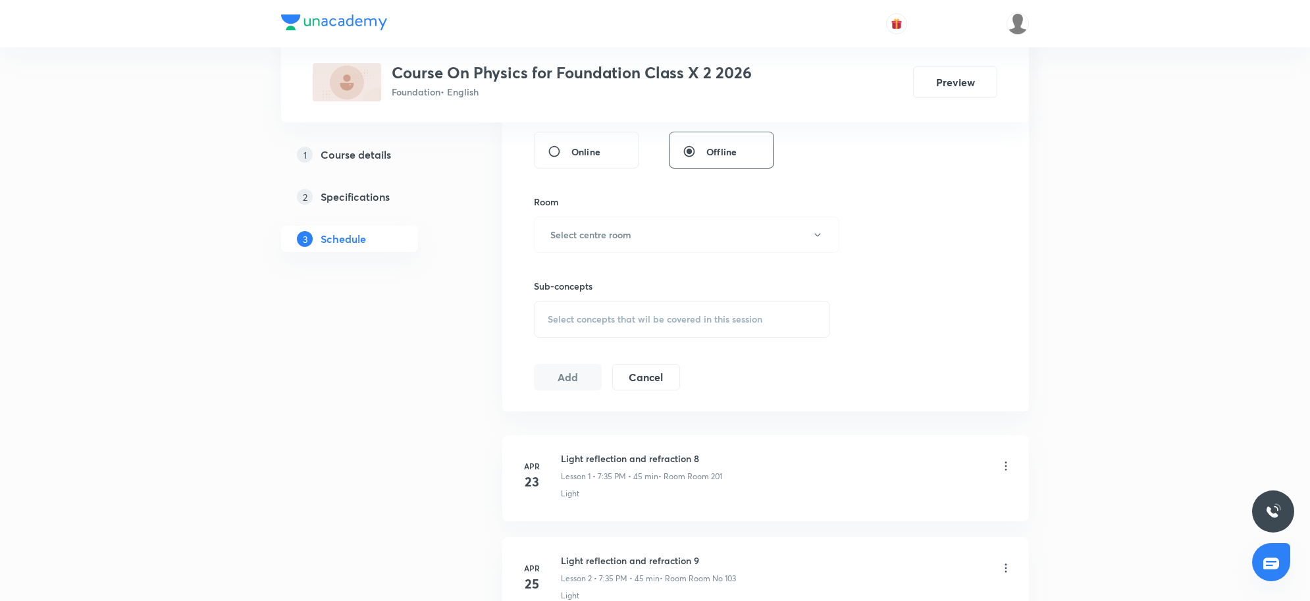
scroll to position [107, 0]
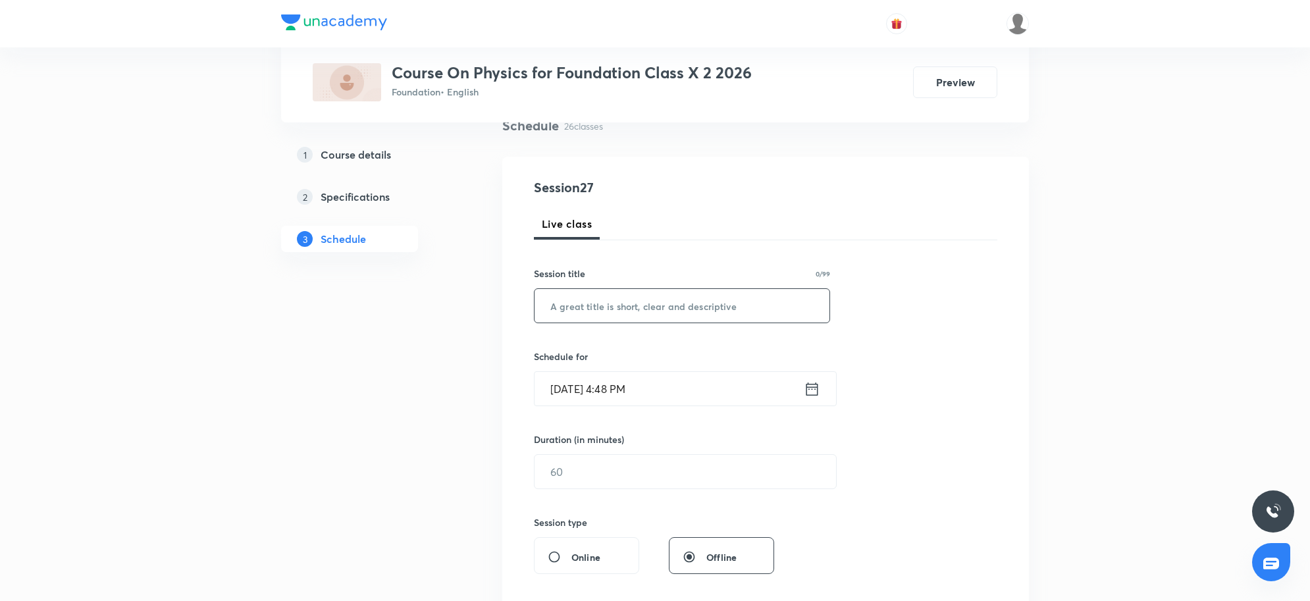
click at [736, 313] on input "text" at bounding box center [682, 306] width 295 height 34
paste input "Human eye and colorful world 10"
type input "Human eye and colorful world 11"
click at [696, 379] on input "Sep 5, 2025, 4:48 PM" at bounding box center [669, 389] width 269 height 34
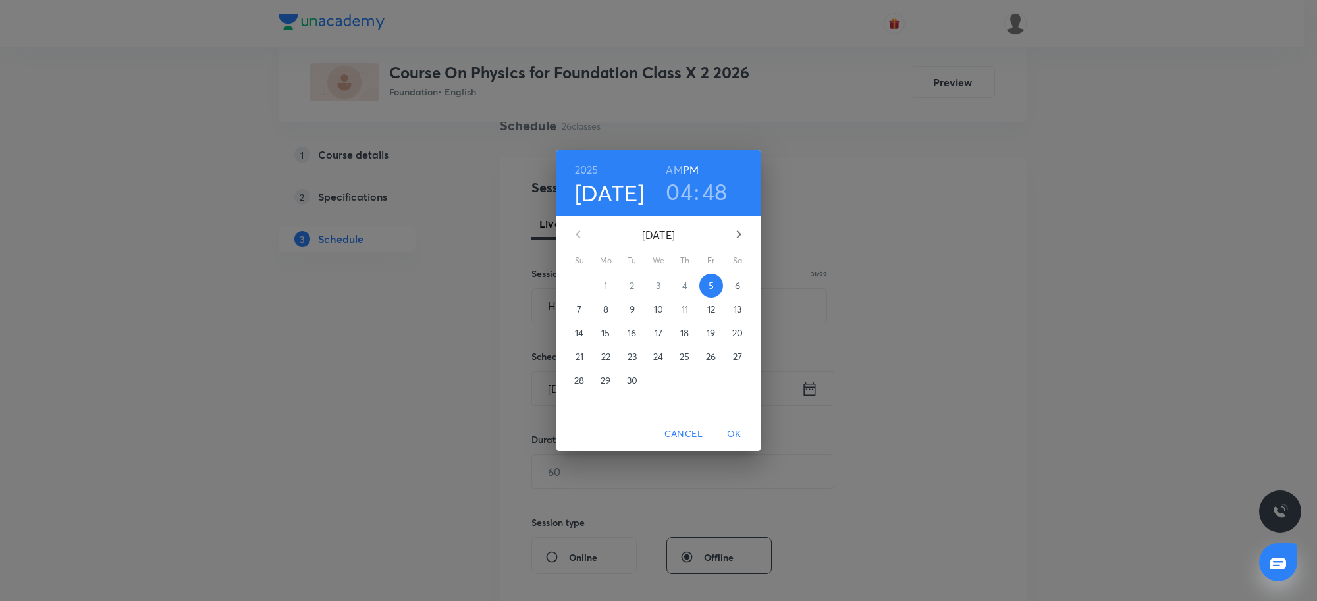
click at [679, 192] on h3 "04" at bounding box center [679, 192] width 27 height 28
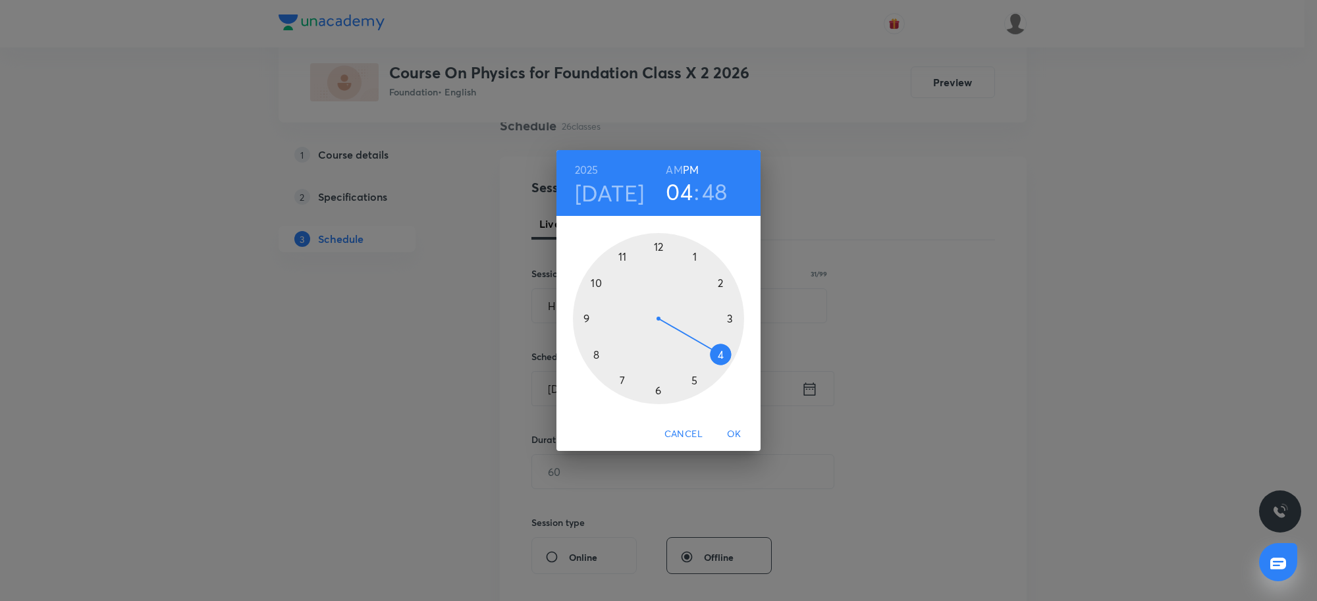
click at [695, 382] on div at bounding box center [658, 318] width 171 height 171
click at [656, 245] on div at bounding box center [658, 318] width 171 height 171
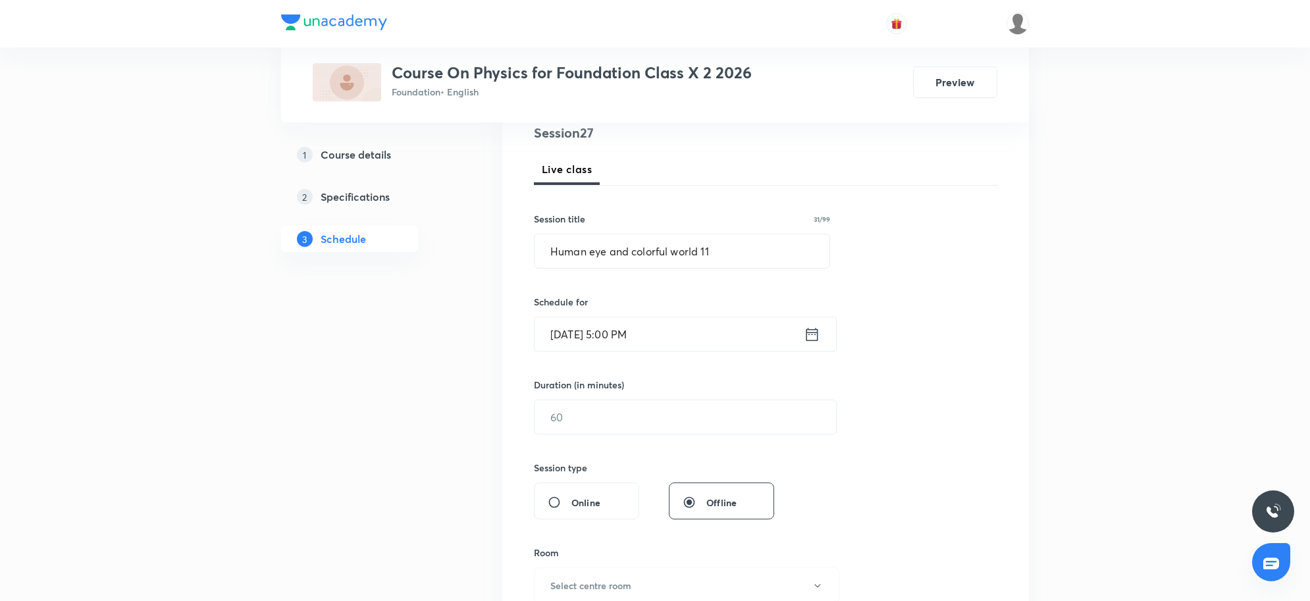
scroll to position [189, 0]
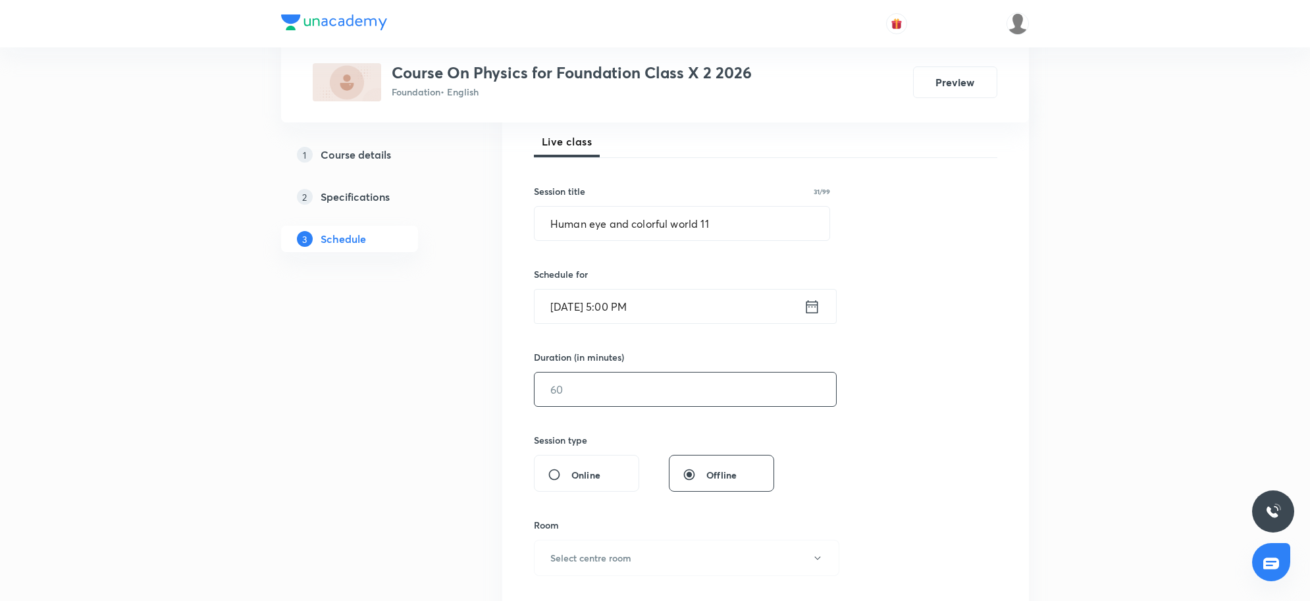
click at [624, 390] on input "text" at bounding box center [685, 390] width 301 height 34
type input "45"
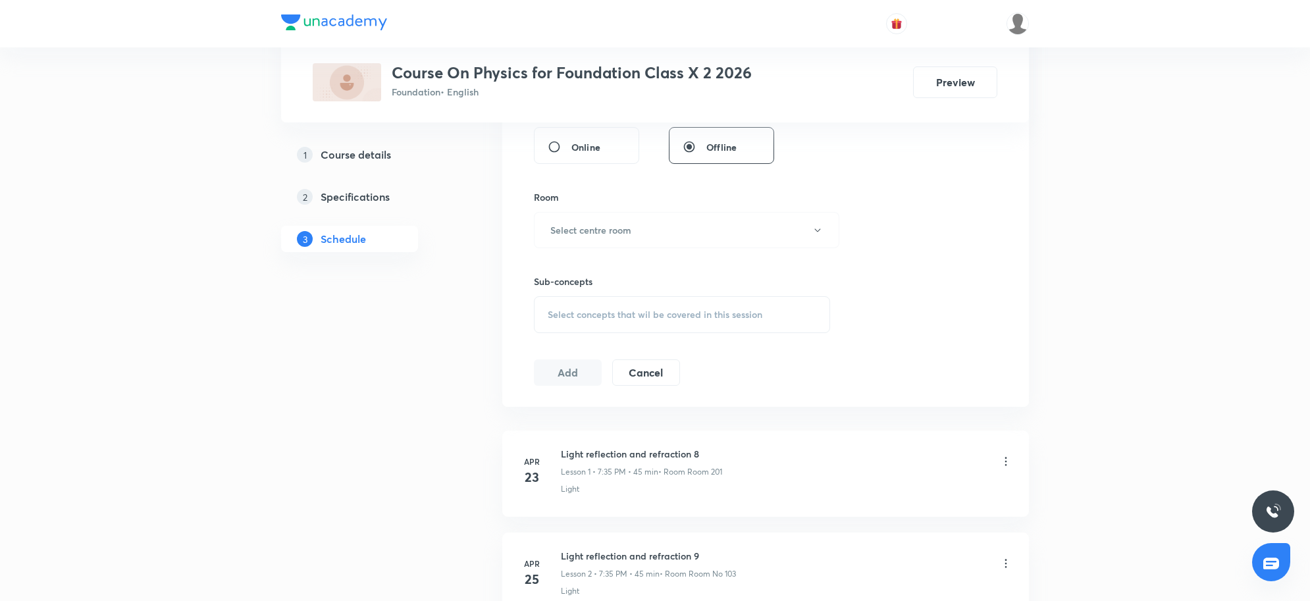
scroll to position [518, 0]
click at [650, 224] on button "Select centre room" at bounding box center [686, 229] width 305 height 36
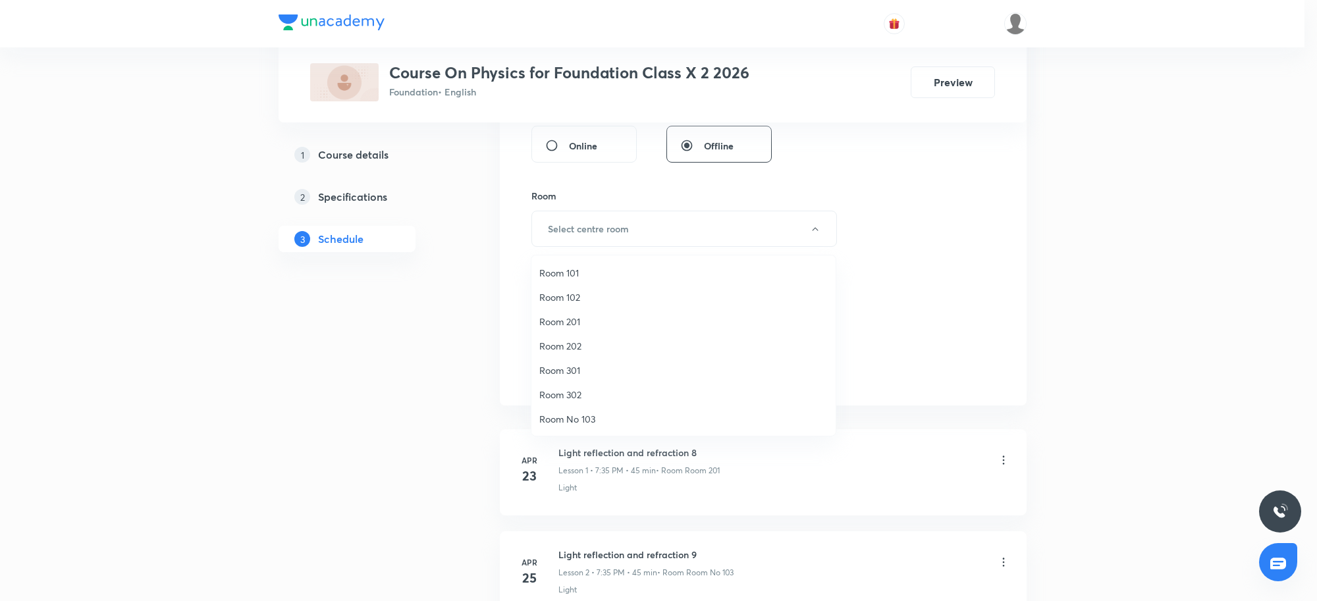
click at [567, 347] on span "Room 202" at bounding box center [683, 346] width 288 height 14
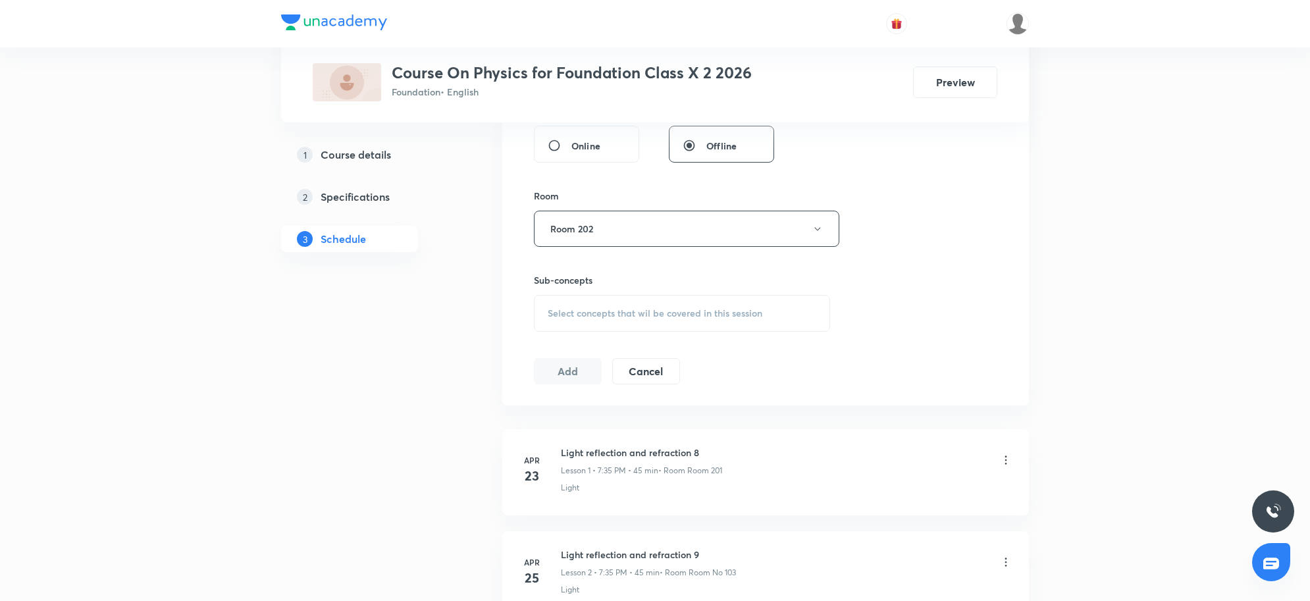
scroll to position [3115, 0]
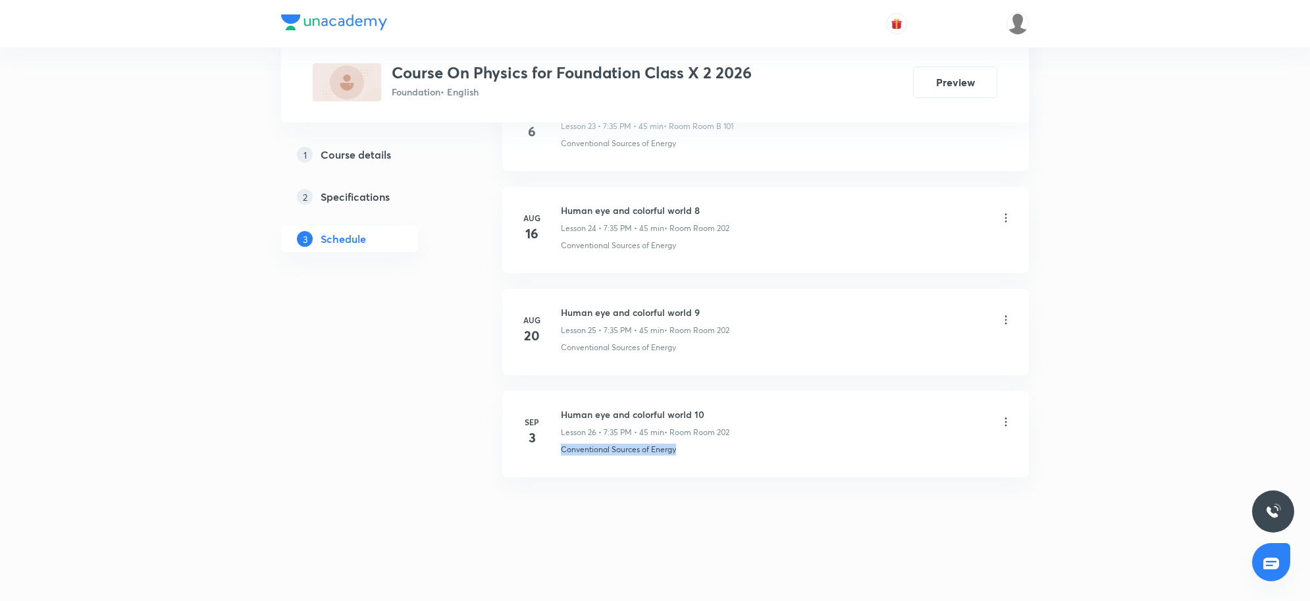
drag, startPoint x: 755, startPoint y: 473, endPoint x: 558, endPoint y: 498, distance: 199.1
copy p "Conventional Sources of Energy"
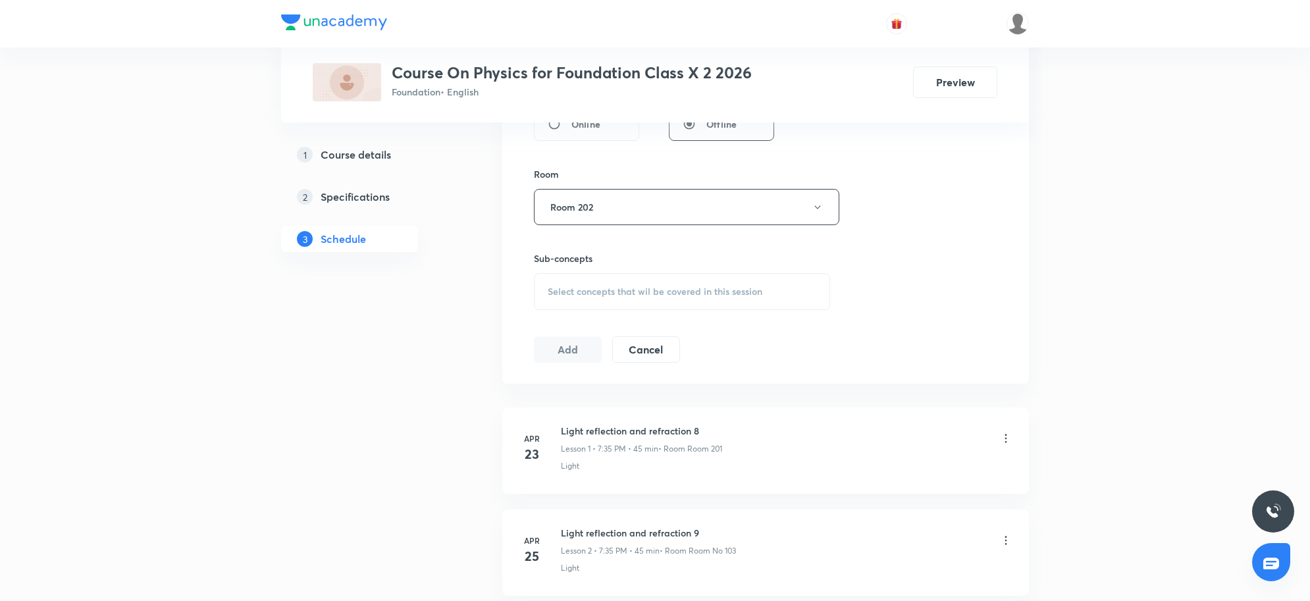
scroll to position [541, 0]
click at [548, 309] on div "Select concepts that wil be covered in this session" at bounding box center [682, 290] width 296 height 37
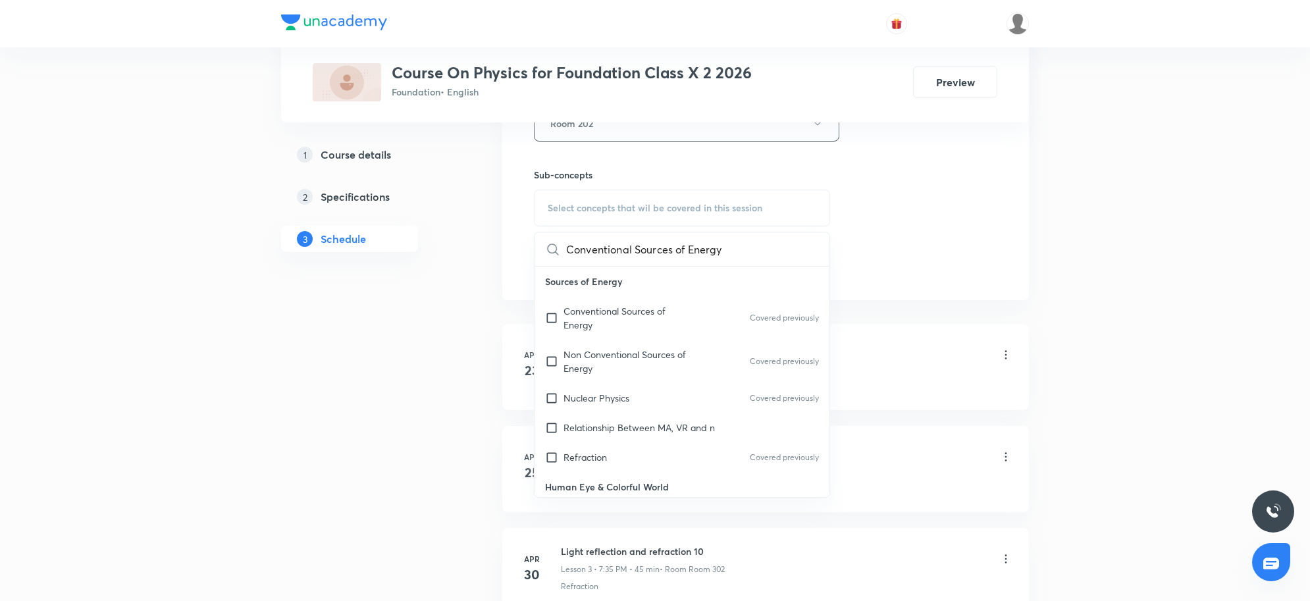
scroll to position [0, 7]
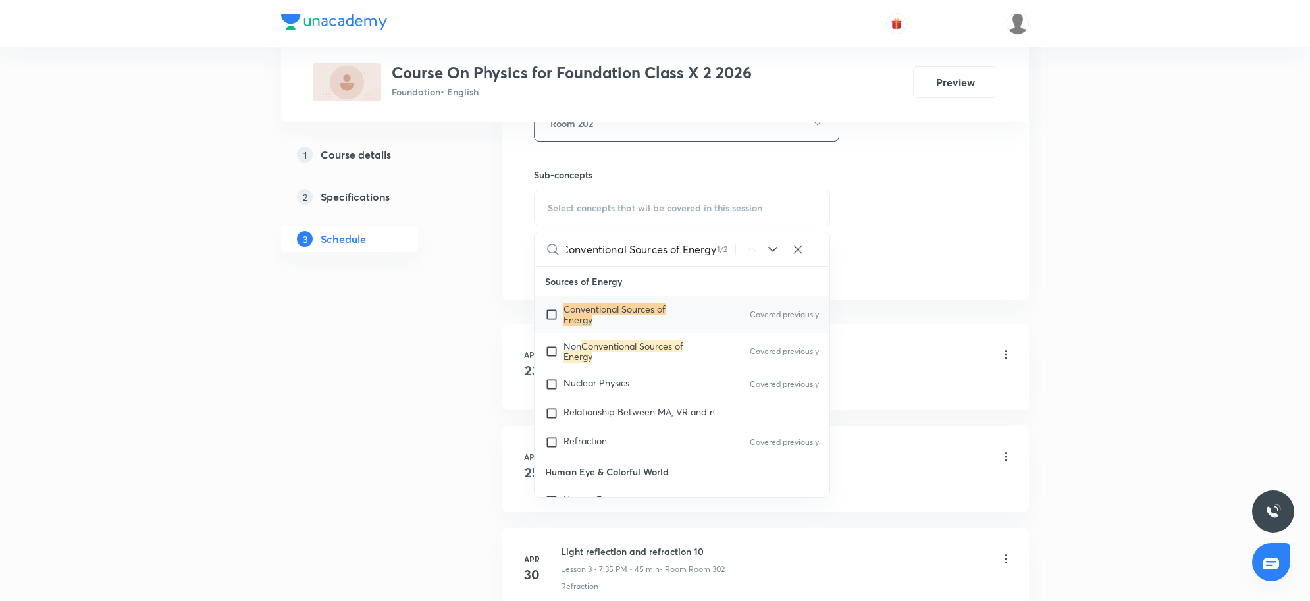
type input "Conventional Sources of Energy"
click at [639, 320] on p "Conventional Sources of Energy" at bounding box center [629, 314] width 133 height 21
checkbox input "true"
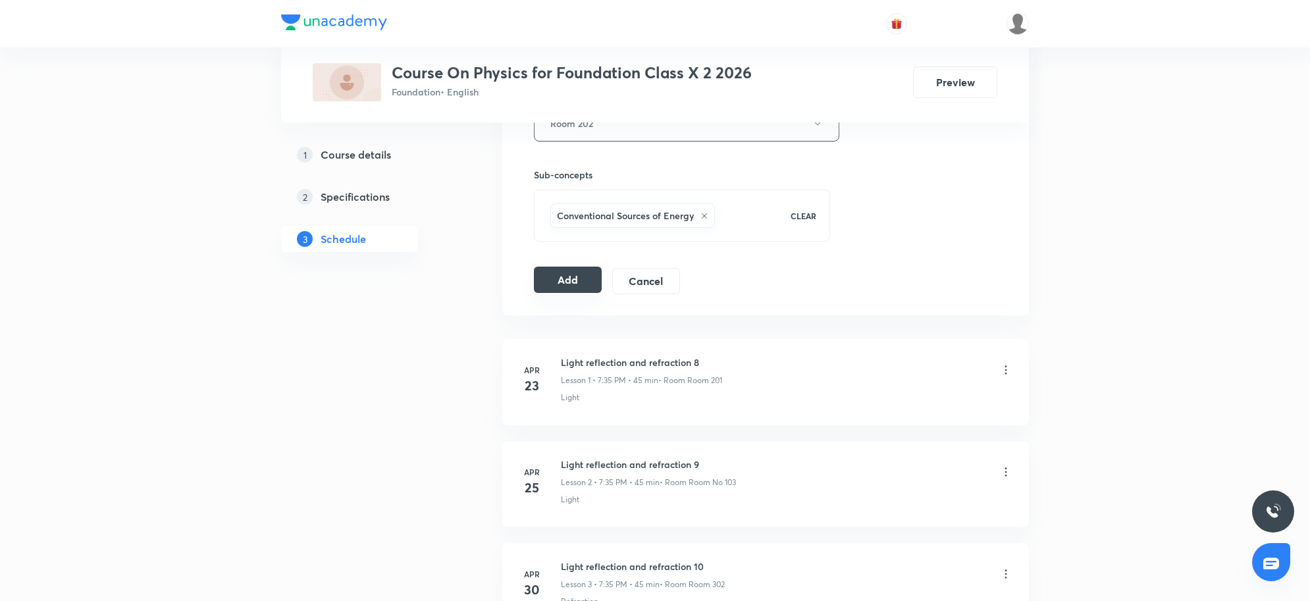
click at [579, 280] on button "Add" at bounding box center [568, 280] width 68 height 26
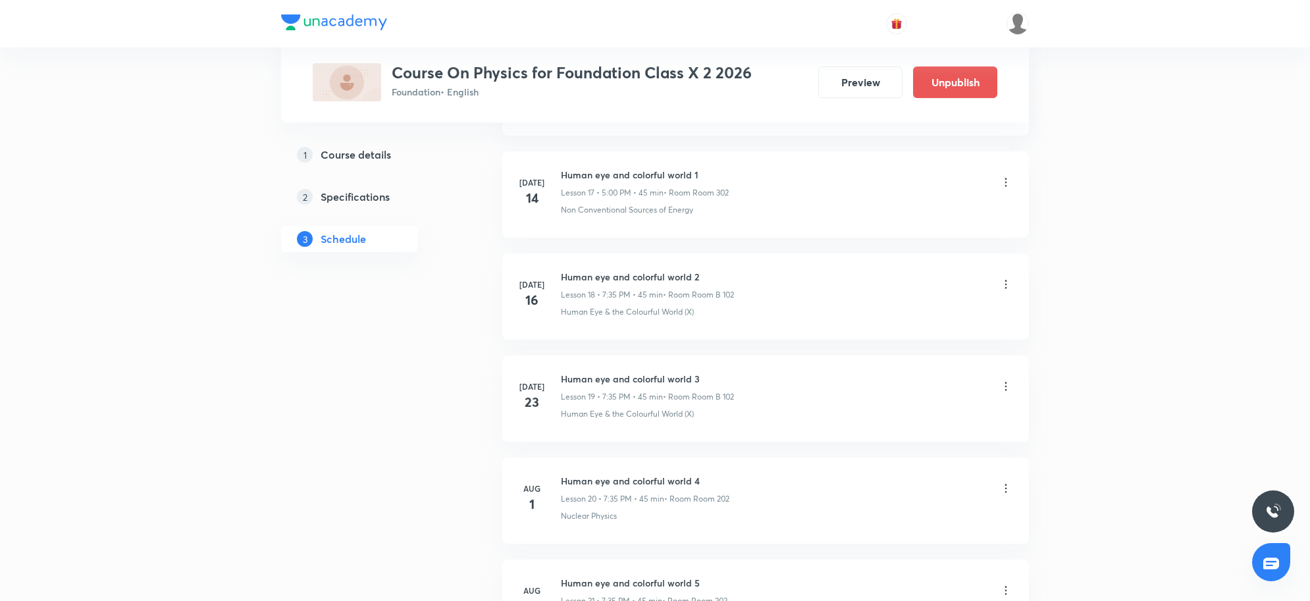
scroll to position [2611, 0]
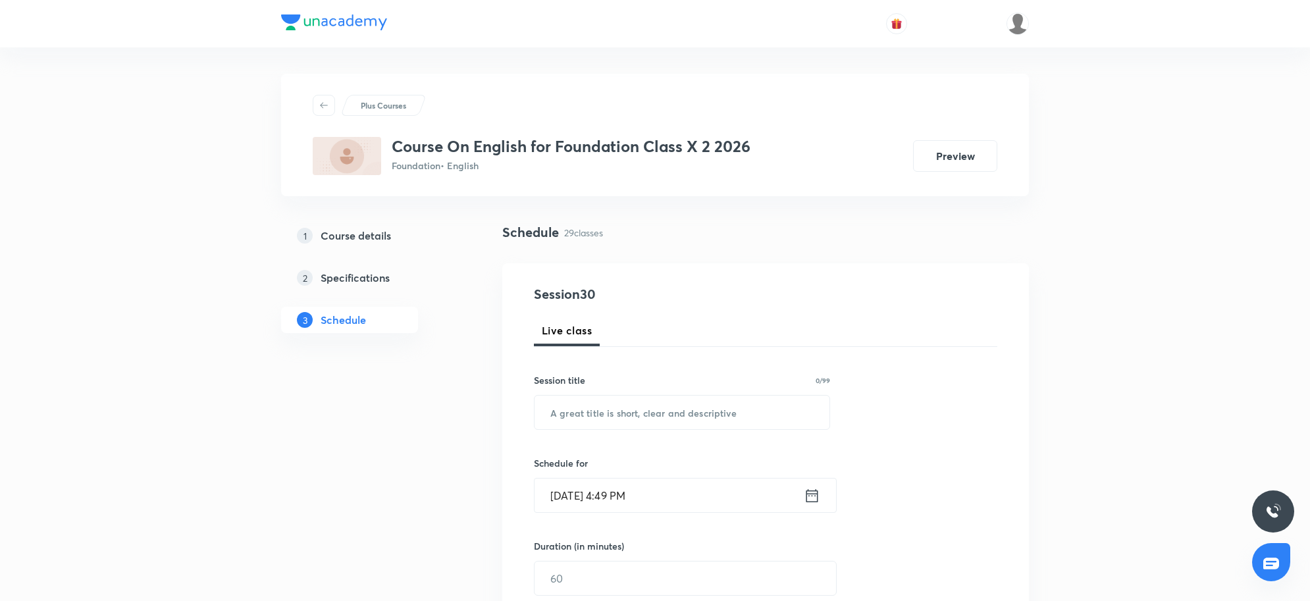
scroll to position [3422, 0]
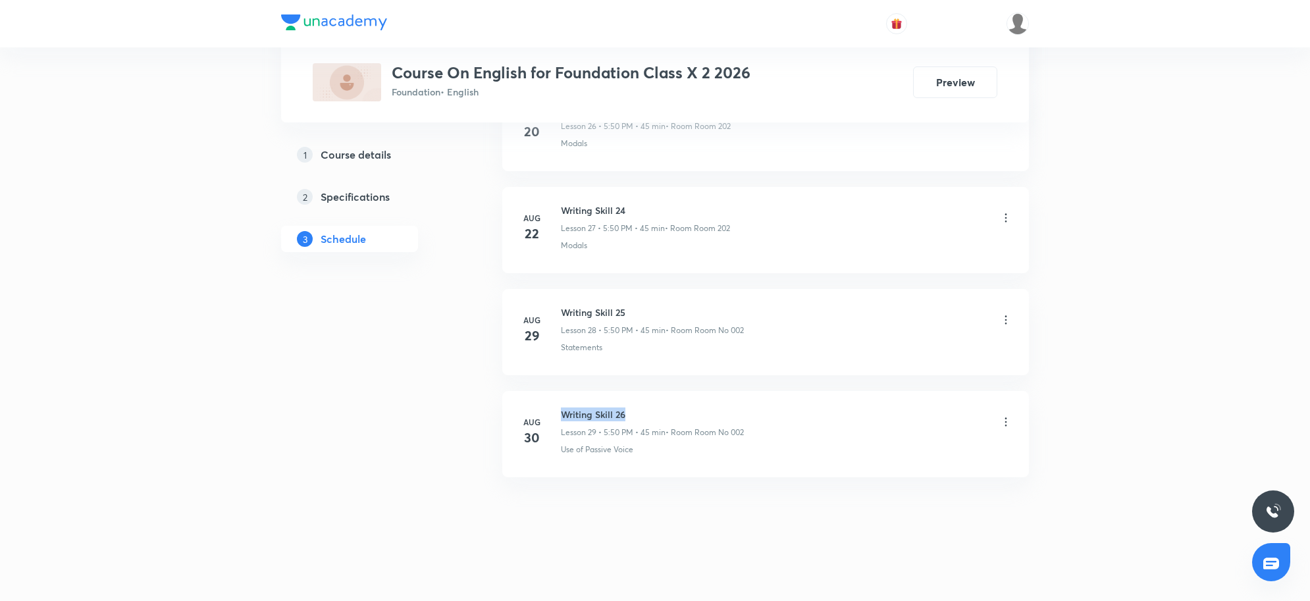
drag, startPoint x: 562, startPoint y: 415, endPoint x: 626, endPoint y: 415, distance: 64.5
click at [626, 415] on h6 "Writing Skill 26" at bounding box center [652, 414] width 183 height 14
copy h6 "Writing Skill 26"
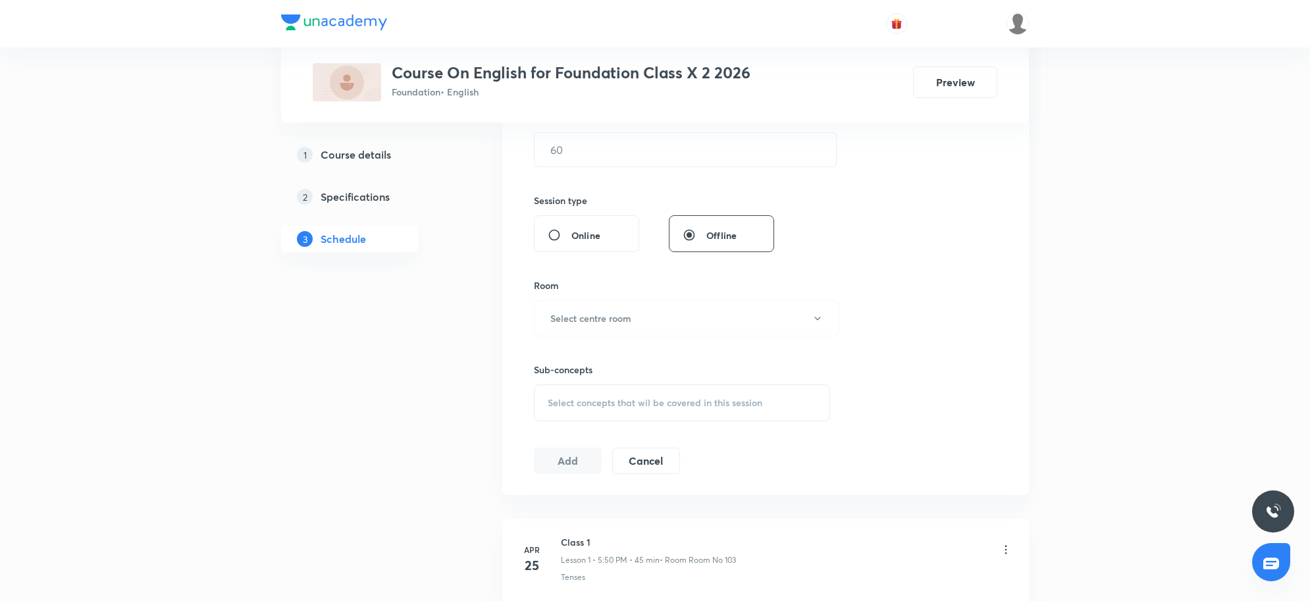
scroll to position [0, 0]
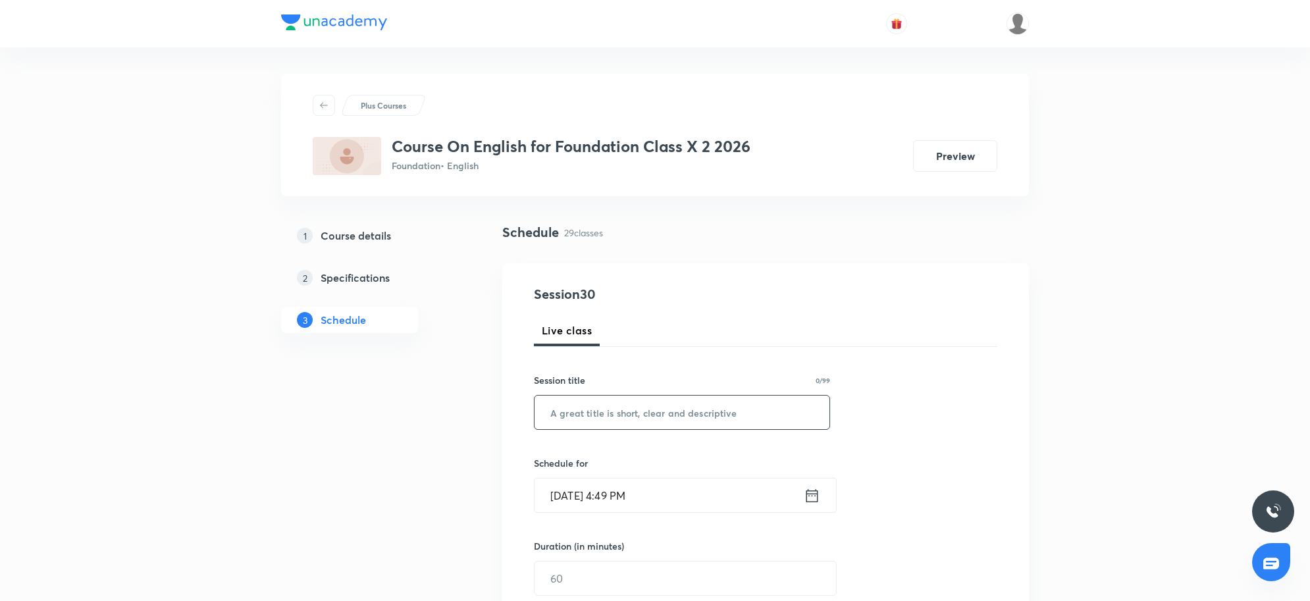
click at [676, 411] on input "text" at bounding box center [682, 413] width 295 height 34
paste input "Writing Skill 26"
type input "Writing Skill 27"
click at [703, 498] on input "[DATE] 4:49 PM" at bounding box center [669, 496] width 269 height 34
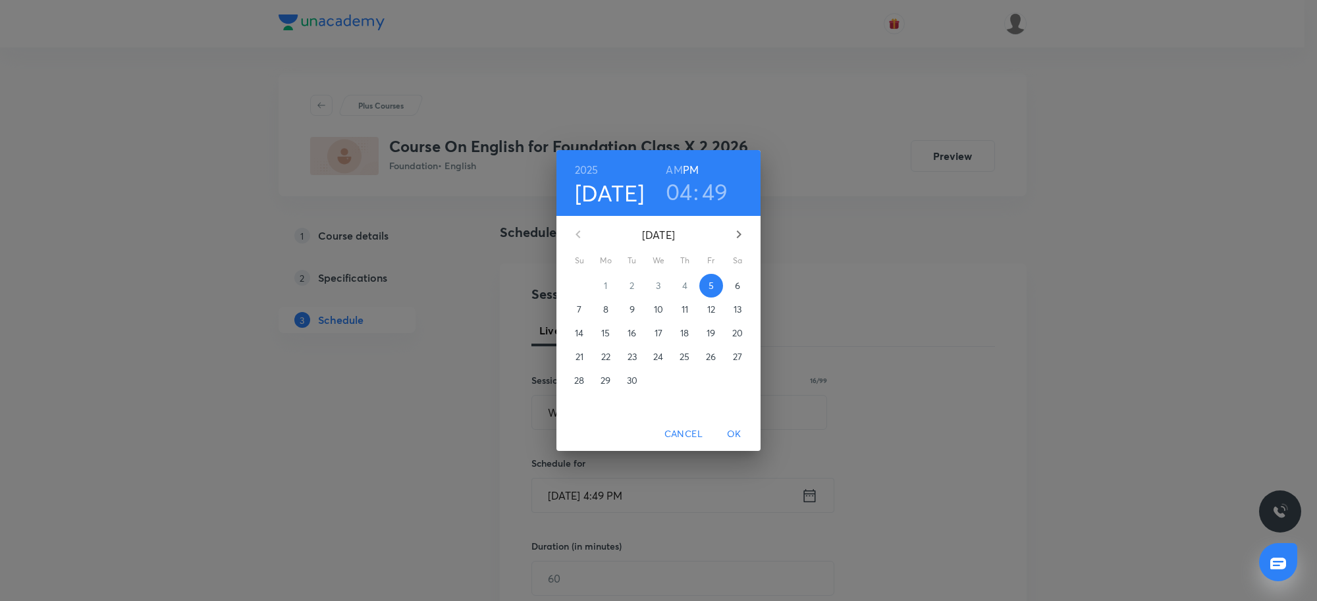
click at [683, 196] on h3 "04" at bounding box center [679, 192] width 27 height 28
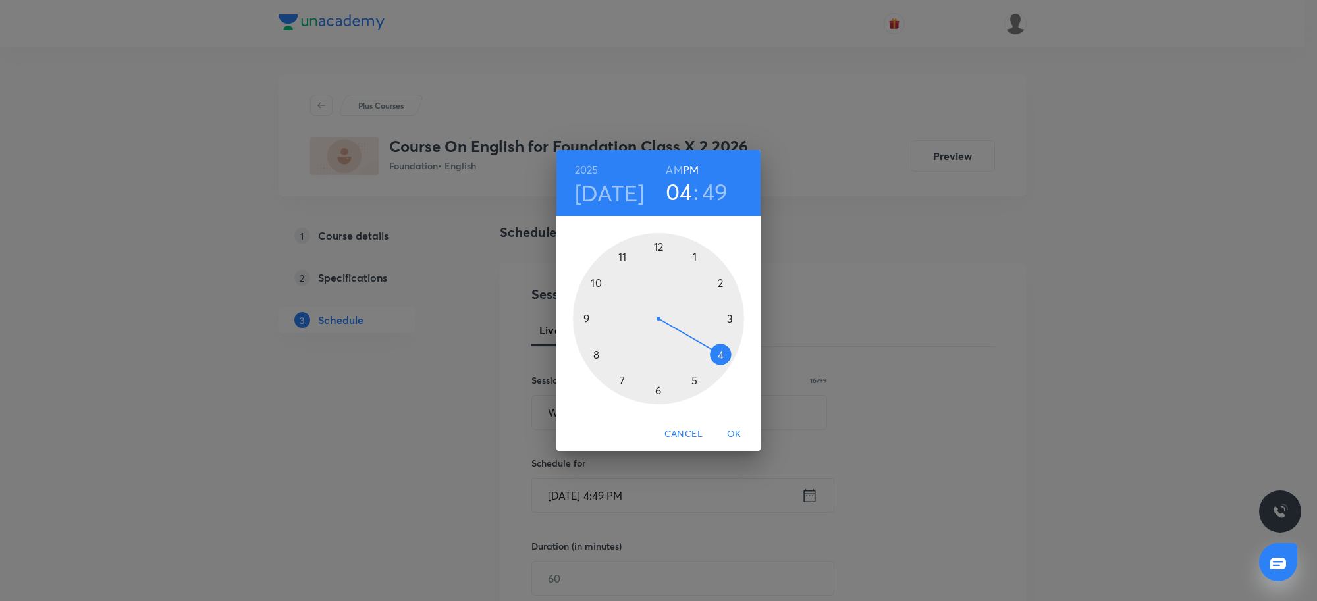
click at [696, 382] on div at bounding box center [658, 318] width 171 height 171
click at [596, 285] on div at bounding box center [658, 318] width 171 height 171
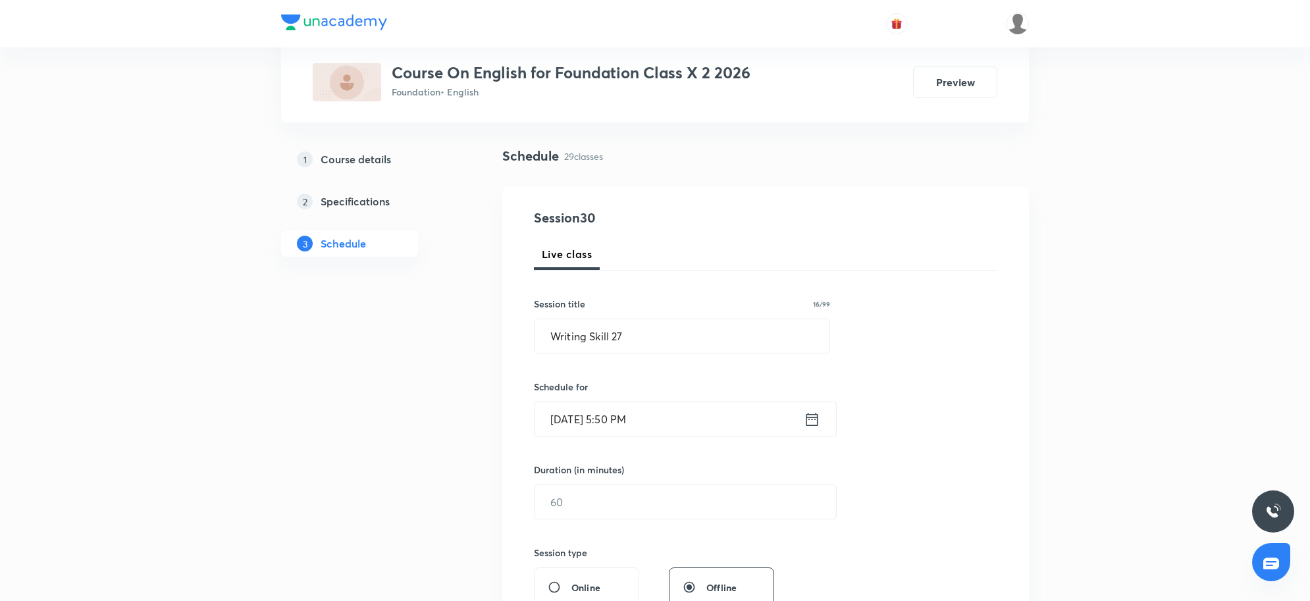
scroll to position [165, 0]
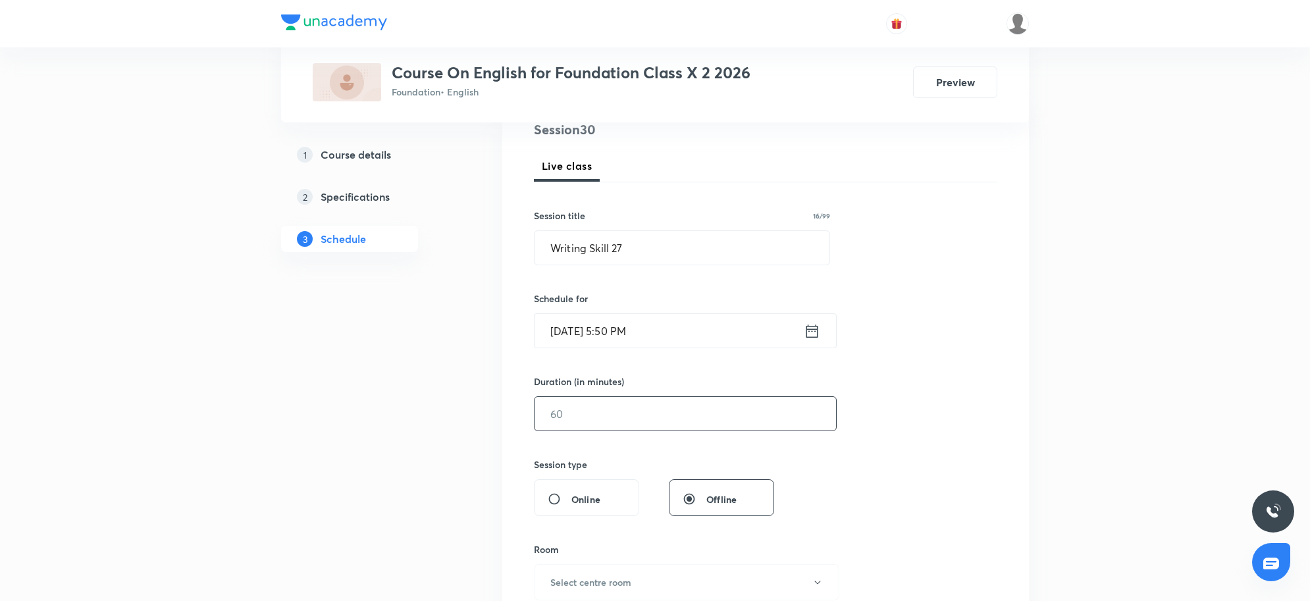
click at [639, 425] on input "text" at bounding box center [685, 414] width 301 height 34
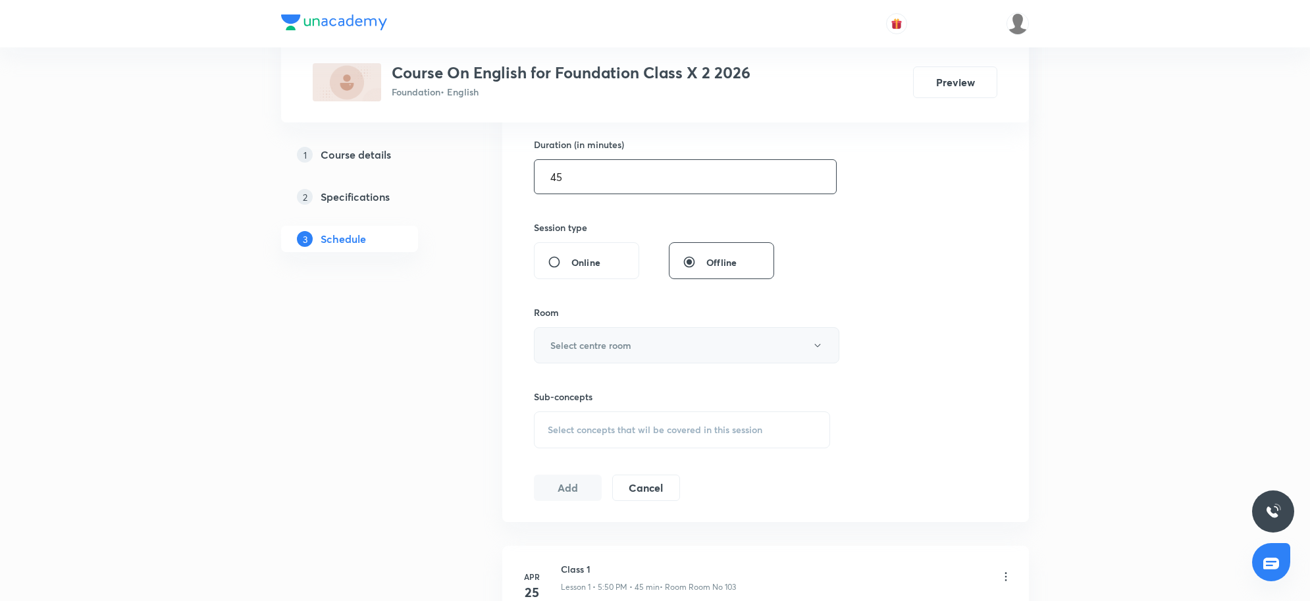
scroll to position [411, 0]
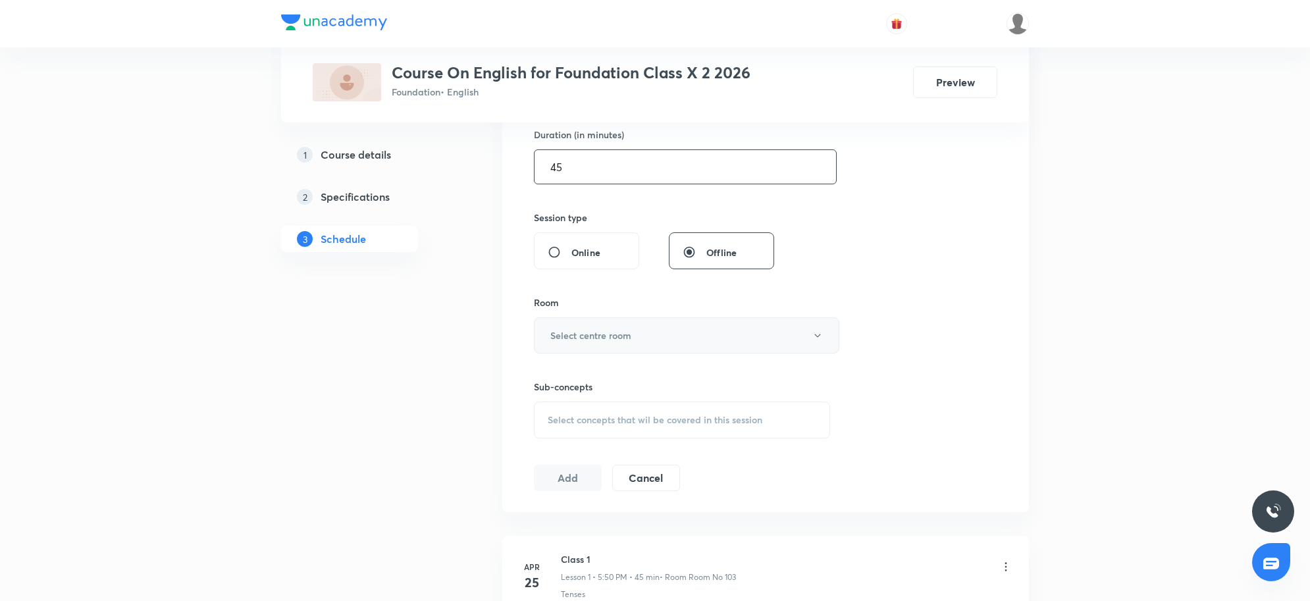
type input "45"
click at [669, 348] on button "Select centre room" at bounding box center [686, 335] width 305 height 36
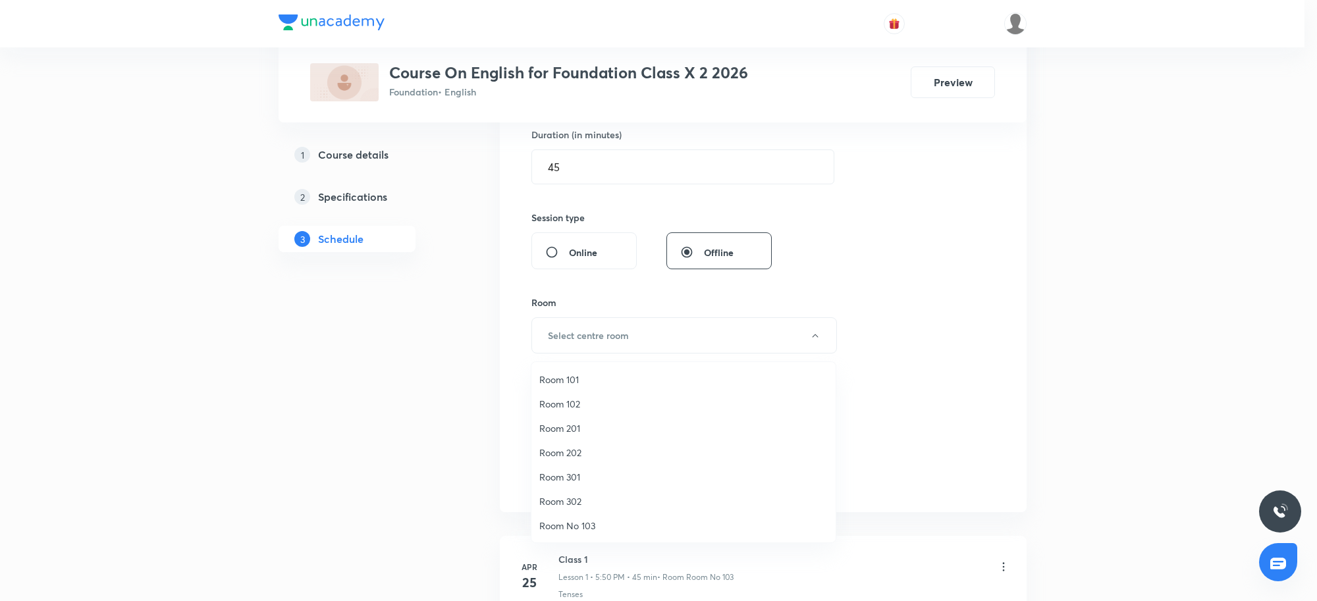
click at [571, 452] on span "Room 202" at bounding box center [683, 453] width 288 height 14
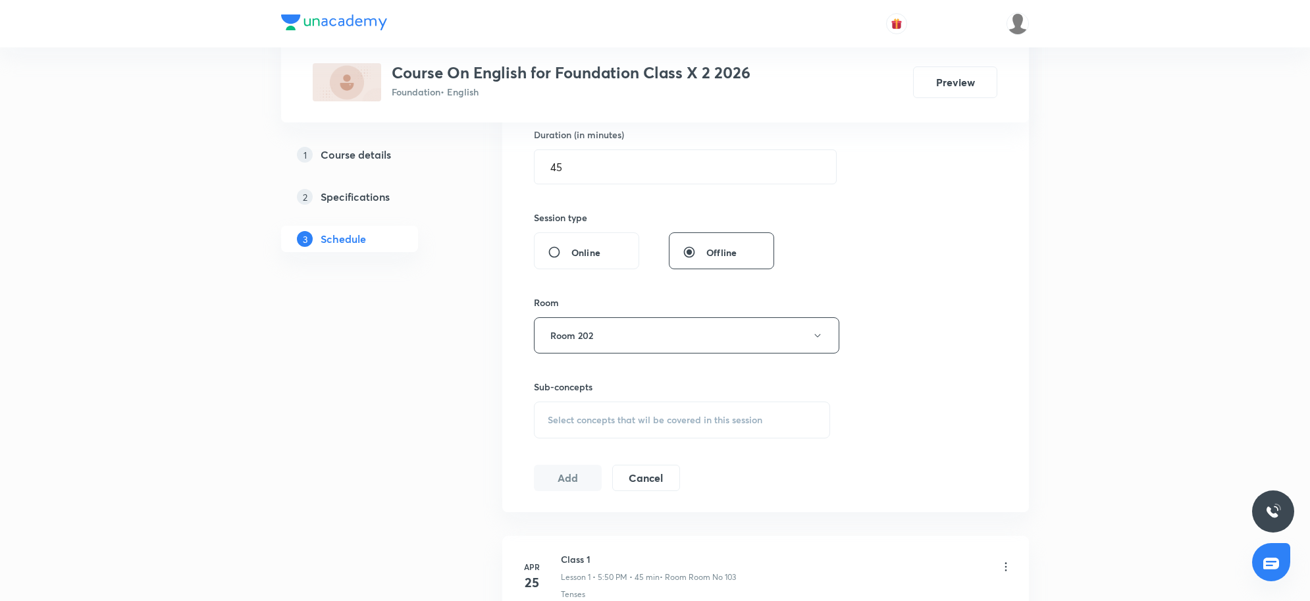
scroll to position [3422, 0]
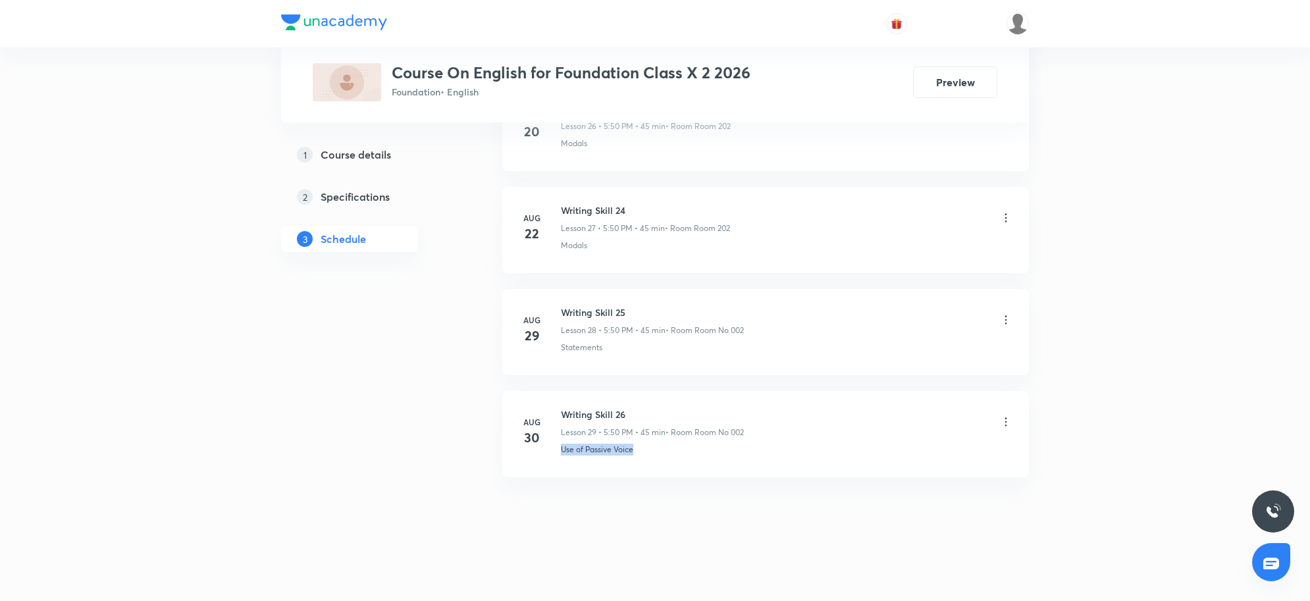
drag, startPoint x: 652, startPoint y: 452, endPoint x: 556, endPoint y: 459, distance: 96.4
click at [556, 459] on li "Aug 30 Writing Skill 26 Lesson 29 • 5:50 PM • 45 min • Room Room No 002 Use of …" at bounding box center [765, 434] width 527 height 86
copy p "Use of Passive Voice"
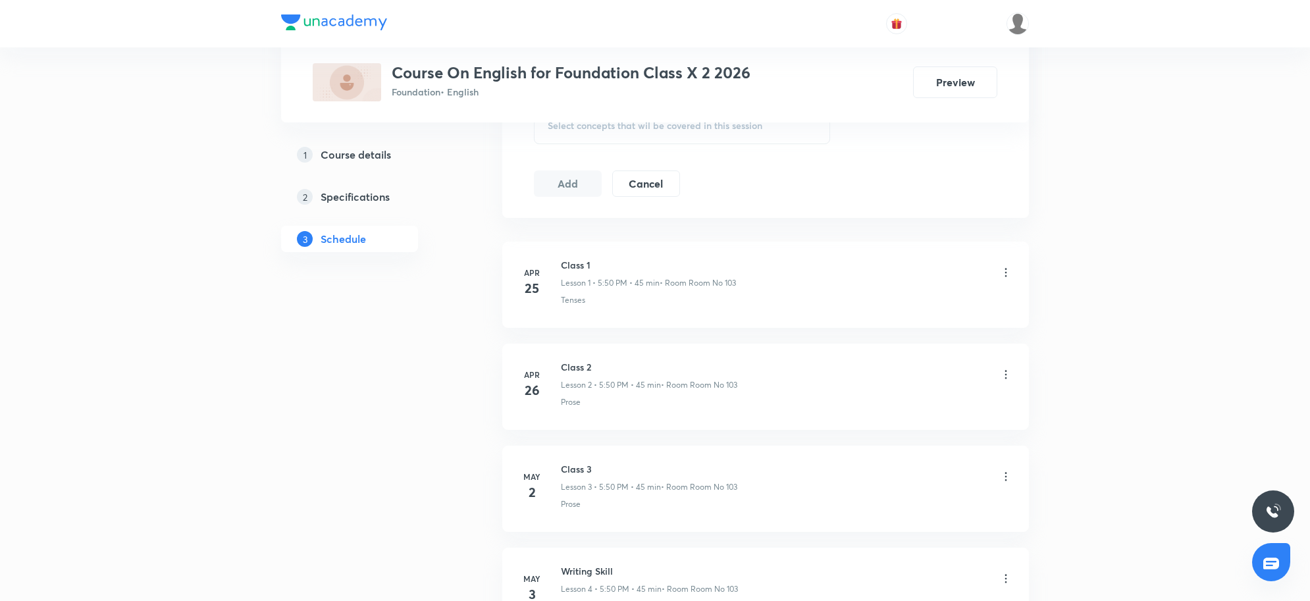
scroll to position [694, 0]
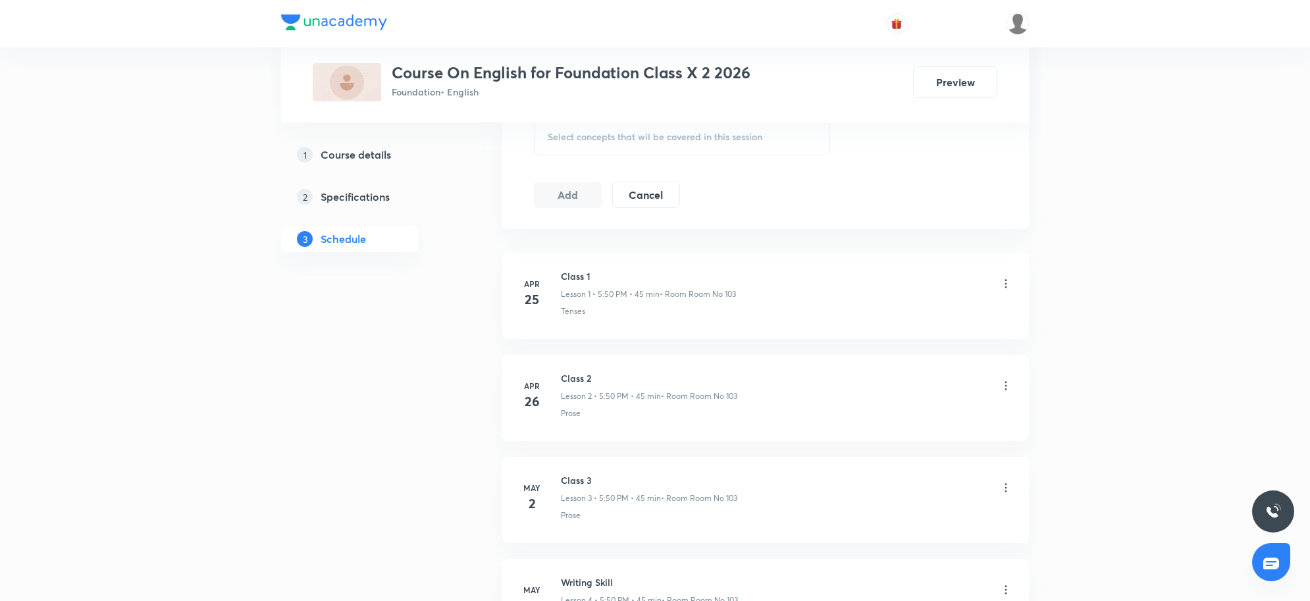
click at [695, 144] on div "Select concepts that wil be covered in this session" at bounding box center [682, 136] width 296 height 37
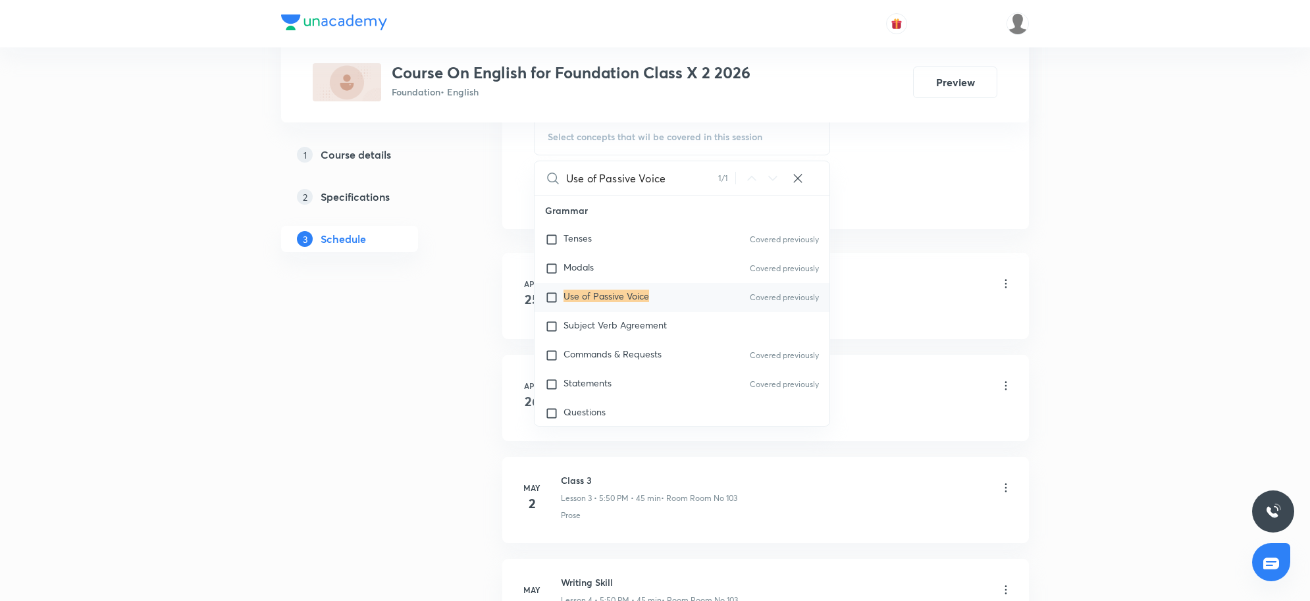
type input "Use of Passive Voice"
click at [666, 301] on div "Use of Passive Voice Covered previously" at bounding box center [682, 297] width 295 height 29
checkbox input "true"
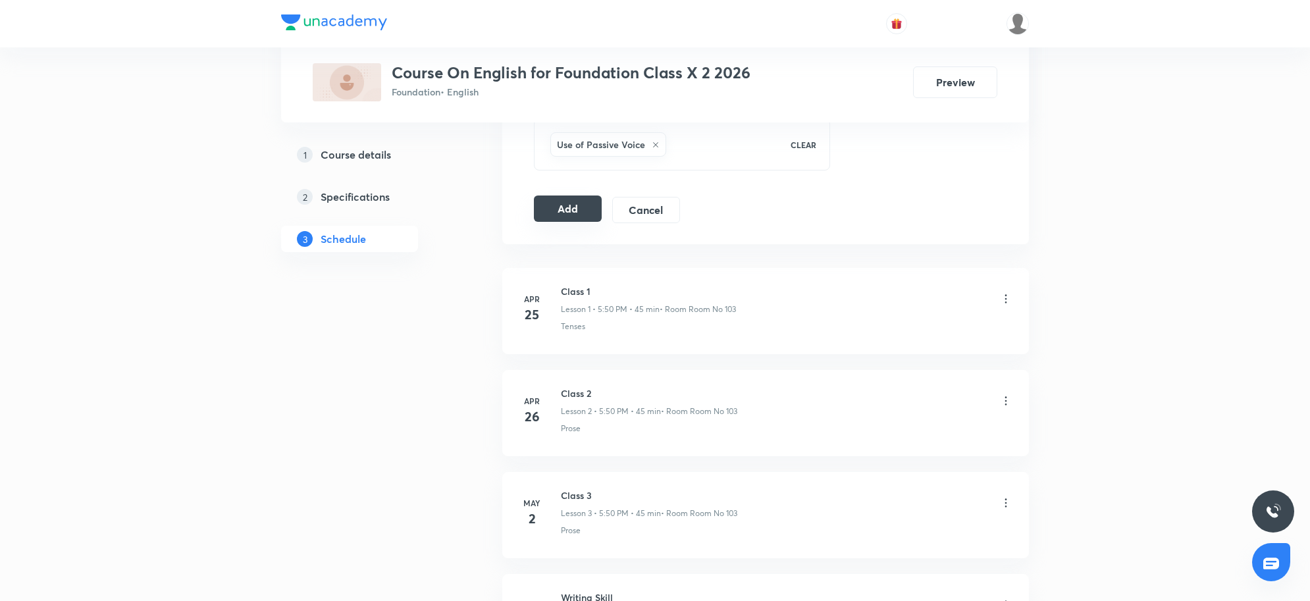
click at [586, 212] on button "Add" at bounding box center [568, 209] width 68 height 26
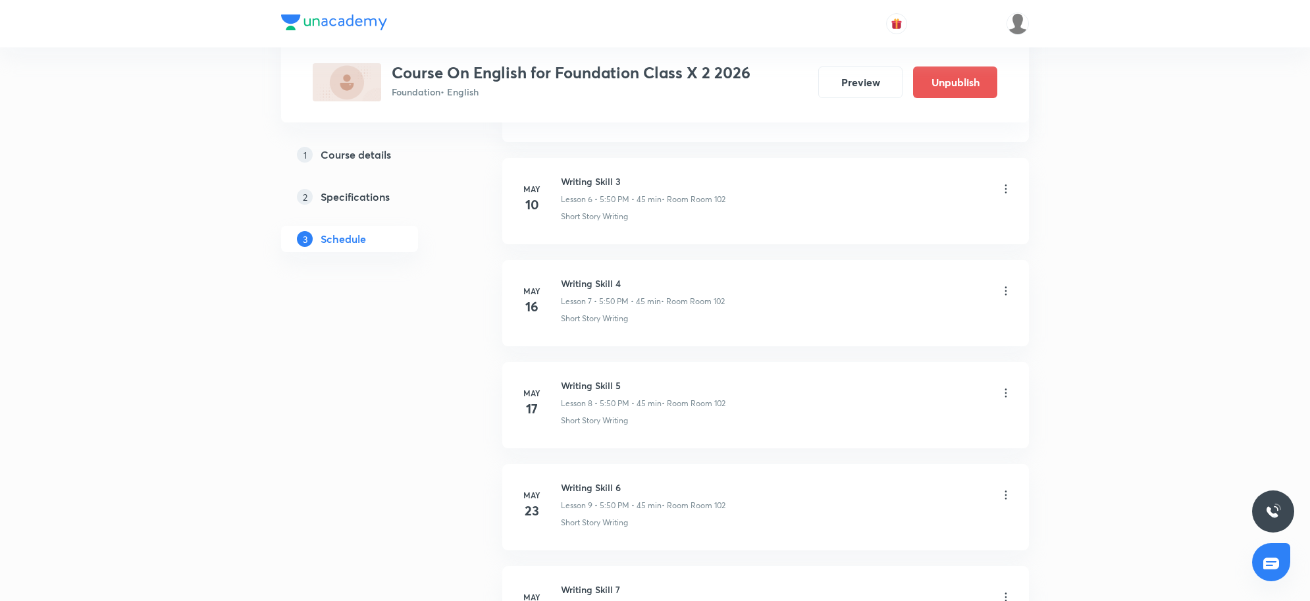
scroll to position [2918, 0]
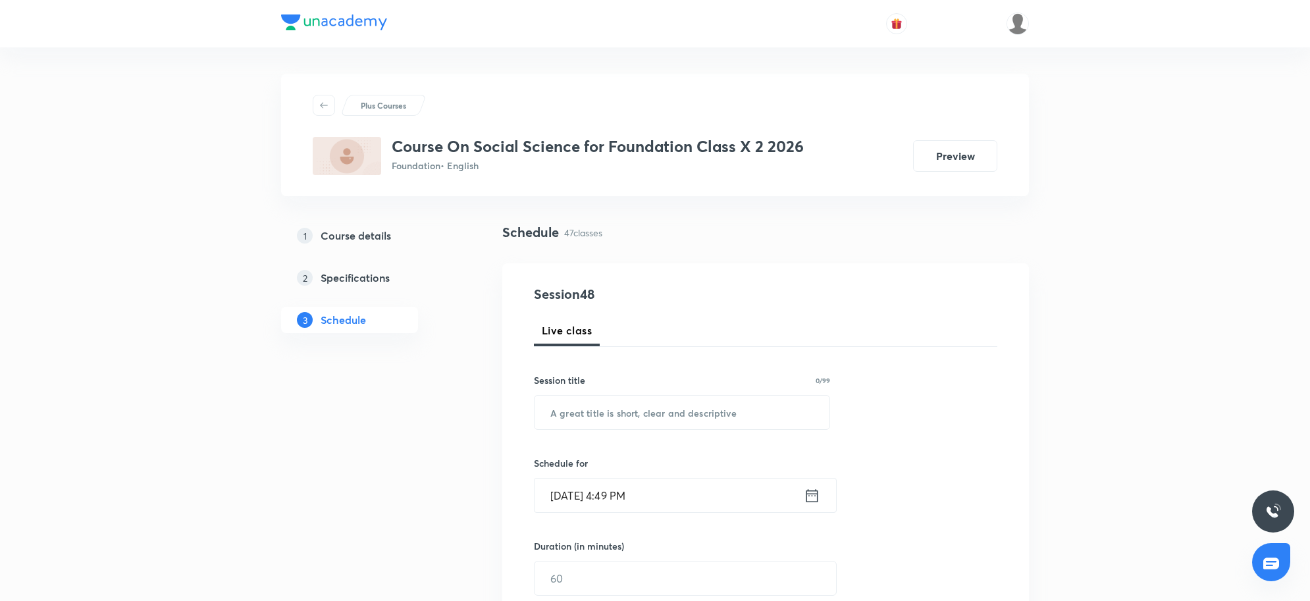
scroll to position [5264, 0]
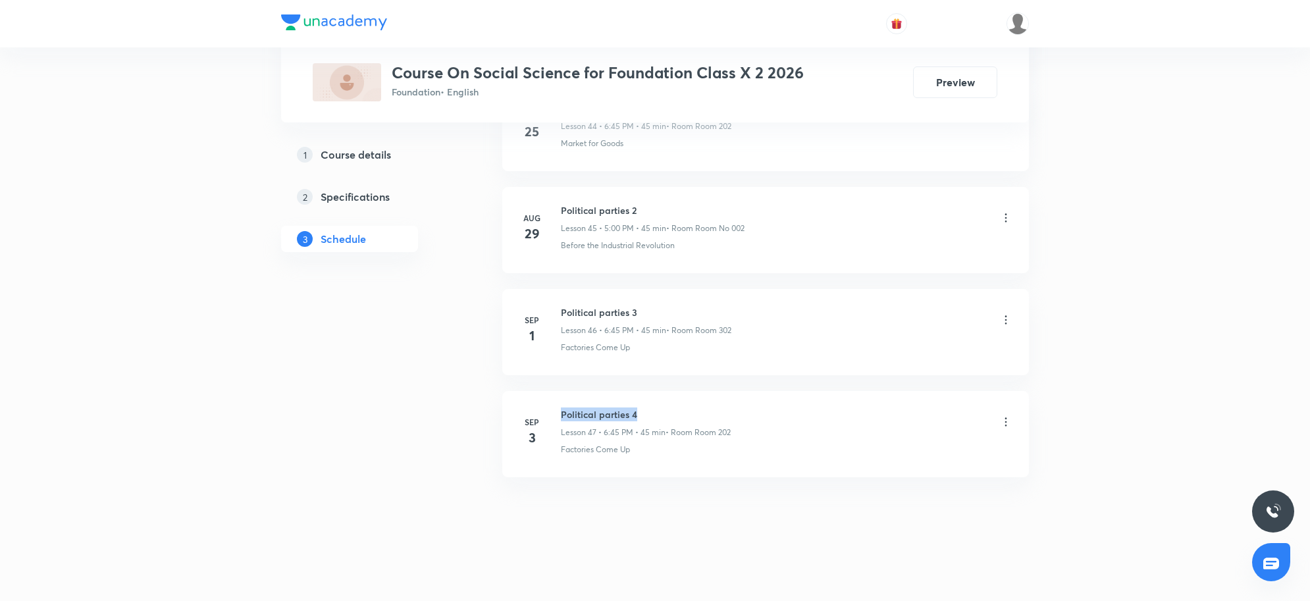
drag, startPoint x: 560, startPoint y: 412, endPoint x: 641, endPoint y: 412, distance: 80.3
click at [641, 412] on h6 "Political parties 4" at bounding box center [646, 414] width 170 height 14
copy h6 "Political parties 4"
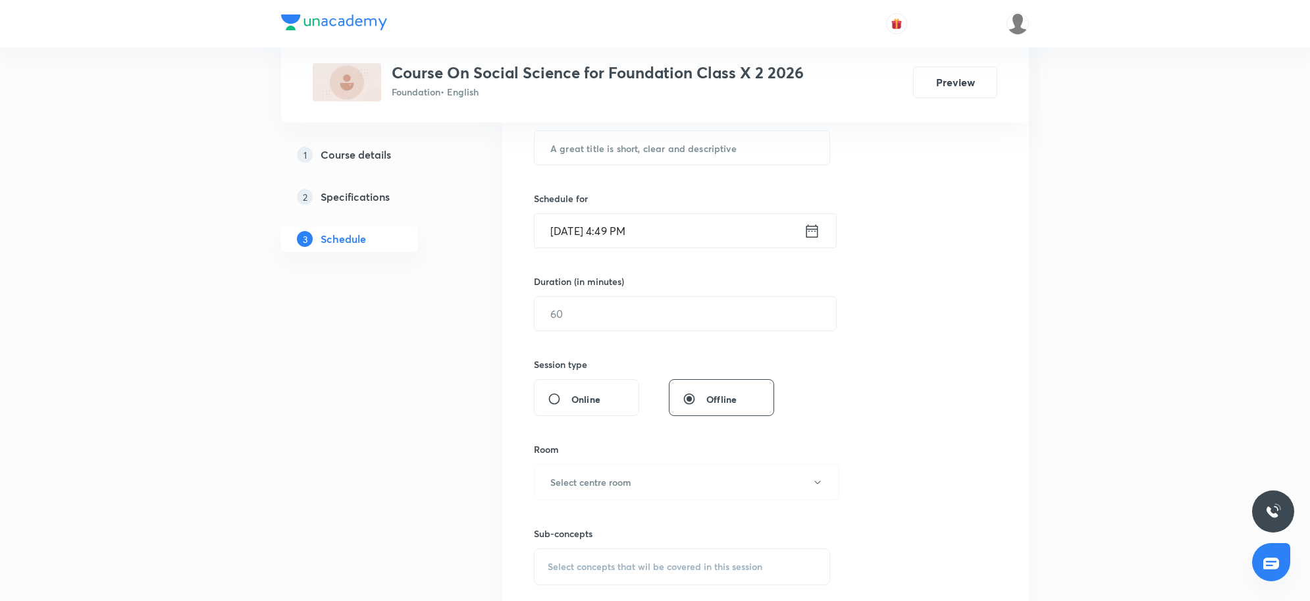
scroll to position [240, 0]
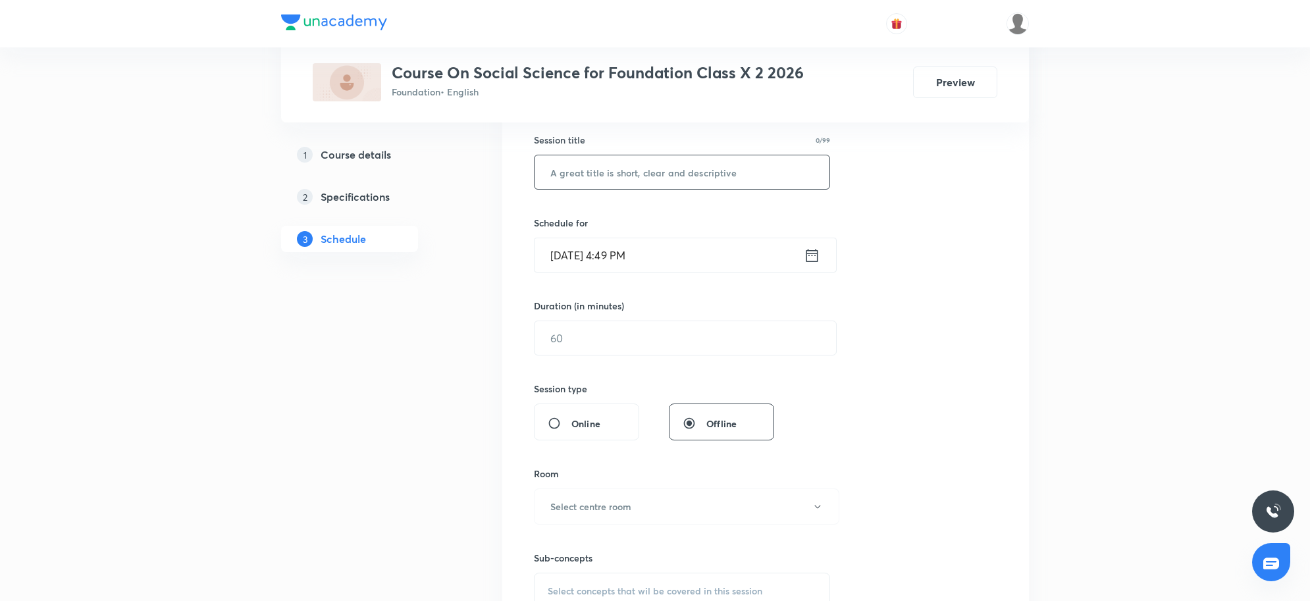
click at [675, 180] on input "text" at bounding box center [682, 172] width 295 height 34
paste input "Political parties 4"
type input "Political parties 5"
click at [702, 262] on input "[DATE] 4:49 PM" at bounding box center [669, 255] width 269 height 34
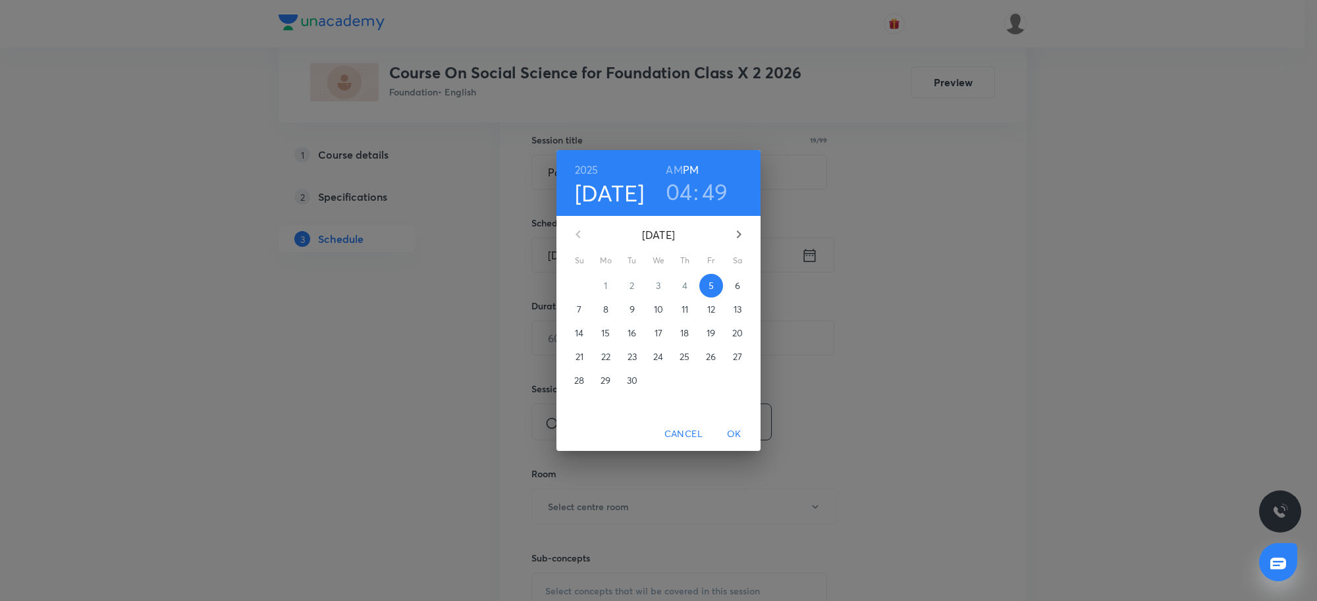
click at [685, 189] on h3 "04" at bounding box center [679, 192] width 27 height 28
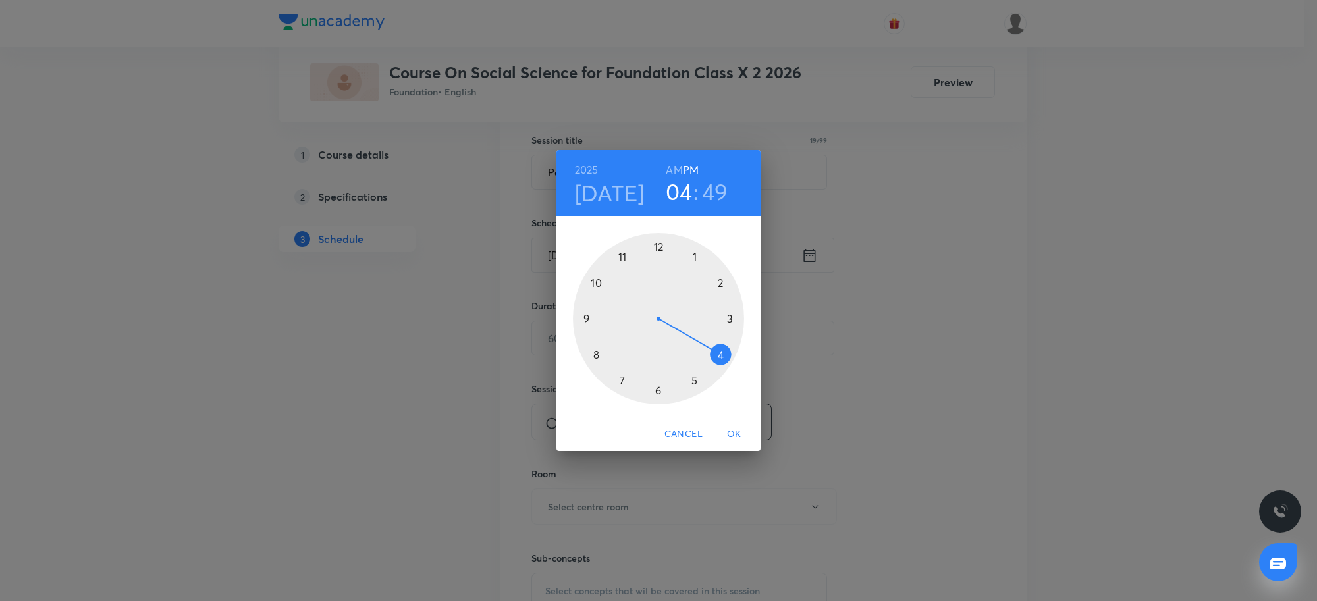
click at [656, 392] on div at bounding box center [658, 318] width 171 height 171
click at [581, 319] on div at bounding box center [658, 318] width 171 height 171
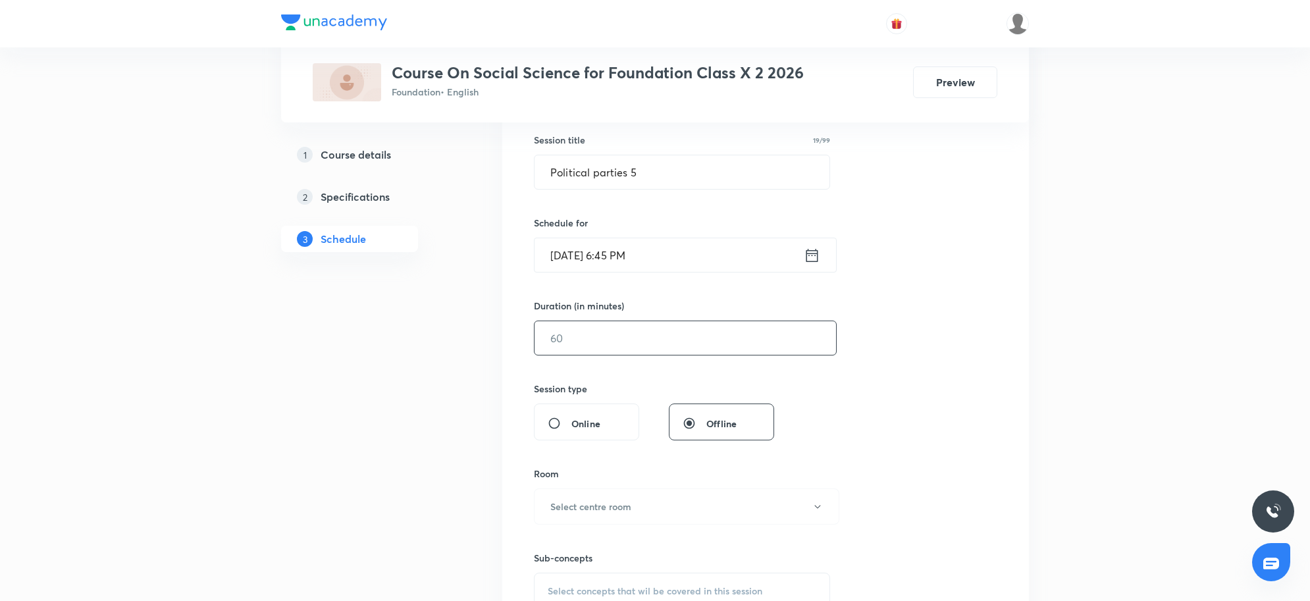
click at [571, 340] on input "text" at bounding box center [685, 338] width 301 height 34
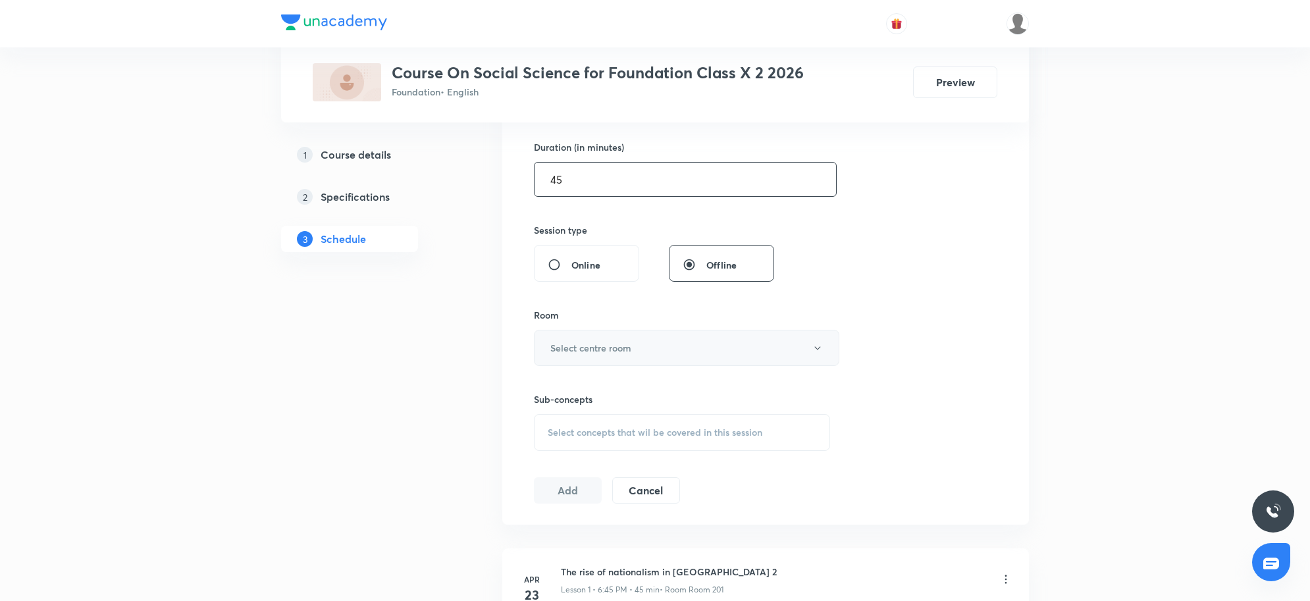
scroll to position [405, 0]
type input "45"
click at [577, 339] on h6 "Select centre room" at bounding box center [590, 342] width 81 height 14
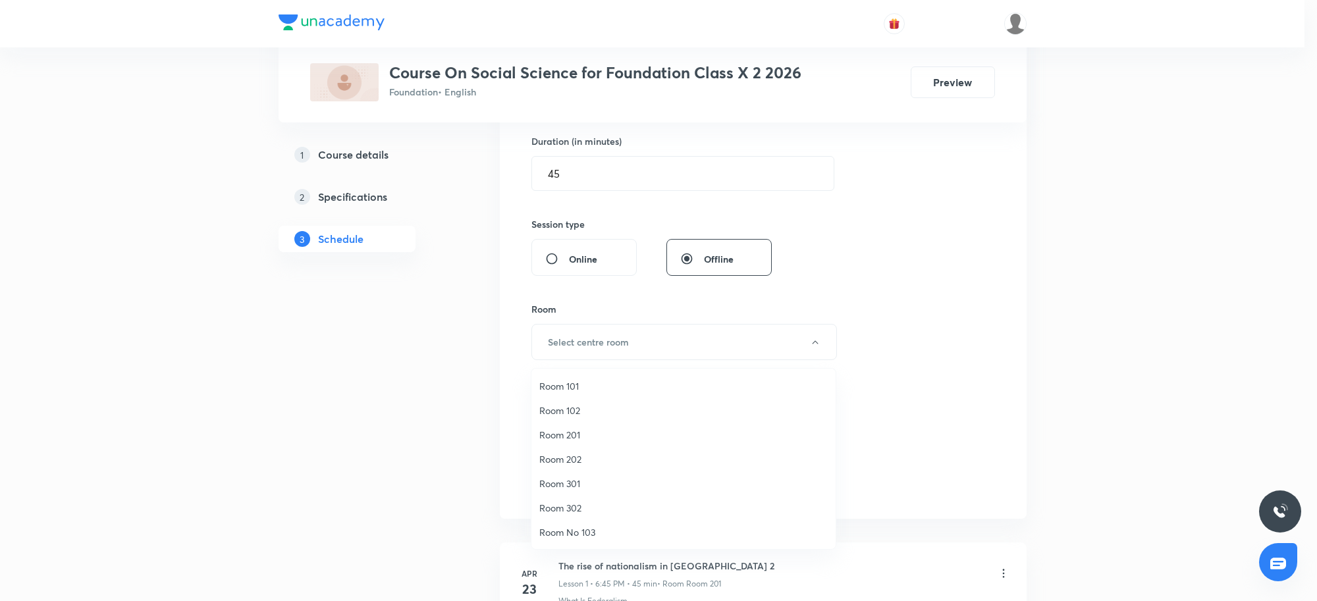
click at [566, 461] on span "Room 202" at bounding box center [683, 459] width 288 height 14
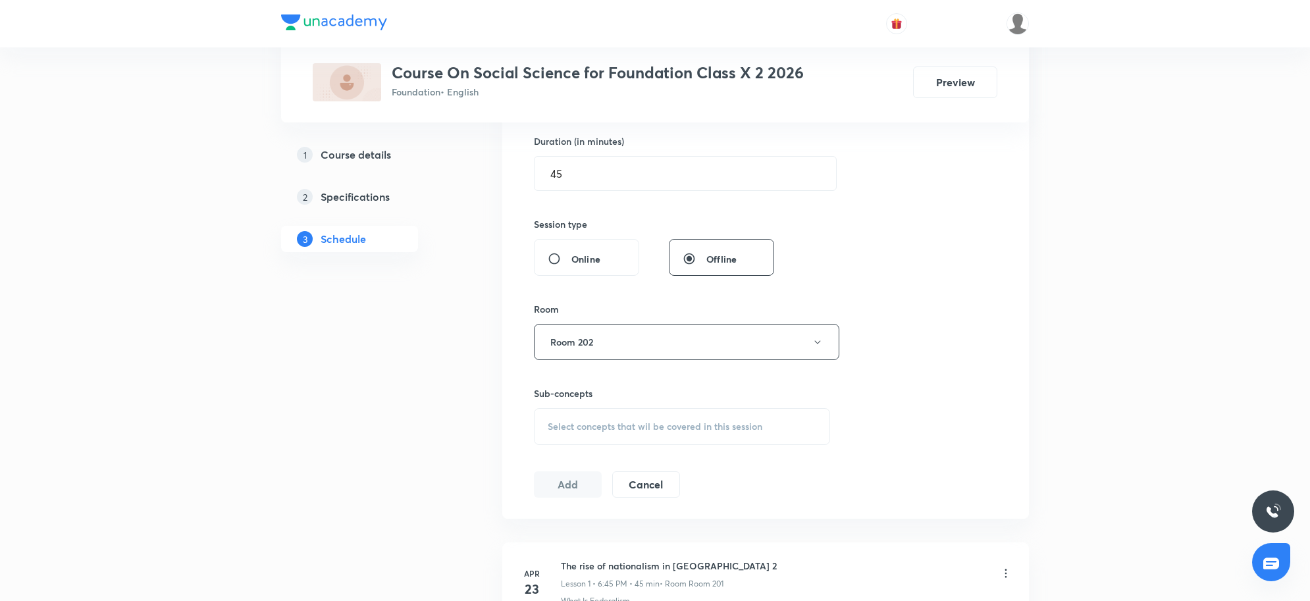
scroll to position [5264, 0]
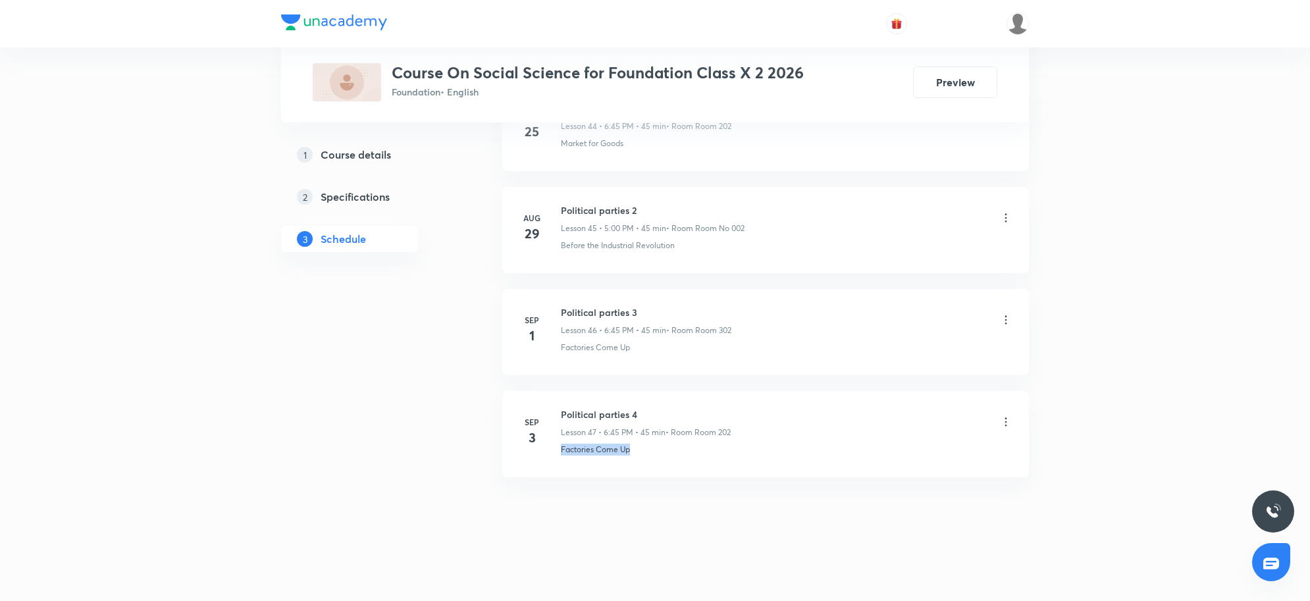
drag, startPoint x: 652, startPoint y: 453, endPoint x: 563, endPoint y: 473, distance: 91.7
click at [563, 473] on li "Sep 3 Political parties 4 Lesson 47 • 6:45 PM • 45 min • Room Room 202 Factorie…" at bounding box center [765, 434] width 527 height 86
copy p "Factories Come Up"
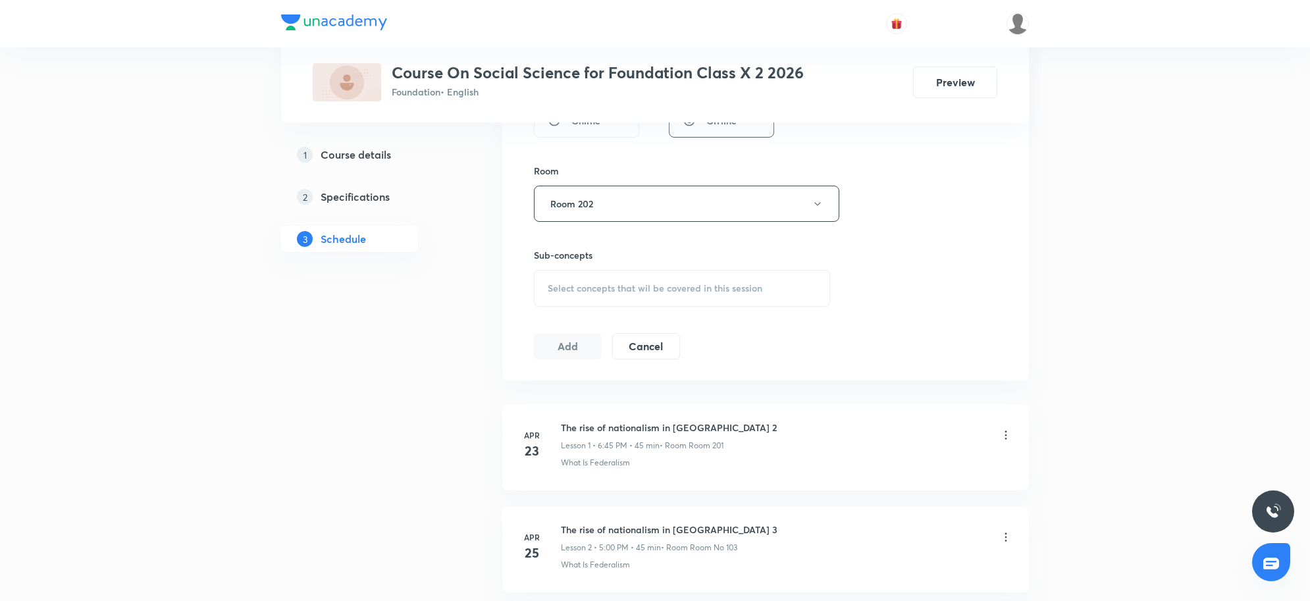
scroll to position [538, 0]
click at [604, 298] on span "Select concepts that wil be covered in this session" at bounding box center [655, 293] width 215 height 11
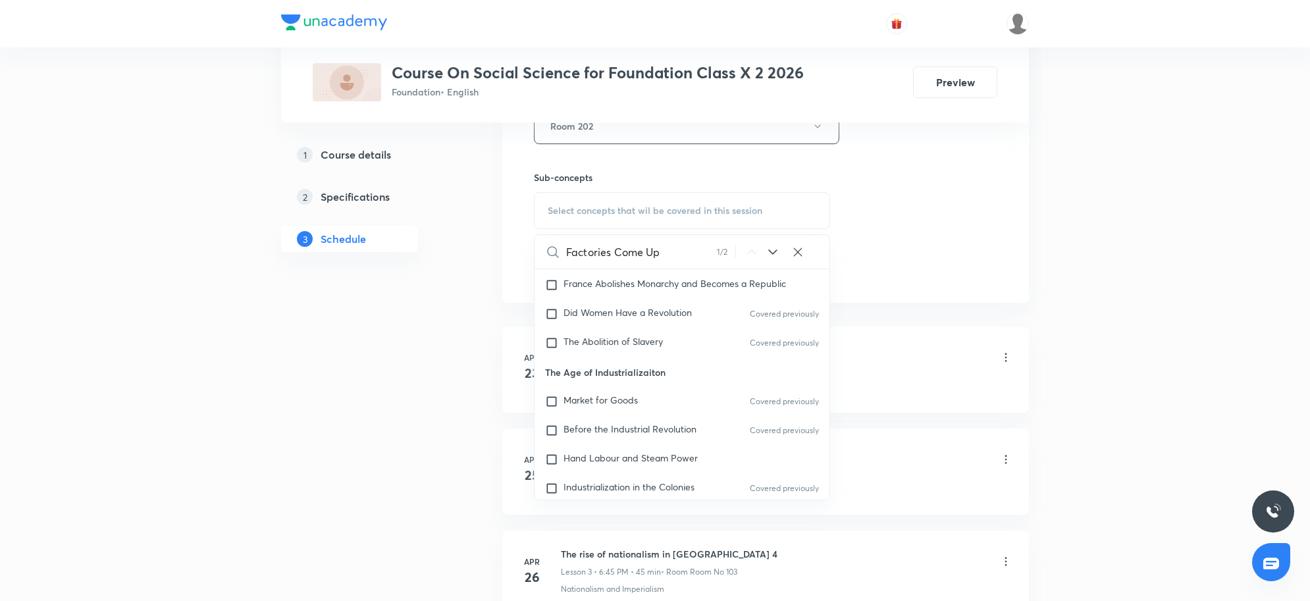
scroll to position [172, 0]
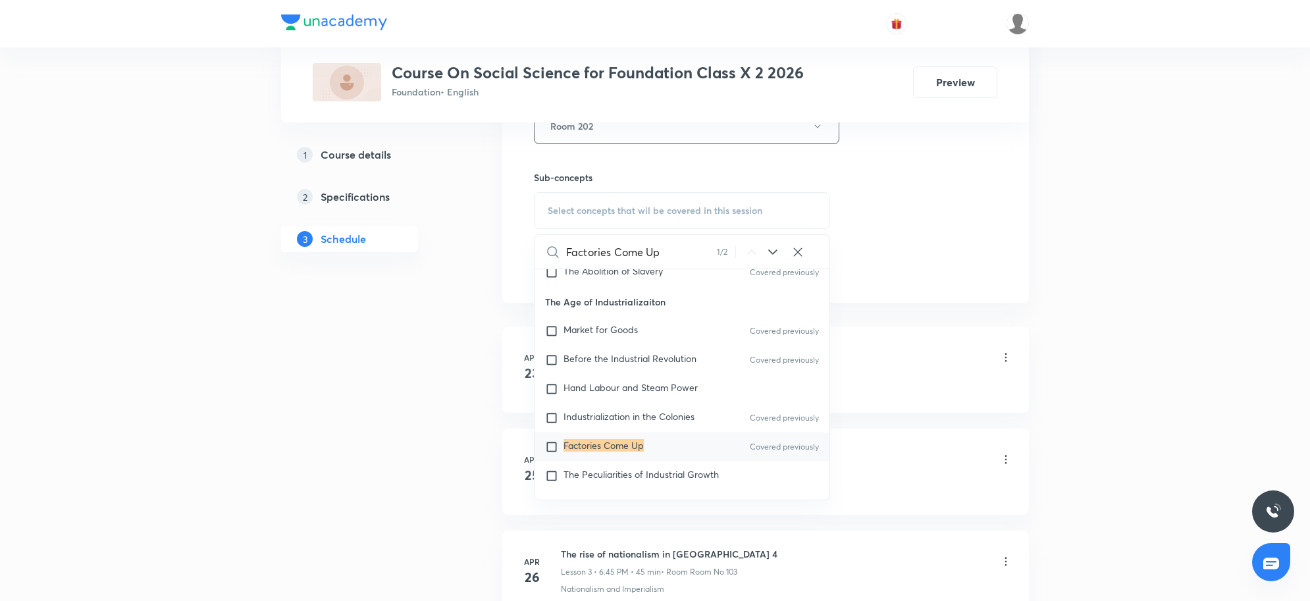
type input "Factories Come Up"
click at [590, 439] on mark "Factories Come Up" at bounding box center [603, 445] width 80 height 13
checkbox input "true"
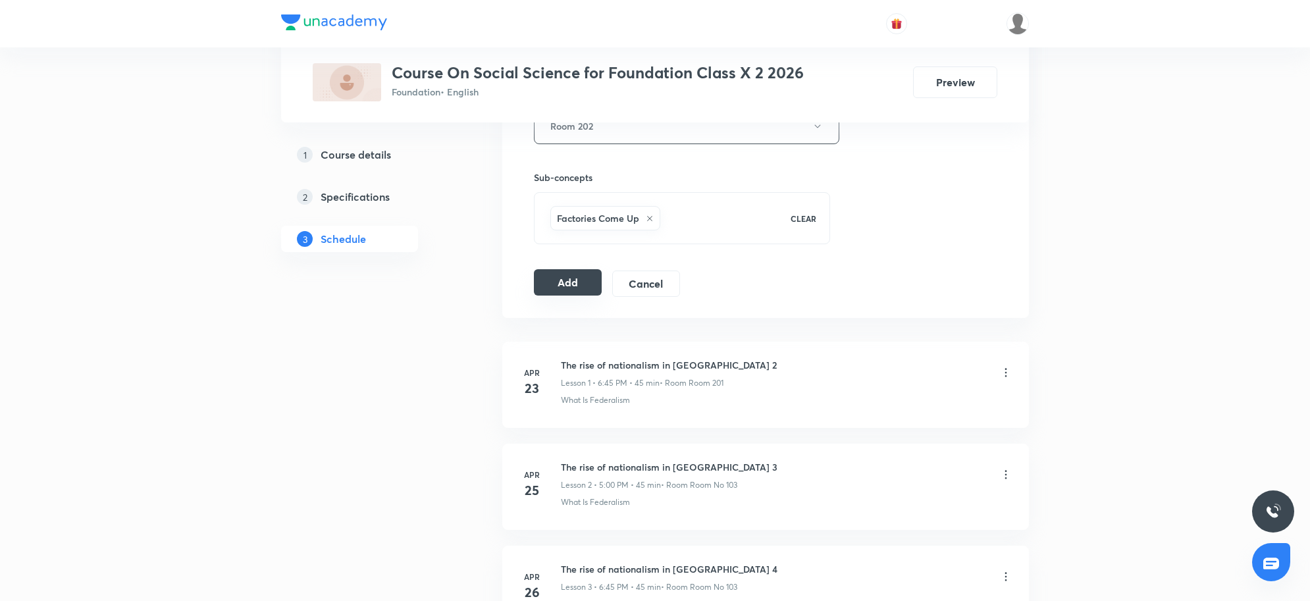
click at [573, 284] on button "Add" at bounding box center [568, 282] width 68 height 26
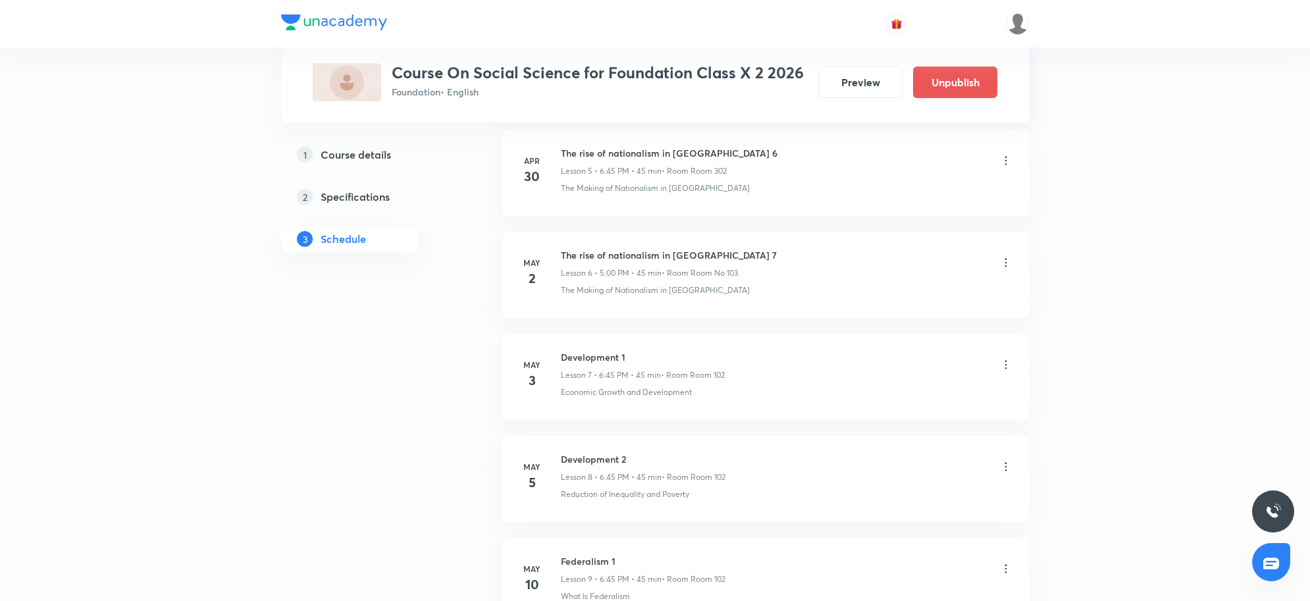
scroll to position [4760, 0]
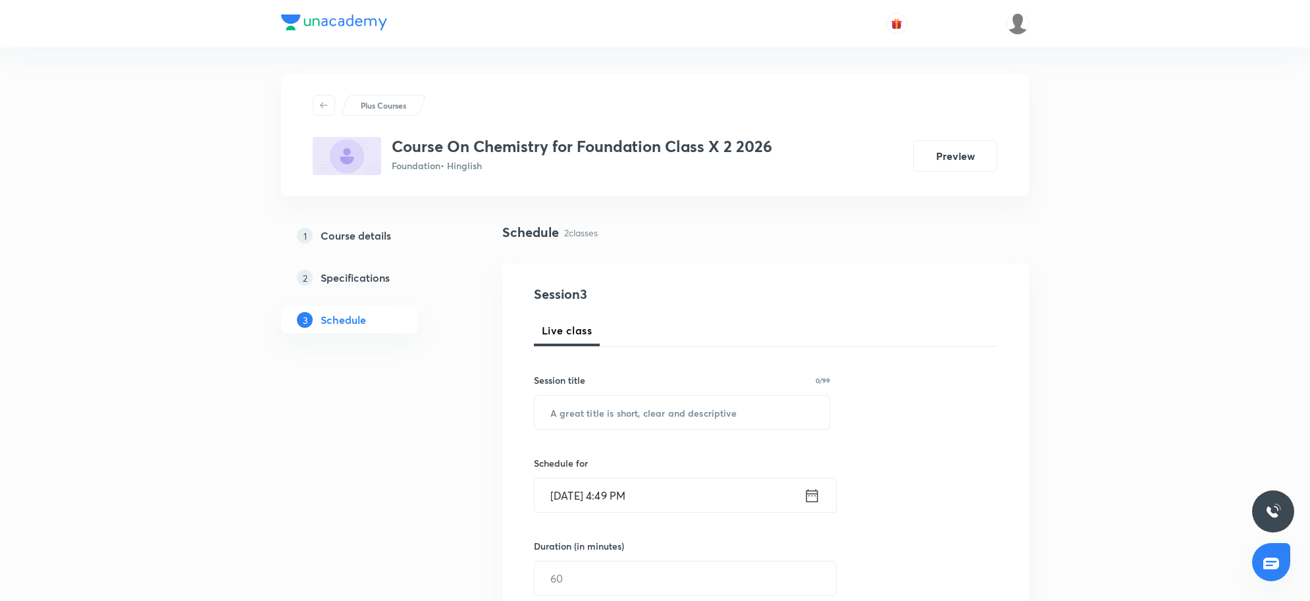
scroll to position [660, 0]
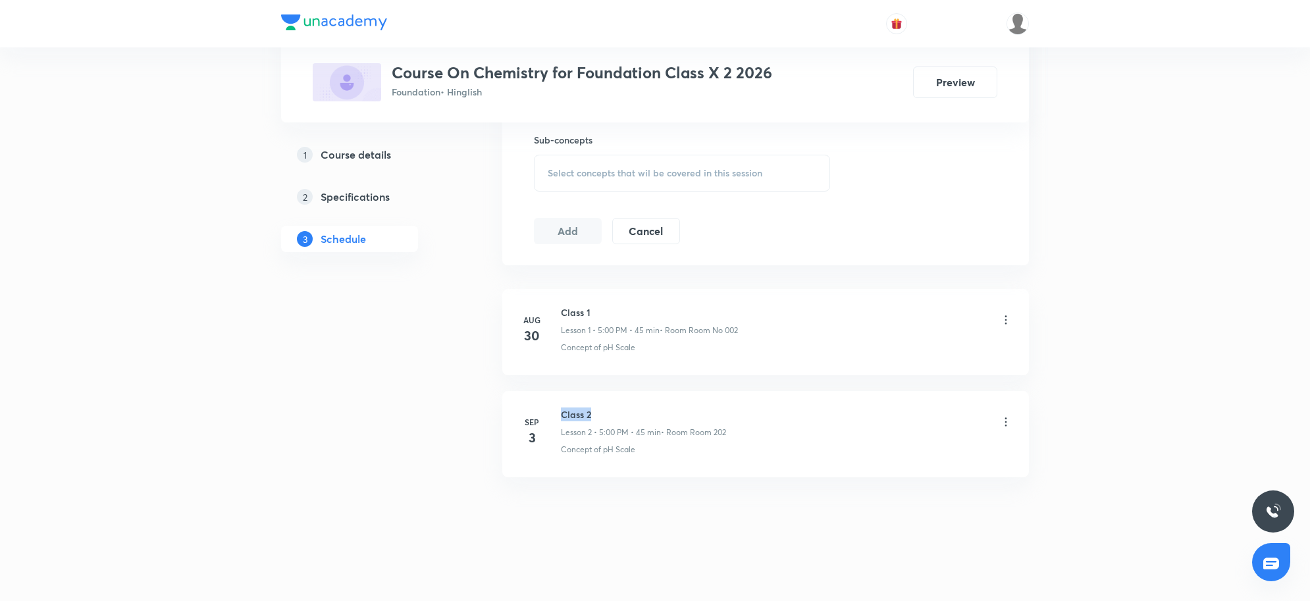
drag, startPoint x: 563, startPoint y: 411, endPoint x: 622, endPoint y: 409, distance: 59.3
click at [622, 409] on h6 "Class 2" at bounding box center [643, 414] width 165 height 14
copy h6 "Class 2"
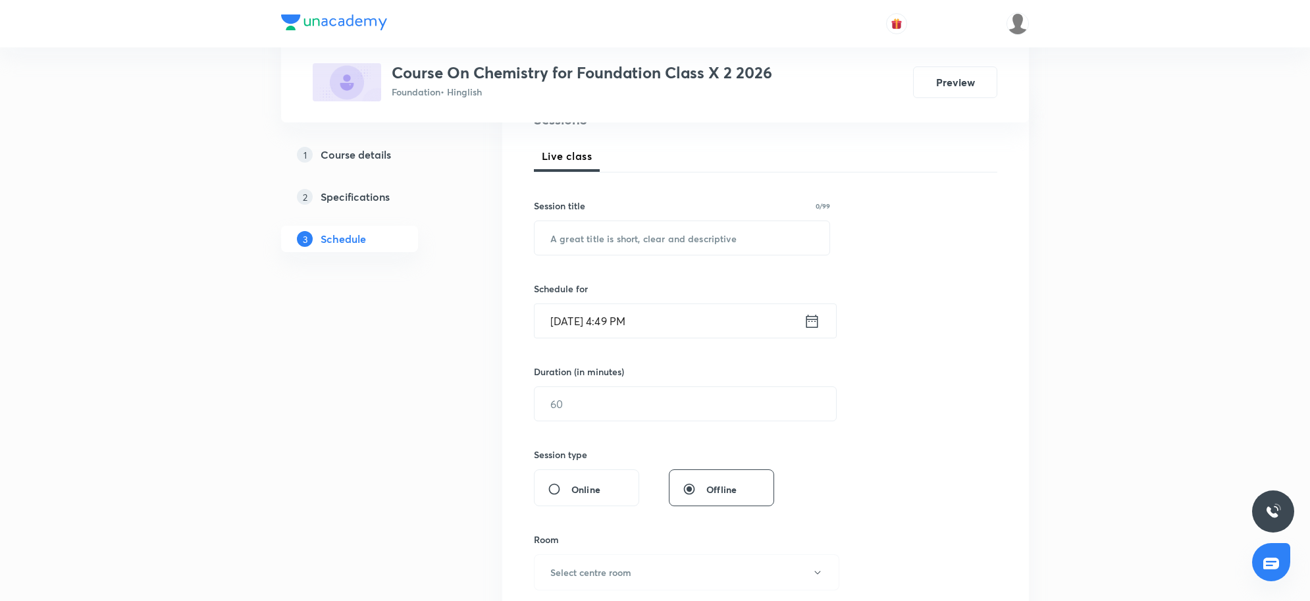
scroll to position [0, 0]
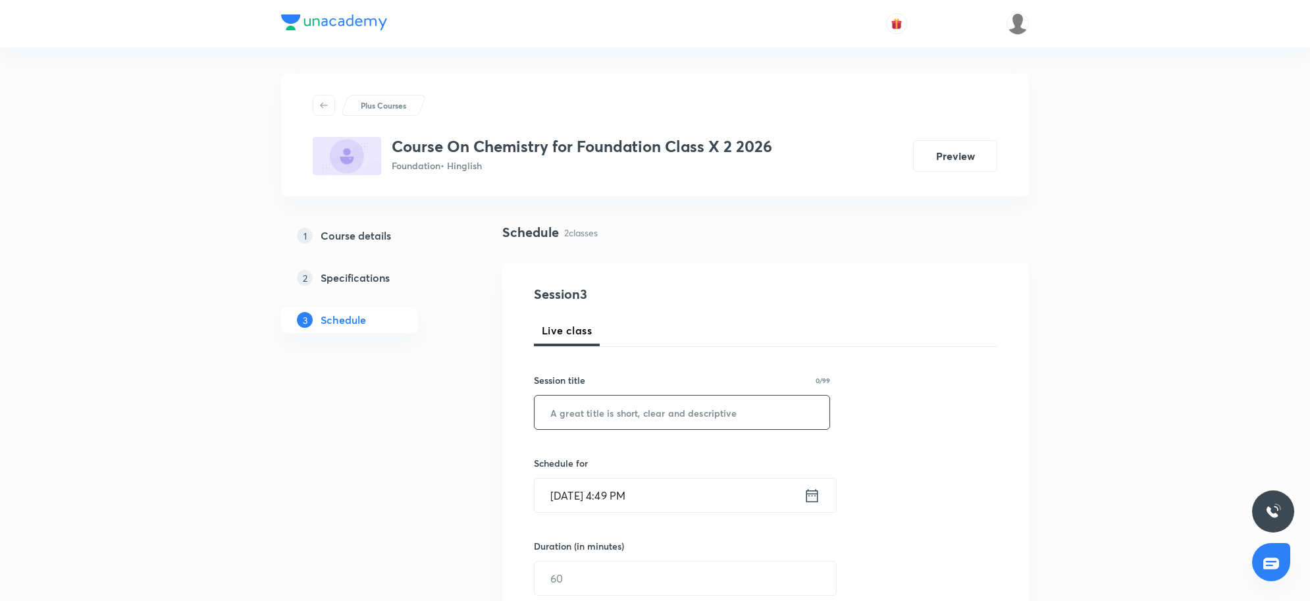
click at [713, 403] on input "text" at bounding box center [682, 413] width 295 height 34
paste input "Class 2"
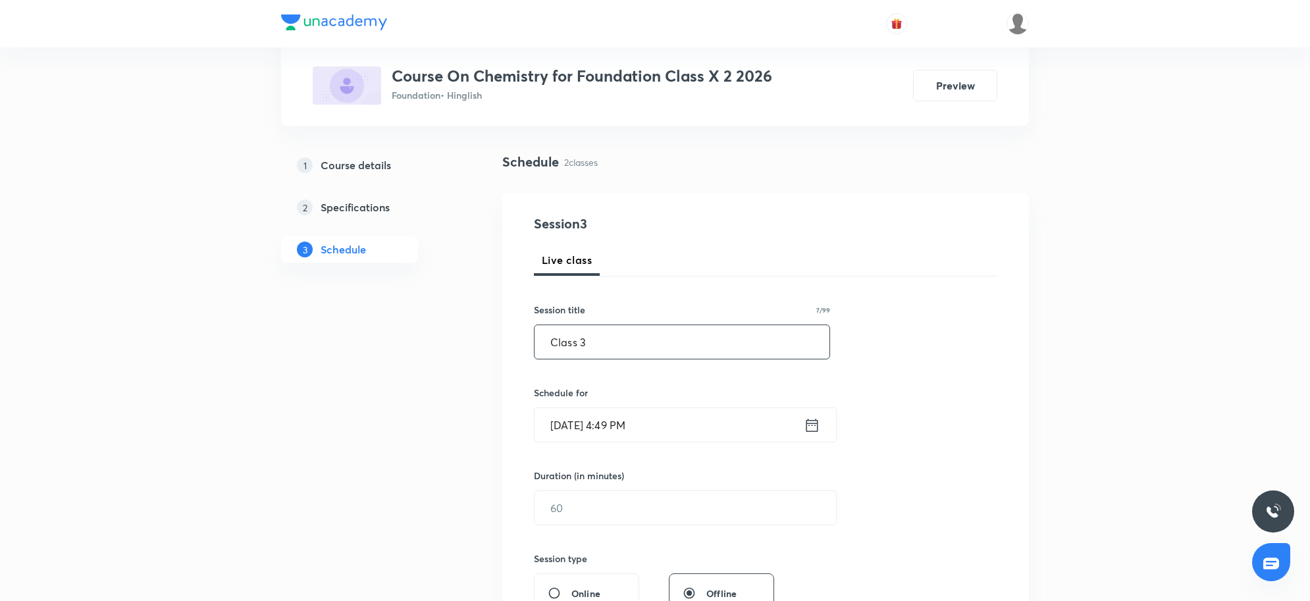
scroll to position [165, 0]
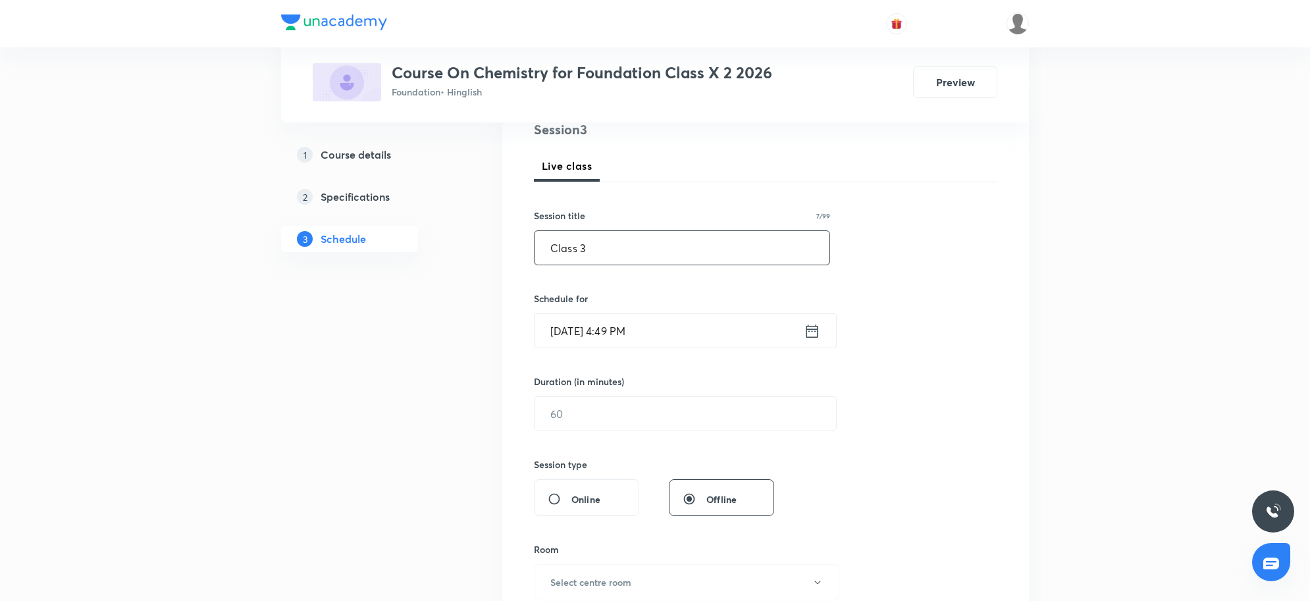
type input "Class 3"
click at [709, 346] on input "[DATE] 4:49 PM" at bounding box center [669, 331] width 269 height 34
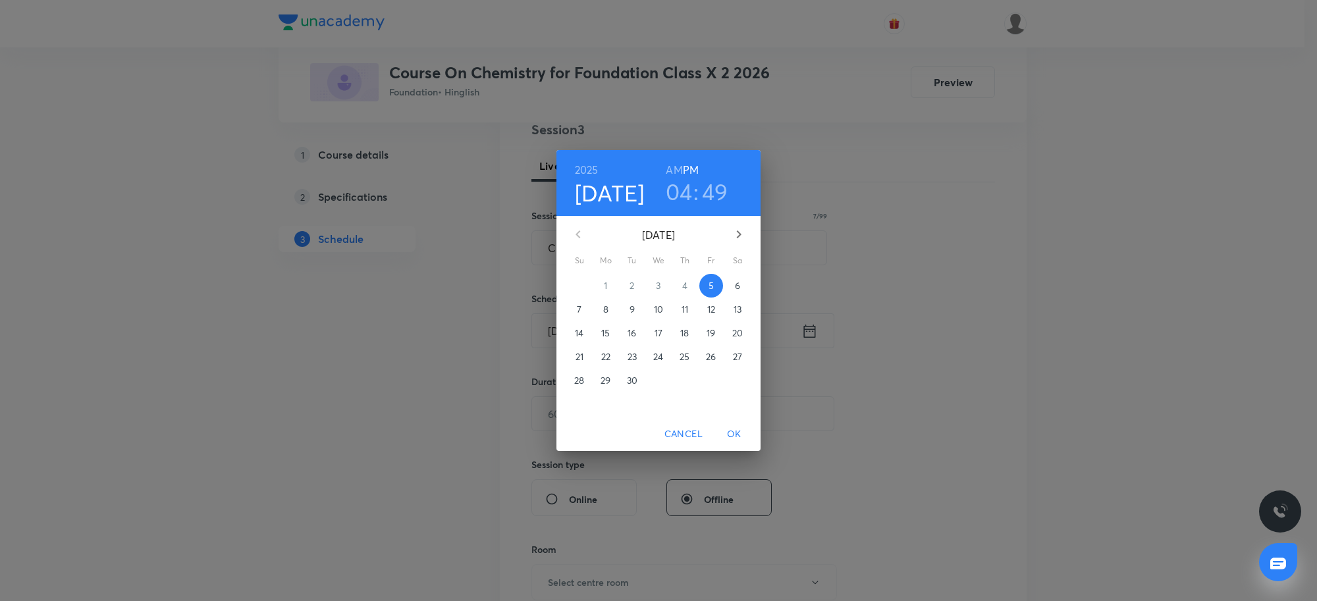
click at [687, 195] on h3 "04" at bounding box center [679, 192] width 27 height 28
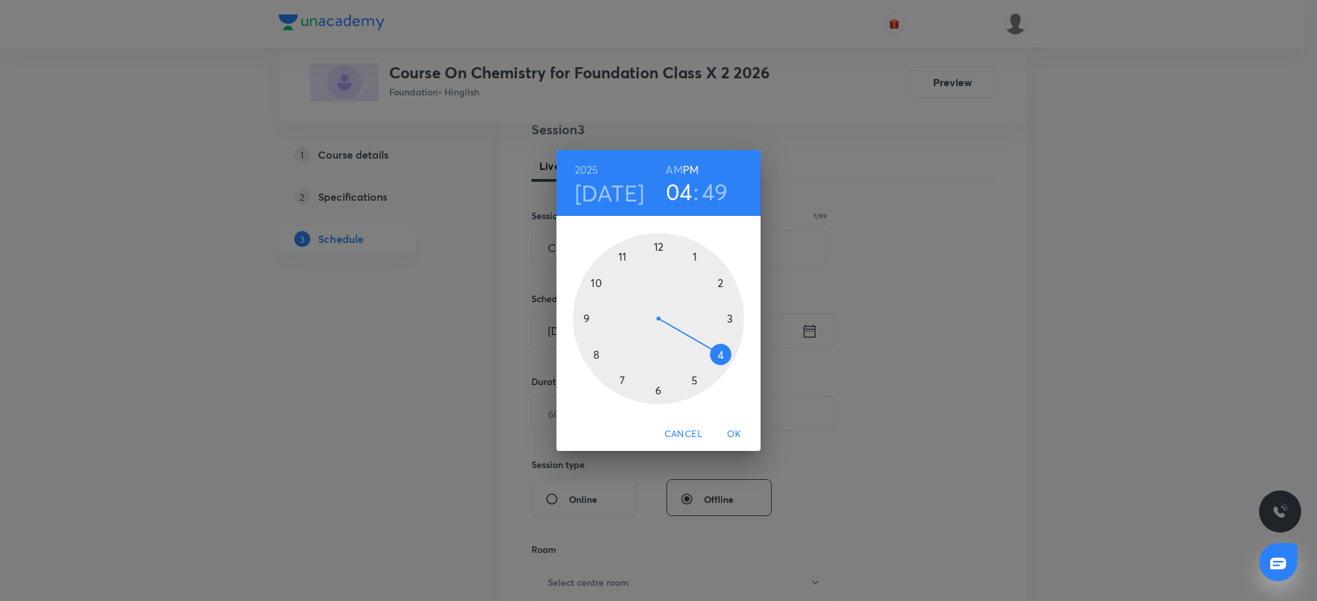
click at [617, 380] on div at bounding box center [658, 318] width 171 height 171
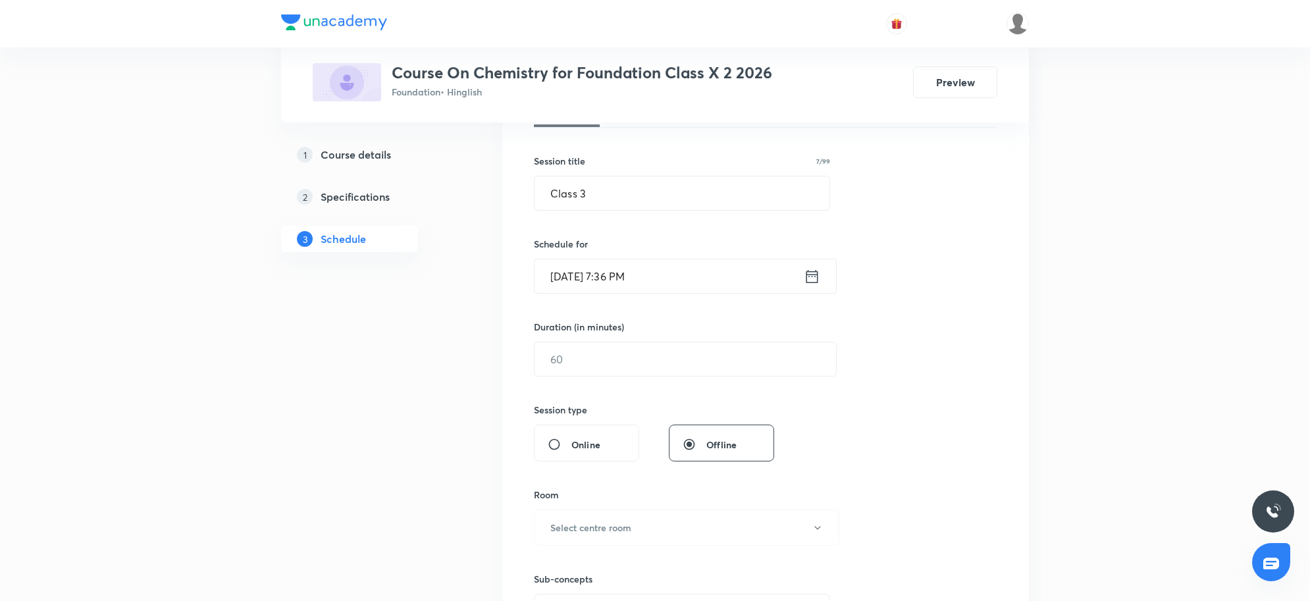
scroll to position [247, 0]
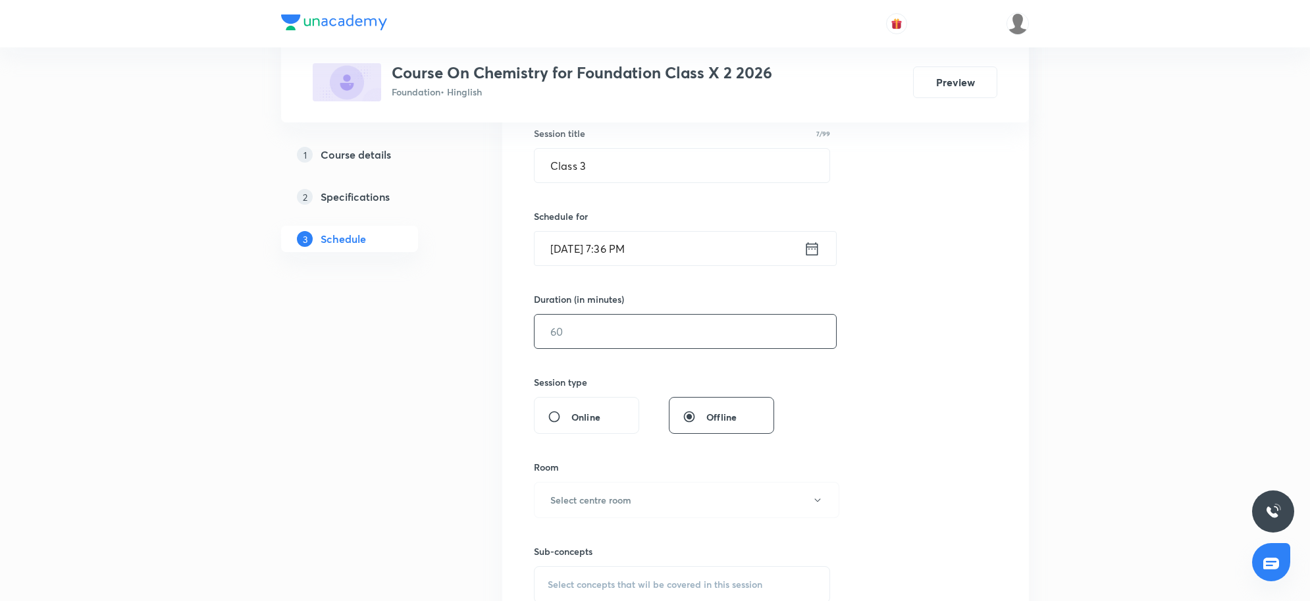
click at [606, 338] on input "text" at bounding box center [685, 332] width 301 height 34
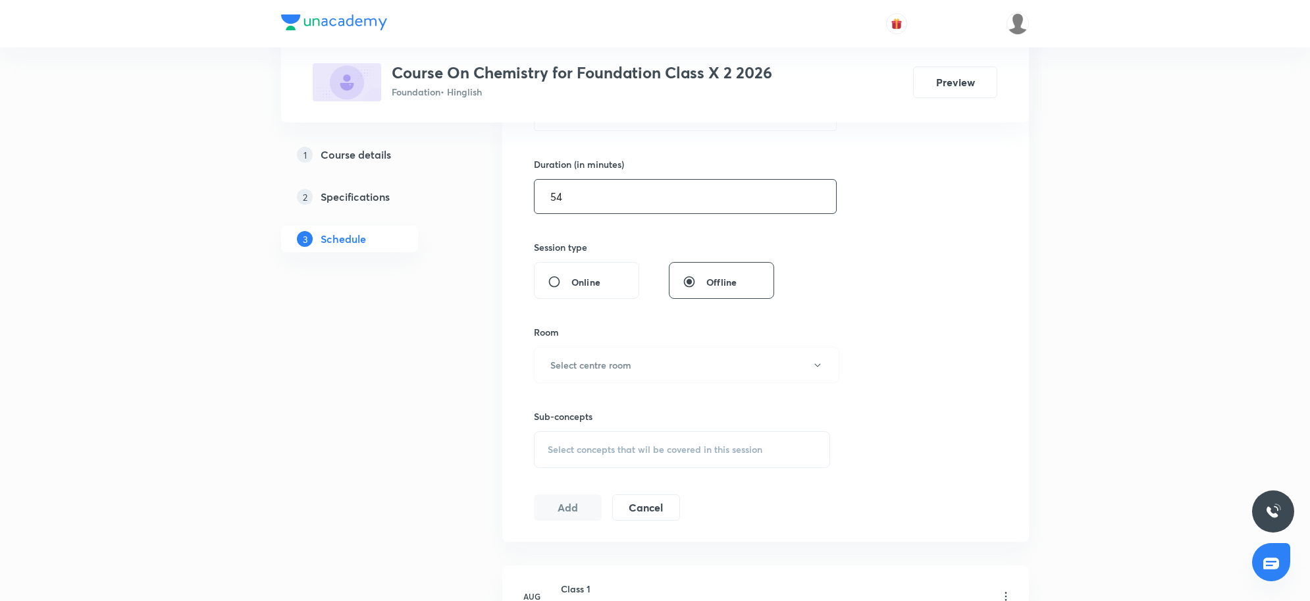
scroll to position [411, 0]
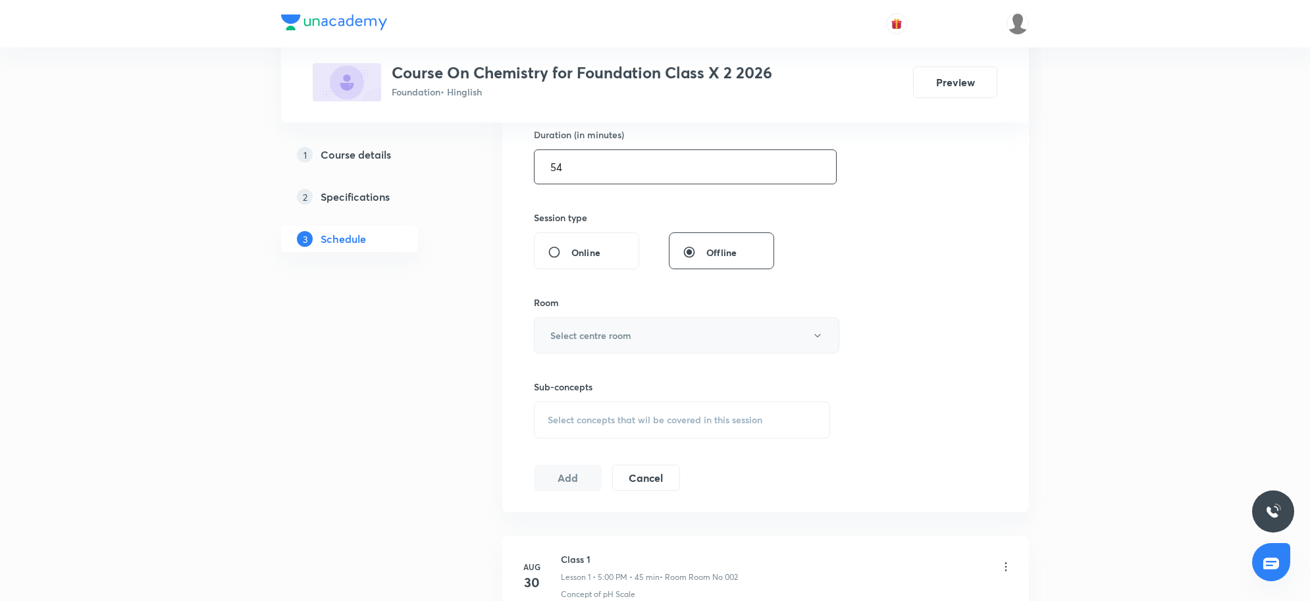
type input "54"
click at [604, 346] on button "Select centre room" at bounding box center [686, 335] width 305 height 36
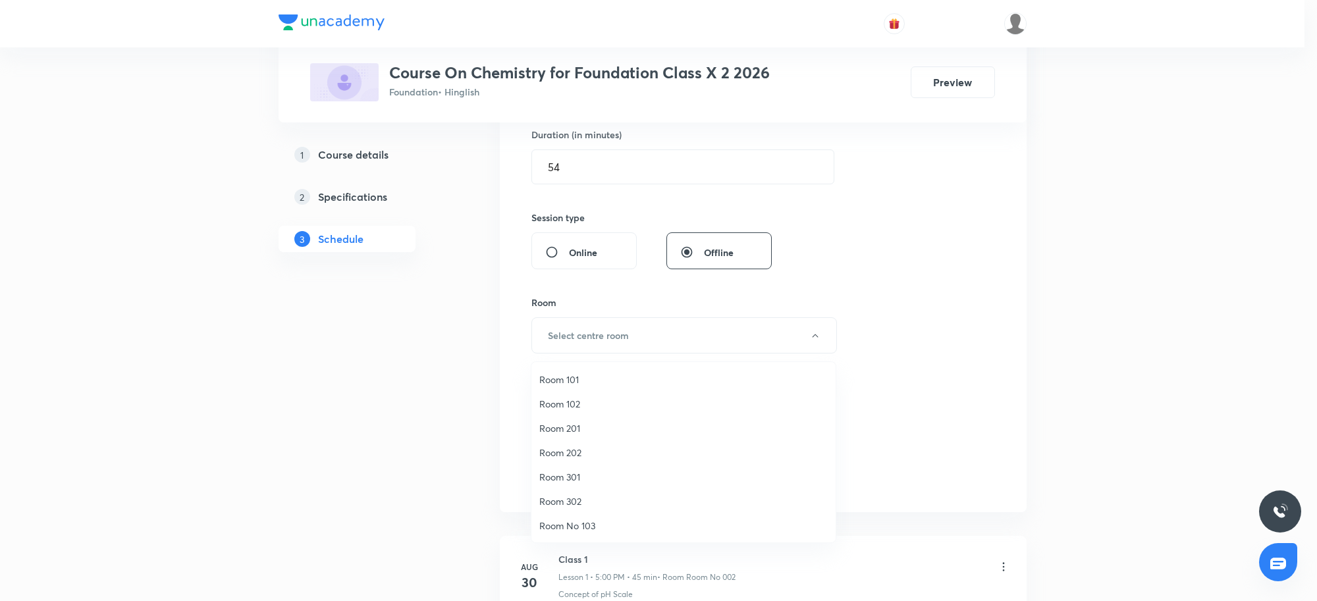
click at [573, 451] on span "Room 202" at bounding box center [683, 453] width 288 height 14
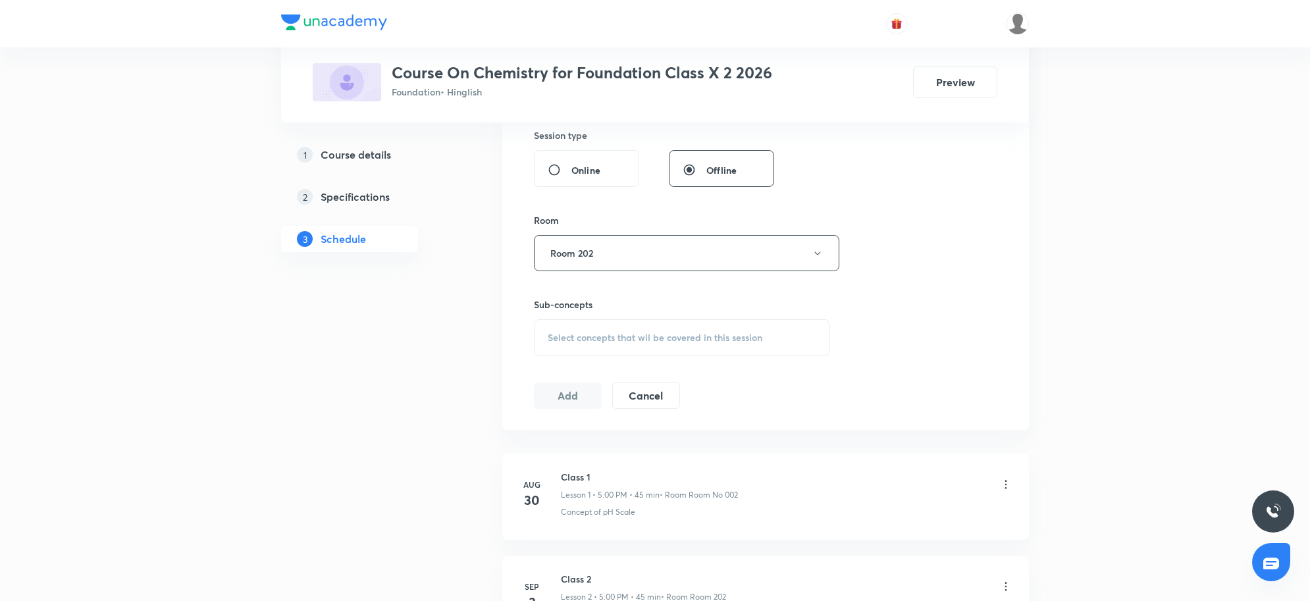
scroll to position [660, 0]
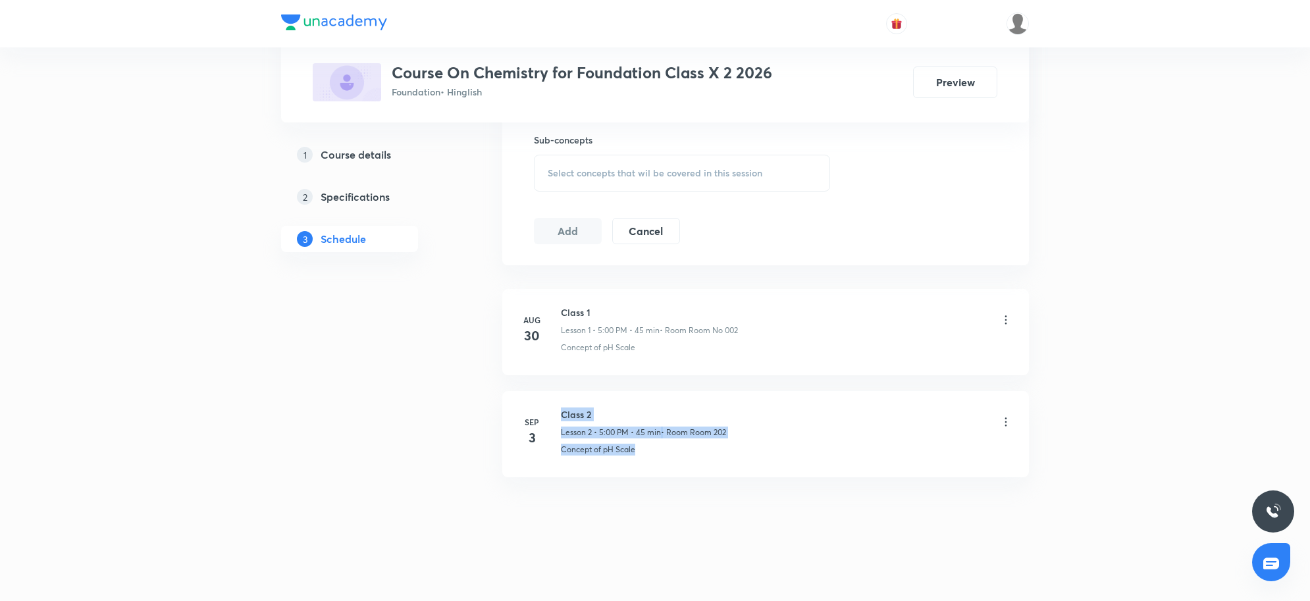
drag, startPoint x: 558, startPoint y: 448, endPoint x: 635, endPoint y: 469, distance: 79.7
click at [635, 469] on li "[DATE] Class 2 Lesson 2 • 5:00 PM • 45 min • Room Room 202 Concept of pH Scale" at bounding box center [765, 434] width 527 height 86
click at [655, 461] on li "[DATE] Class 2 Lesson 2 • 5:00 PM • 45 min • Room Room 202 Concept of pH Scale" at bounding box center [765, 434] width 527 height 86
drag, startPoint x: 655, startPoint y: 461, endPoint x: 587, endPoint y: 462, distance: 68.5
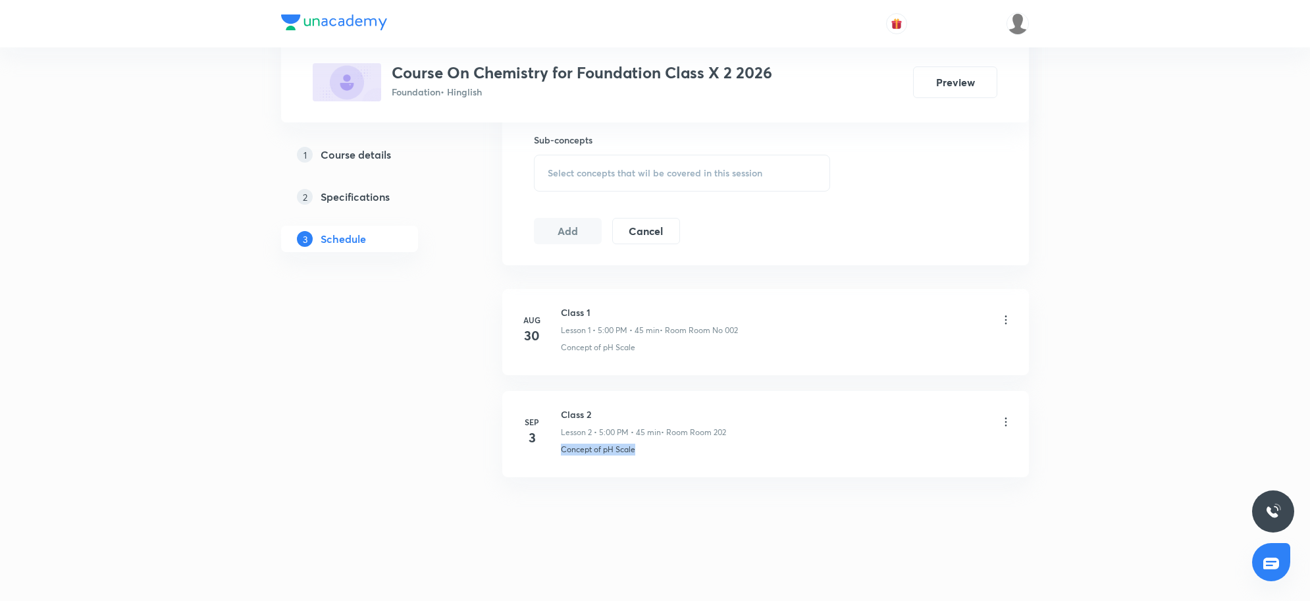
click at [587, 462] on li "[DATE] Class 2 Lesson 2 • 5:00 PM • 45 min • Room Room 202 Concept of pH Scale" at bounding box center [765, 434] width 527 height 86
click at [601, 178] on span "Select concepts that wil be covered in this session" at bounding box center [655, 173] width 215 height 11
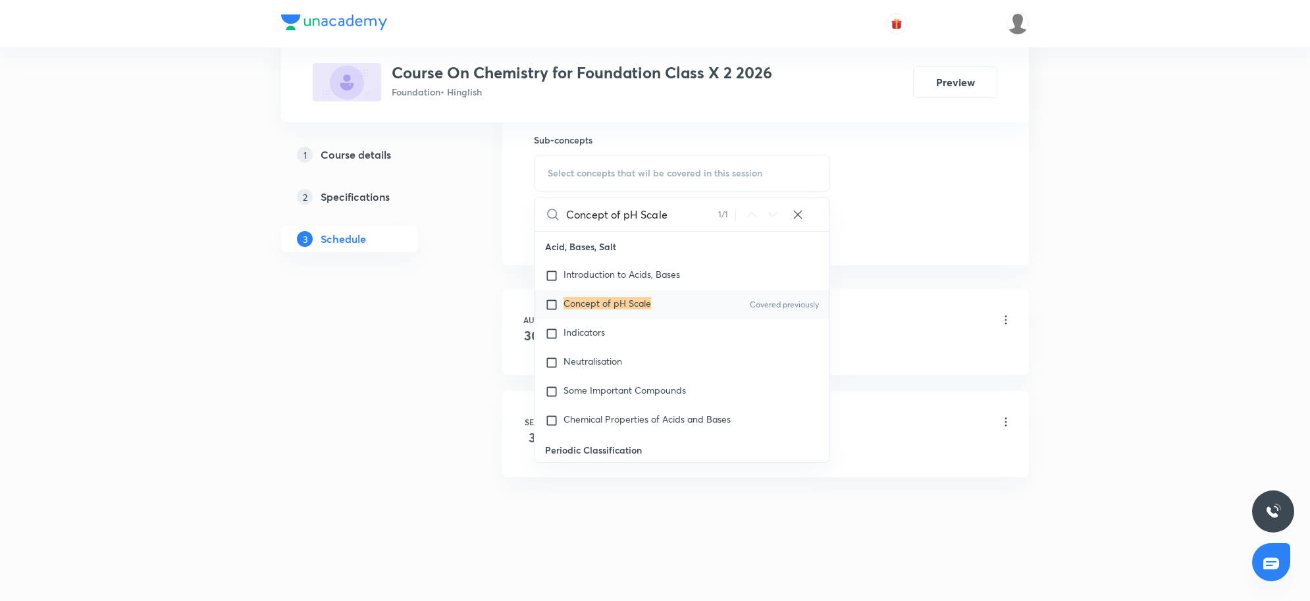
type input "Concept of pH Scale"
click at [583, 298] on mark "Concept of pH Scale" at bounding box center [607, 303] width 88 height 13
checkbox input "true"
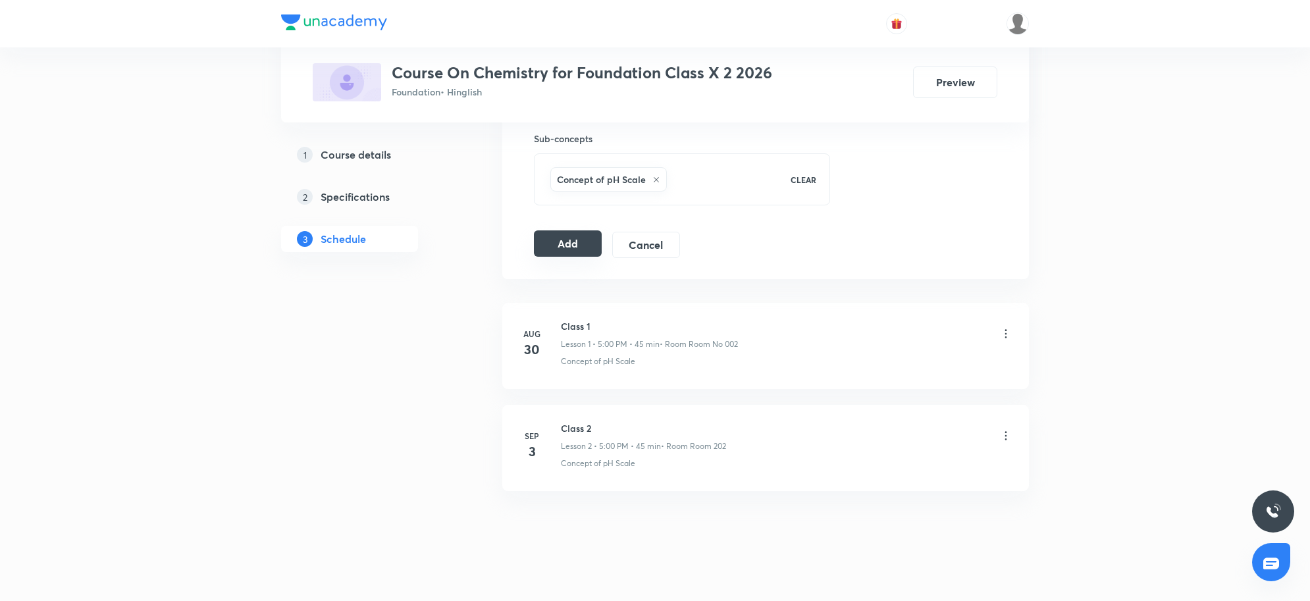
click at [568, 248] on button "Add" at bounding box center [568, 243] width 68 height 26
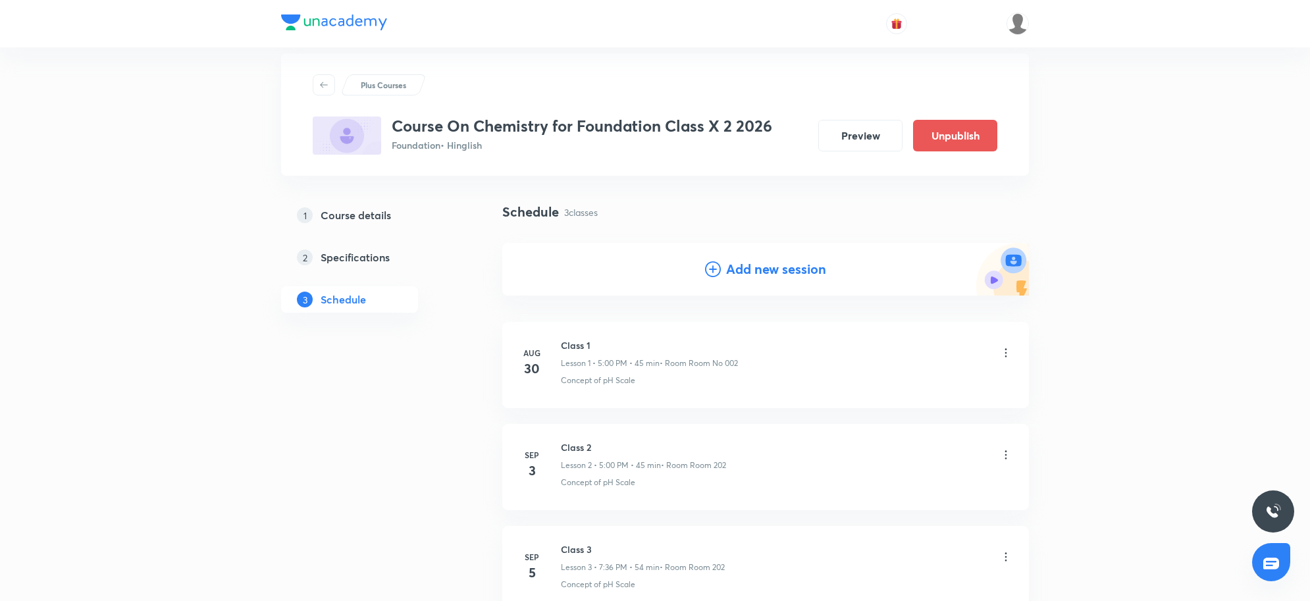
scroll to position [155, 0]
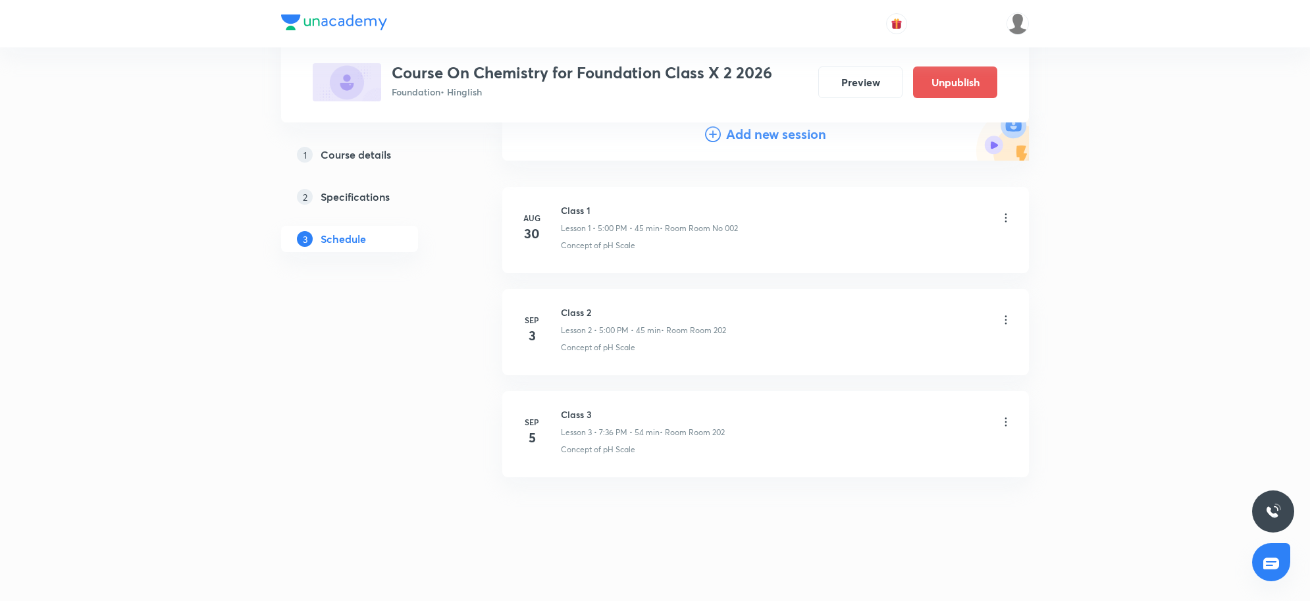
click at [1007, 428] on icon at bounding box center [1005, 421] width 13 height 13
click at [884, 461] on p "Edit" at bounding box center [883, 457] width 16 height 14
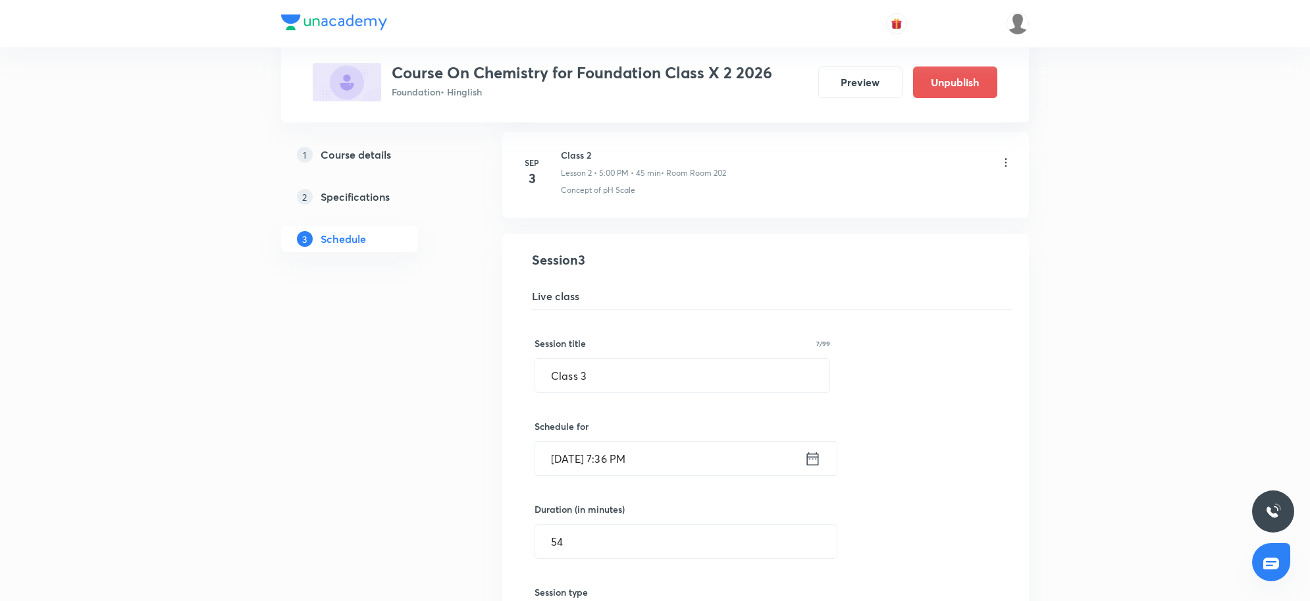
scroll to position [320, 0]
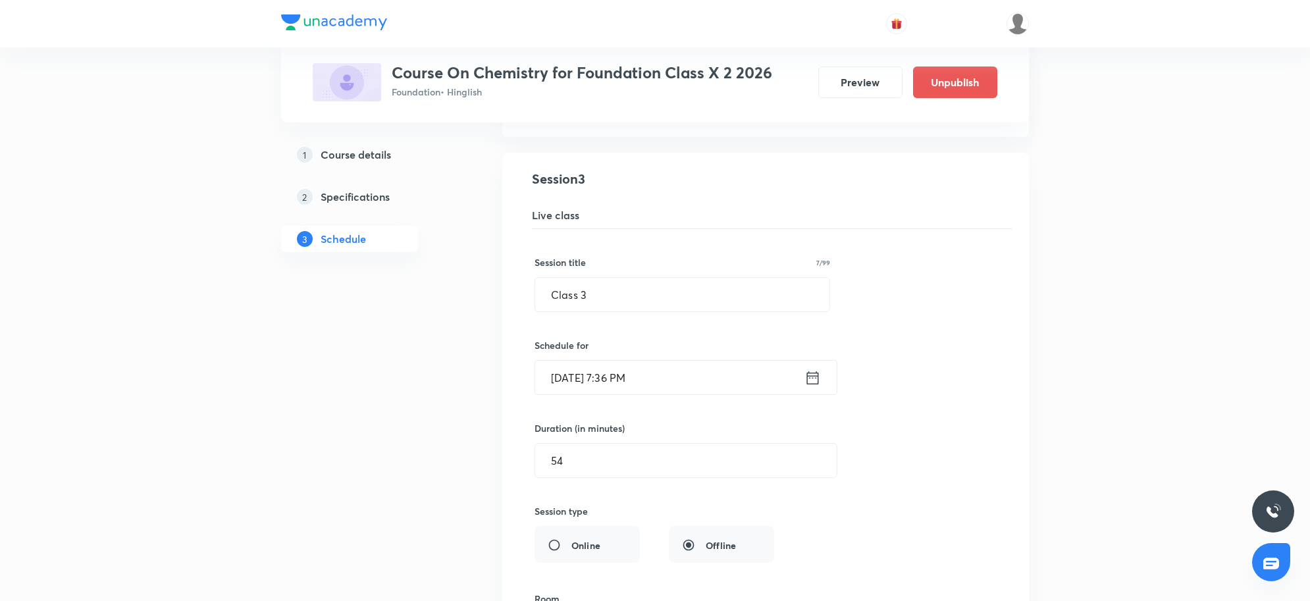
click at [655, 380] on input "Sep 5, 2025, 7:36 PM" at bounding box center [669, 378] width 269 height 34
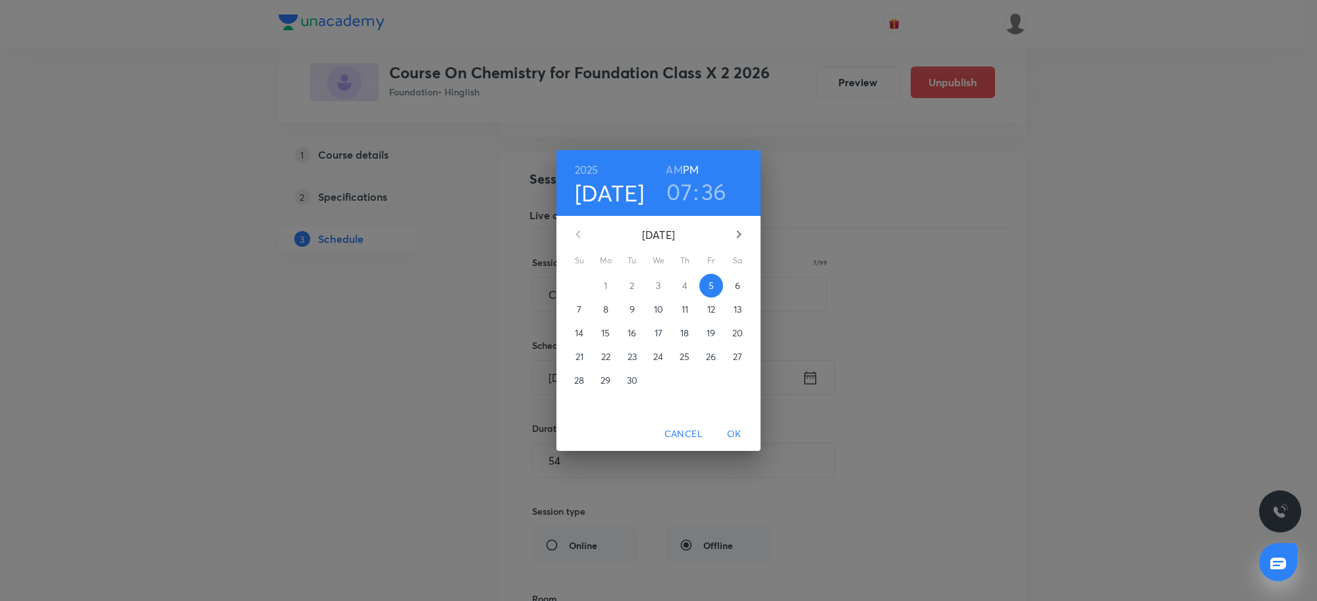
click at [709, 185] on h3 "36" at bounding box center [714, 192] width 26 height 28
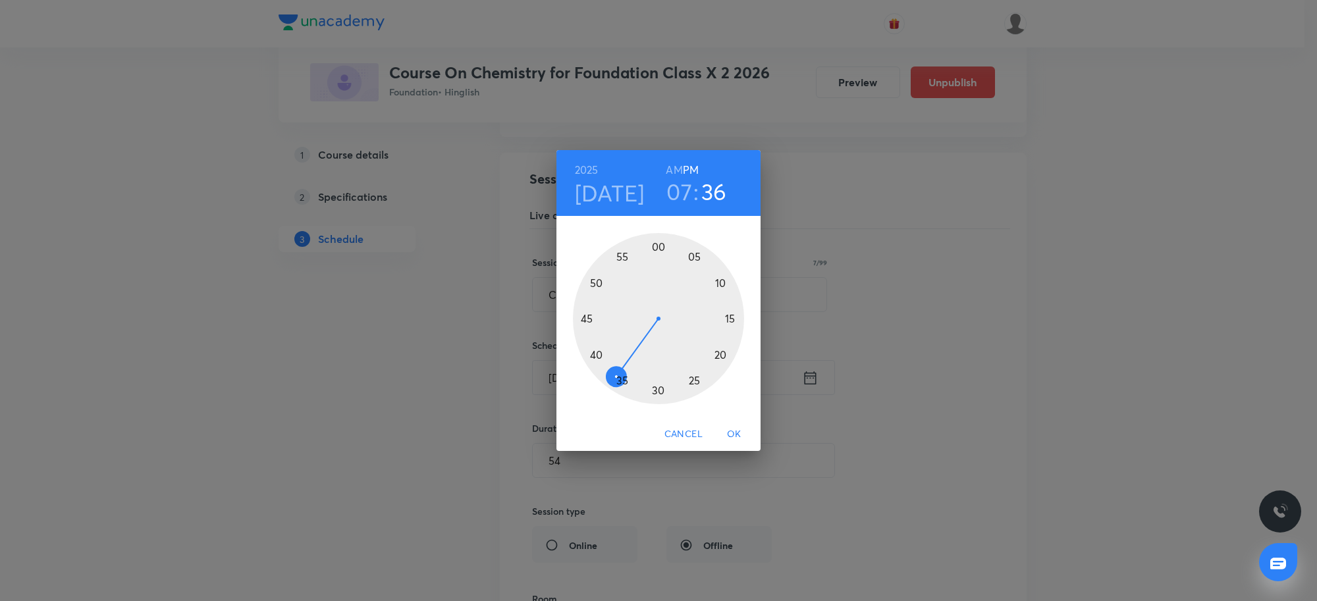
click at [619, 385] on div at bounding box center [658, 318] width 171 height 171
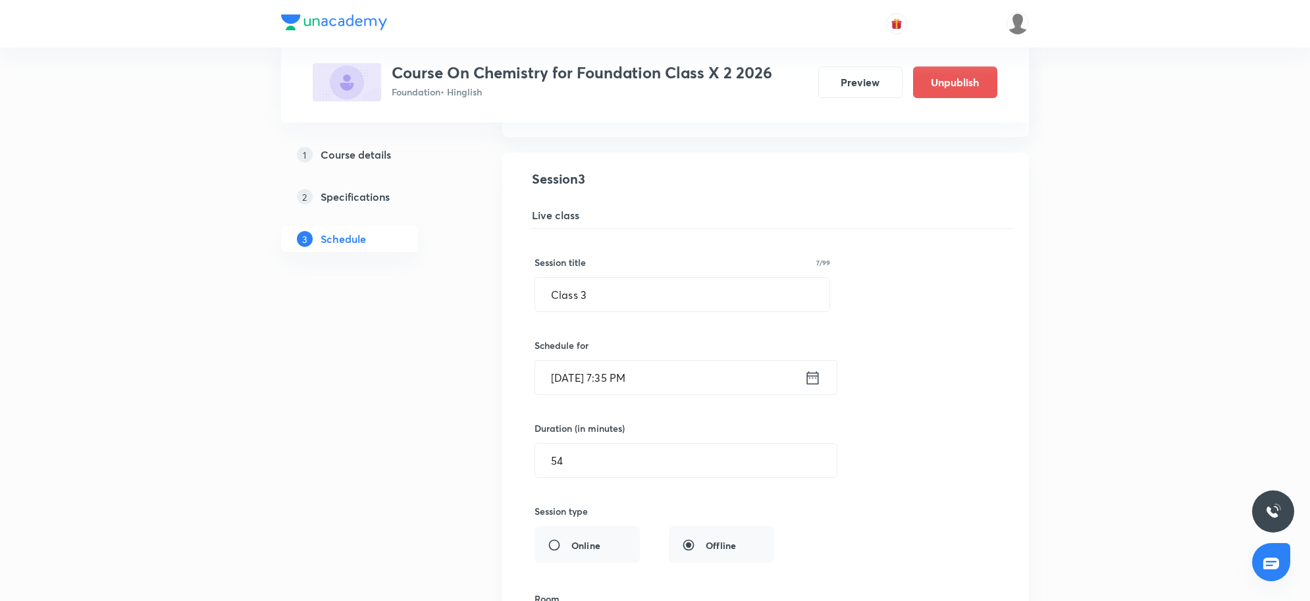
click at [602, 483] on div "Session title 7/99 Class 3 ​ Schedule for Sep 5, 2025, 7:35 PM ​ Duration (in m…" at bounding box center [766, 515] width 462 height 573
drag, startPoint x: 606, startPoint y: 471, endPoint x: 506, endPoint y: 468, distance: 100.8
click at [506, 468] on li "Class 3 Lesson 3 • Room Room 202 Concept of pH Scale Session 3 Live class Sessi…" at bounding box center [765, 486] width 527 height 666
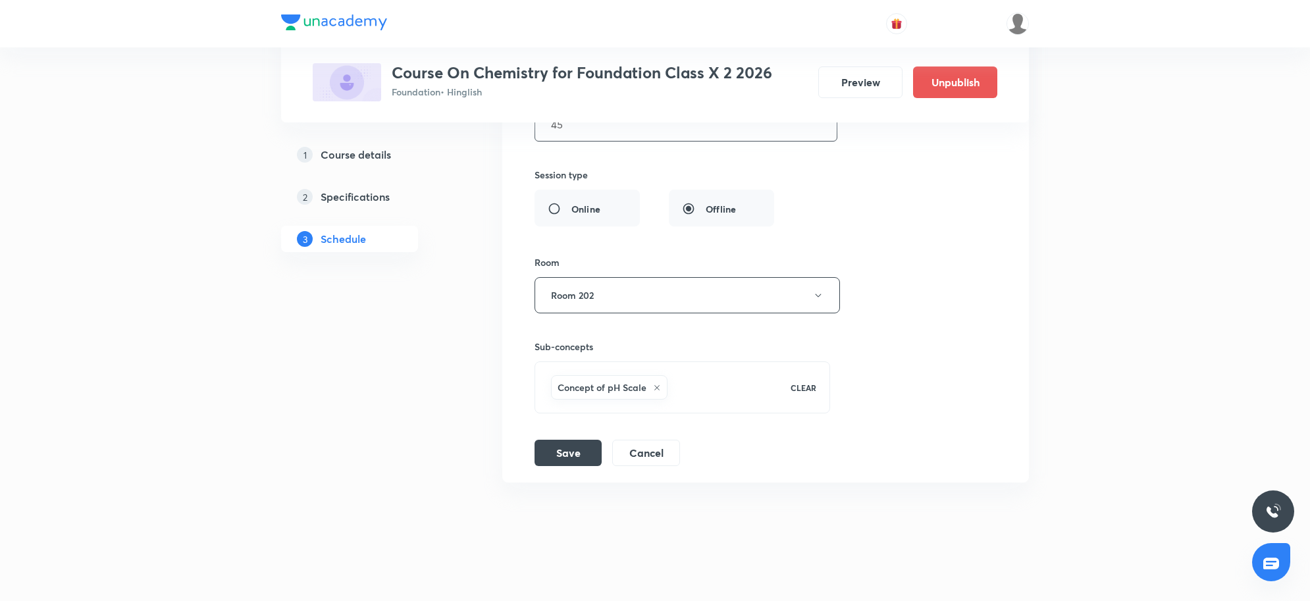
scroll to position [664, 0]
type input "45"
click at [573, 449] on button "Save" at bounding box center [568, 446] width 67 height 26
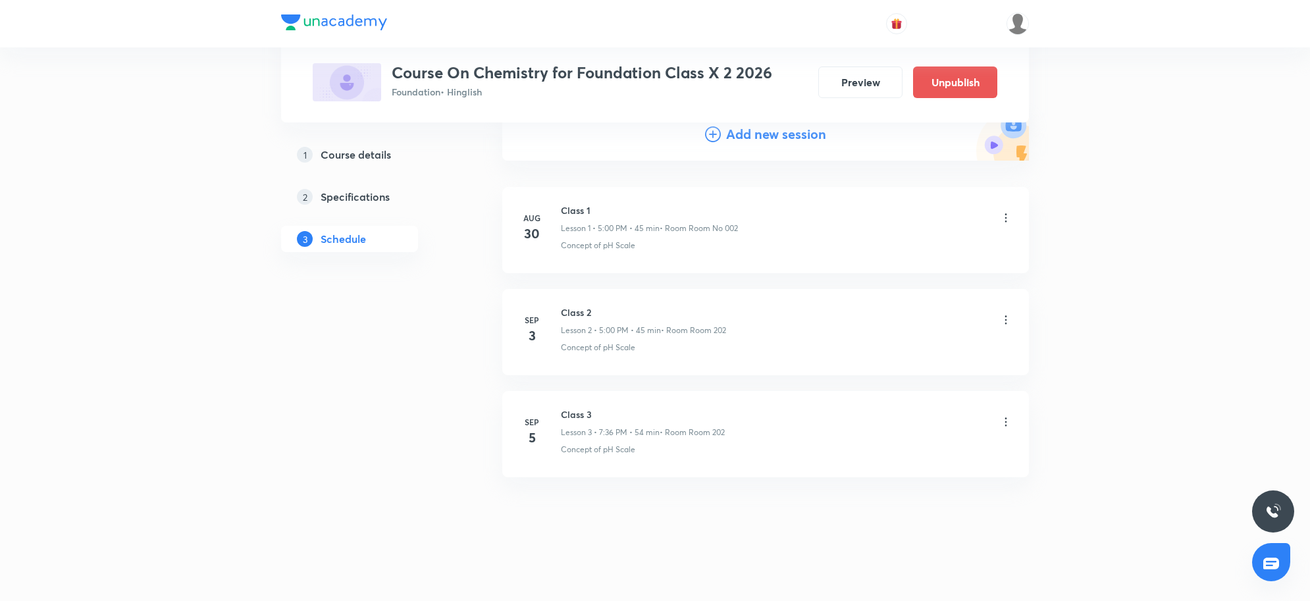
scroll to position [155, 0]
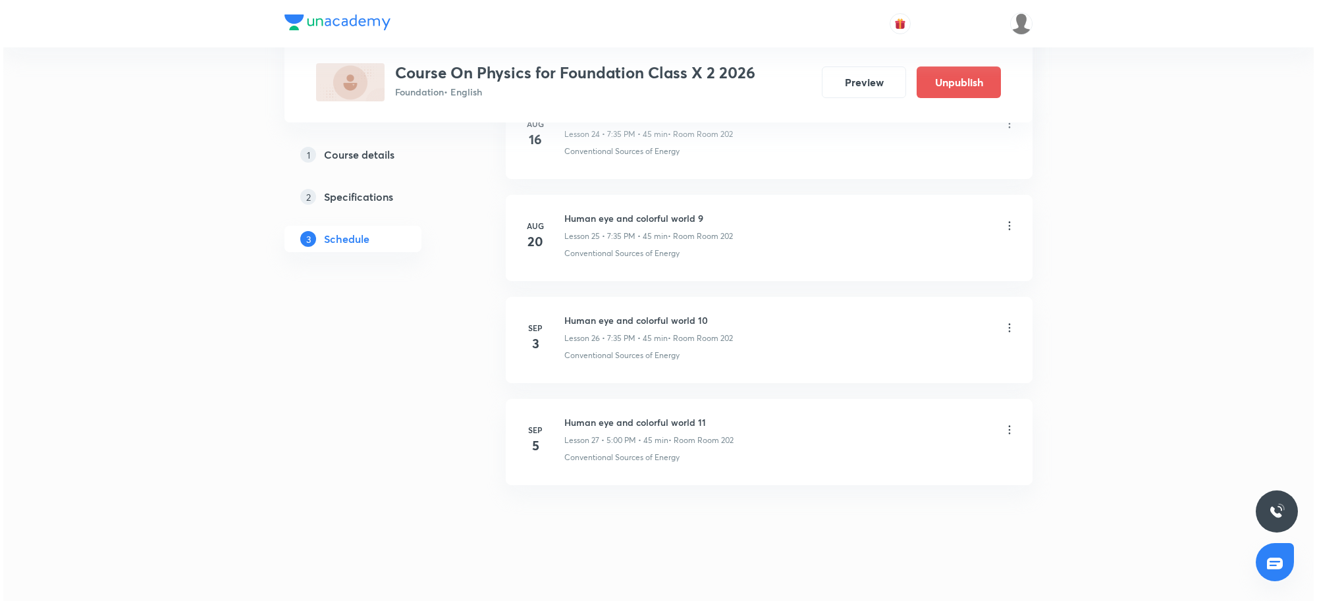
scroll to position [3217, 0]
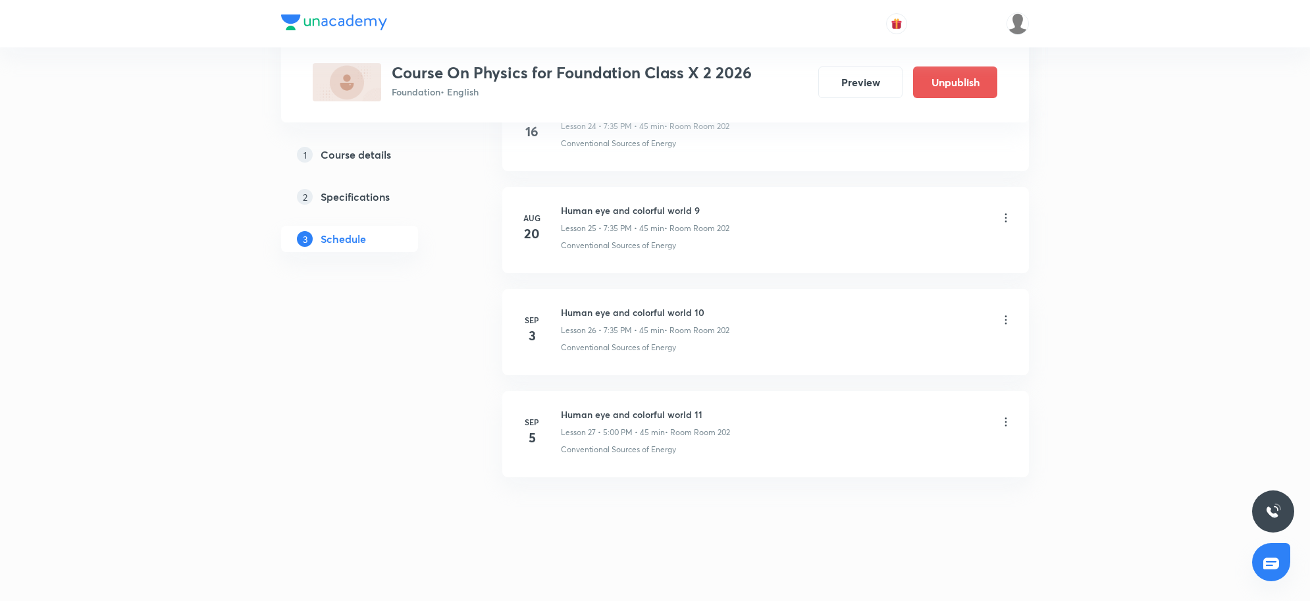
click at [1008, 417] on icon at bounding box center [1005, 421] width 13 height 13
click at [919, 459] on li "Edit" at bounding box center [936, 456] width 144 height 24
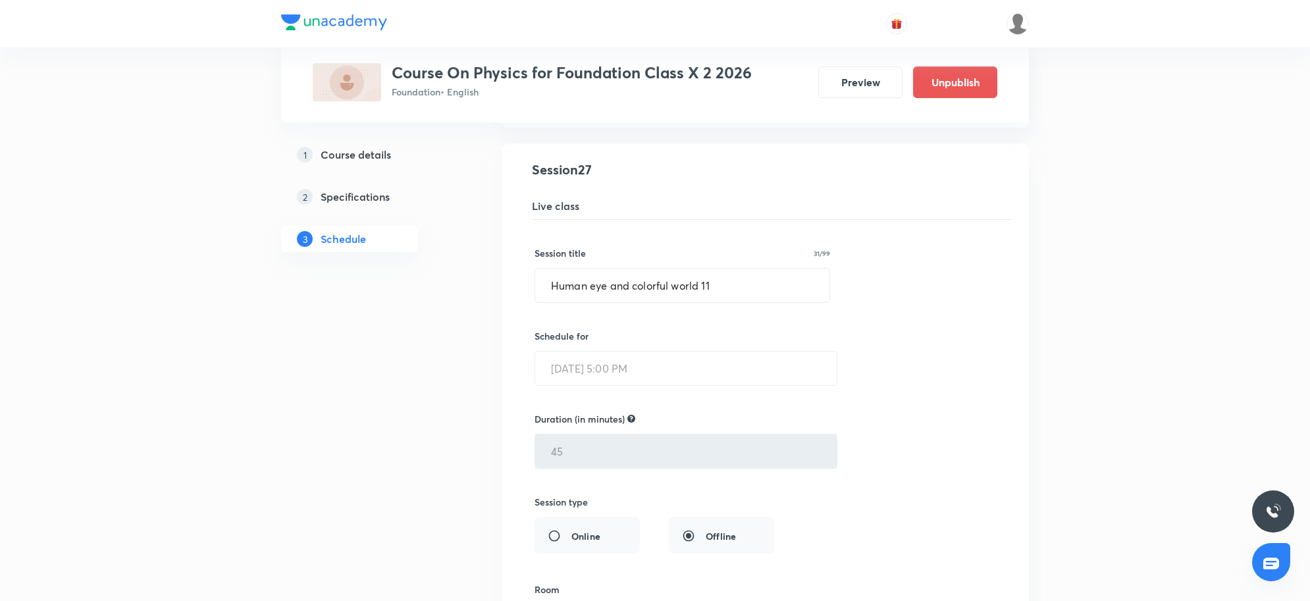
scroll to position [2708, 0]
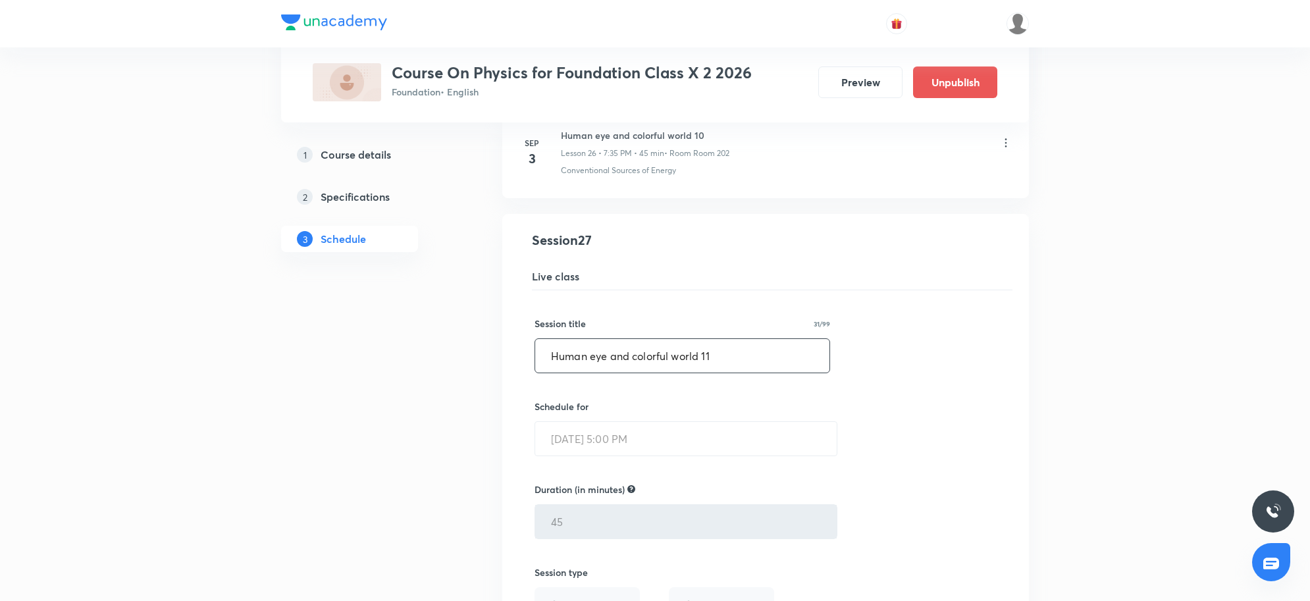
drag, startPoint x: 739, startPoint y: 363, endPoint x: 374, endPoint y: 355, distance: 364.8
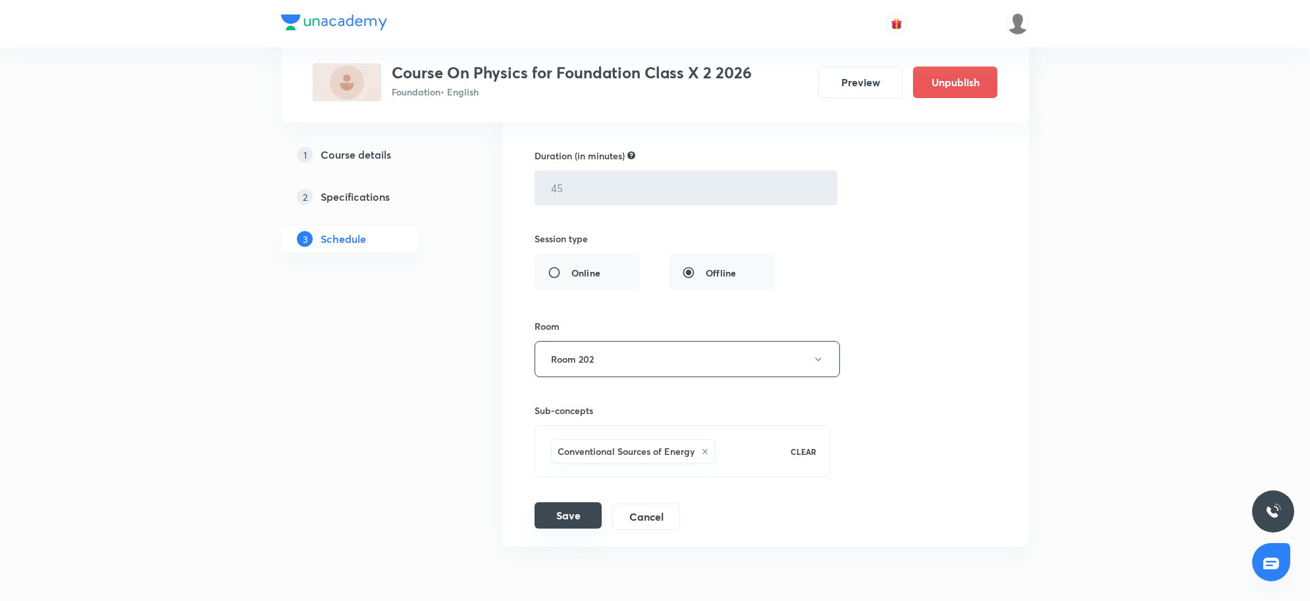
scroll to position [3119, 0]
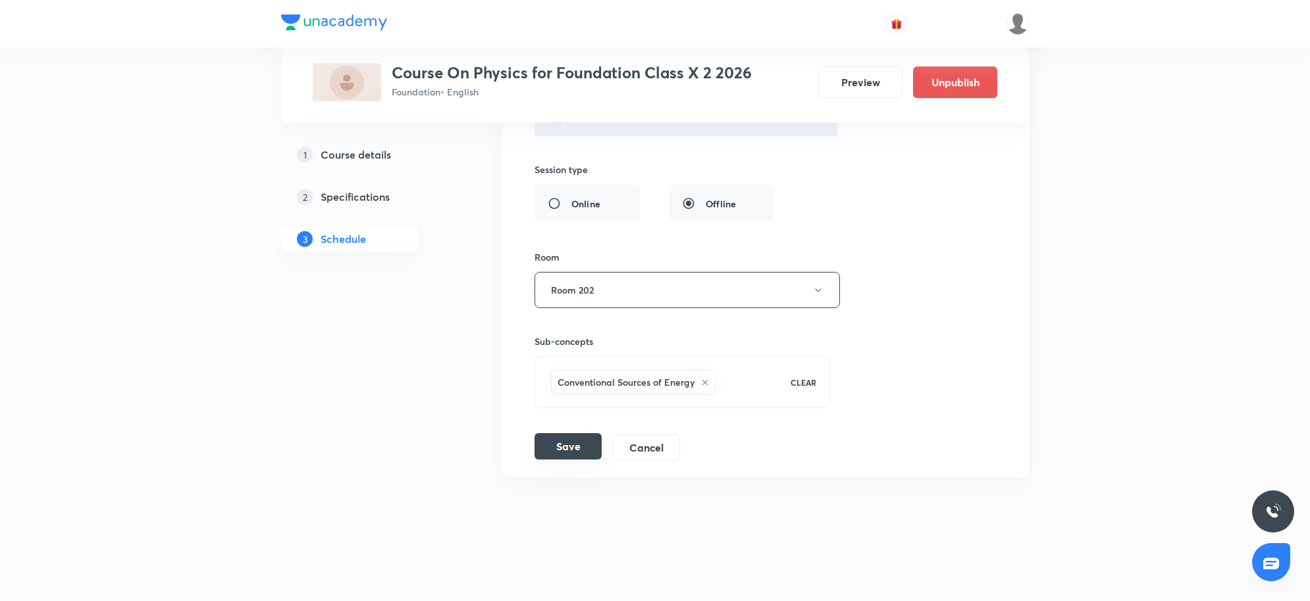
type input "Electric current 02"
click at [565, 456] on button "Save" at bounding box center [568, 446] width 67 height 26
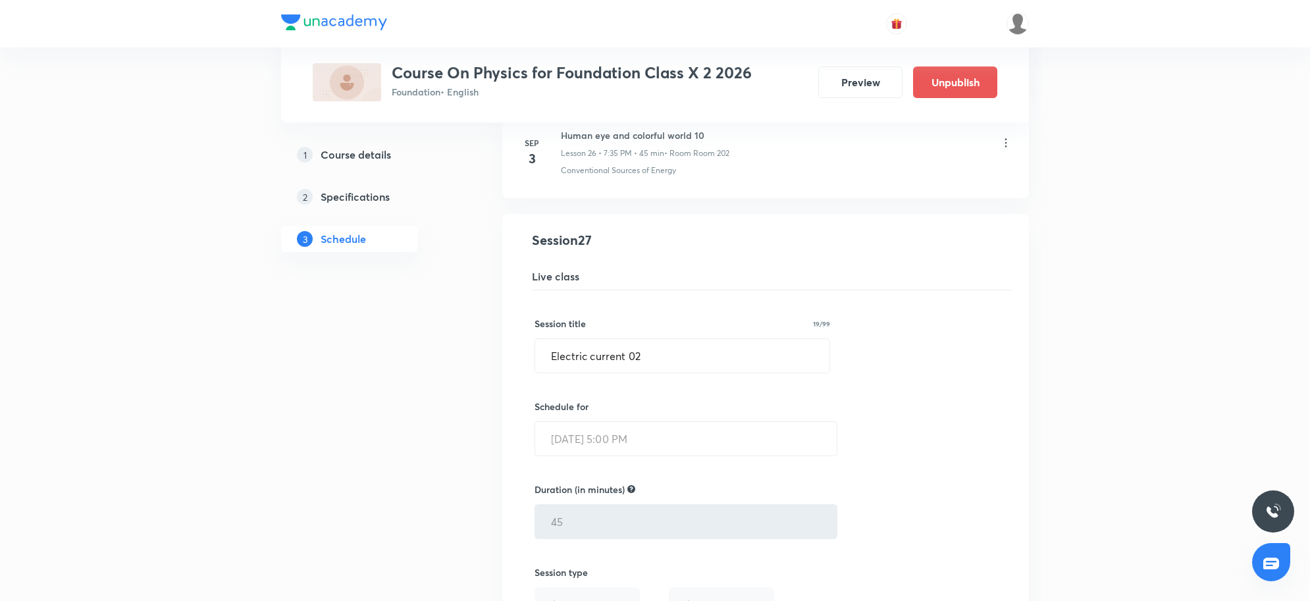
scroll to position [2611, 0]
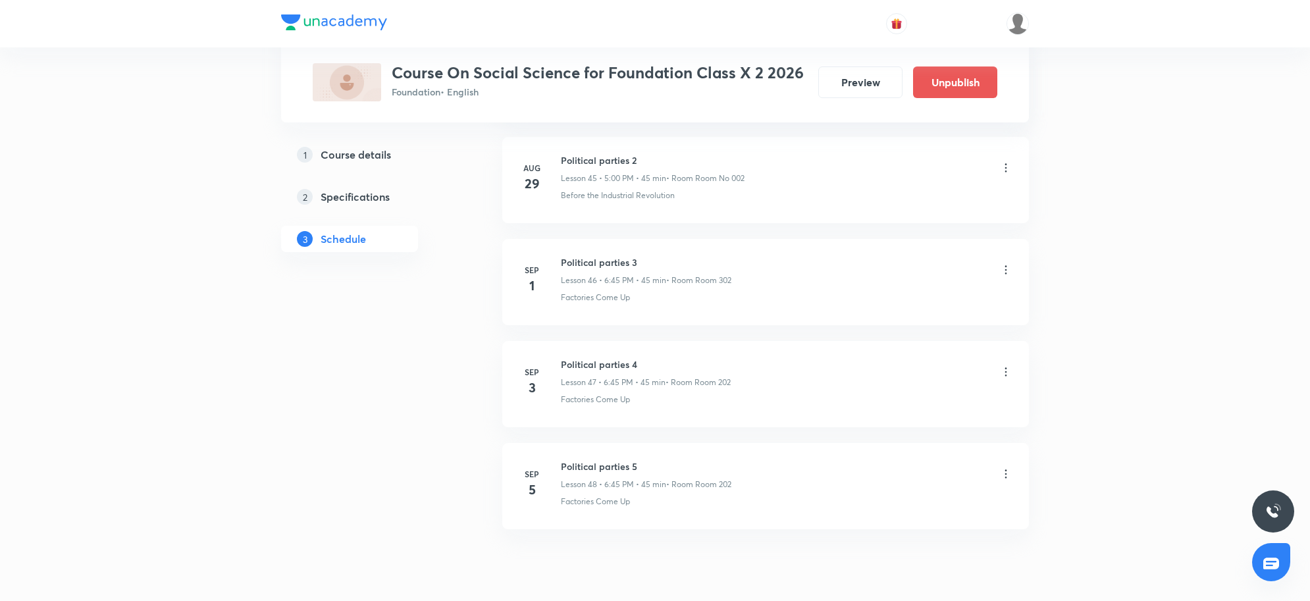
scroll to position [5366, 0]
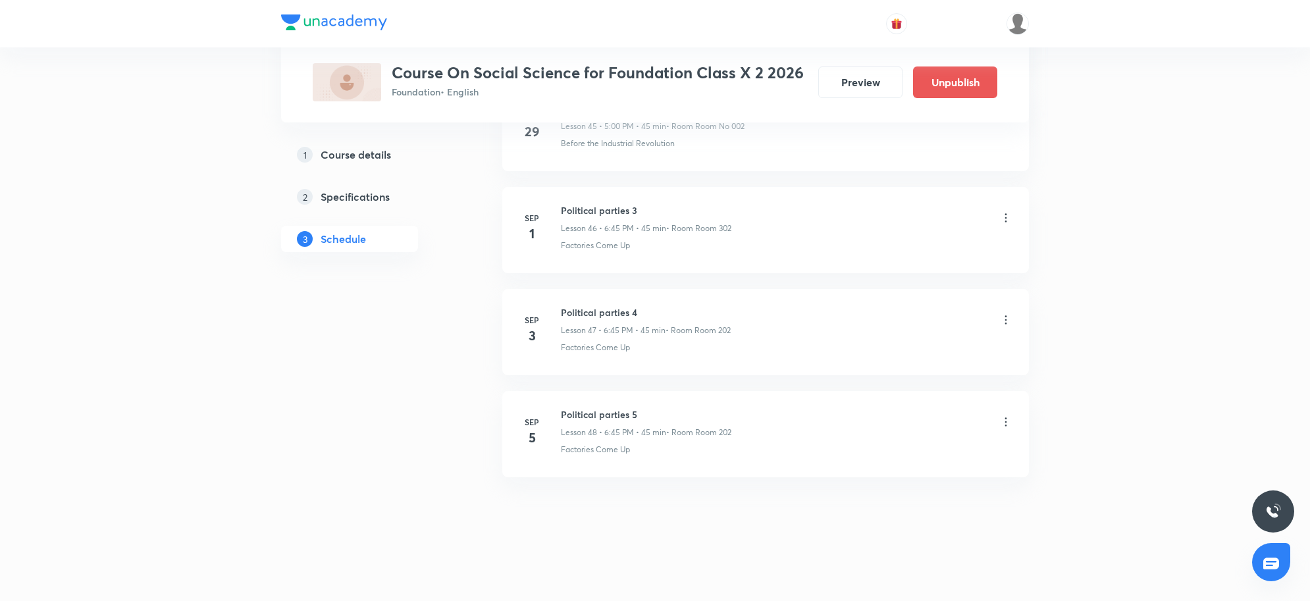
click at [1006, 419] on icon at bounding box center [1006, 421] width 2 height 9
click at [874, 476] on li "Delete" at bounding box center [936, 481] width 144 height 24
click at [837, 578] on button "Delete" at bounding box center [845, 574] width 116 height 32
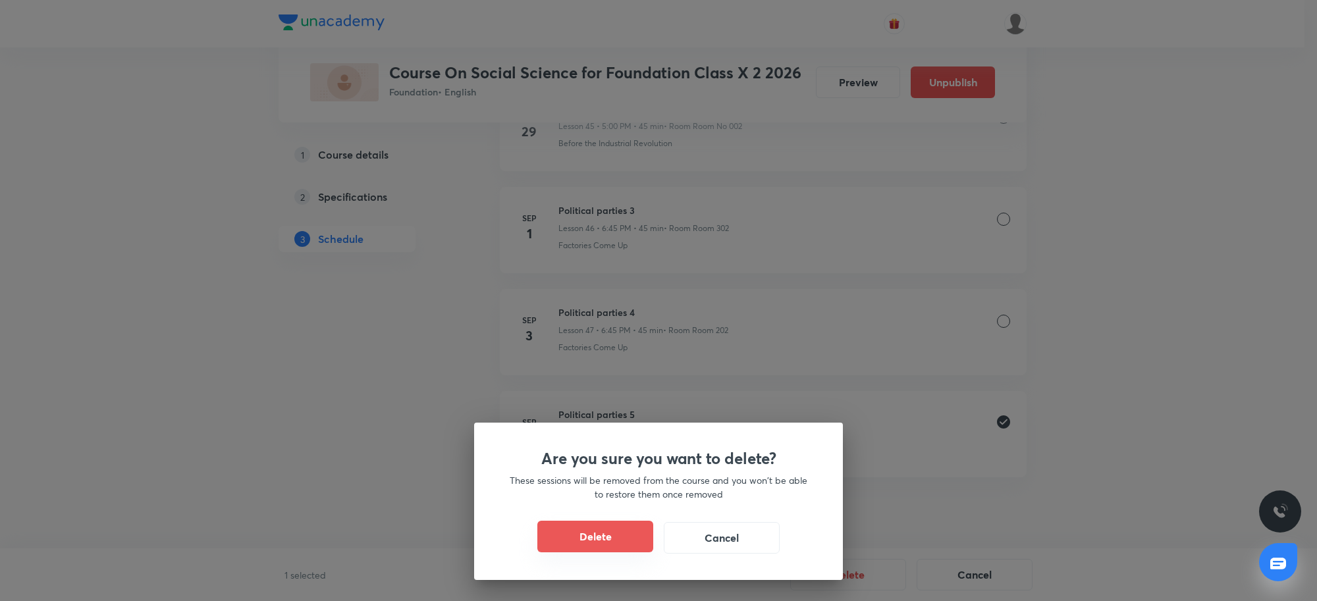
click at [586, 540] on button "Delete" at bounding box center [595, 537] width 116 height 32
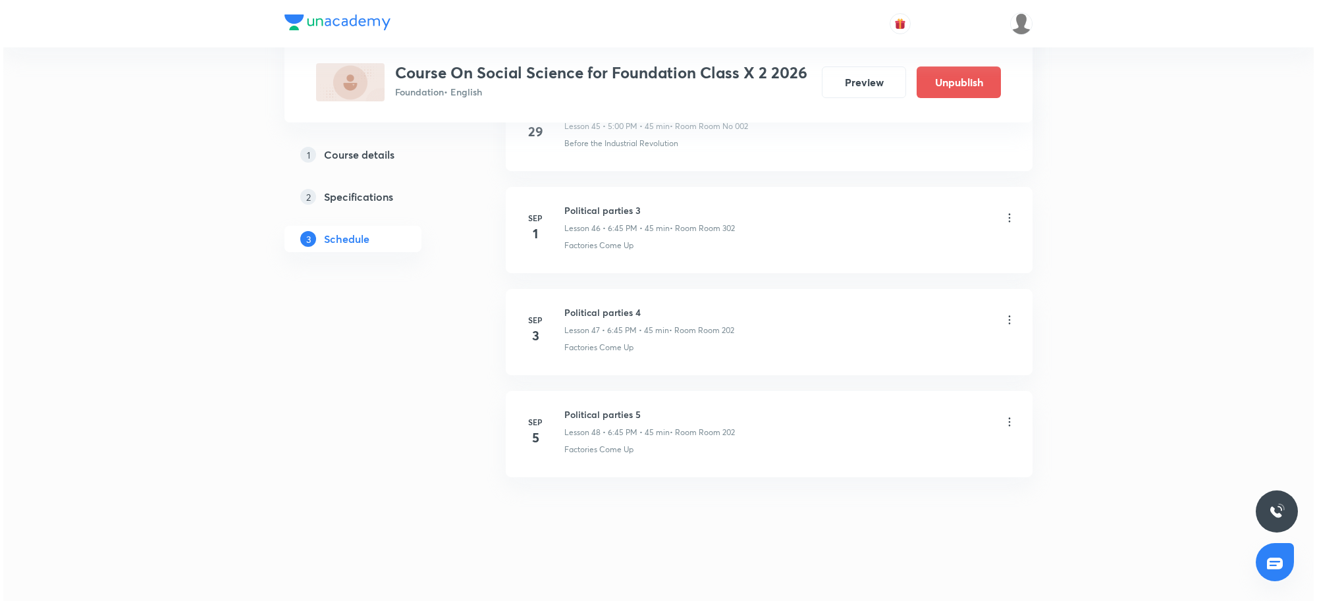
scroll to position [5264, 0]
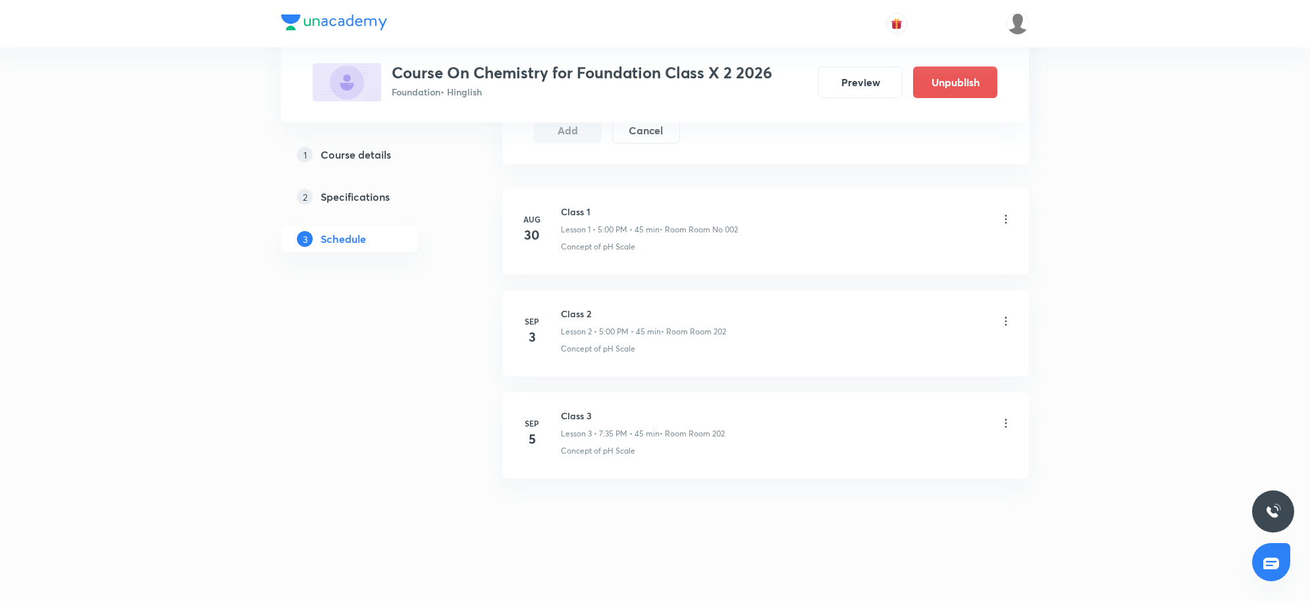
scroll to position [762, 0]
drag, startPoint x: 561, startPoint y: 410, endPoint x: 657, endPoint y: 406, distance: 96.2
click at [657, 406] on li "[DATE] Class 3 Lesson 3 • 7:35 PM • 45 min • Room Room 202 Concept of pH Scale" at bounding box center [765, 434] width 527 height 86
copy h6 "Class 3"
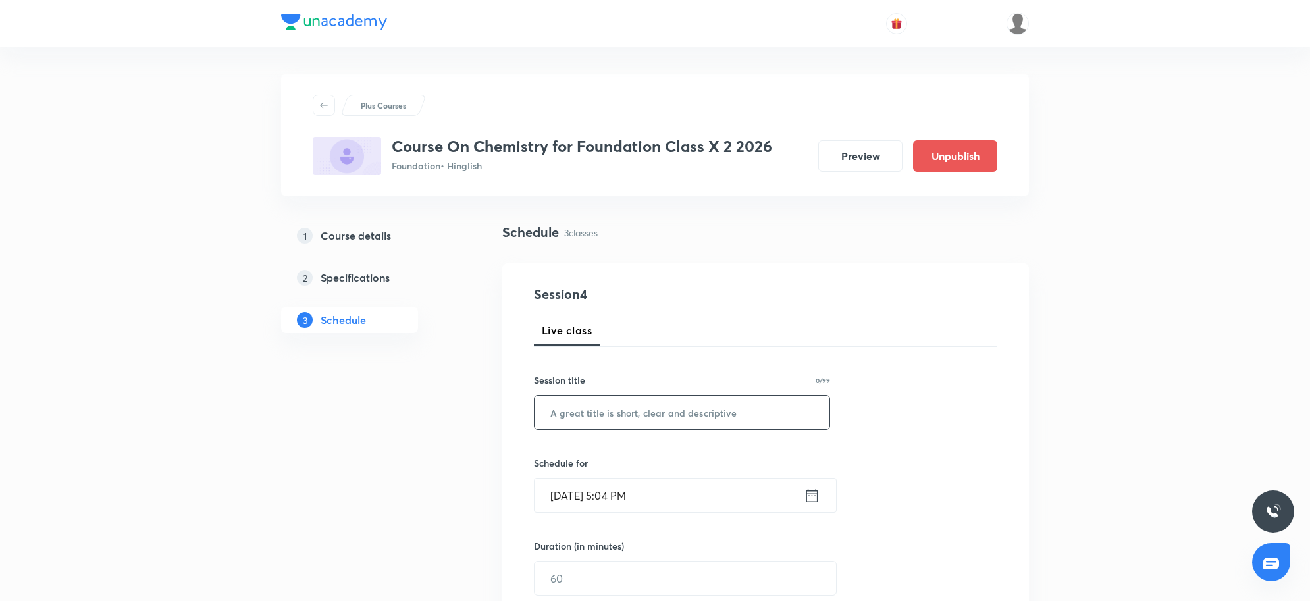
click at [591, 422] on input "text" at bounding box center [682, 413] width 295 height 34
paste input "Class 3"
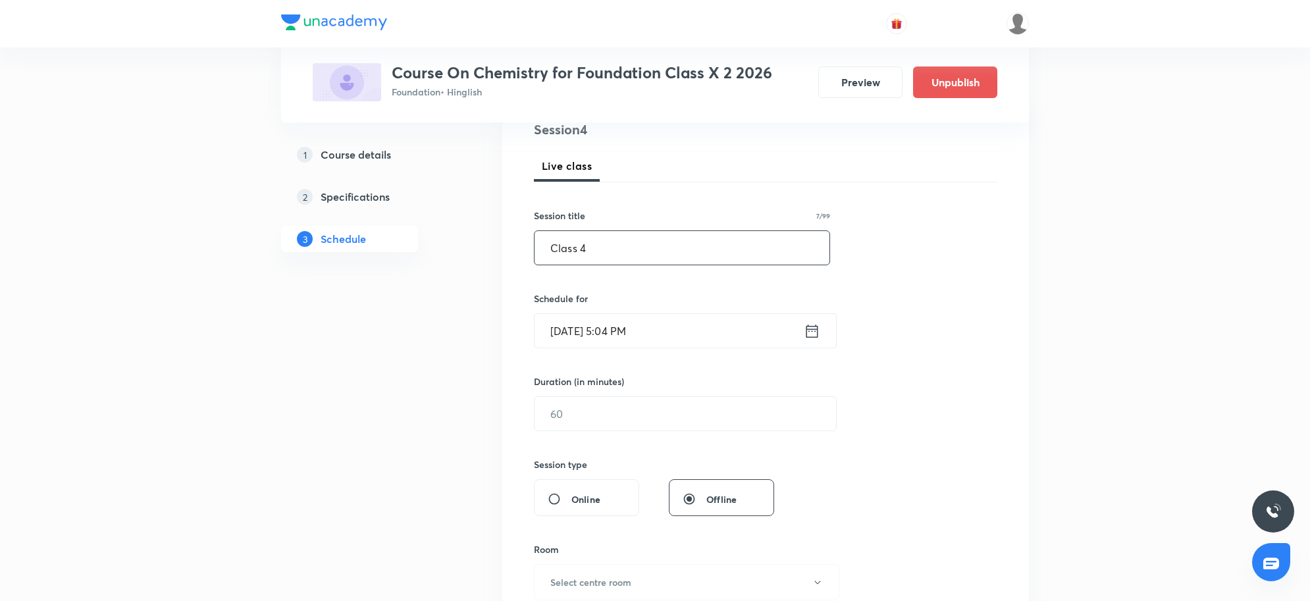
type input "Class 4"
click at [681, 316] on input "[DATE] 5:04 PM" at bounding box center [669, 331] width 269 height 34
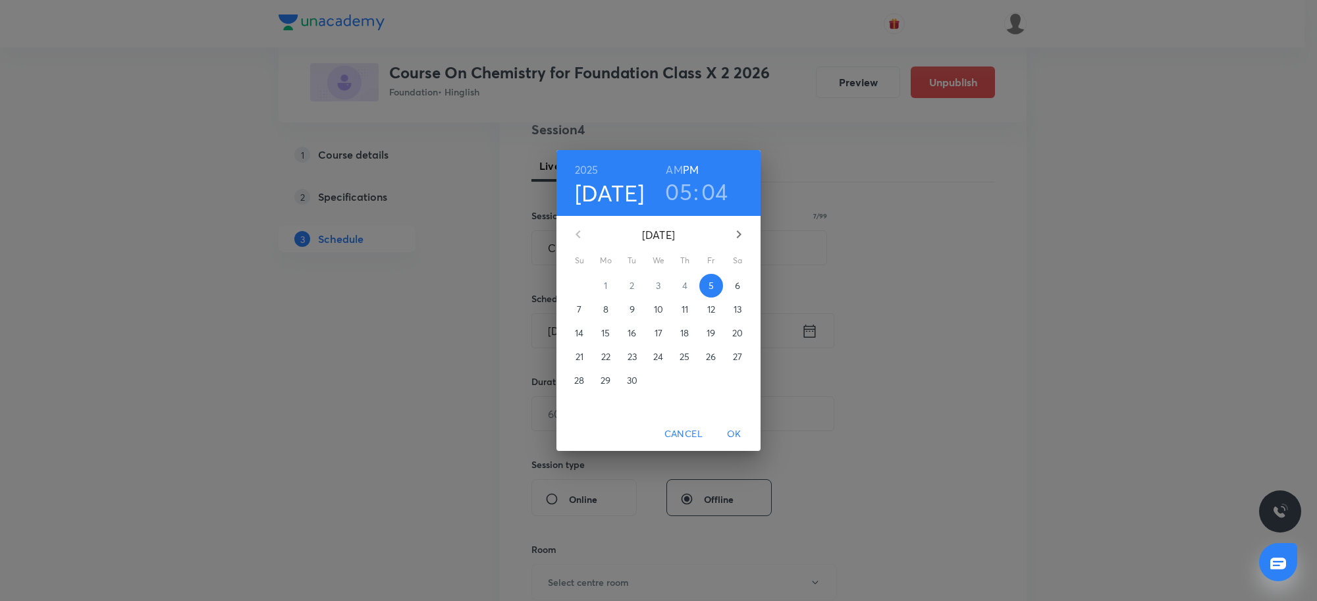
click at [689, 193] on h3 "05" at bounding box center [678, 192] width 27 height 28
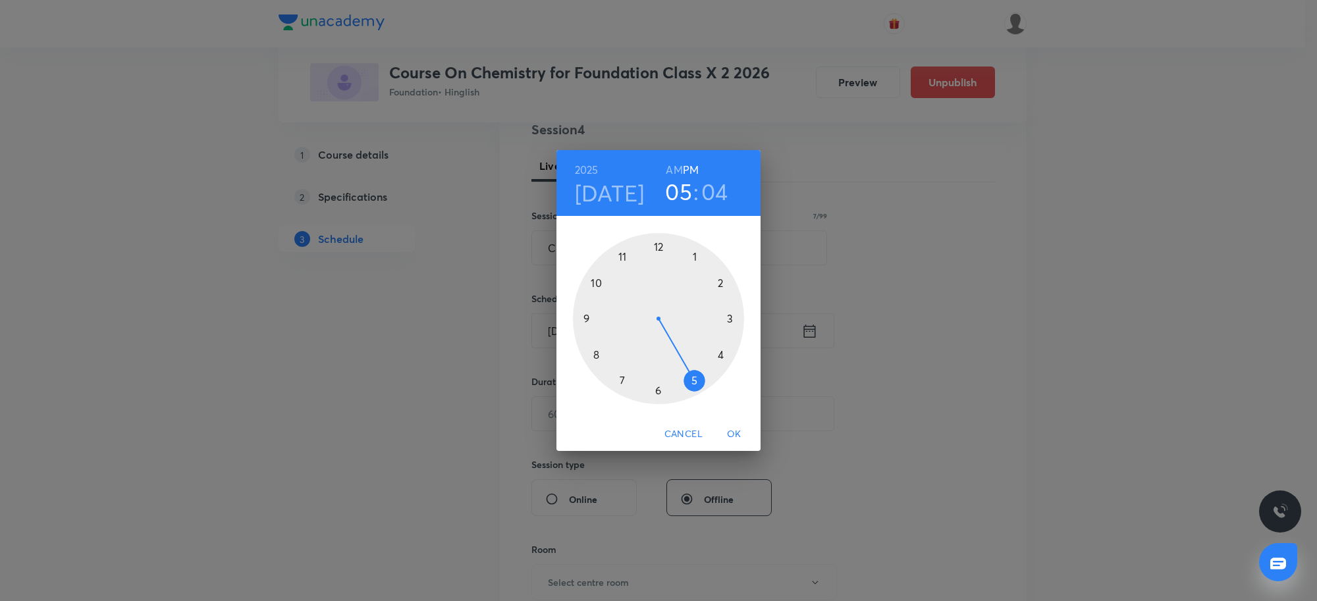
click at [658, 392] on div at bounding box center [658, 318] width 171 height 171
click at [589, 316] on div at bounding box center [658, 318] width 171 height 171
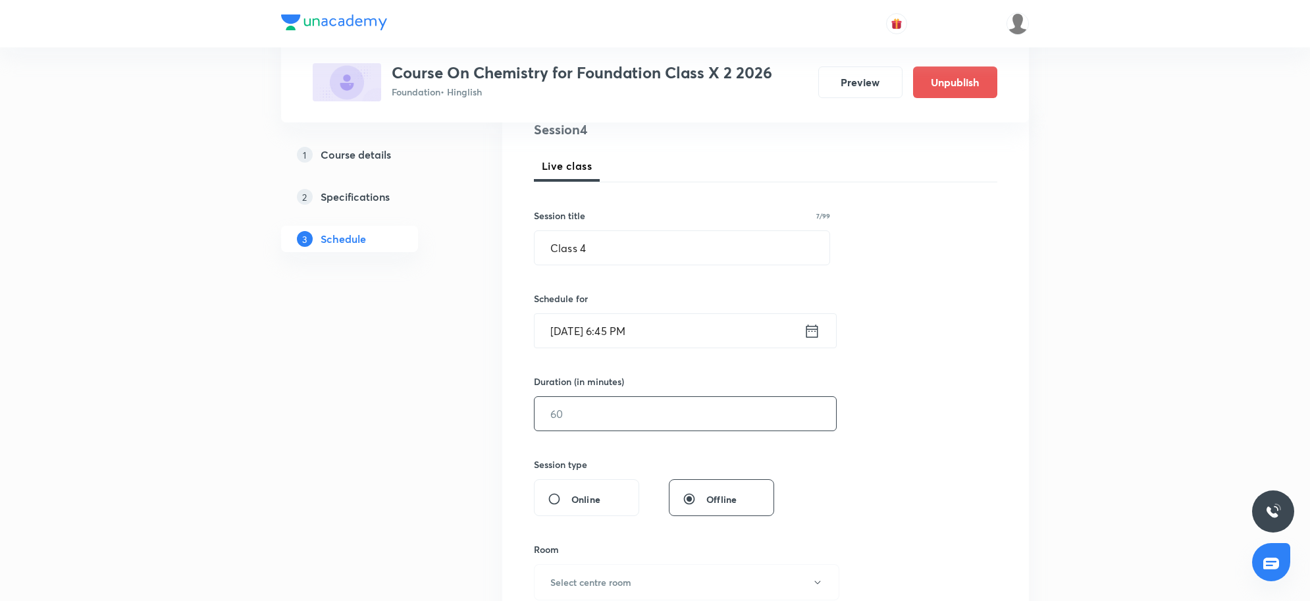
click at [639, 426] on input "text" at bounding box center [685, 414] width 301 height 34
type input "80"
drag, startPoint x: 596, startPoint y: 415, endPoint x: 514, endPoint y: 423, distance: 82.6
click at [514, 423] on div "Session 4 Live class Session title 7/99 Class 4 ​ Schedule for [DATE] 6:45 PM ​…" at bounding box center [765, 429] width 527 height 660
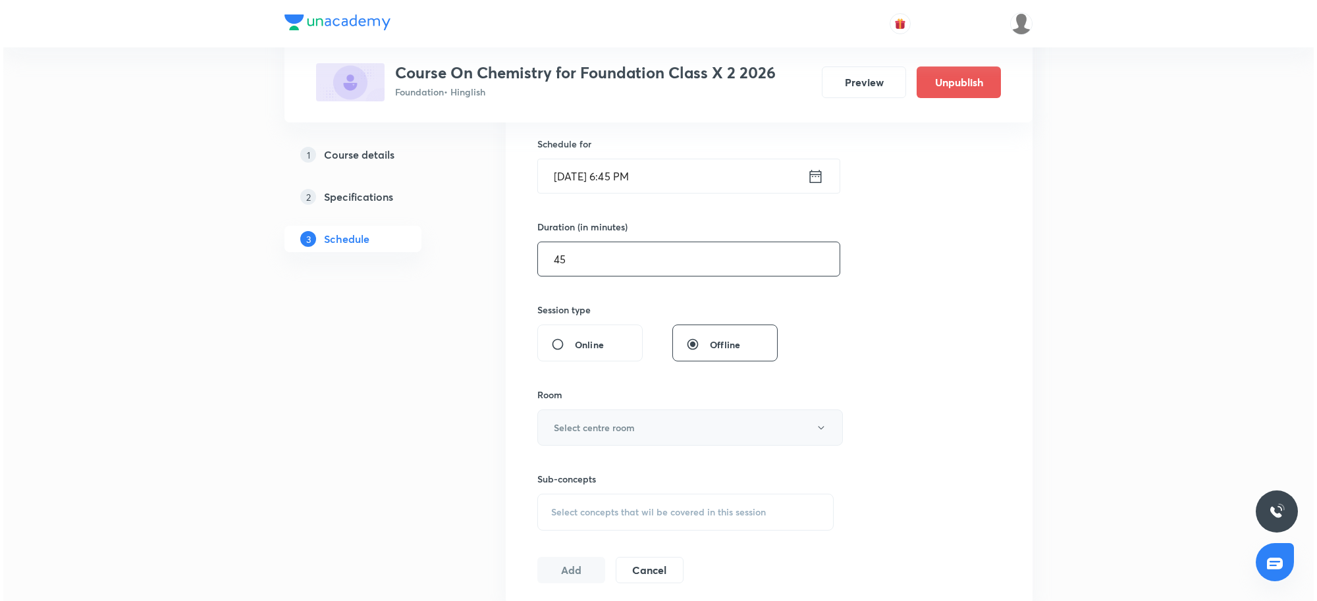
scroll to position [329, 0]
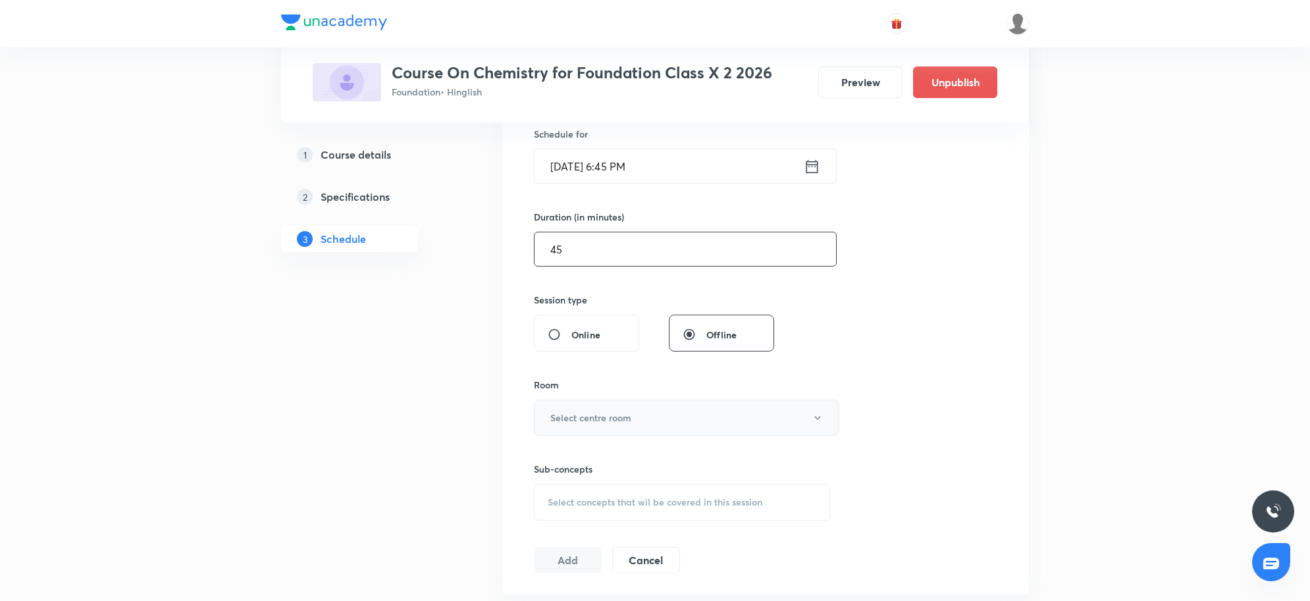
type input "45"
click at [620, 412] on h6 "Select centre room" at bounding box center [590, 418] width 81 height 14
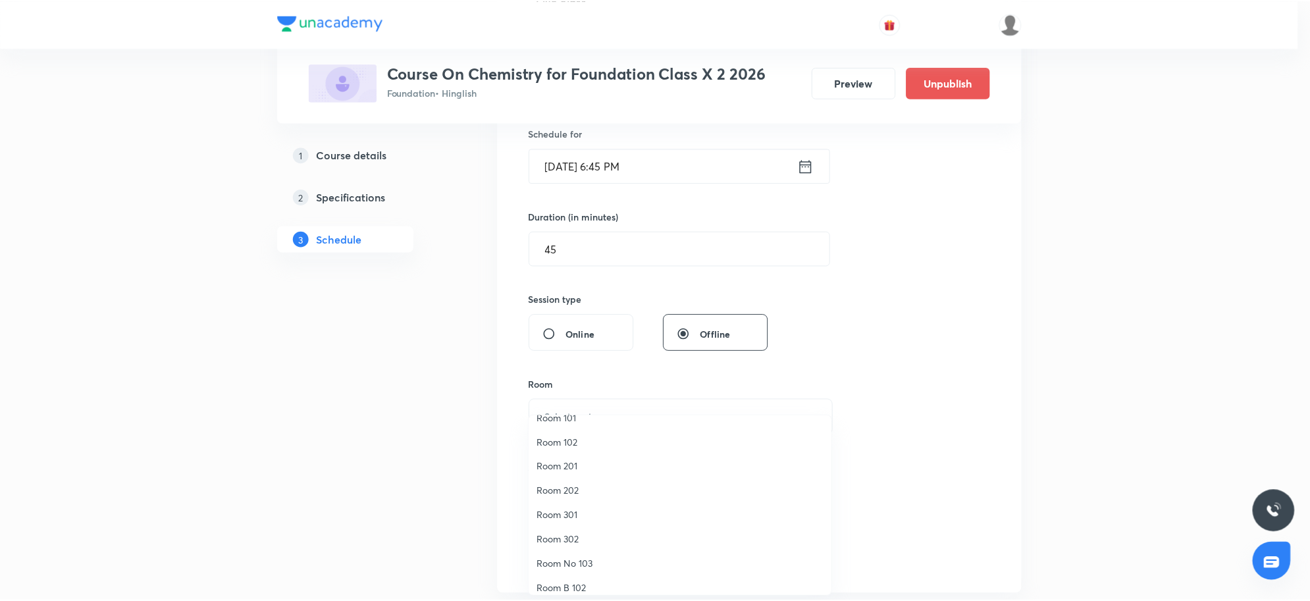
scroll to position [0, 0]
click at [573, 509] on span "Room 202" at bounding box center [683, 507] width 288 height 14
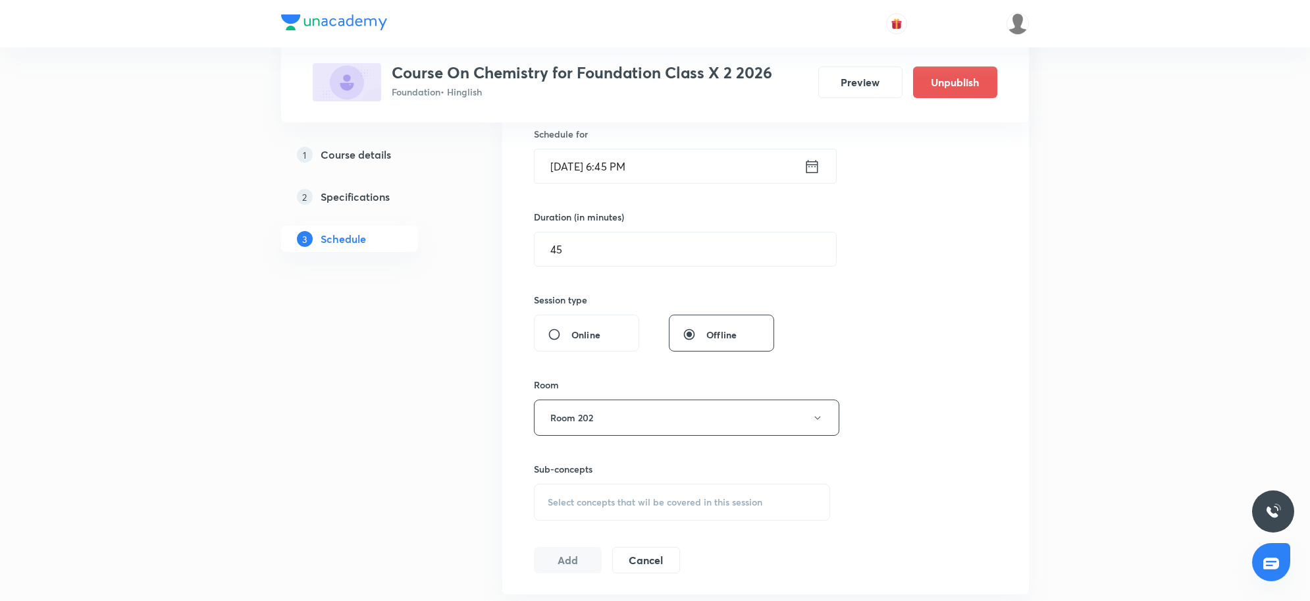
click at [1022, 428] on div "Session 4 Live class Session title 7/99 Class 4 ​ Schedule for Sep 5, 2025, 6:4…" at bounding box center [765, 264] width 527 height 660
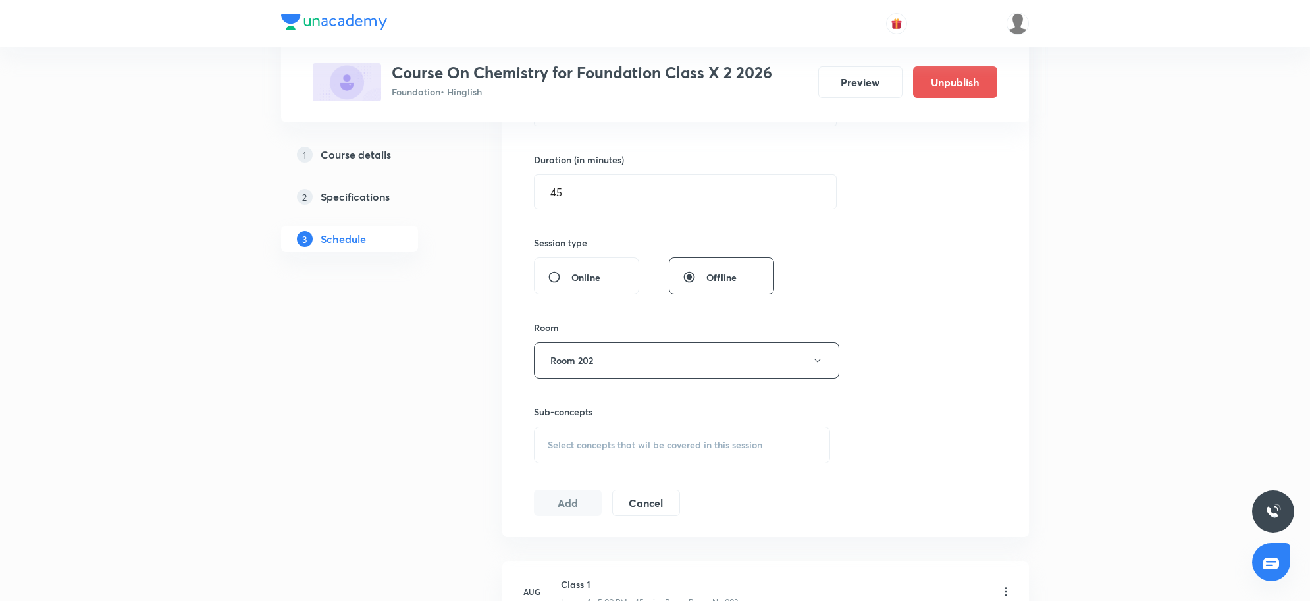
scroll to position [411, 0]
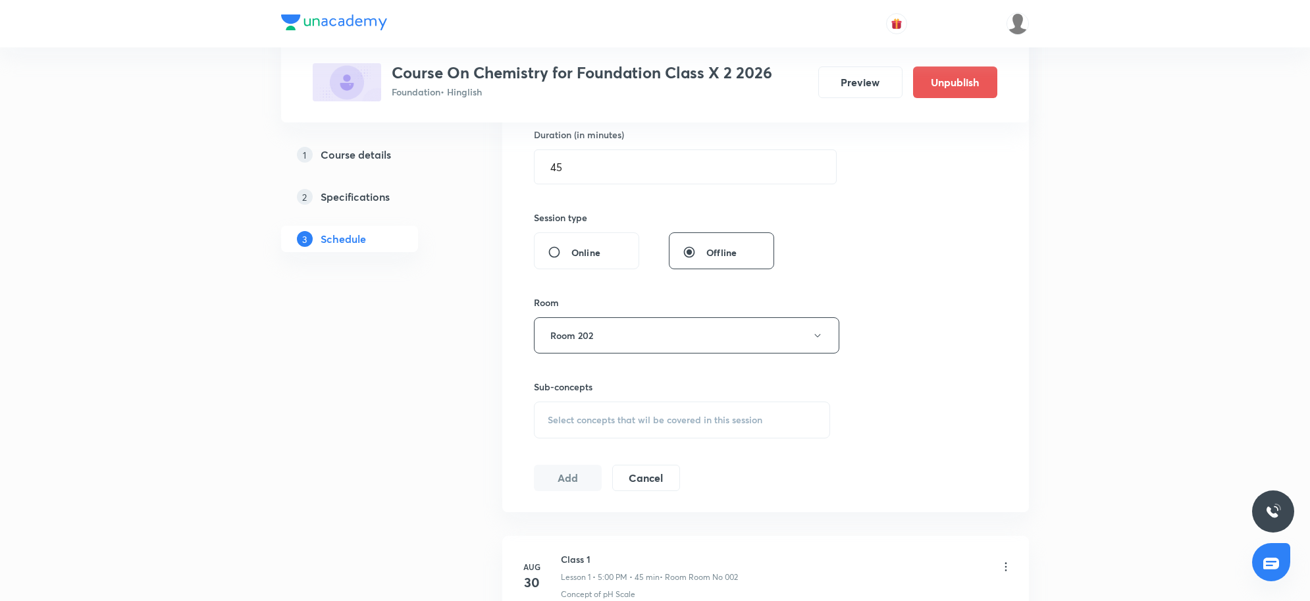
click at [597, 425] on span "Select concepts that wil be covered in this session" at bounding box center [655, 420] width 215 height 11
click at [589, 419] on span "Select concepts that wil be covered in this session" at bounding box center [655, 420] width 215 height 11
click at [588, 420] on span "Select concepts that wil be covered in this session" at bounding box center [655, 420] width 215 height 11
click at [591, 421] on span "Select concepts that wil be covered in this session" at bounding box center [655, 420] width 215 height 11
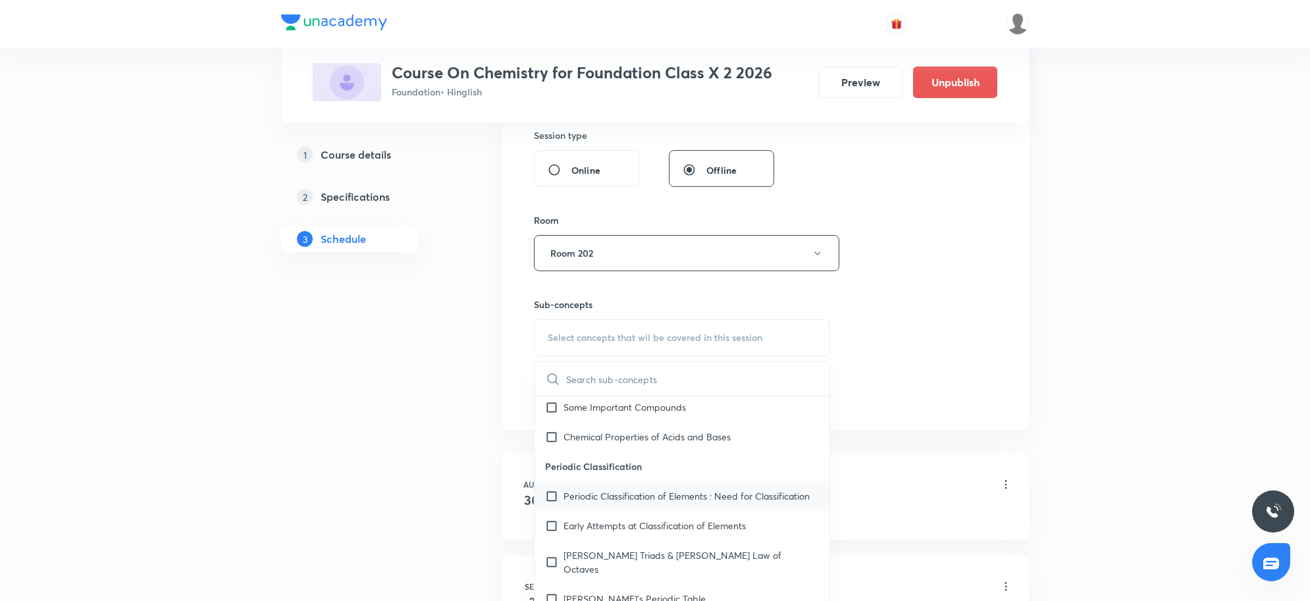
scroll to position [165, 0]
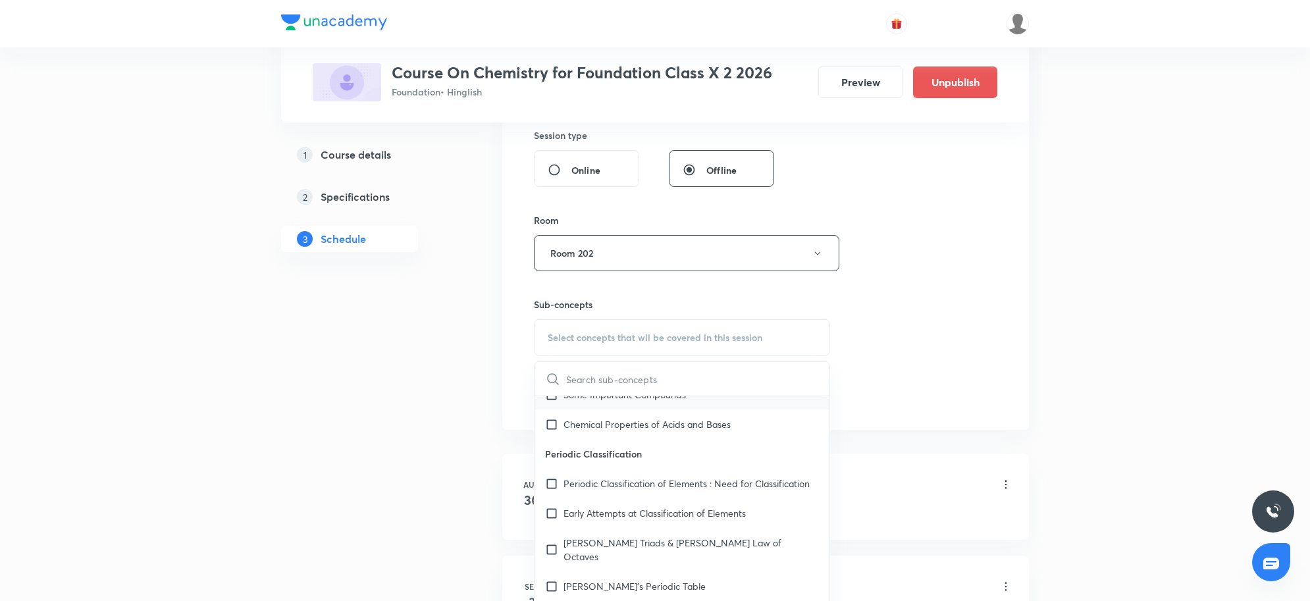
click at [668, 428] on p "Chemical Properties of Acids and Bases" at bounding box center [646, 424] width 167 height 14
checkbox input "true"
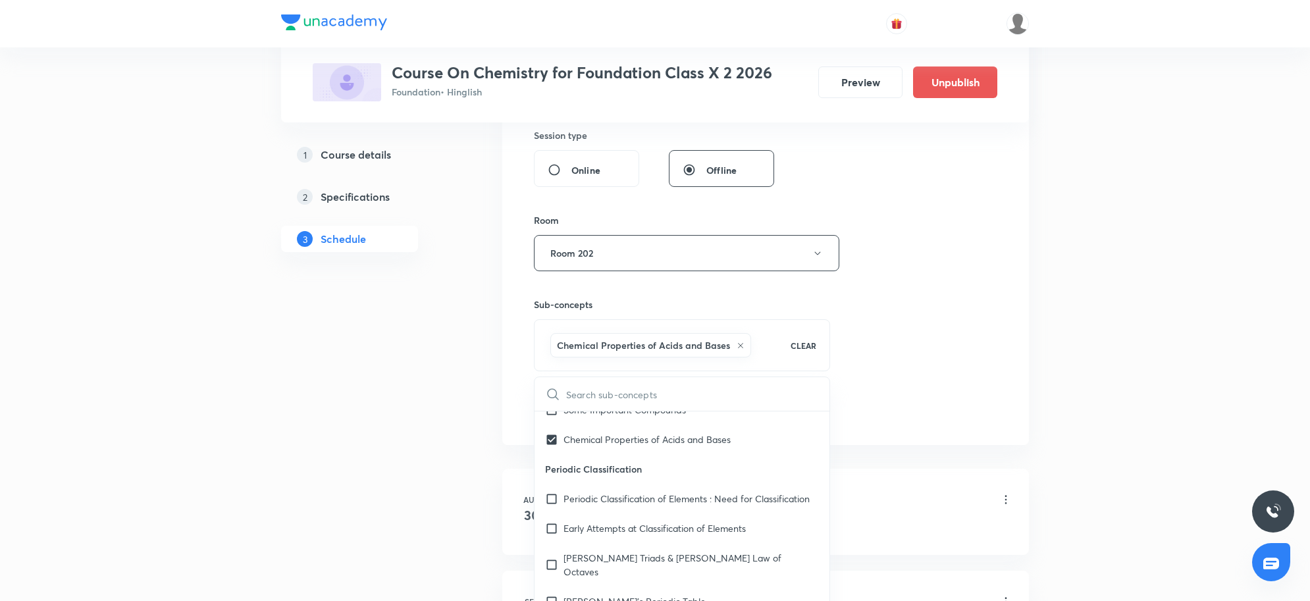
click at [1116, 326] on div "Plus Courses Course On Chemistry for Foundation Class X 2 2026 Foundation • Hin…" at bounding box center [655, 194] width 1310 height 1376
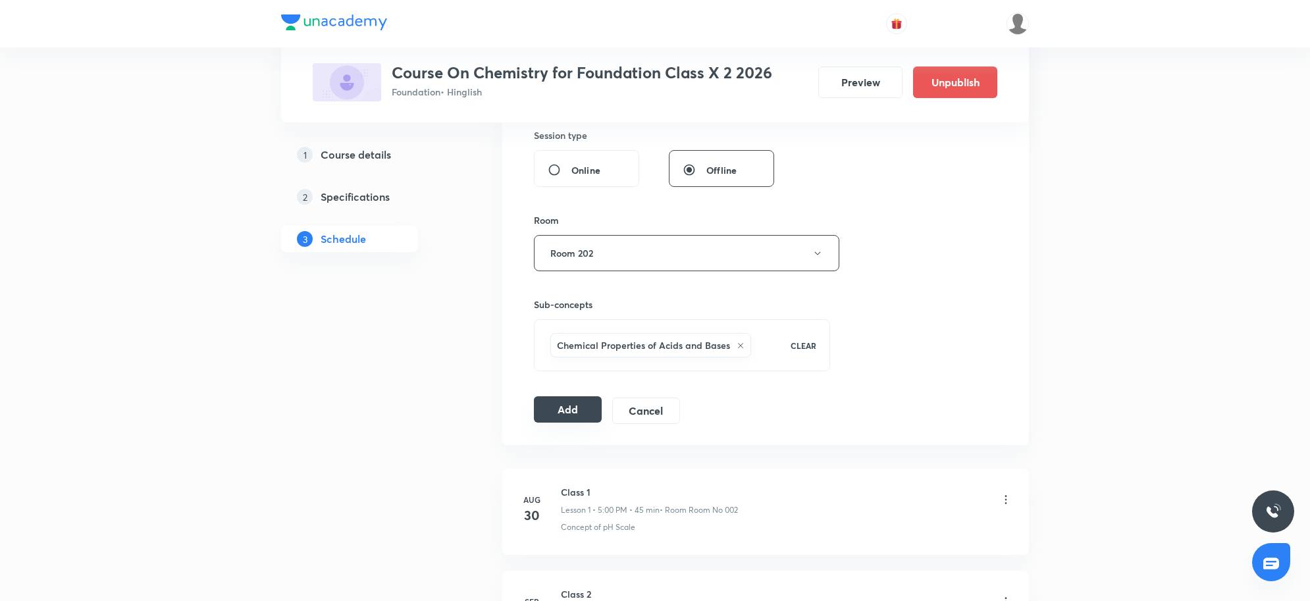
click at [566, 402] on button "Add" at bounding box center [568, 409] width 68 height 26
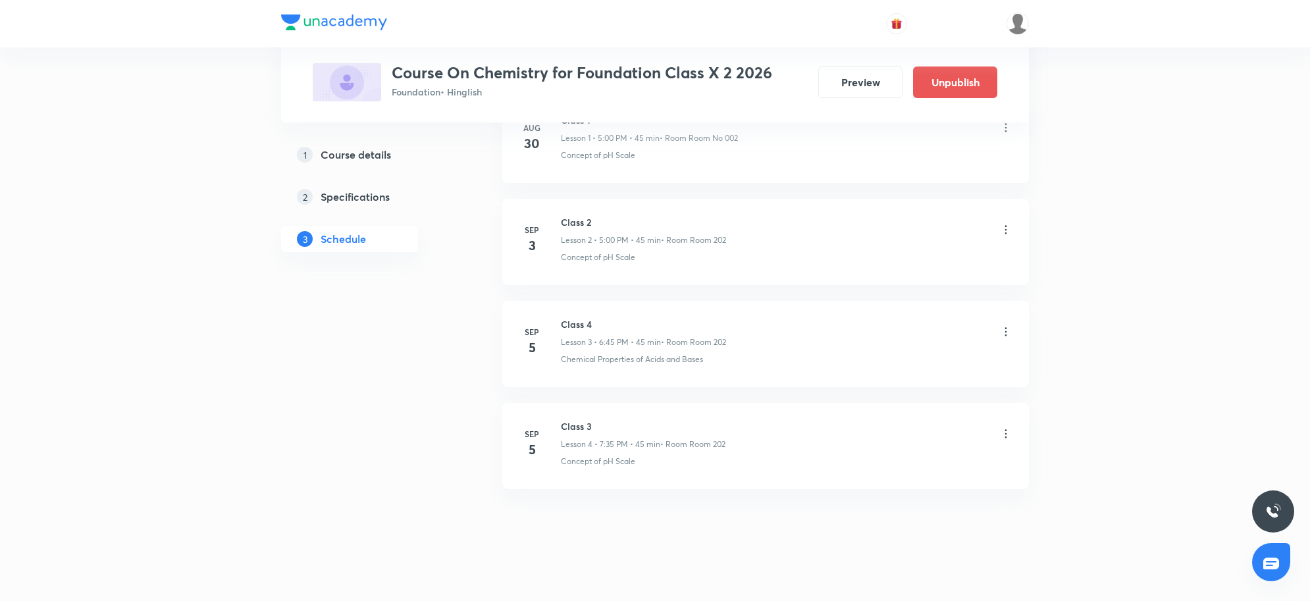
scroll to position [257, 0]
drag, startPoint x: 754, startPoint y: 538, endPoint x: 747, endPoint y: 537, distance: 6.6
click at [752, 538] on div "Schedule 4 classes Add new session Aug 30 Class 1 Lesson 1 • 5:00 PM • 45 min •…" at bounding box center [765, 271] width 527 height 612
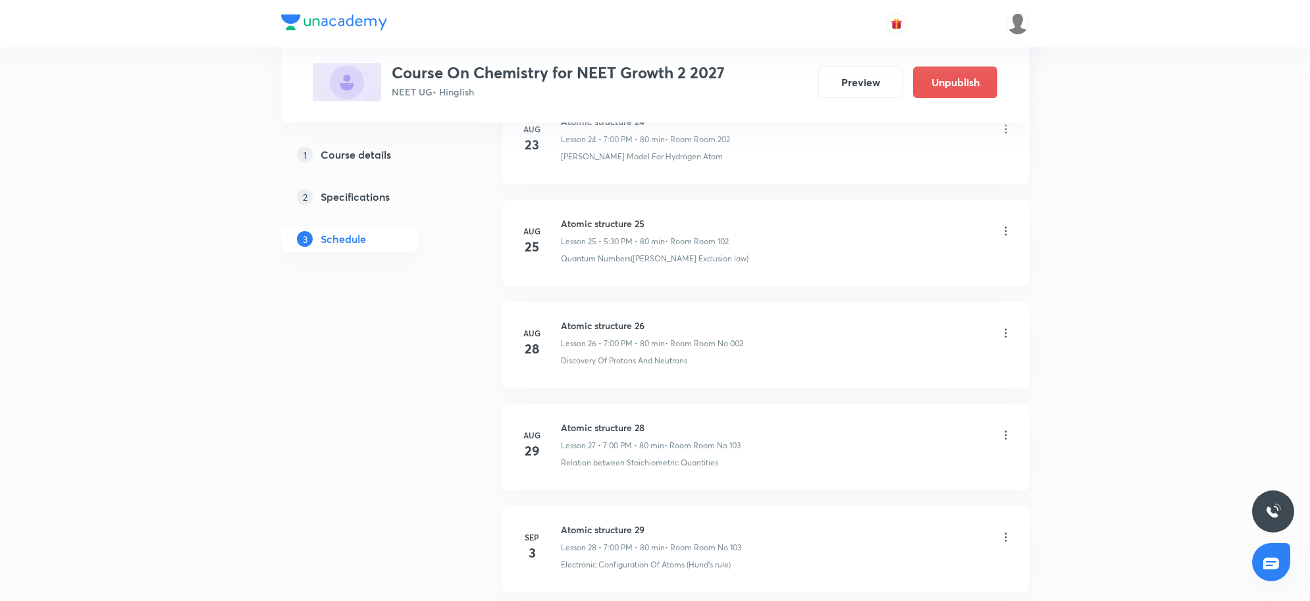
scroll to position [3524, 0]
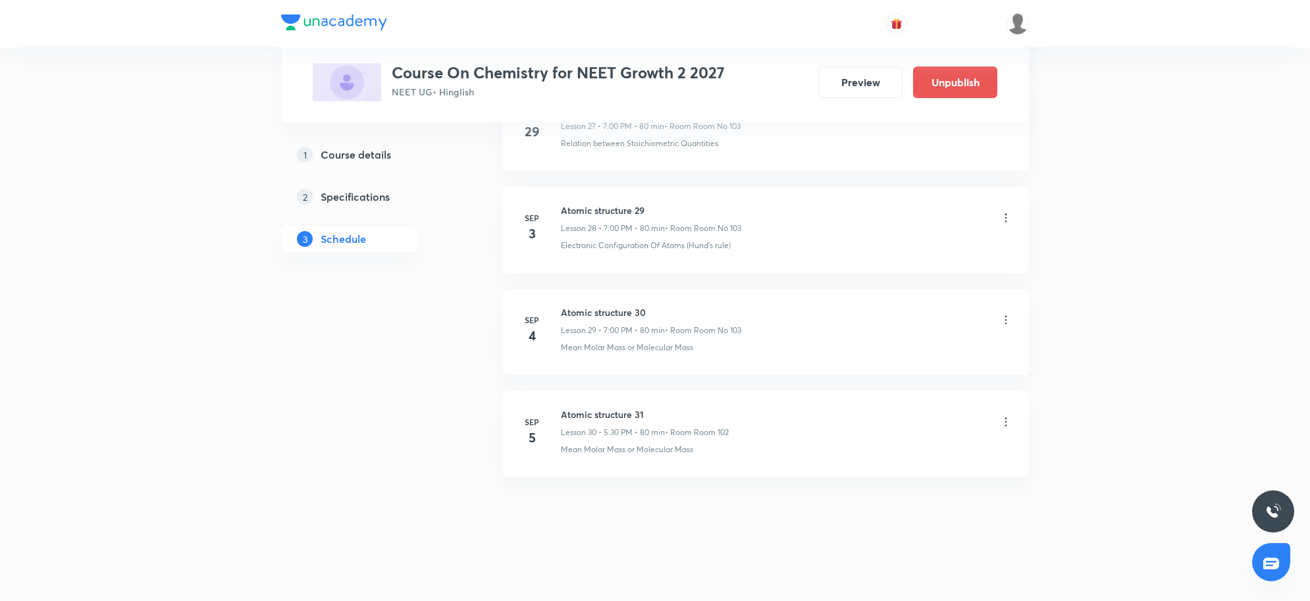
drag, startPoint x: 573, startPoint y: 406, endPoint x: 910, endPoint y: 413, distance: 336.5
click at [910, 413] on li "[DATE] Atomic structure 31 Lesson 30 • 5:30 PM • 80 min • Room Room 102 Mean Mo…" at bounding box center [765, 434] width 527 height 86
drag, startPoint x: 563, startPoint y: 406, endPoint x: 708, endPoint y: 402, distance: 144.2
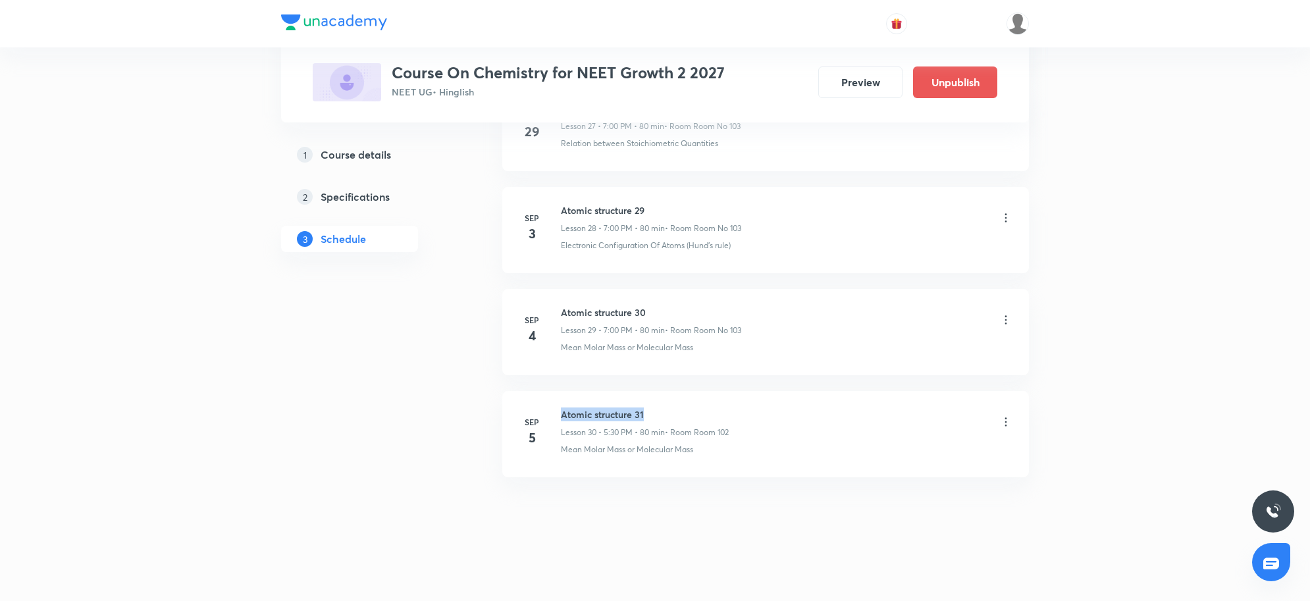
click at [708, 402] on li "[DATE] Atomic structure 31 Lesson 30 • 5:30 PM • 80 min • Room Room 102 Mean Mo…" at bounding box center [765, 434] width 527 height 86
click at [758, 474] on li "[DATE] Atomic structure 31 Lesson 30 • 5:30 PM • 80 min • Room Room 102 Mean Mo…" at bounding box center [765, 434] width 527 height 86
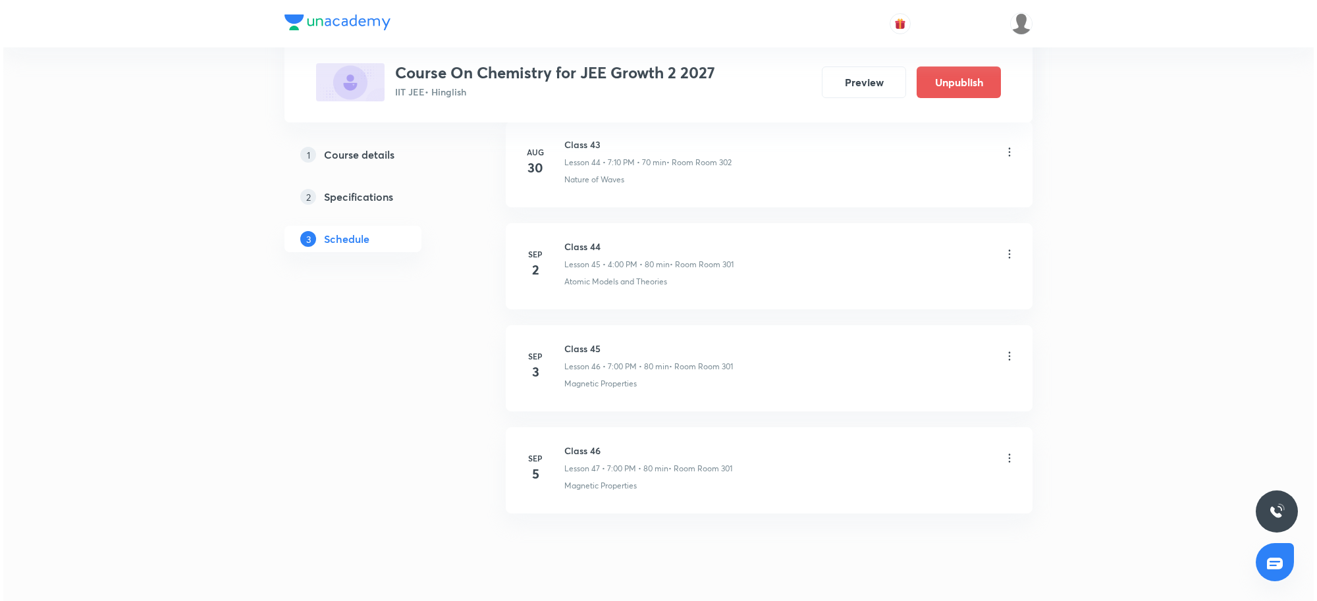
scroll to position [5264, 0]
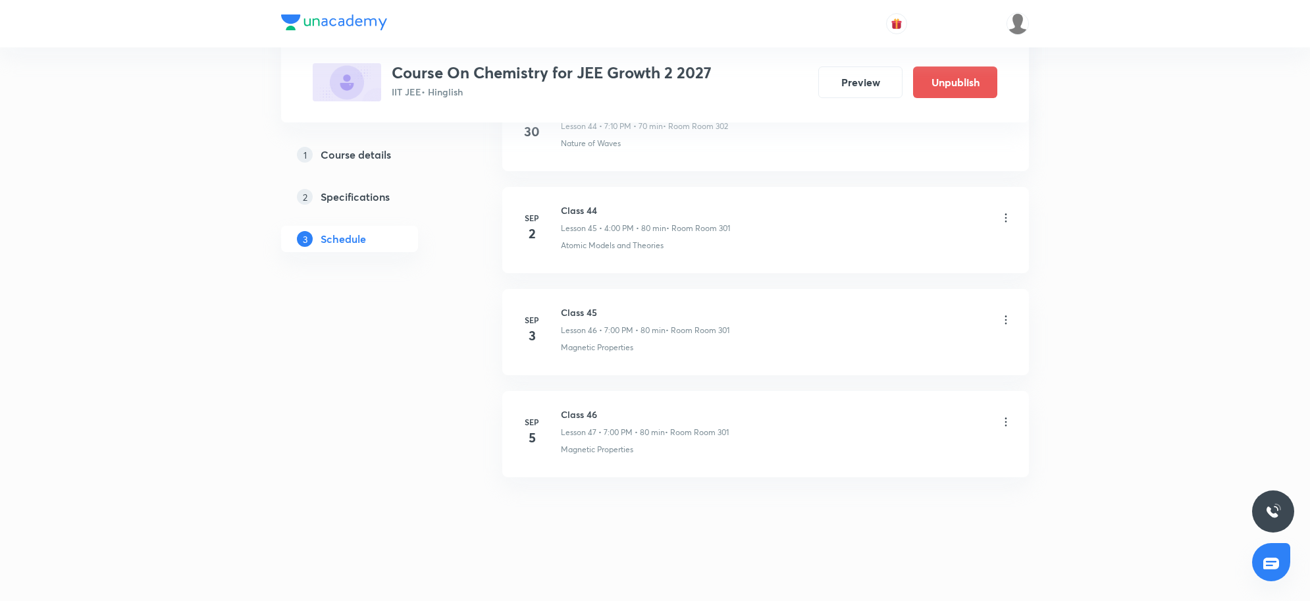
click at [999, 420] on icon at bounding box center [1005, 421] width 13 height 13
click at [918, 456] on li "Edit" at bounding box center [936, 456] width 144 height 24
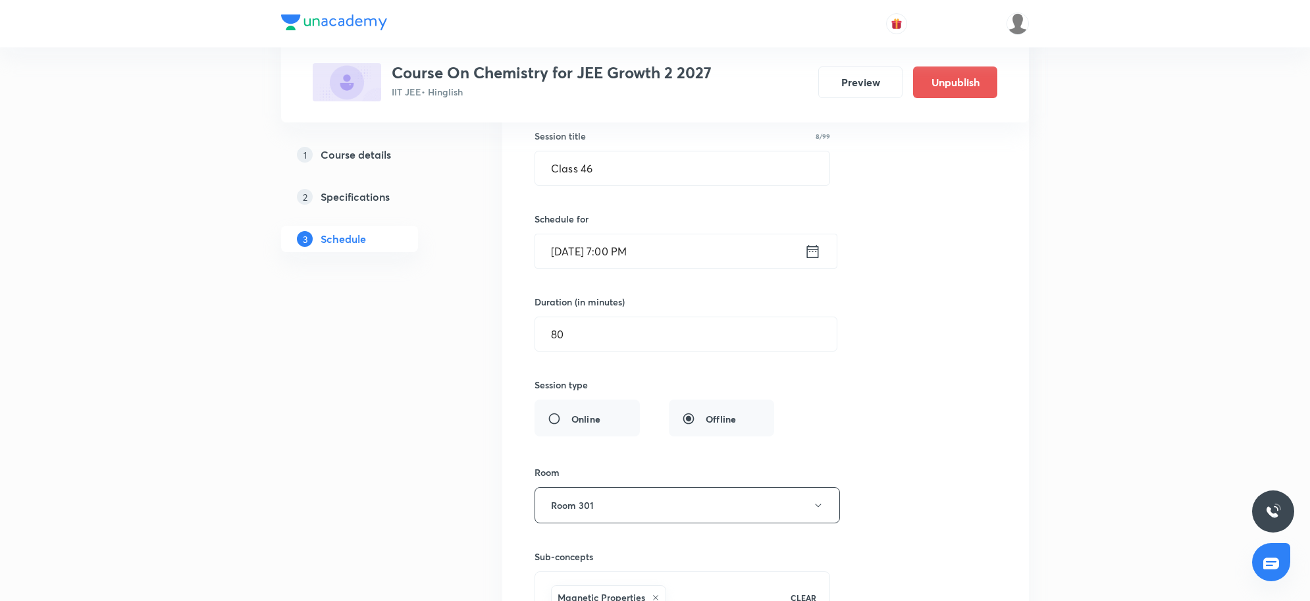
scroll to position [4754, 0]
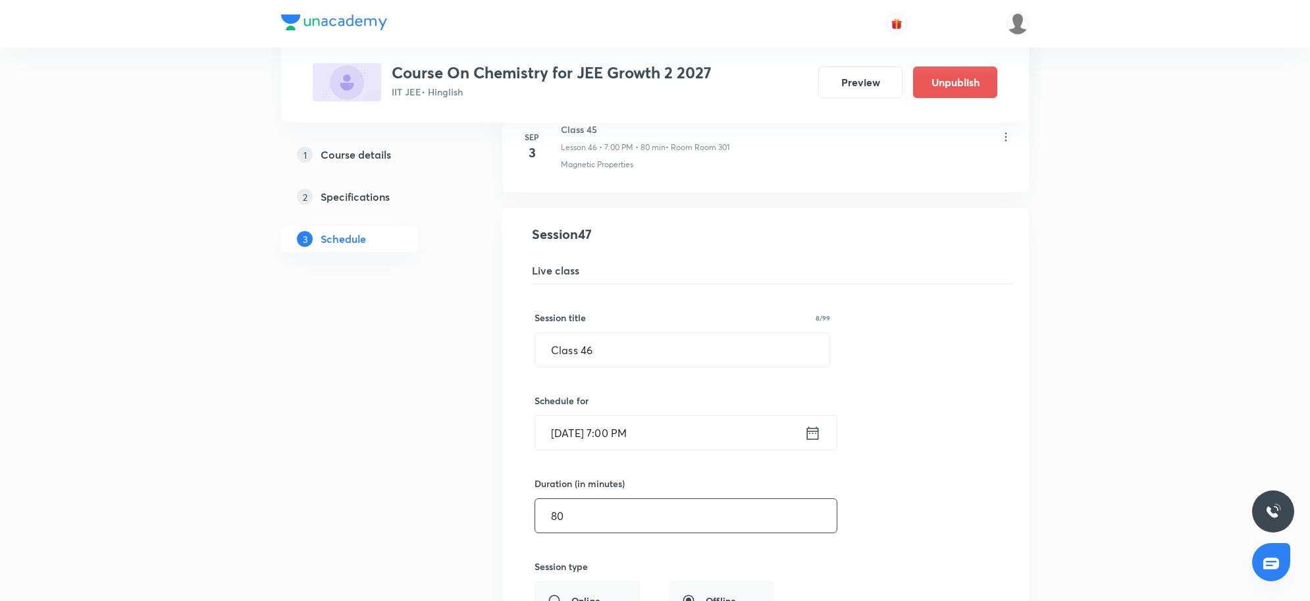
click at [567, 525] on input "80" at bounding box center [685, 516] width 301 height 34
type input "8"
type input "0"
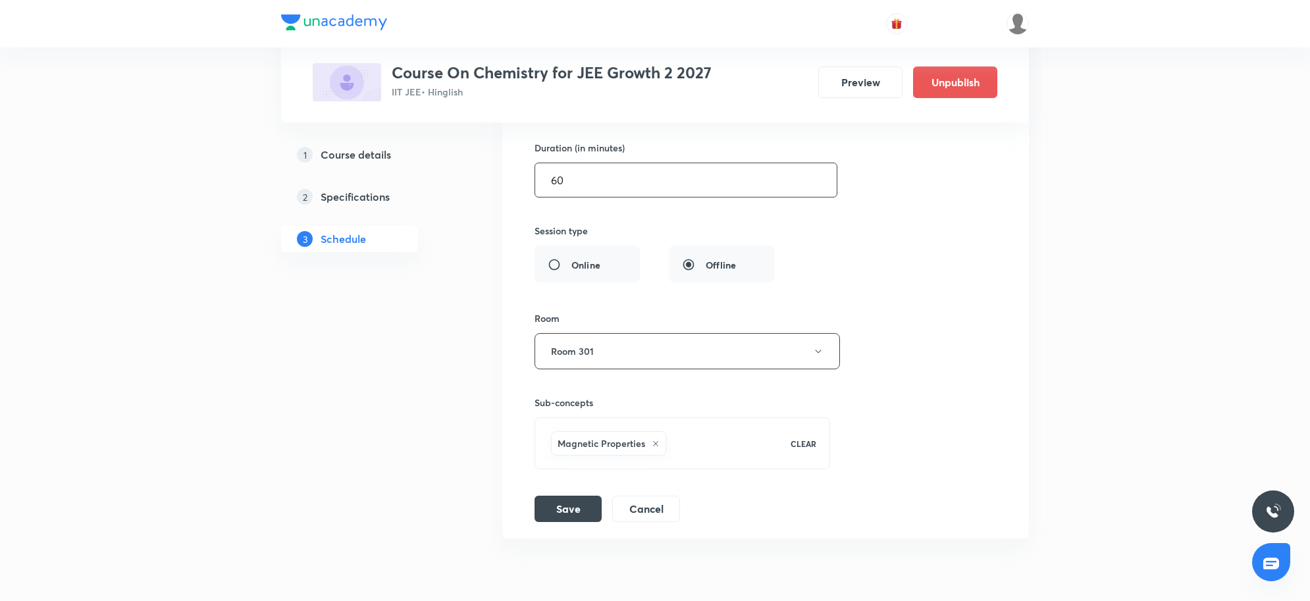
scroll to position [5166, 0]
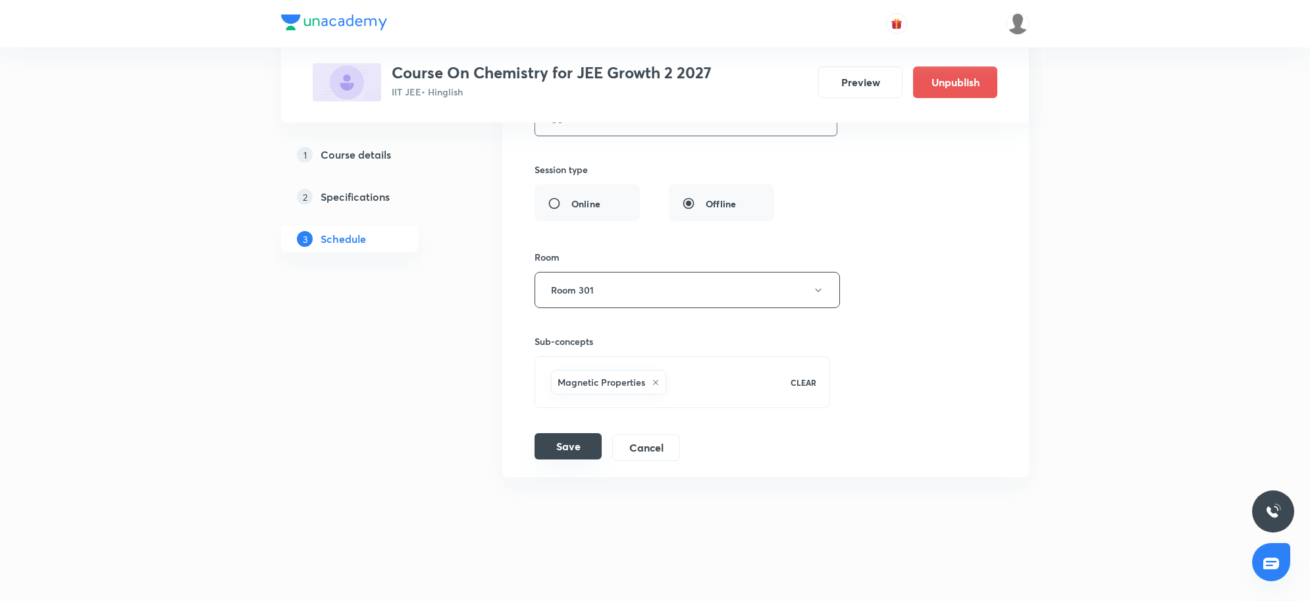
type input "60"
click at [566, 442] on button "Save" at bounding box center [568, 446] width 67 height 26
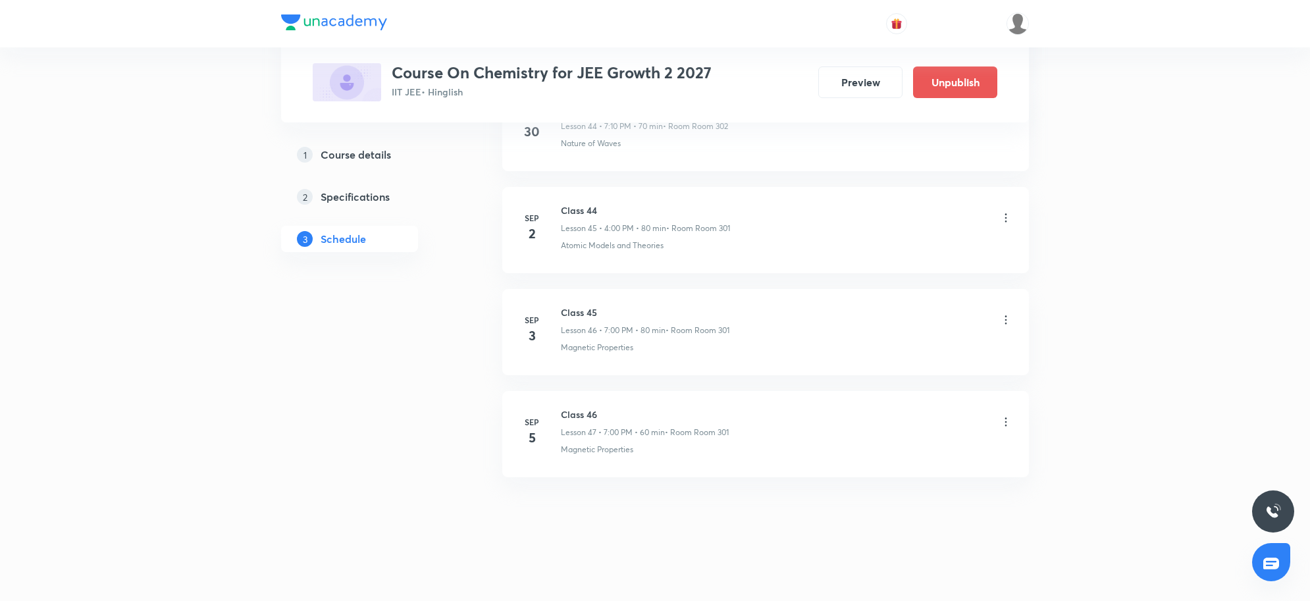
scroll to position [4657, 0]
click at [633, 427] on p "Lesson 47 • 7:00 PM • 60 min" at bounding box center [613, 433] width 104 height 12
drag, startPoint x: 647, startPoint y: 435, endPoint x: 742, endPoint y: 436, distance: 94.8
click at [742, 436] on div "Class 46 Lesson 47 • 7:00 PM • 60 min • Room Room 301" at bounding box center [787, 422] width 452 height 31
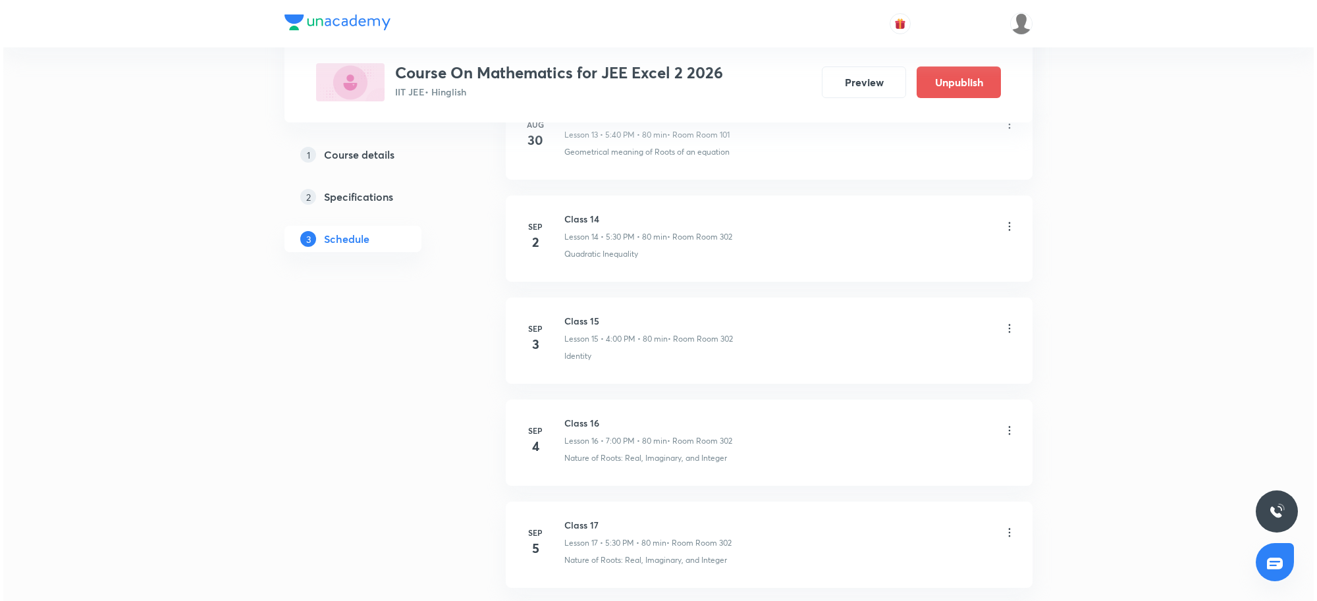
scroll to position [2296, 0]
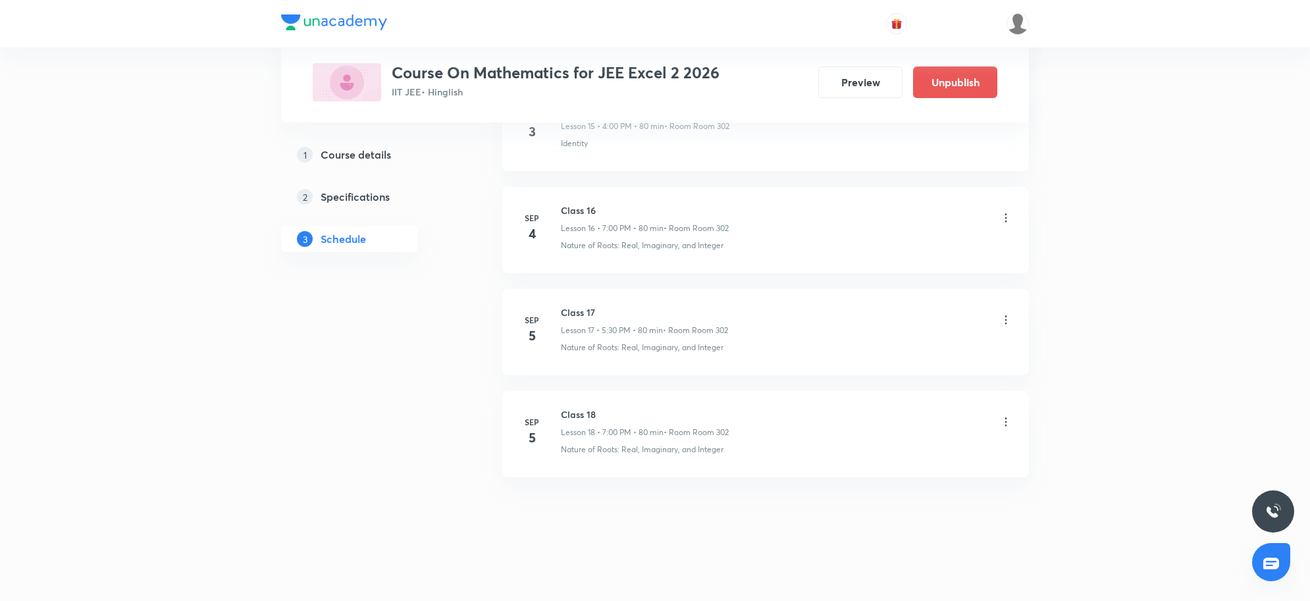
click at [1001, 423] on icon at bounding box center [1005, 421] width 13 height 13
click at [918, 454] on li "Edit" at bounding box center [936, 456] width 144 height 24
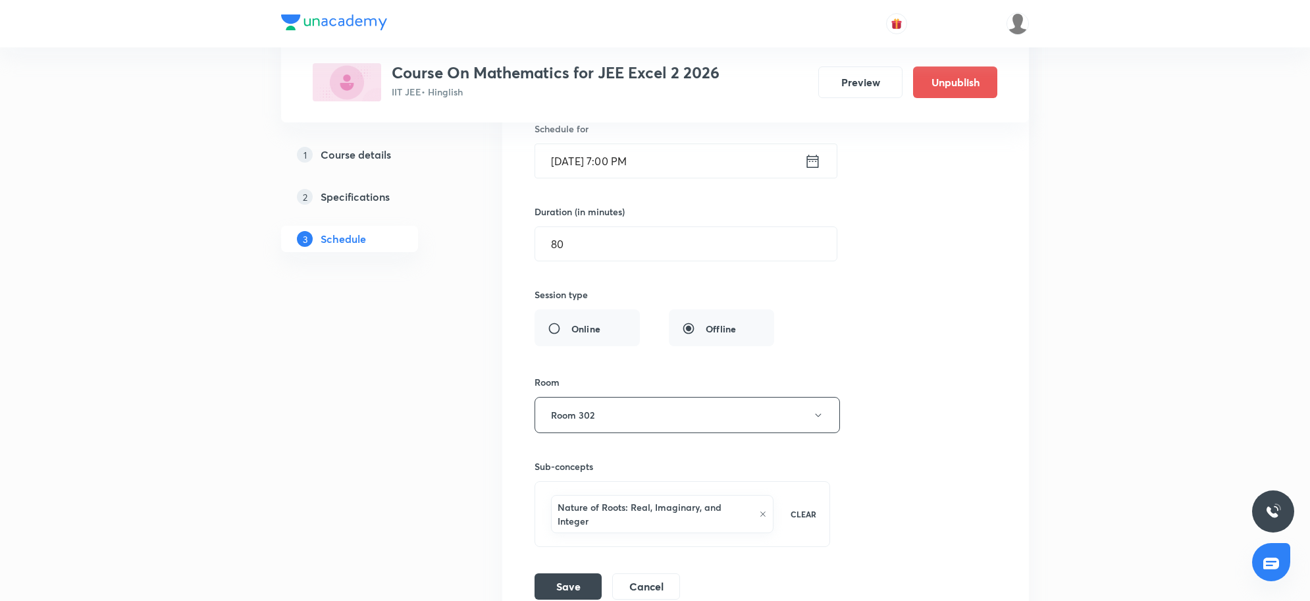
scroll to position [2048, 0]
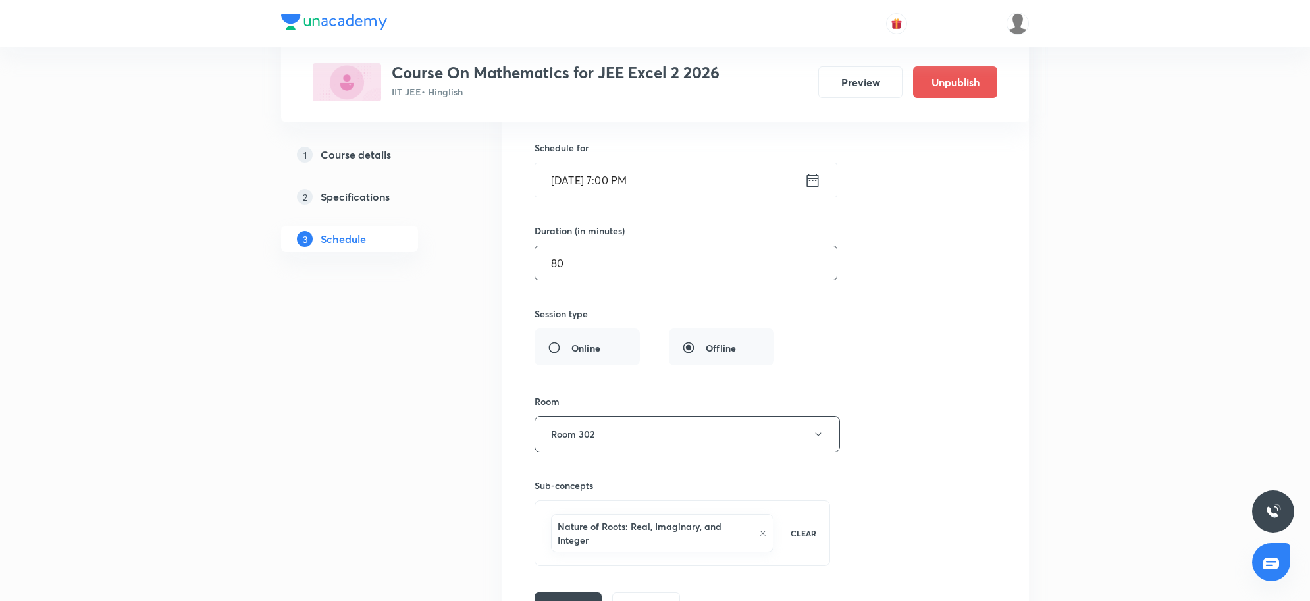
drag, startPoint x: 590, startPoint y: 277, endPoint x: 501, endPoint y: 268, distance: 89.3
type input "6"
type input "7"
type input "0"
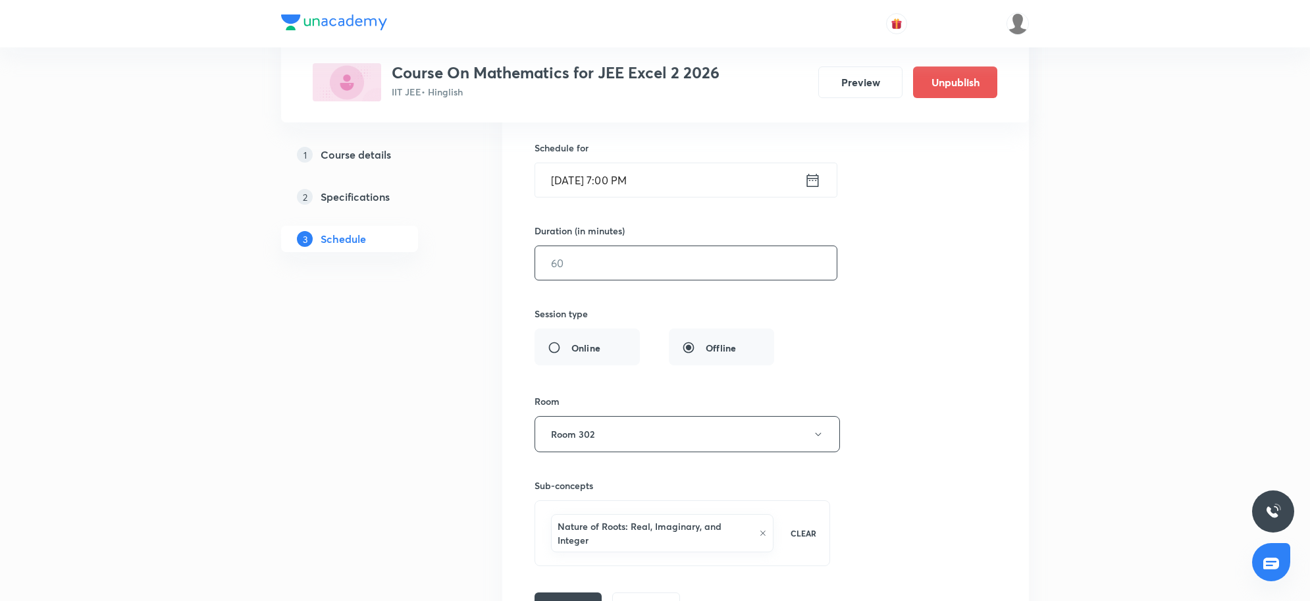
click at [603, 275] on input "text" at bounding box center [685, 263] width 301 height 34
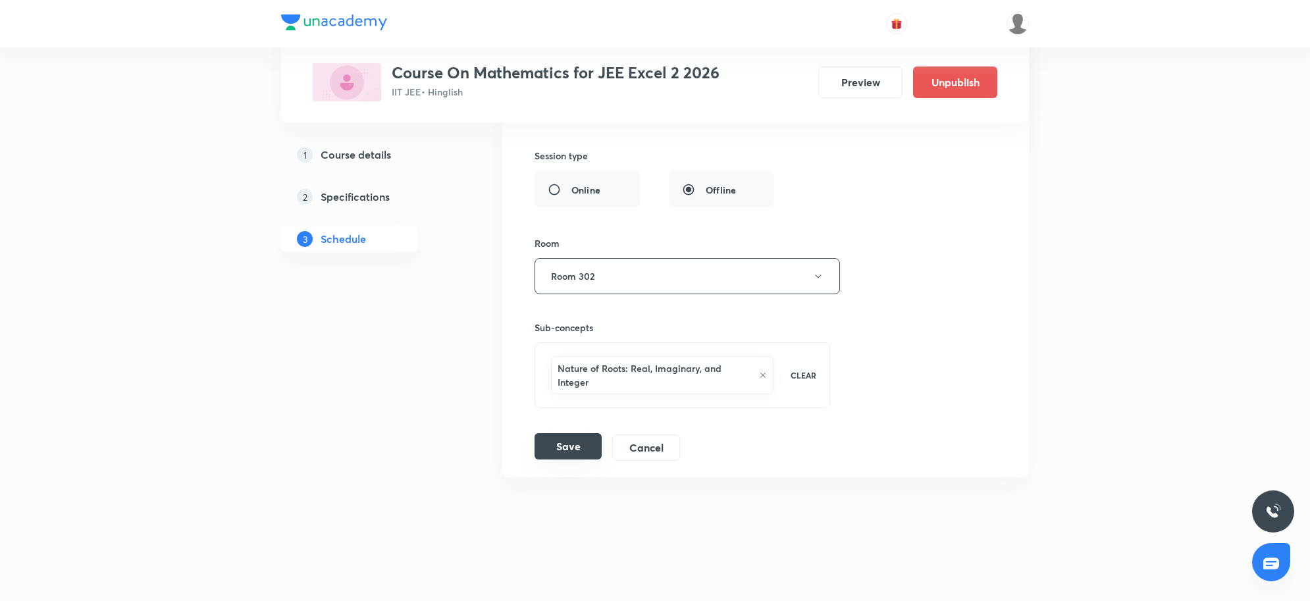
type input "60"
click at [567, 440] on button "Save" at bounding box center [568, 446] width 67 height 26
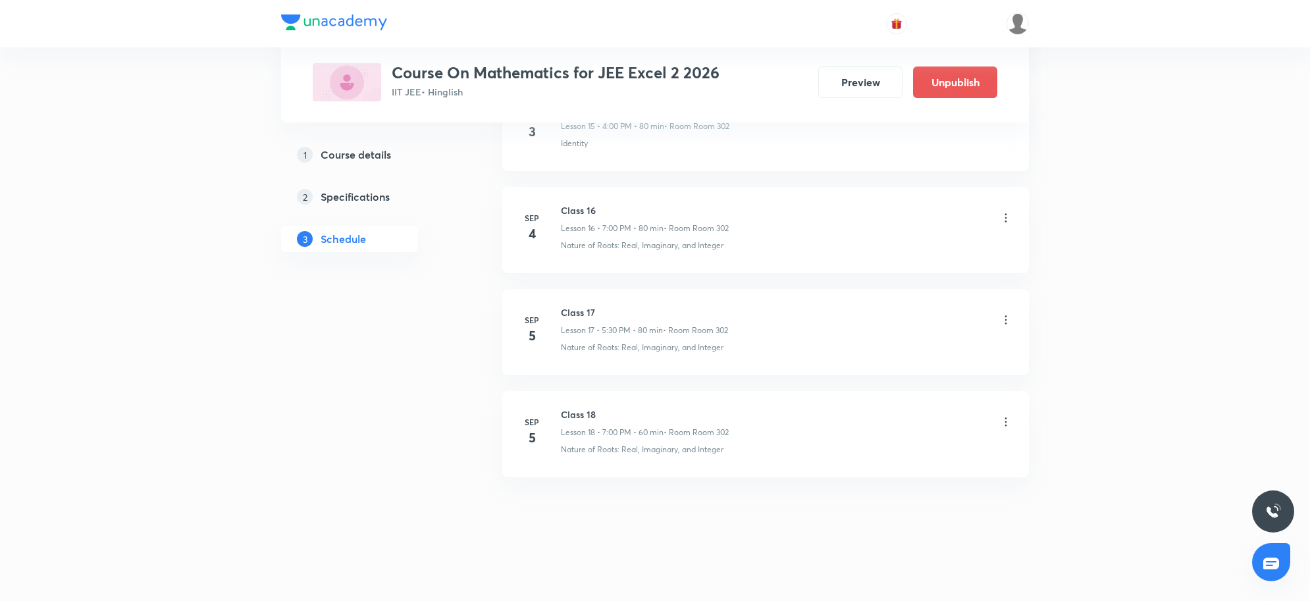
scroll to position [1690, 0]
click at [1012, 420] on li "Sep 5 Class 18 Lesson 18 • 7:00 PM • 60 min • Room Room 302 Nature of Roots: Re…" at bounding box center [765, 434] width 527 height 86
click at [1001, 423] on icon at bounding box center [1005, 421] width 13 height 13
click at [1001, 314] on div at bounding box center [658, 300] width 1317 height 601
click at [1007, 316] on icon at bounding box center [1005, 319] width 13 height 13
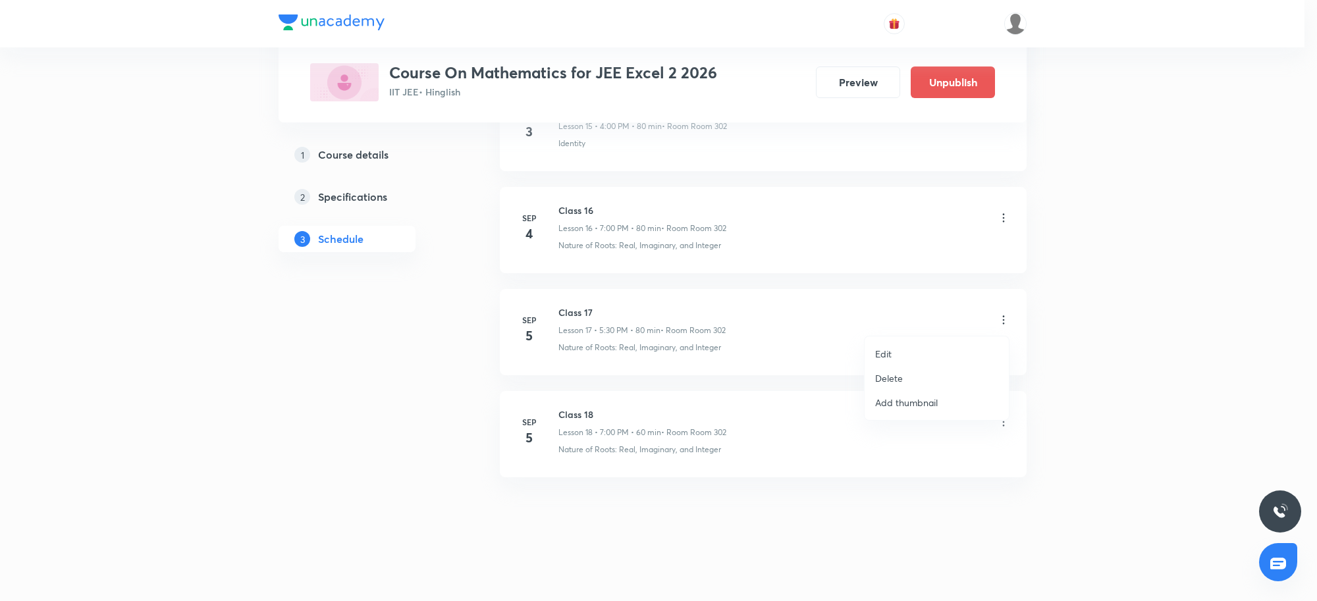
click at [892, 352] on li "Edit" at bounding box center [936, 354] width 144 height 24
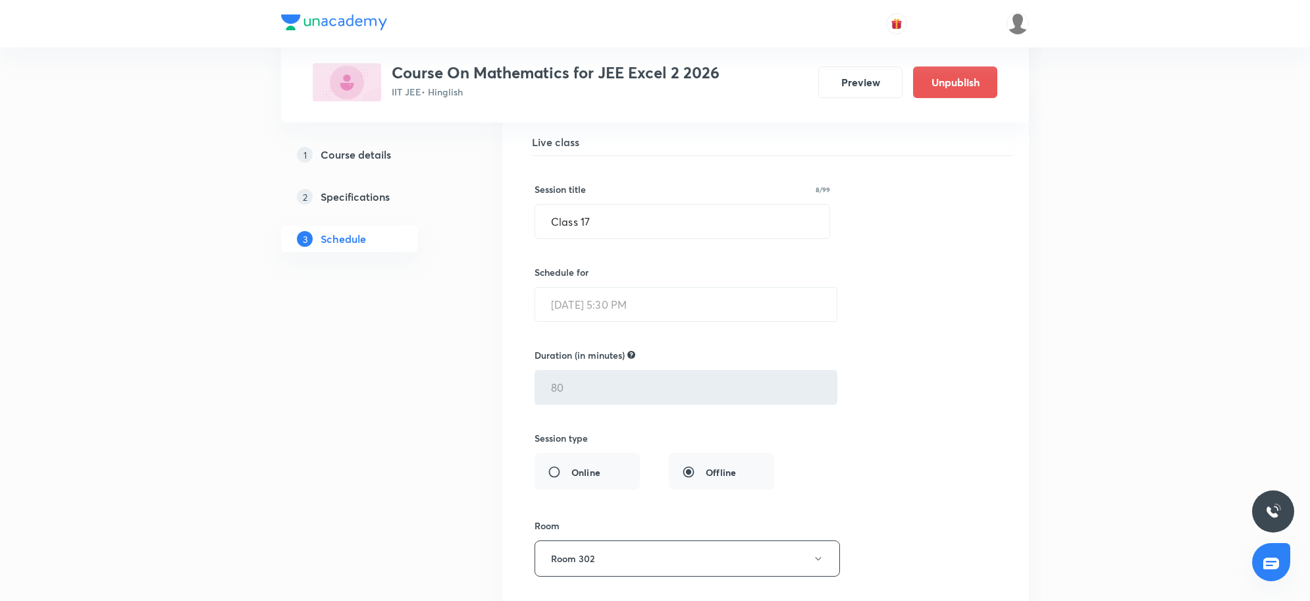
scroll to position [1801, 0]
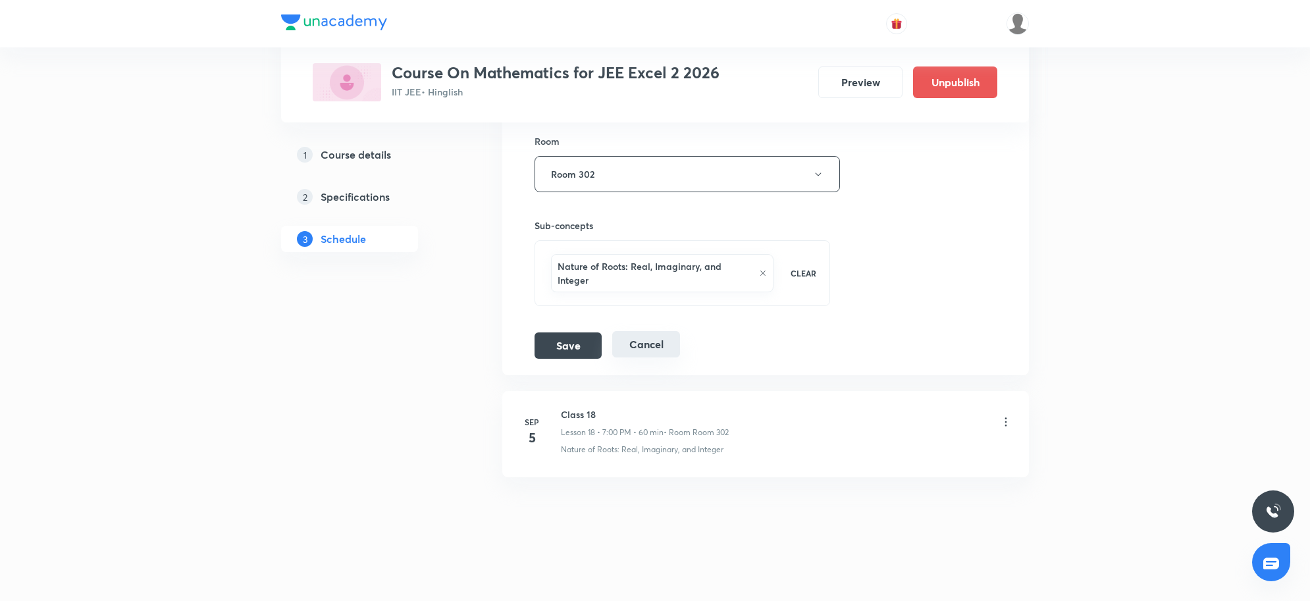
click at [642, 354] on button "Cancel" at bounding box center [646, 344] width 68 height 26
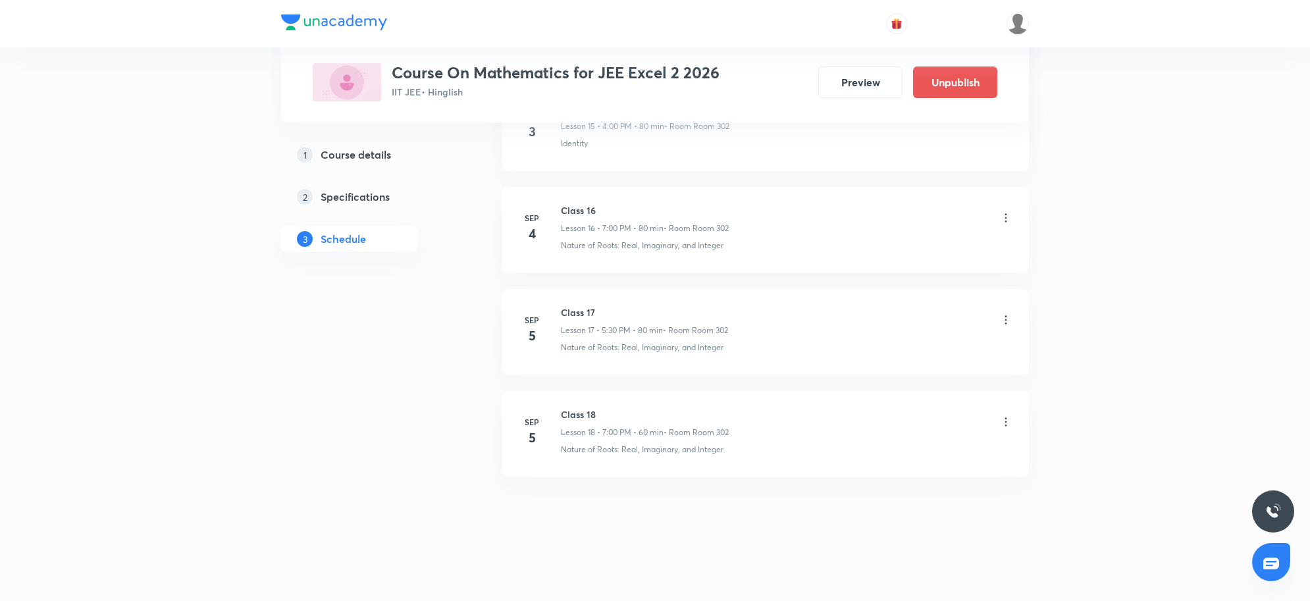
scroll to position [1690, 0]
click at [1005, 318] on icon at bounding box center [1005, 319] width 13 height 13
click at [906, 382] on li "Delete" at bounding box center [936, 378] width 144 height 24
click at [839, 575] on button "Delete" at bounding box center [845, 574] width 116 height 32
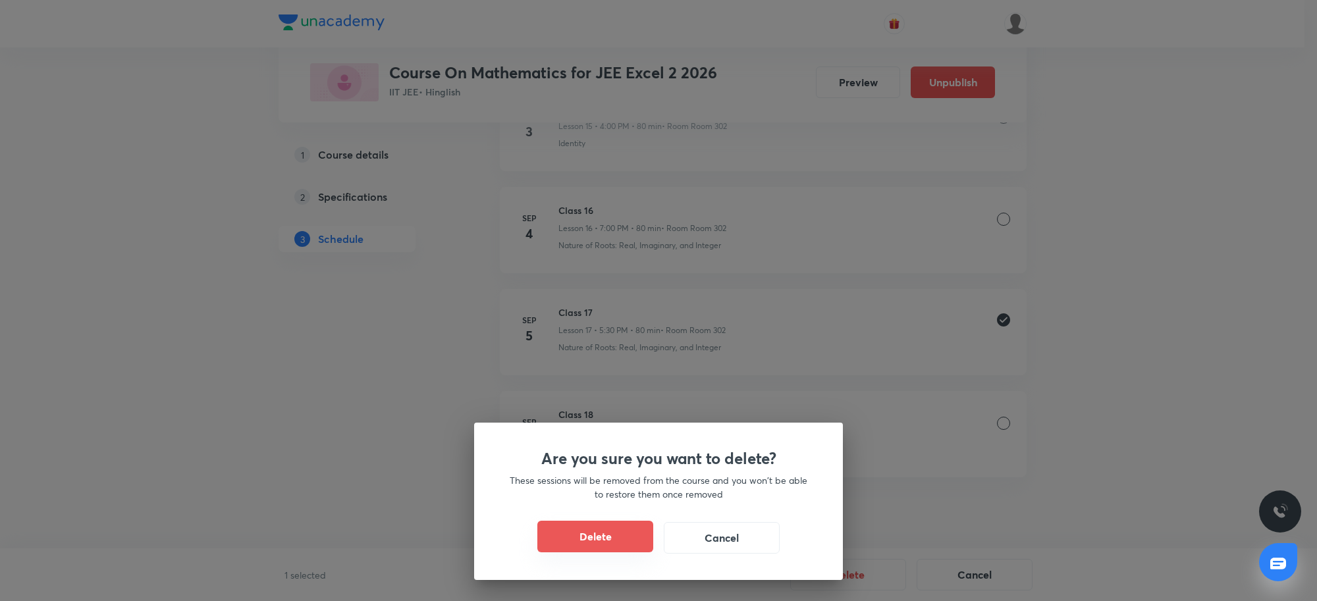
click at [617, 534] on button "Delete" at bounding box center [595, 537] width 116 height 32
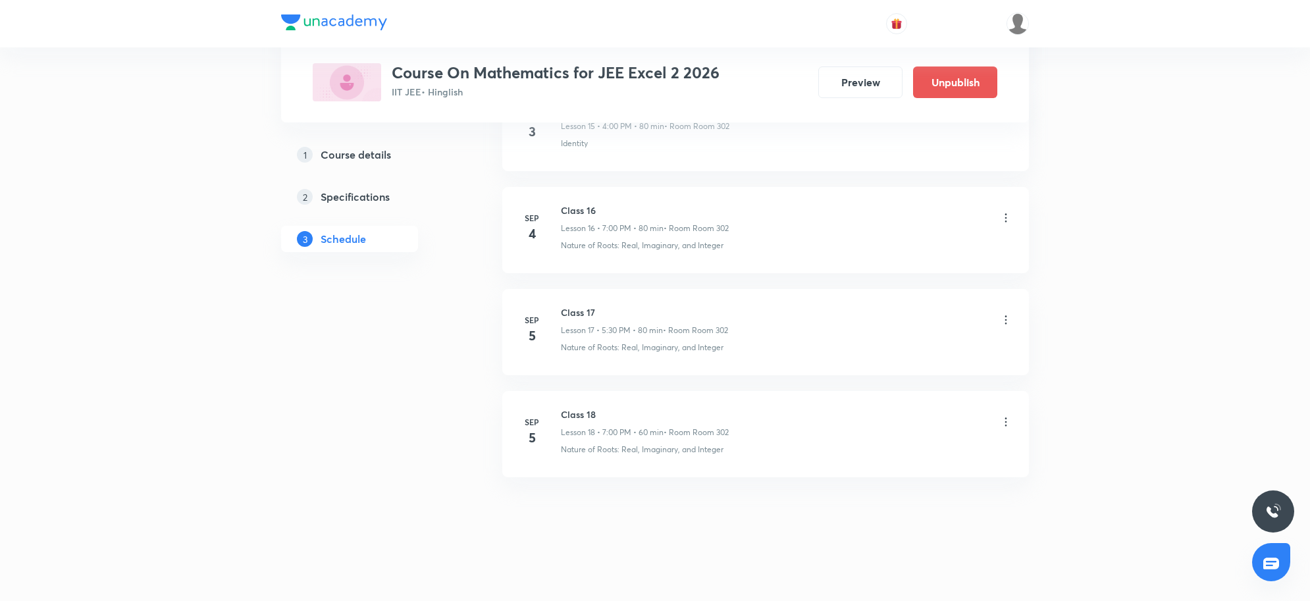
scroll to position [1588, 0]
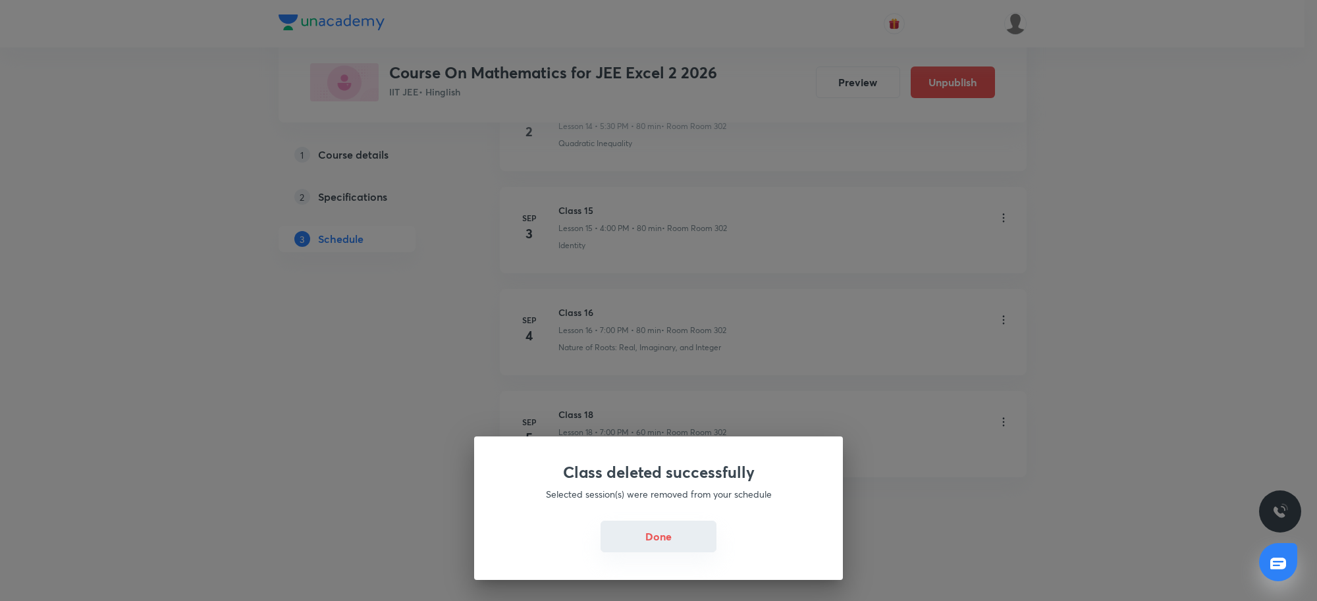
click at [666, 544] on button "Done" at bounding box center [658, 537] width 116 height 32
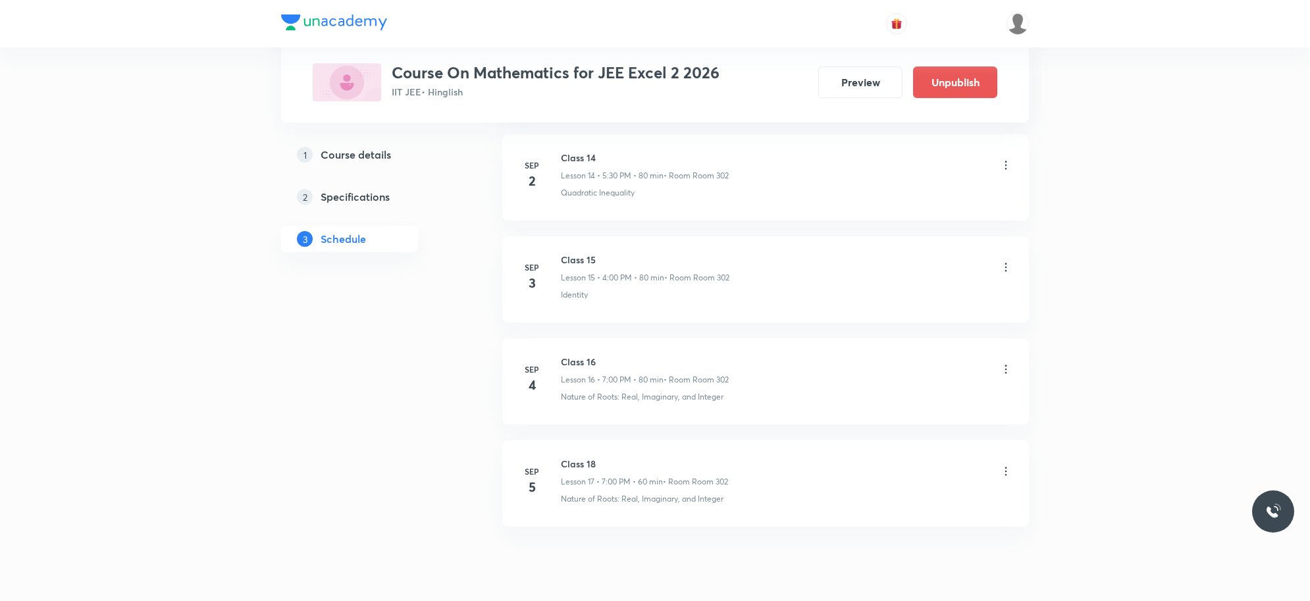
scroll to position [2194, 0]
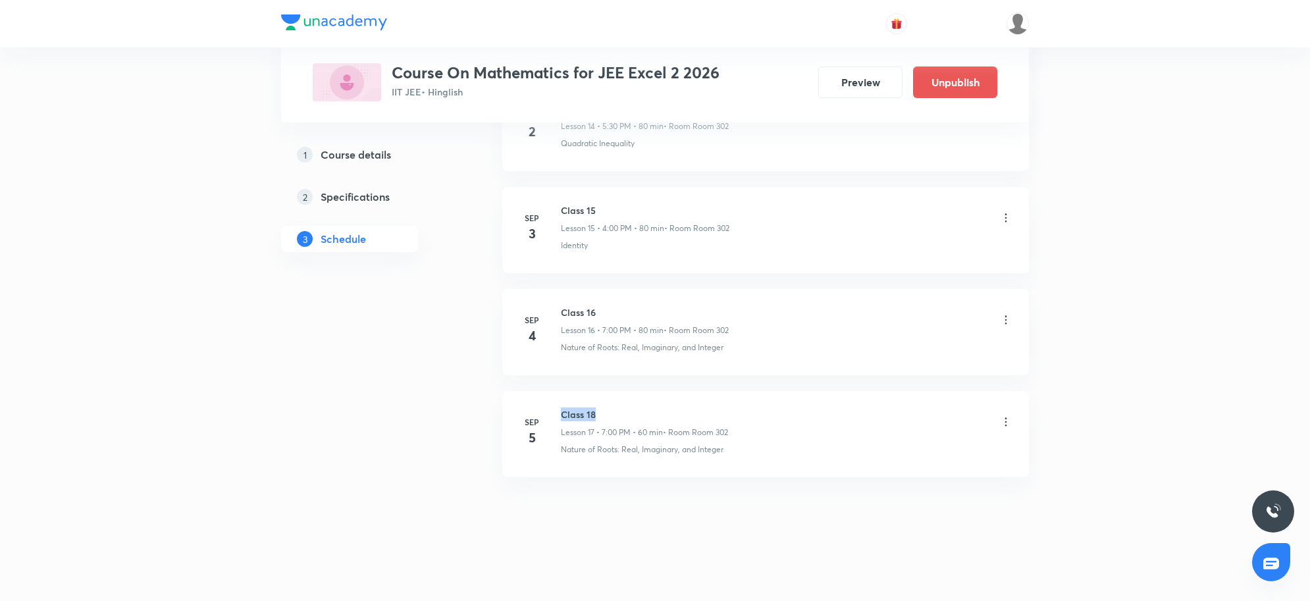
drag, startPoint x: 561, startPoint y: 409, endPoint x: 648, endPoint y: 413, distance: 87.7
click at [648, 413] on h6 "Class 18" at bounding box center [644, 414] width 167 height 14
copy h6 "Class 18"
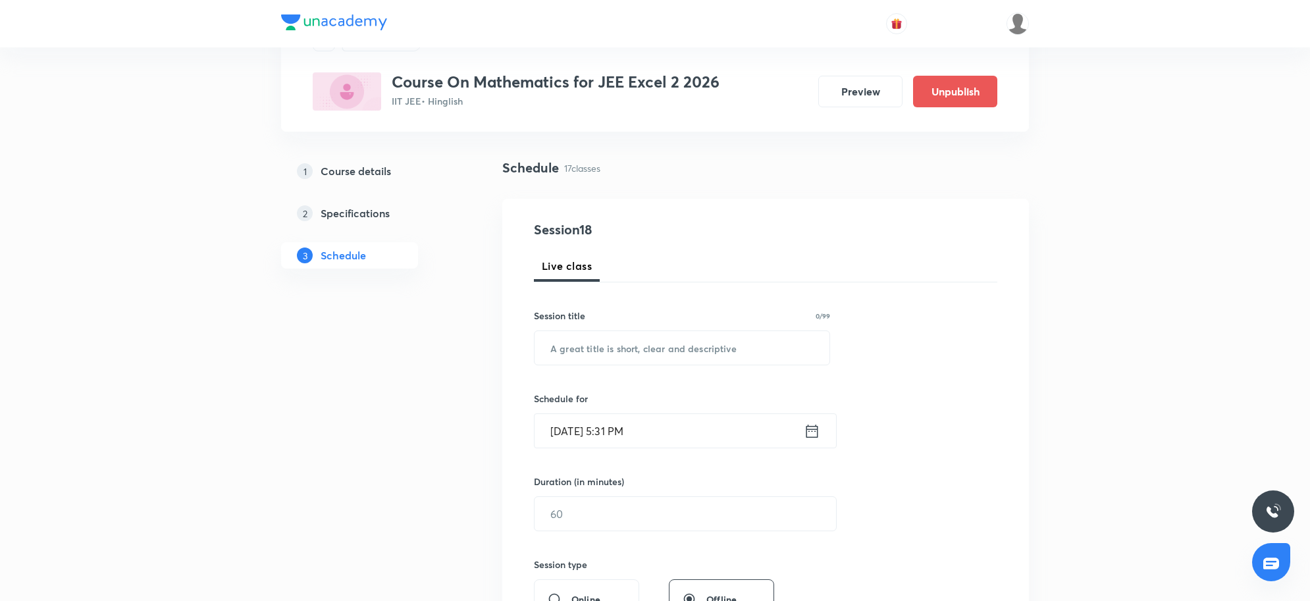
scroll to position [61, 0]
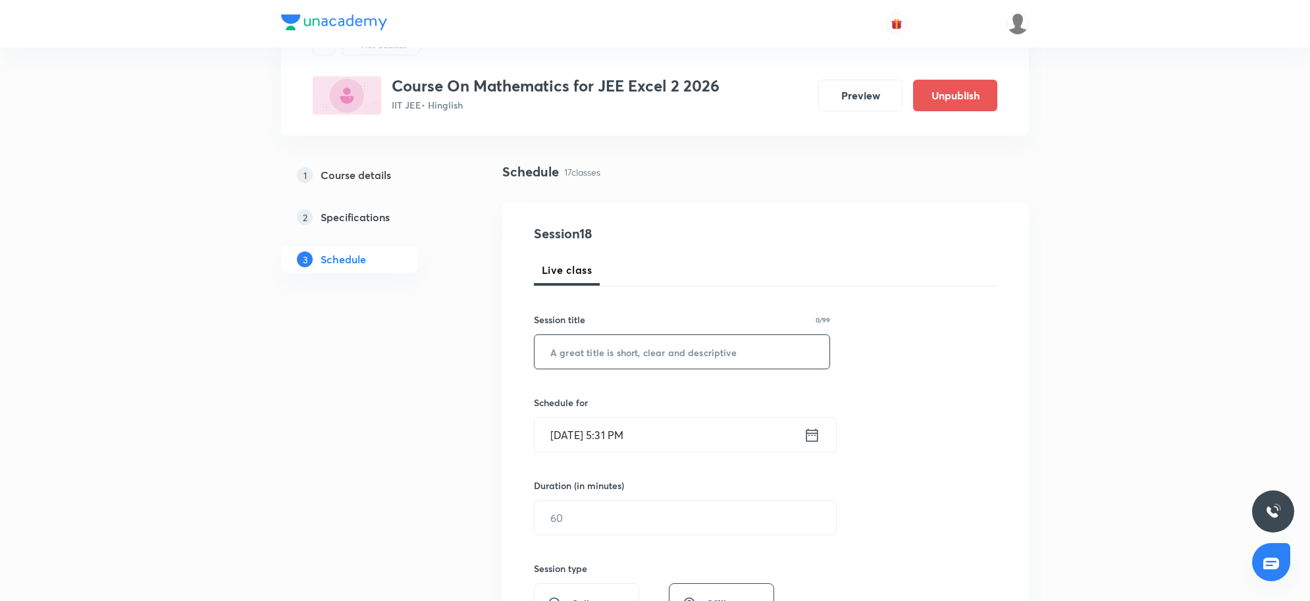
click at [654, 353] on input "text" at bounding box center [682, 352] width 295 height 34
paste input "Class 18"
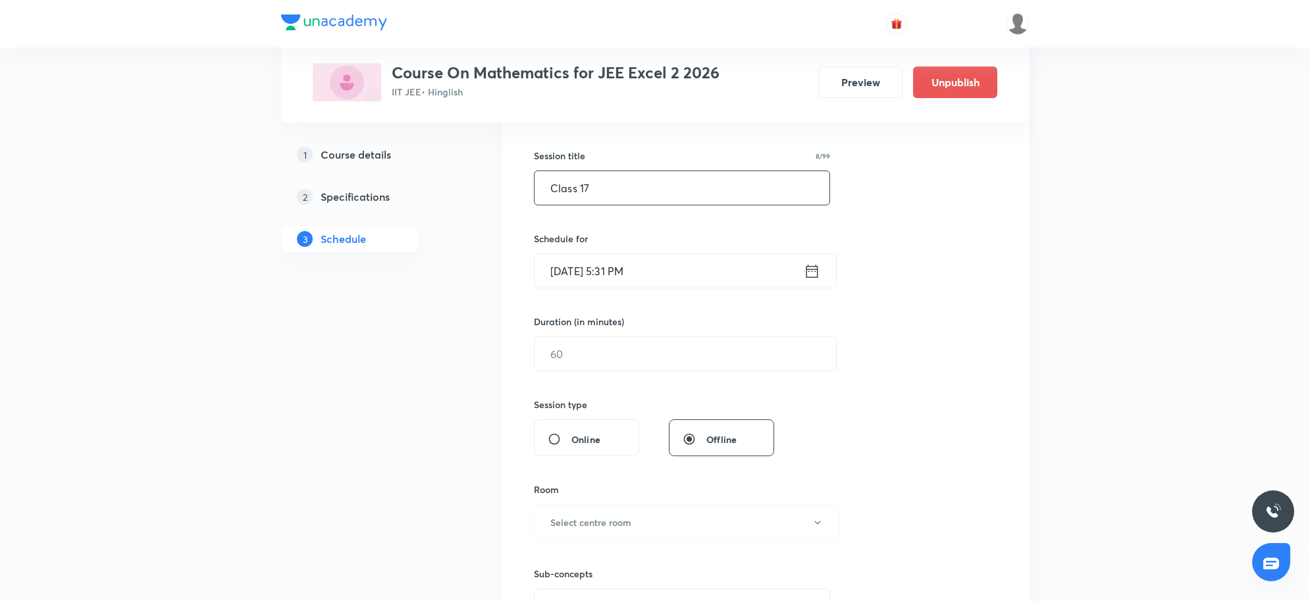
scroll to position [225, 0]
type input "Class 17"
click at [667, 271] on input "[DATE] 5:31 PM" at bounding box center [669, 270] width 269 height 34
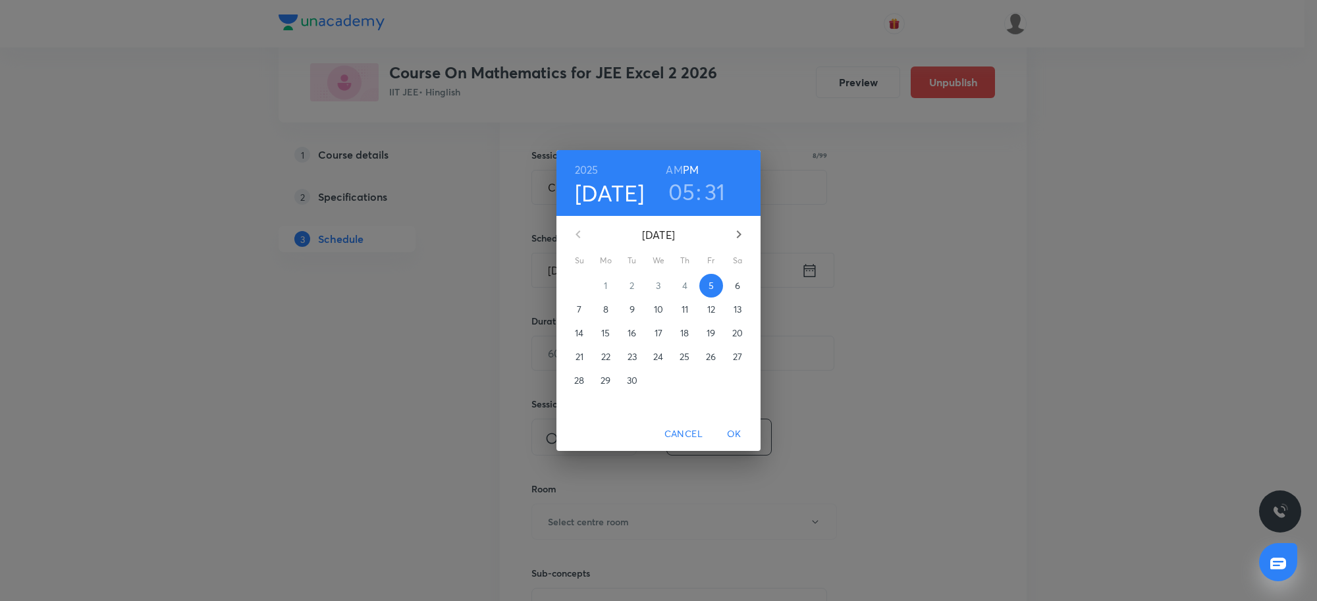
click at [693, 193] on h3 "05" at bounding box center [681, 192] width 27 height 28
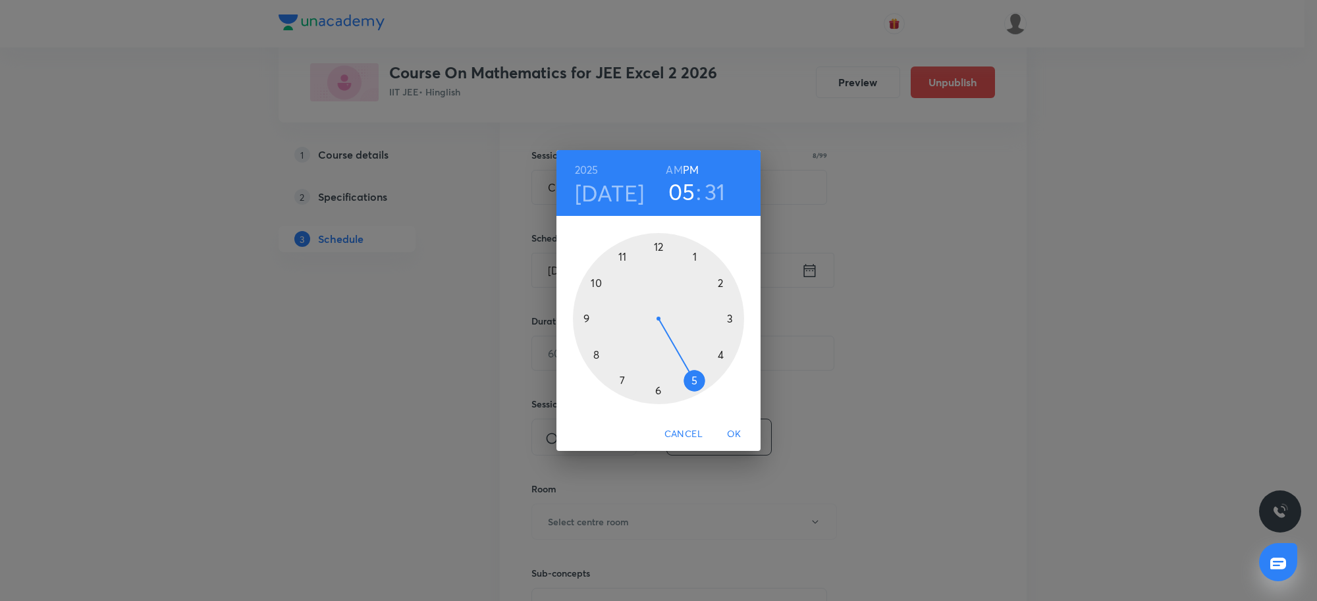
click at [695, 377] on div at bounding box center [658, 318] width 171 height 171
click at [711, 192] on h3 "31" at bounding box center [714, 192] width 21 height 28
click at [590, 319] on div at bounding box center [658, 318] width 171 height 171
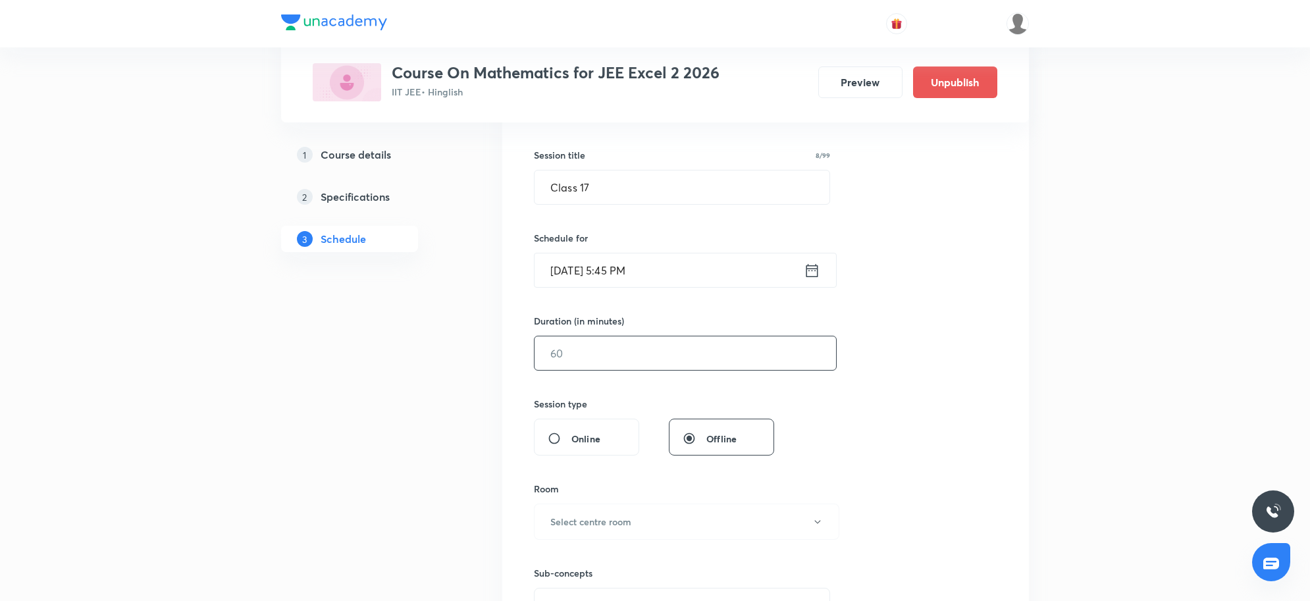
click at [711, 360] on input "text" at bounding box center [685, 353] width 301 height 34
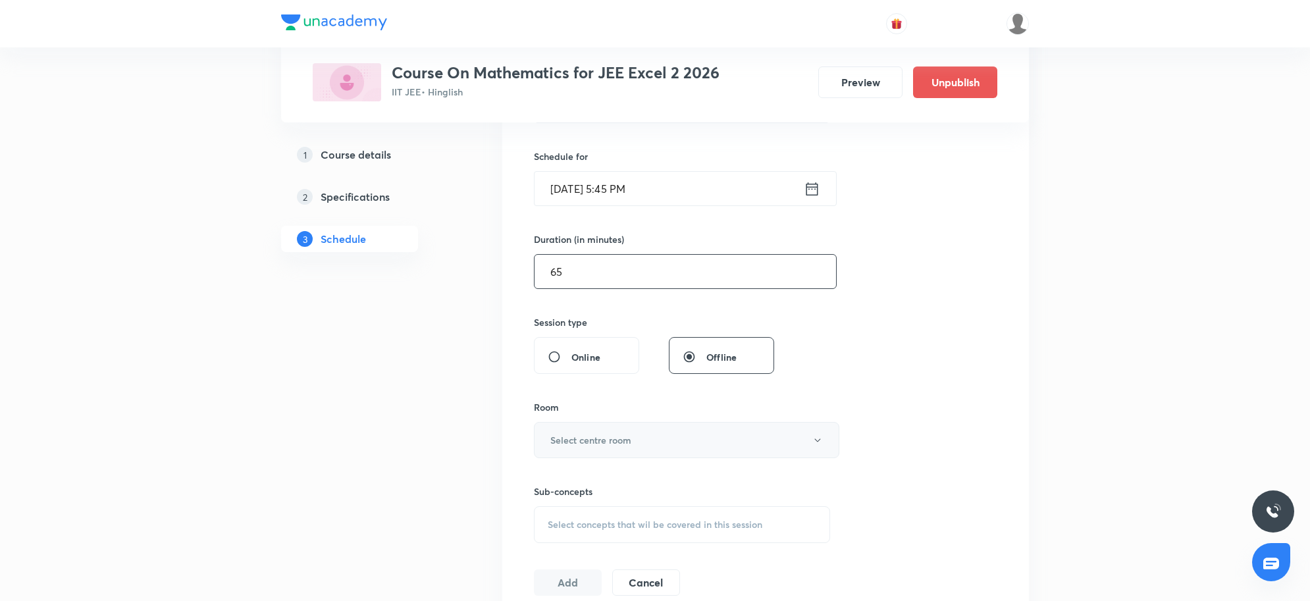
scroll to position [307, 0]
type input "65"
click at [657, 453] on button "Select centre room" at bounding box center [686, 439] width 305 height 36
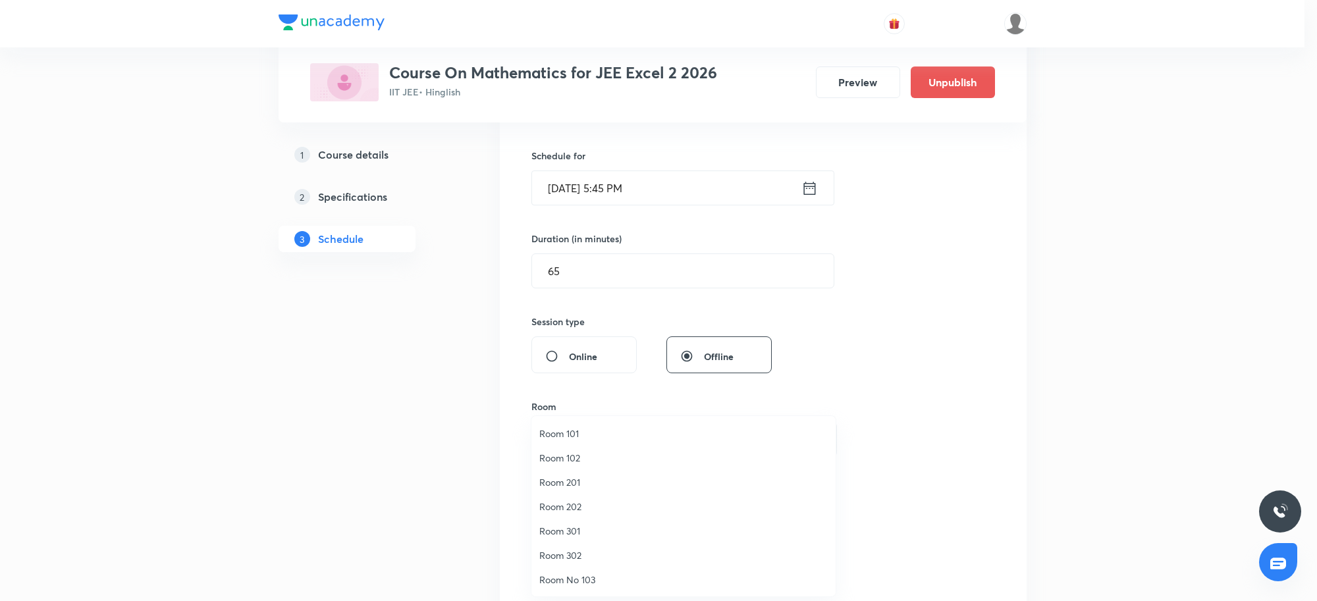
click at [587, 557] on span "Room 302" at bounding box center [683, 555] width 288 height 14
click at [955, 439] on div "Session 18 Live class Session title 8/99 Class 17 ​ Schedule for [DATE] 5:45 PM…" at bounding box center [765, 286] width 463 height 618
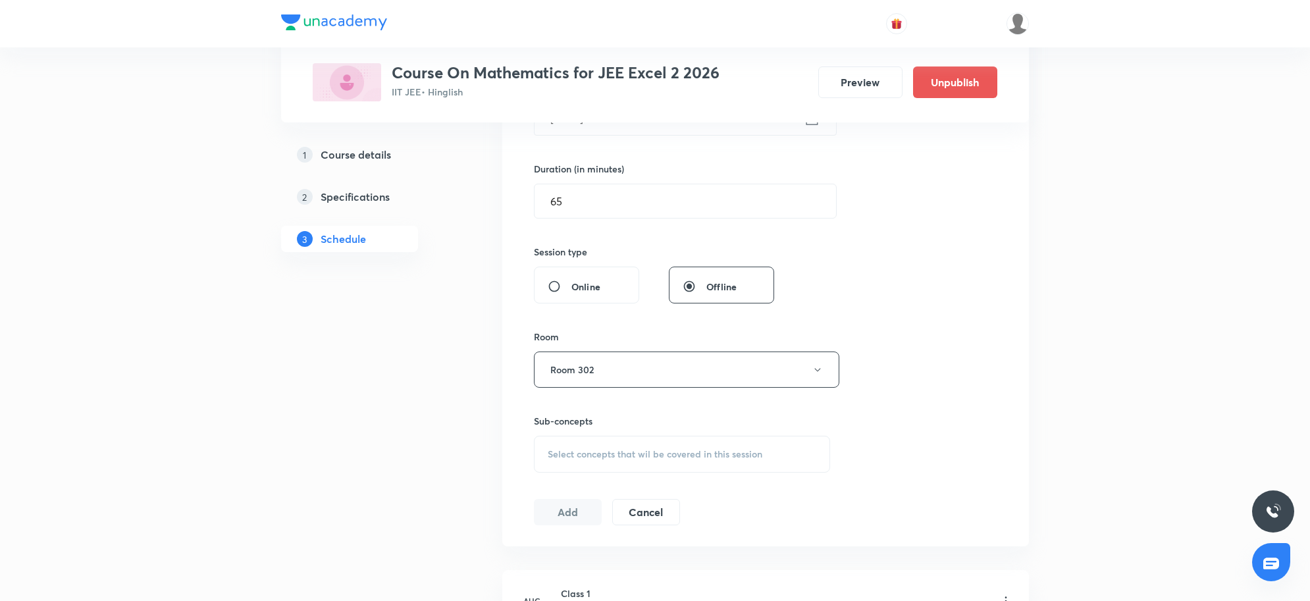
scroll to position [472, 0]
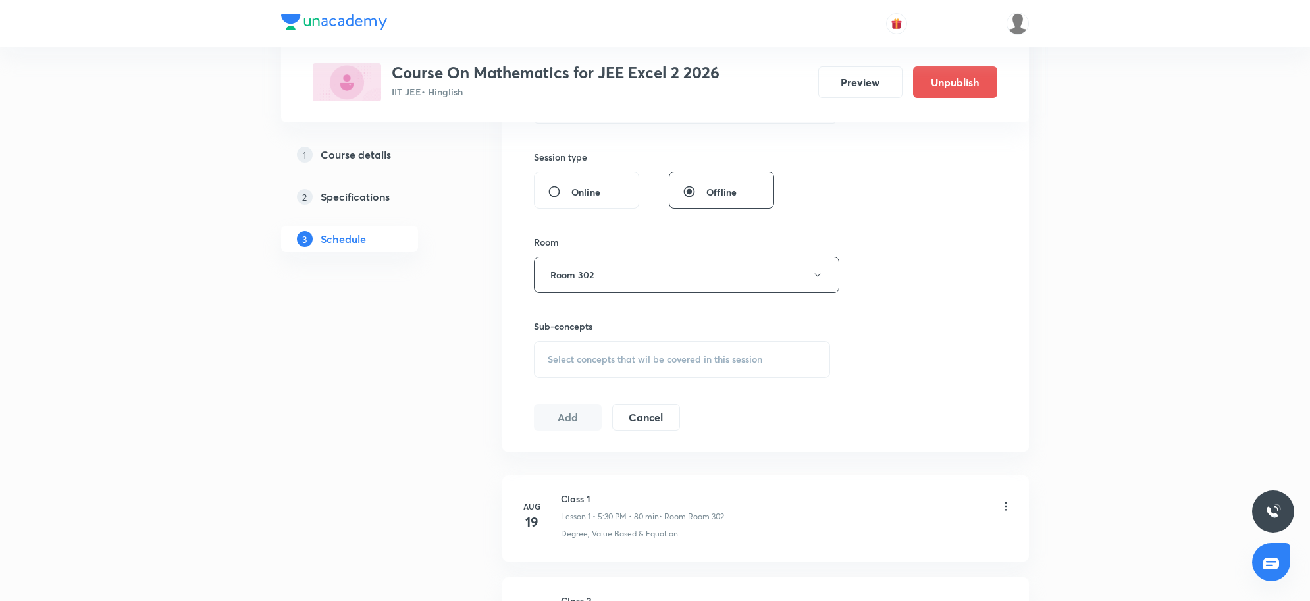
click at [656, 359] on span "Select concepts that wil be covered in this session" at bounding box center [655, 359] width 215 height 11
click at [644, 359] on span "Select concepts that wil be covered in this session" at bounding box center [655, 359] width 215 height 11
click at [617, 355] on span "Select concepts that wil be covered in this session" at bounding box center [655, 359] width 215 height 11
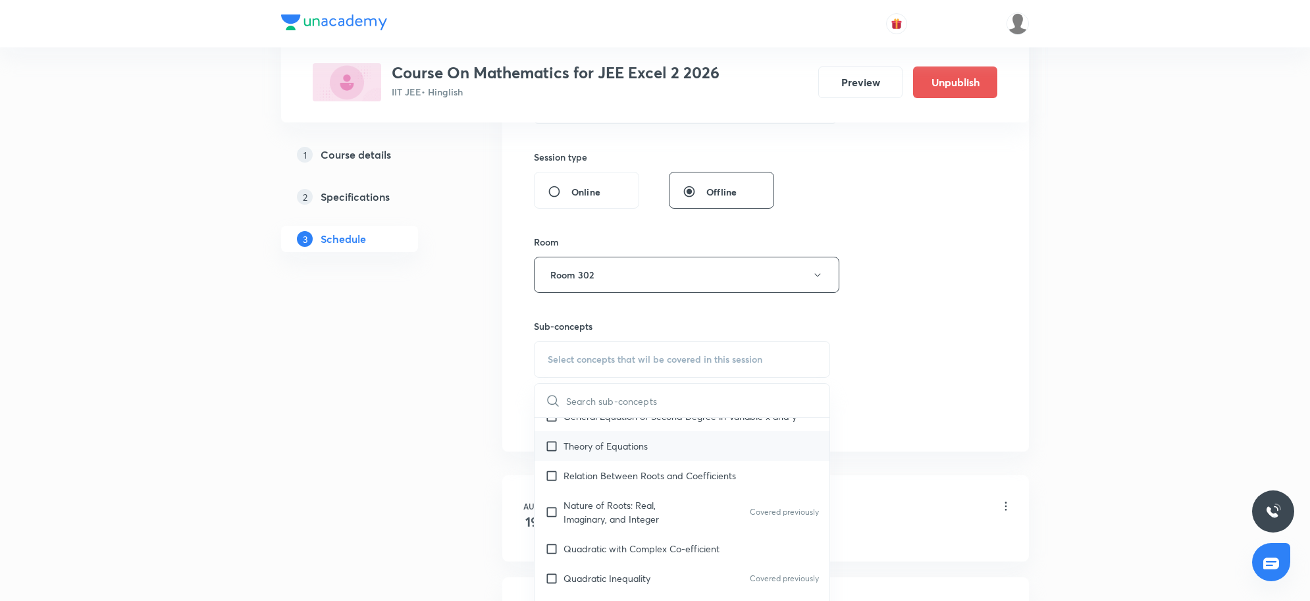
scroll to position [658, 0]
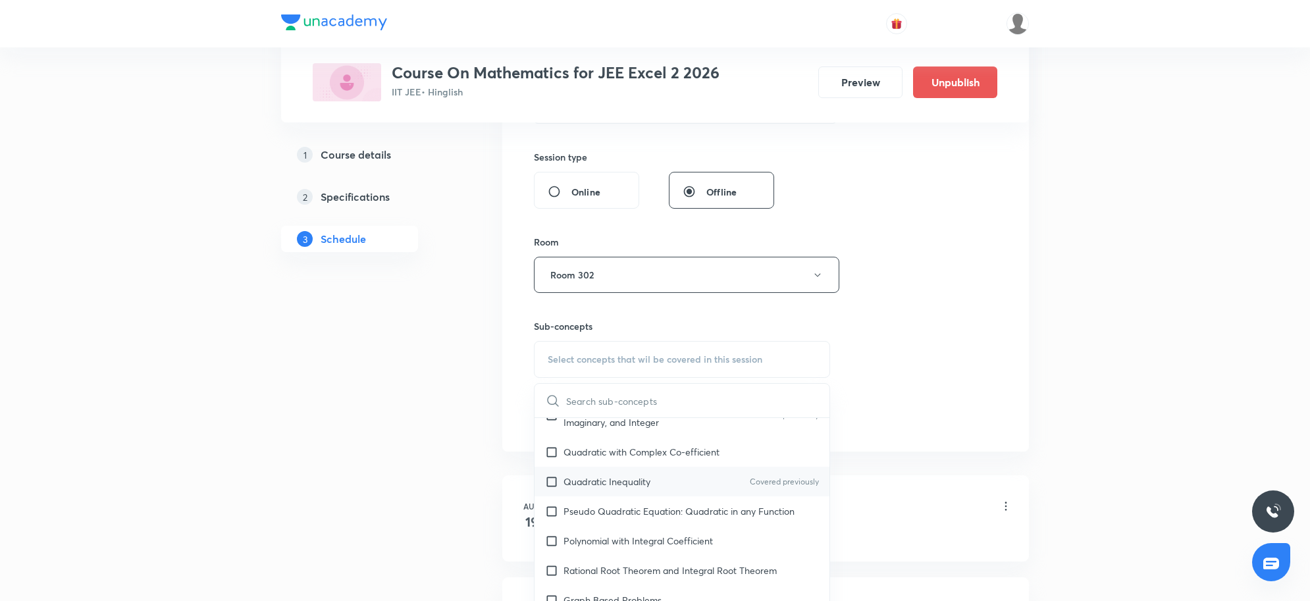
click at [613, 494] on div "Quadratic Inequality Covered previously" at bounding box center [682, 482] width 295 height 30
checkbox input "true"
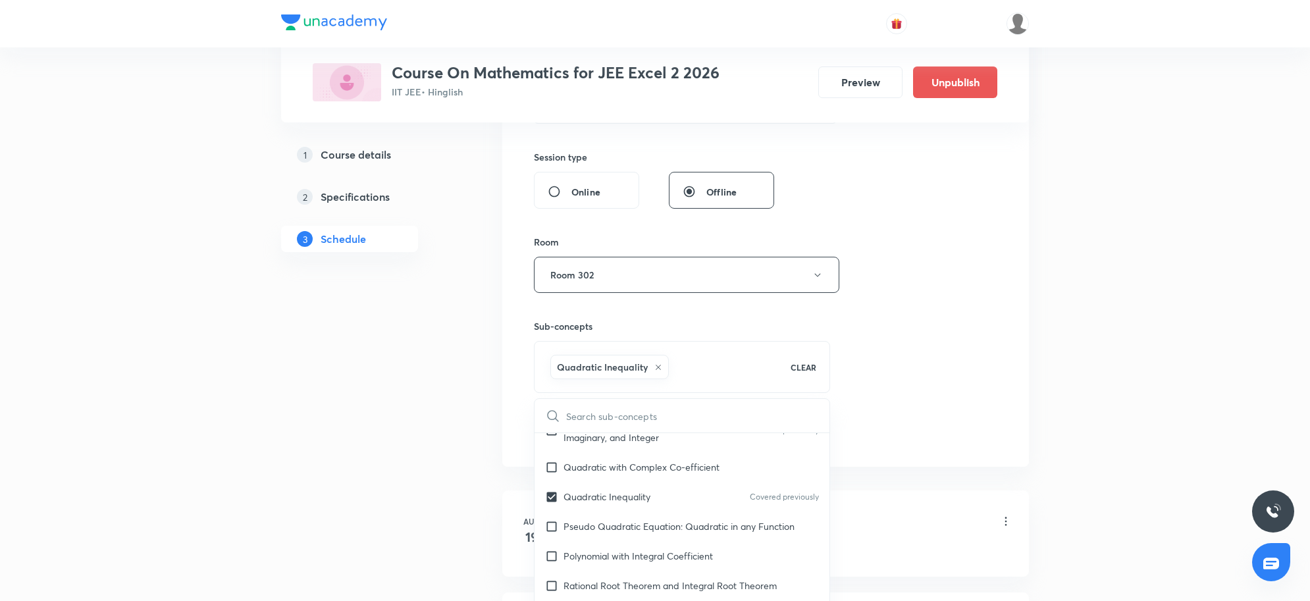
click at [1012, 432] on div "Session 18 Live class Session title 8/99 Class 17 ​ Schedule for Sep 5, 2025, 5…" at bounding box center [765, 128] width 527 height 675
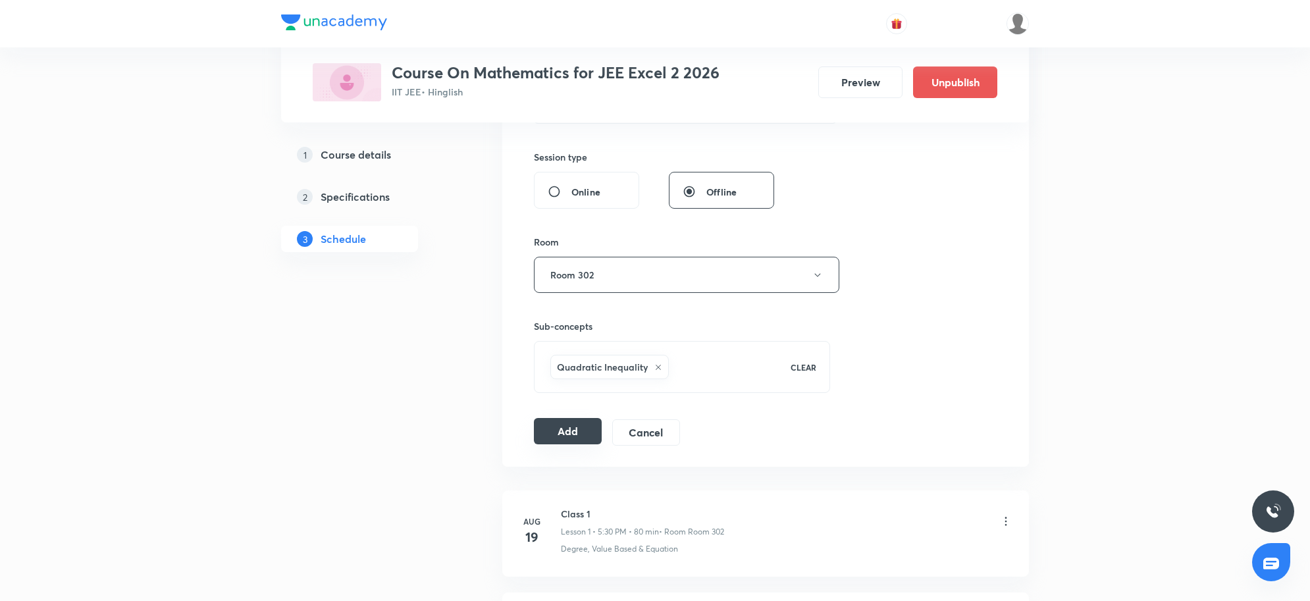
click at [566, 432] on button "Add" at bounding box center [568, 431] width 68 height 26
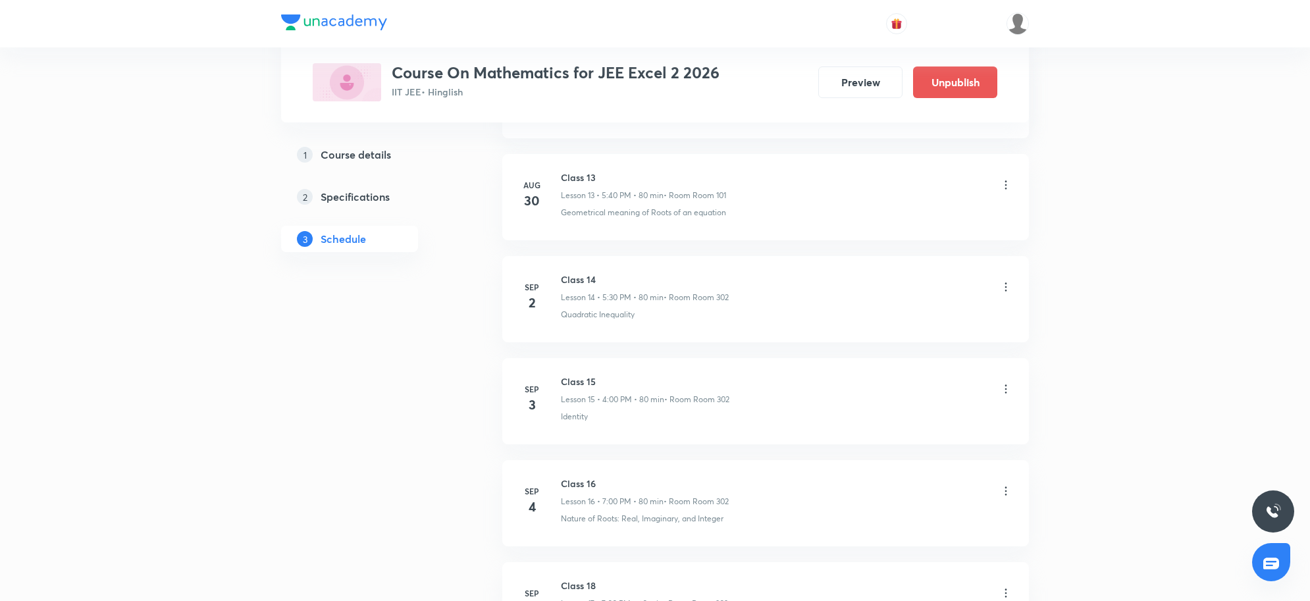
scroll to position [2210, 0]
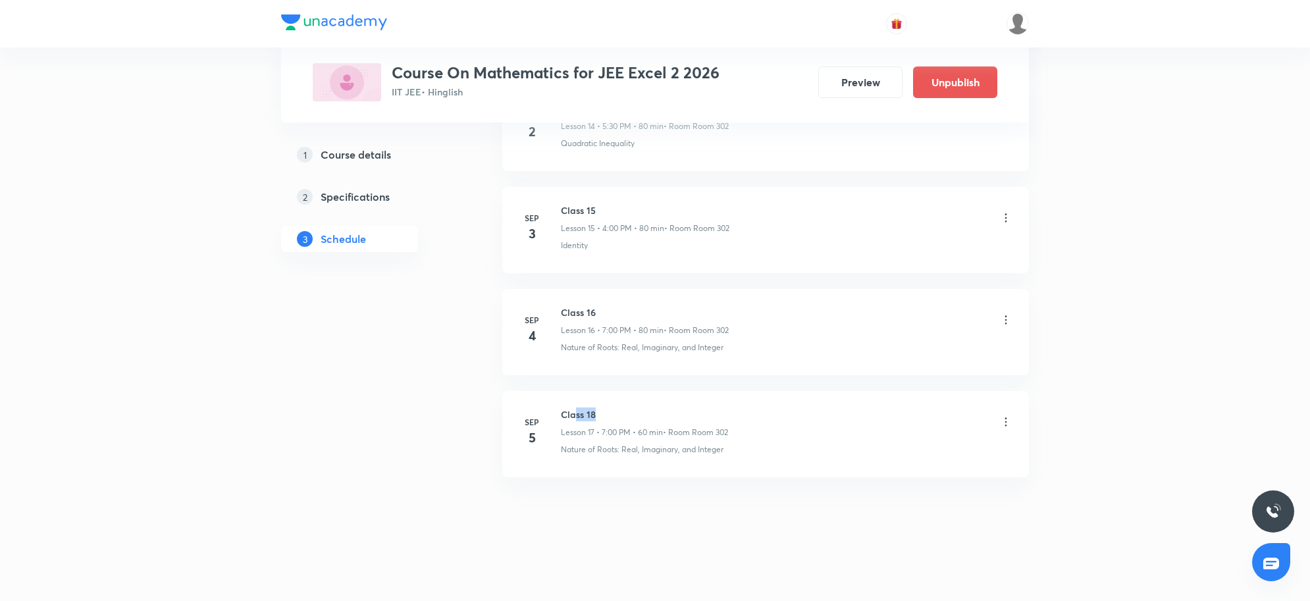
drag, startPoint x: 573, startPoint y: 415, endPoint x: 864, endPoint y: 425, distance: 290.5
click at [676, 416] on h6 "Class 18" at bounding box center [644, 414] width 167 height 14
click at [678, 406] on li "Sep 5 Class 18 Lesson 17 • 7:00 PM • 60 min • Room Room 302 Nature of Roots: Re…" at bounding box center [765, 434] width 527 height 86
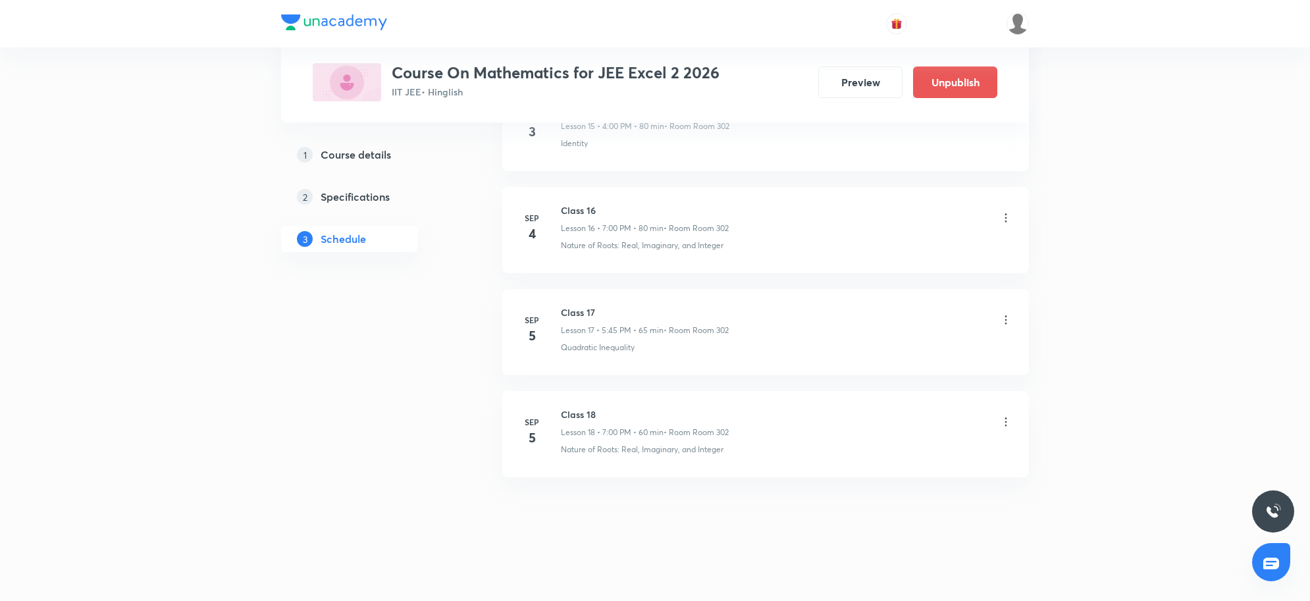
click at [587, 315] on h6 "Class 17" at bounding box center [645, 312] width 168 height 14
click at [593, 313] on h6 "Class 17" at bounding box center [645, 312] width 168 height 14
drag, startPoint x: 593, startPoint y: 313, endPoint x: 567, endPoint y: 307, distance: 26.5
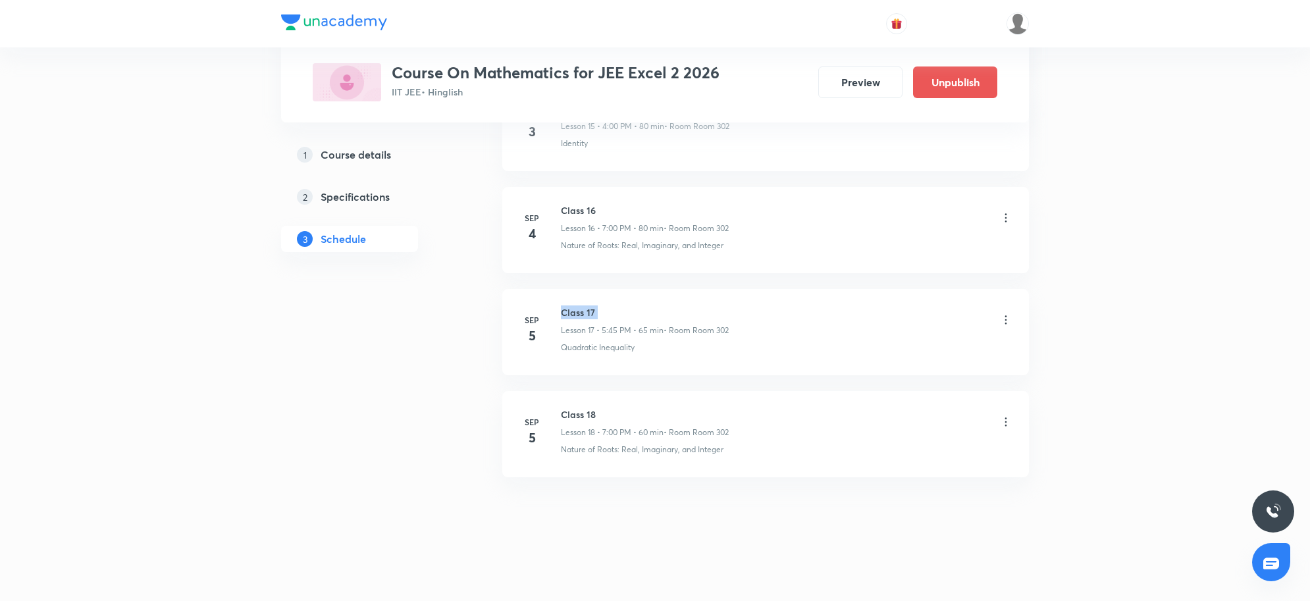
click at [567, 307] on h6 "Class 17" at bounding box center [645, 312] width 168 height 14
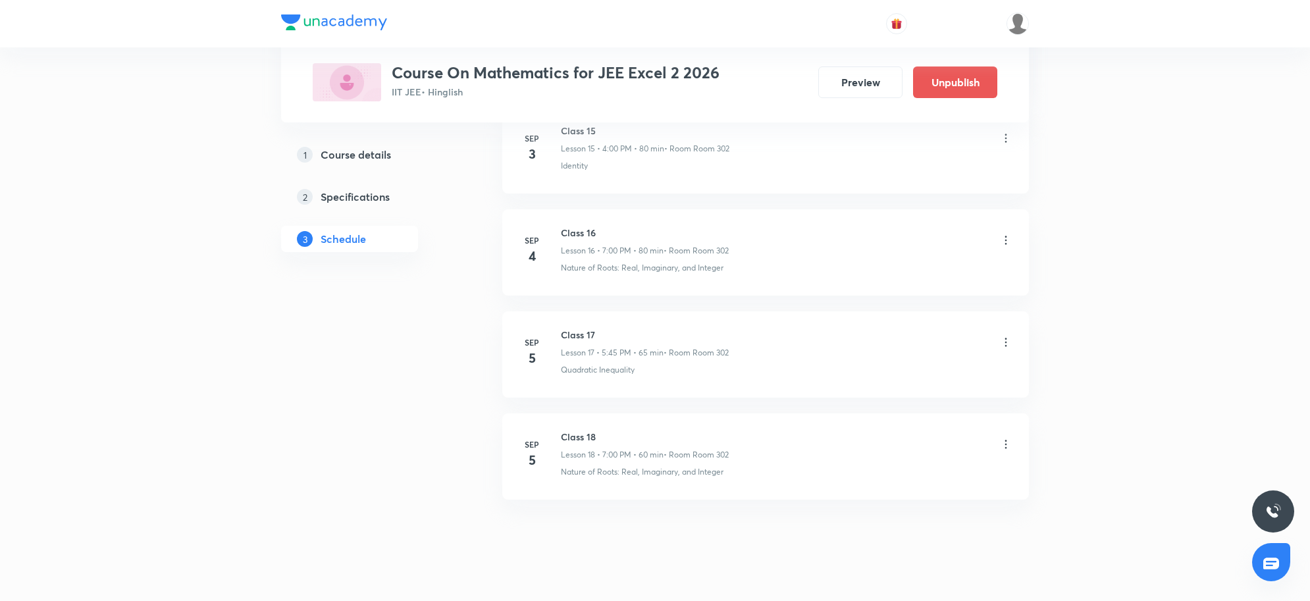
scroll to position [2296, 0]
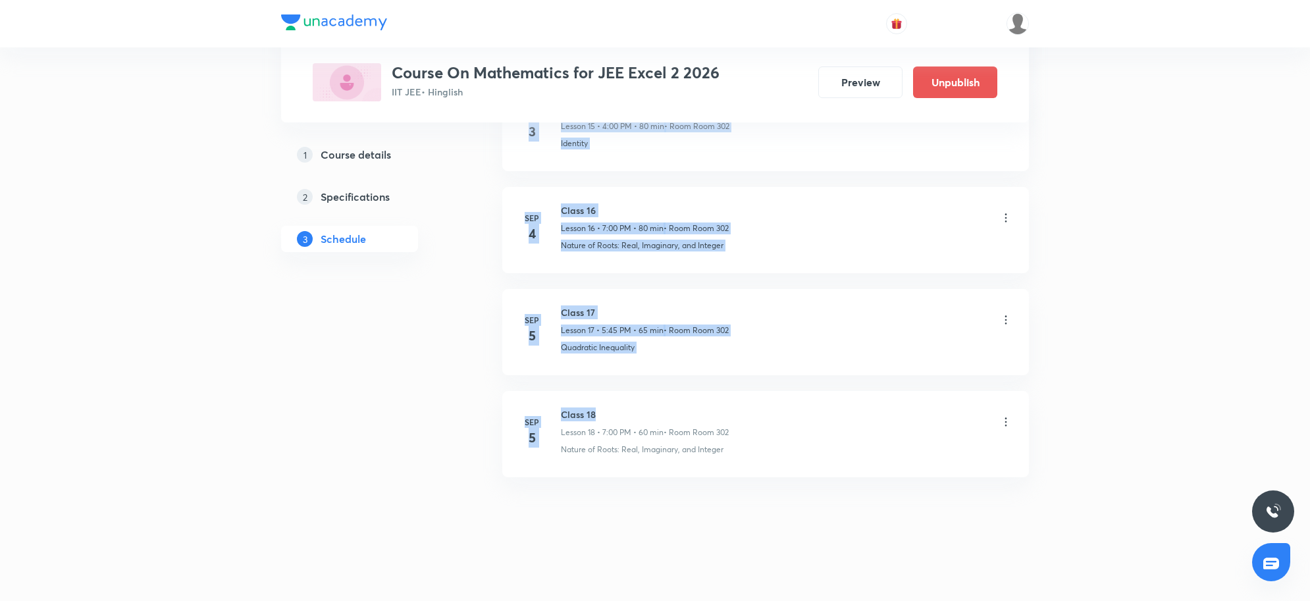
drag, startPoint x: 629, startPoint y: 417, endPoint x: 301, endPoint y: 418, distance: 327.2
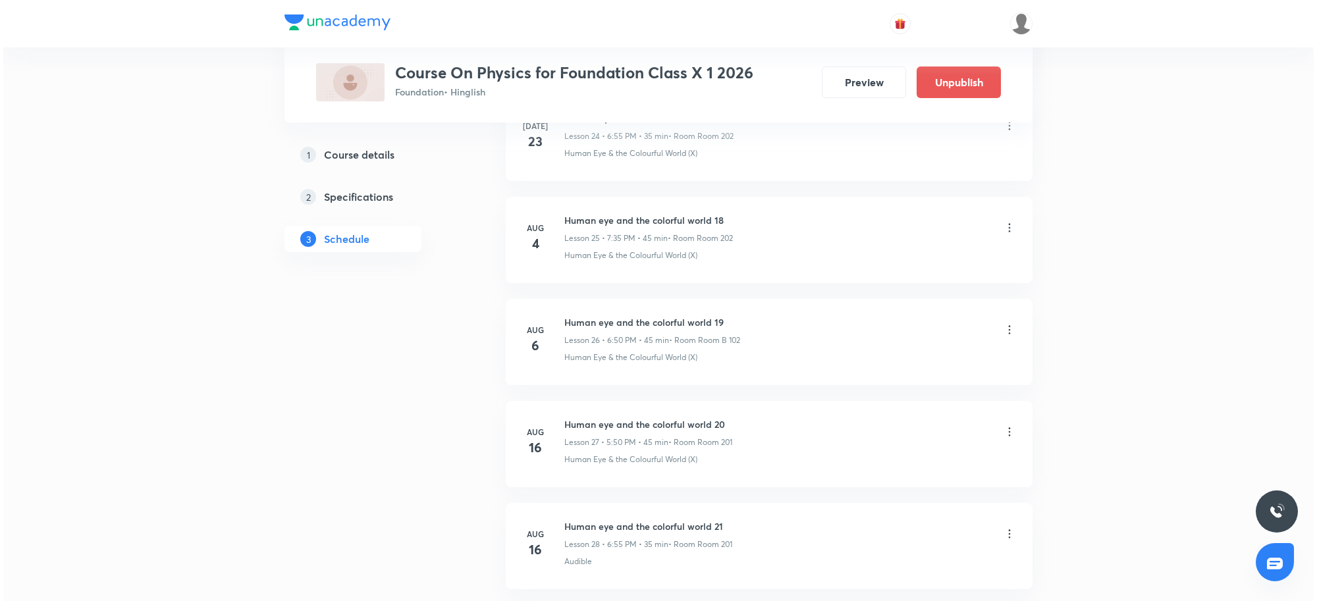
scroll to position [3627, 0]
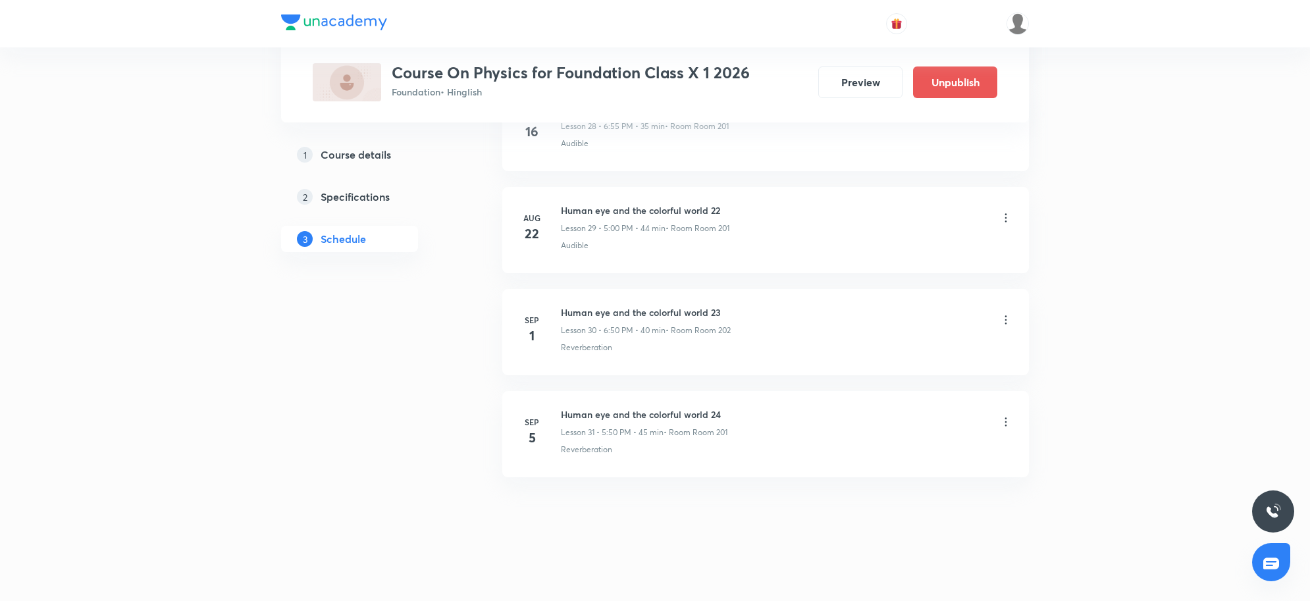
click at [1010, 425] on icon at bounding box center [1005, 421] width 13 height 13
click at [893, 456] on li "Edit" at bounding box center [936, 456] width 144 height 24
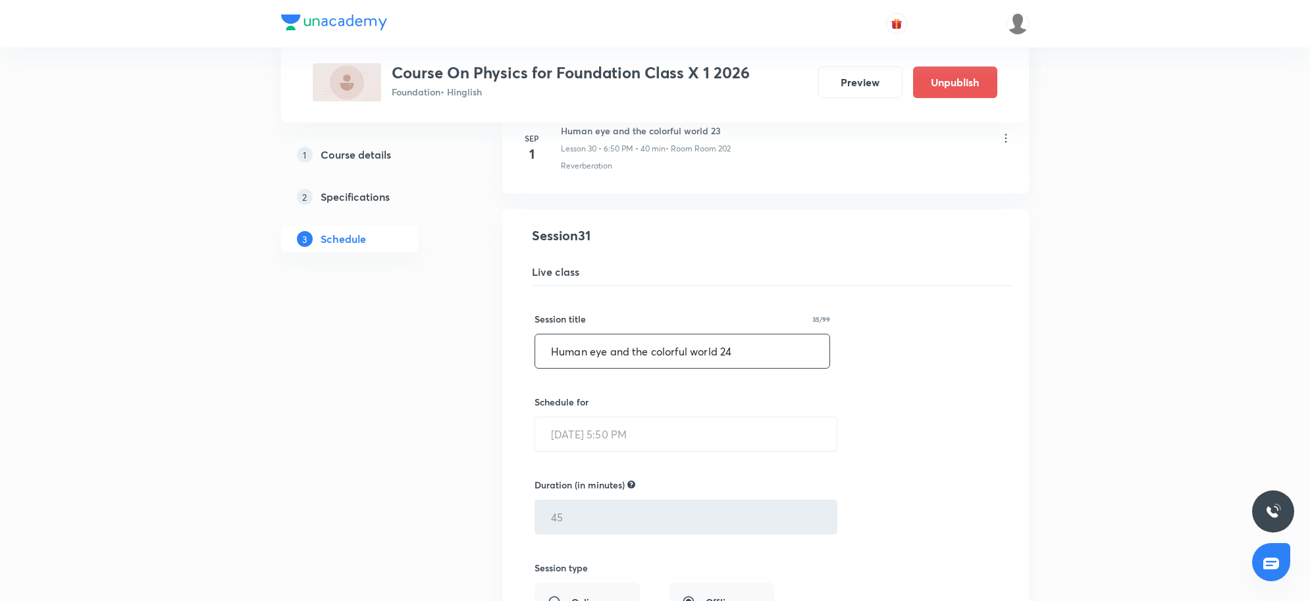
scroll to position [3117, 0]
drag, startPoint x: 752, startPoint y: 355, endPoint x: 363, endPoint y: 340, distance: 388.7
click at [669, 365] on input "Current electricity 02" at bounding box center [682, 355] width 294 height 34
click at [642, 367] on input "Current electricity 02" at bounding box center [682, 355] width 294 height 34
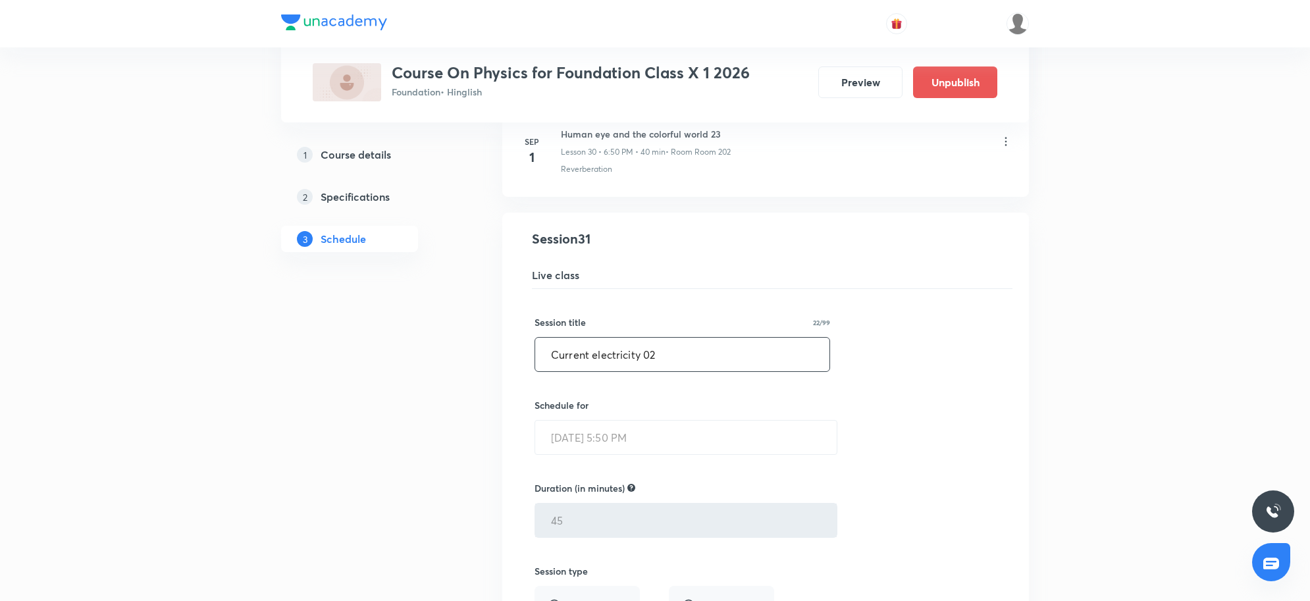
drag, startPoint x: 637, startPoint y: 363, endPoint x: 557, endPoint y: 363, distance: 79.7
click at [557, 363] on input "Current electricity 02" at bounding box center [682, 355] width 294 height 34
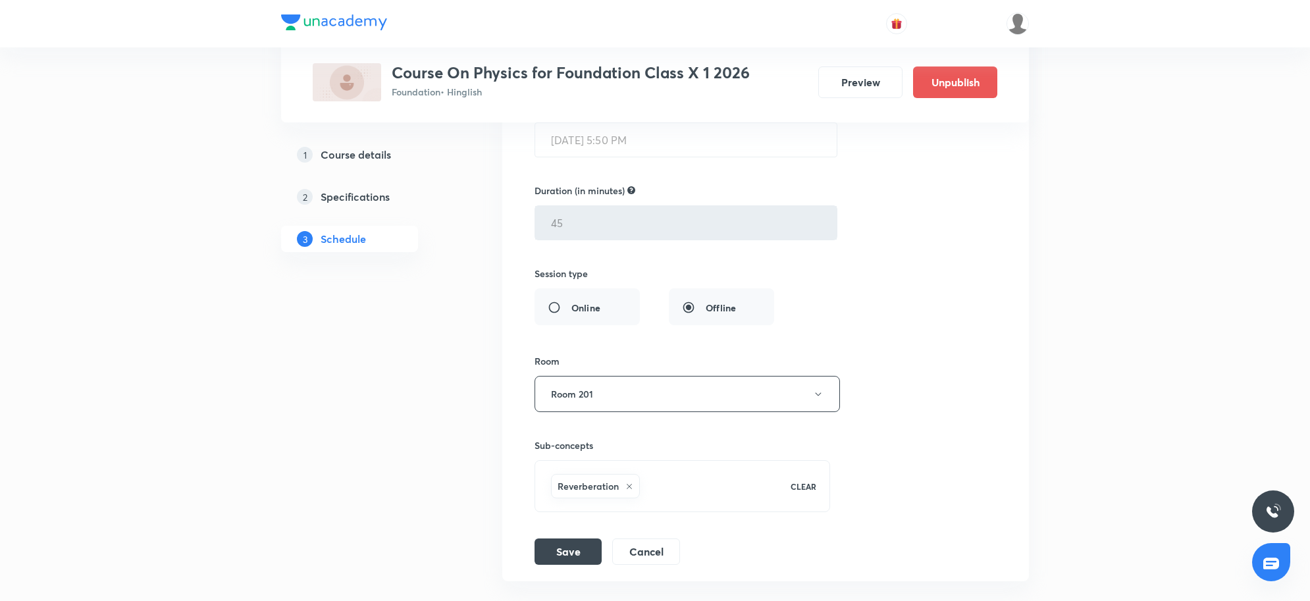
scroll to position [3528, 0]
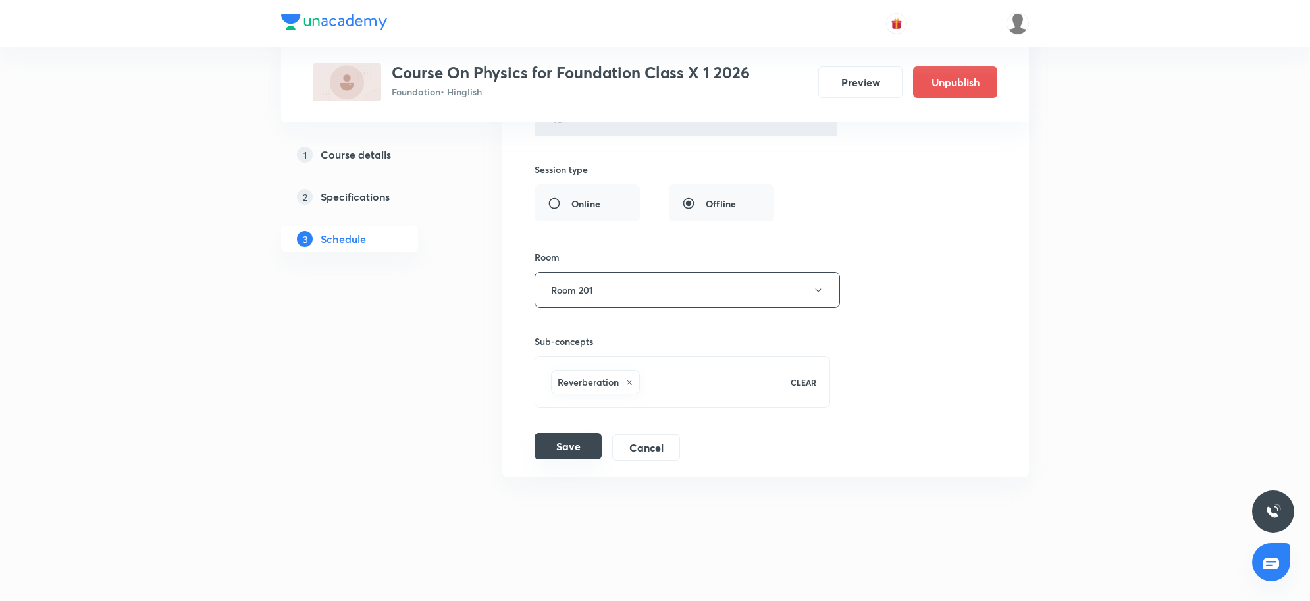
type input "Electric current 02"
click at [574, 451] on button "Save" at bounding box center [568, 446] width 67 height 26
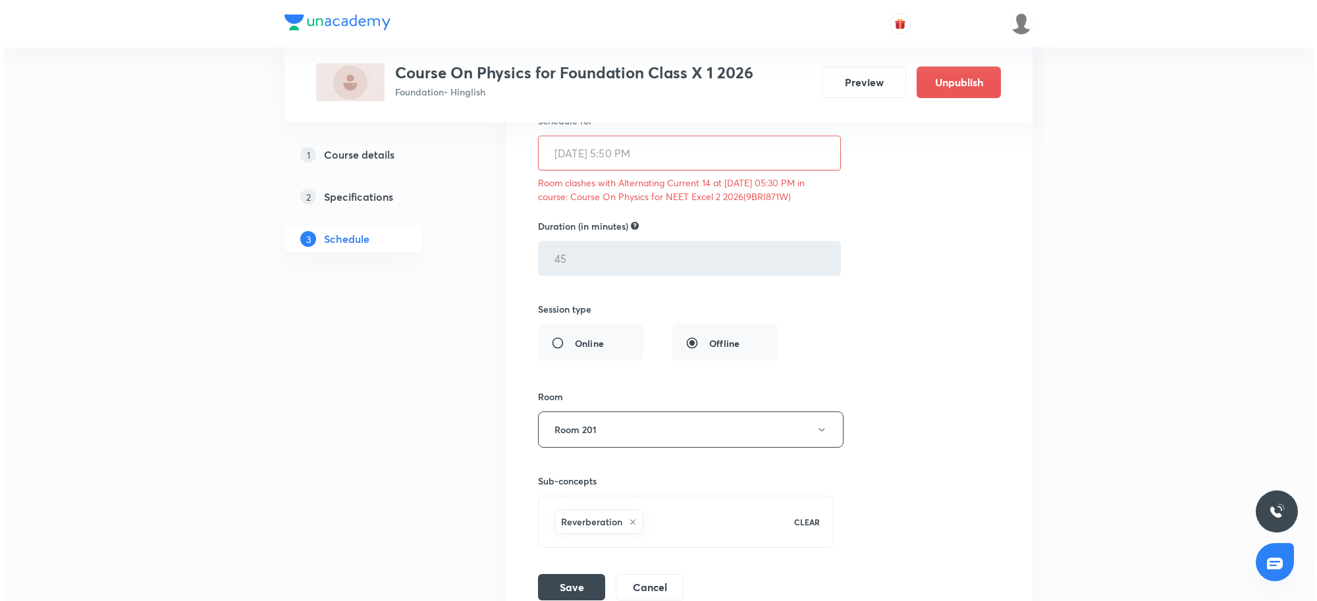
scroll to position [3446, 0]
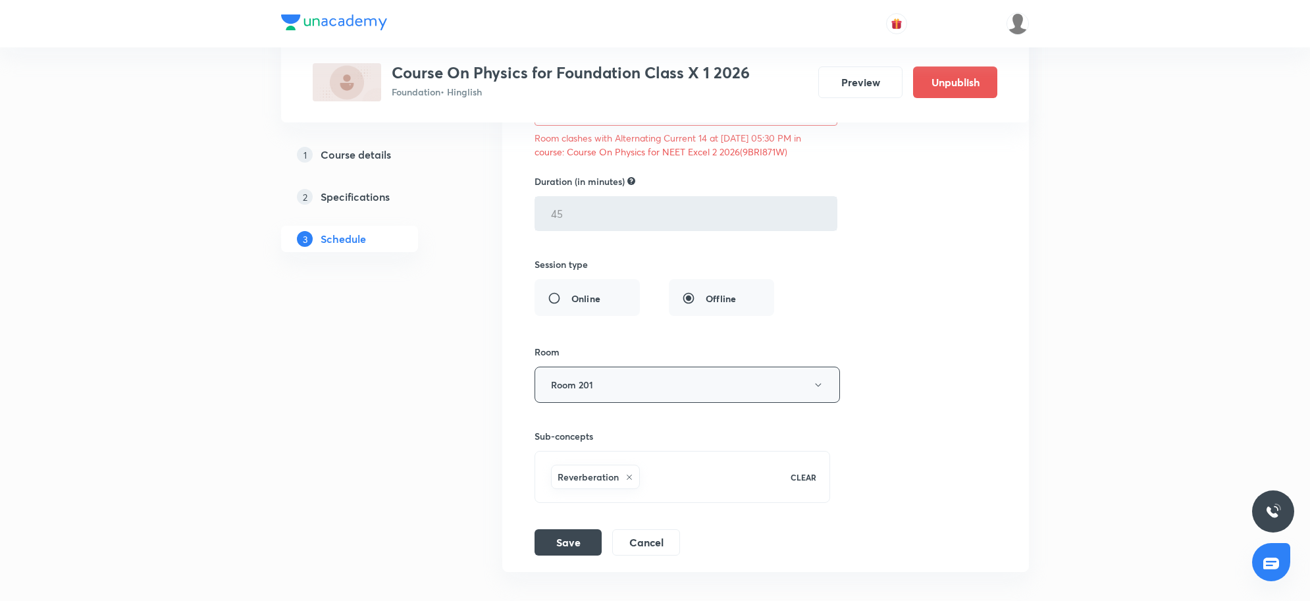
click at [606, 403] on button "Room 201" at bounding box center [687, 385] width 305 height 36
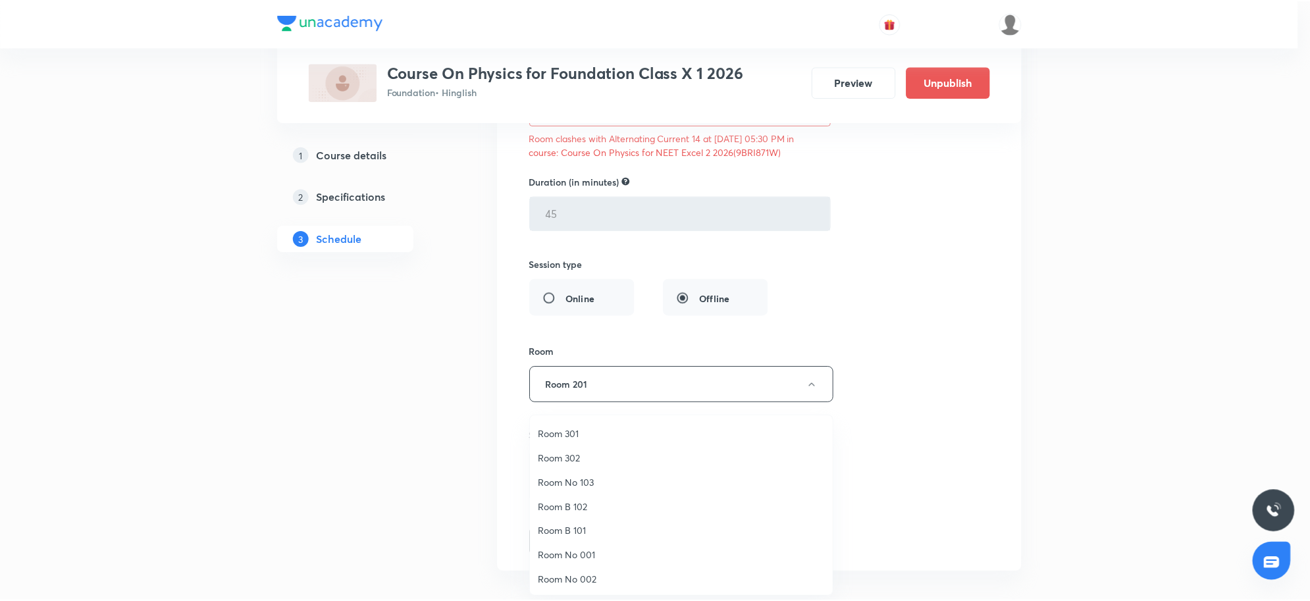
scroll to position [97, 0]
click at [593, 553] on span "Room No 001" at bounding box center [684, 555] width 288 height 14
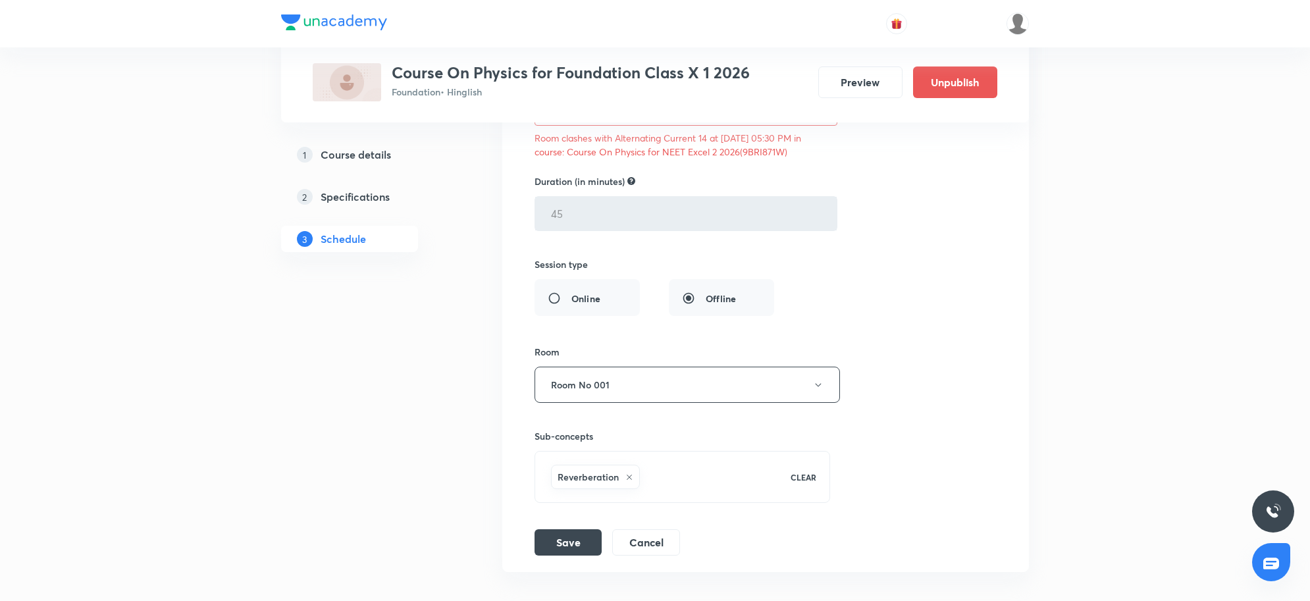
click at [563, 550] on button "Save" at bounding box center [568, 541] width 67 height 26
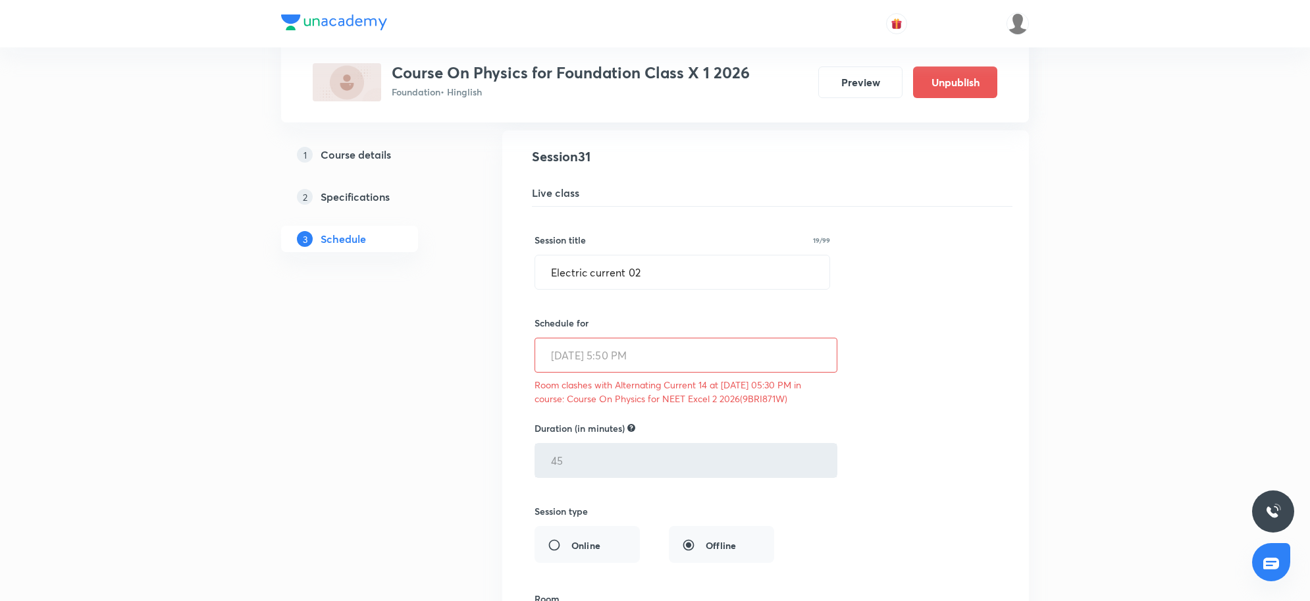
scroll to position [3117, 0]
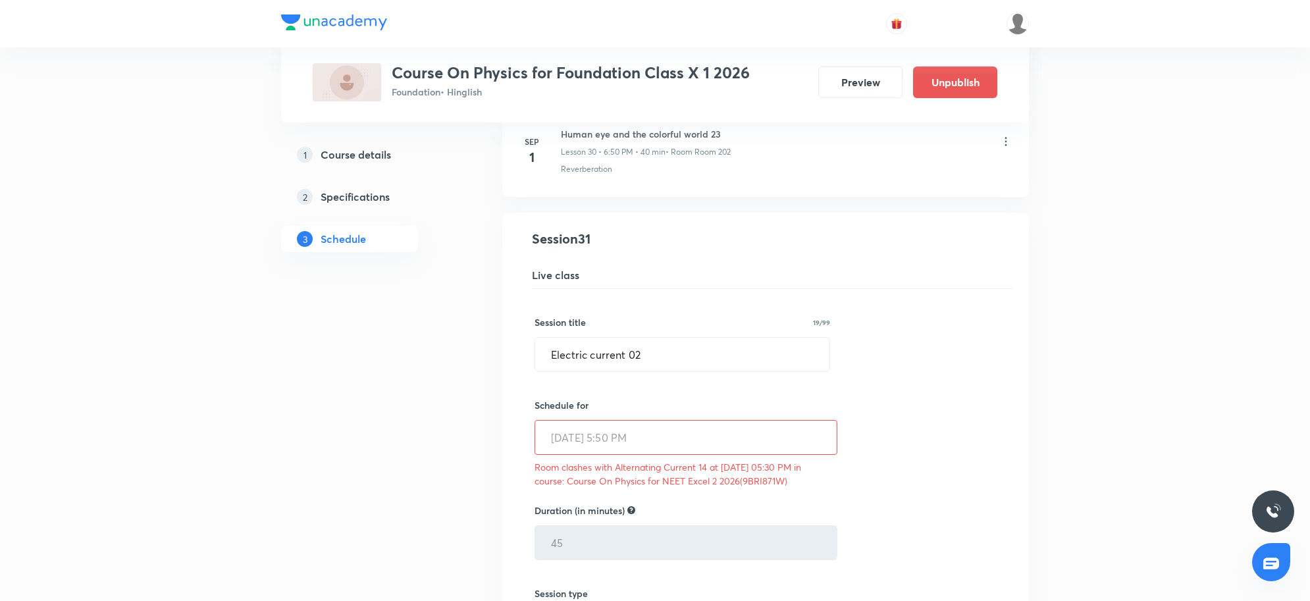
drag, startPoint x: 710, startPoint y: 479, endPoint x: 837, endPoint y: 487, distance: 127.3
click at [837, 487] on div "Session title 19/99 Electric current 02 ​ Schedule for Sep 5, 2025, 5:50 PM ​ R…" at bounding box center [766, 587] width 462 height 596
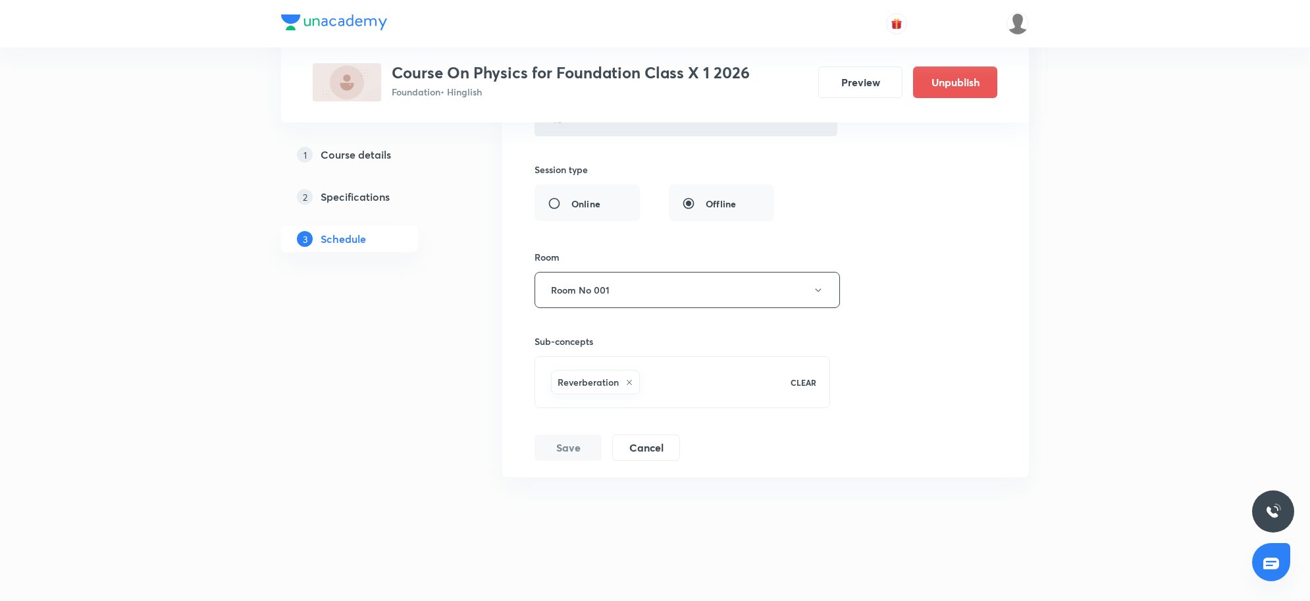
scroll to position [3020, 0]
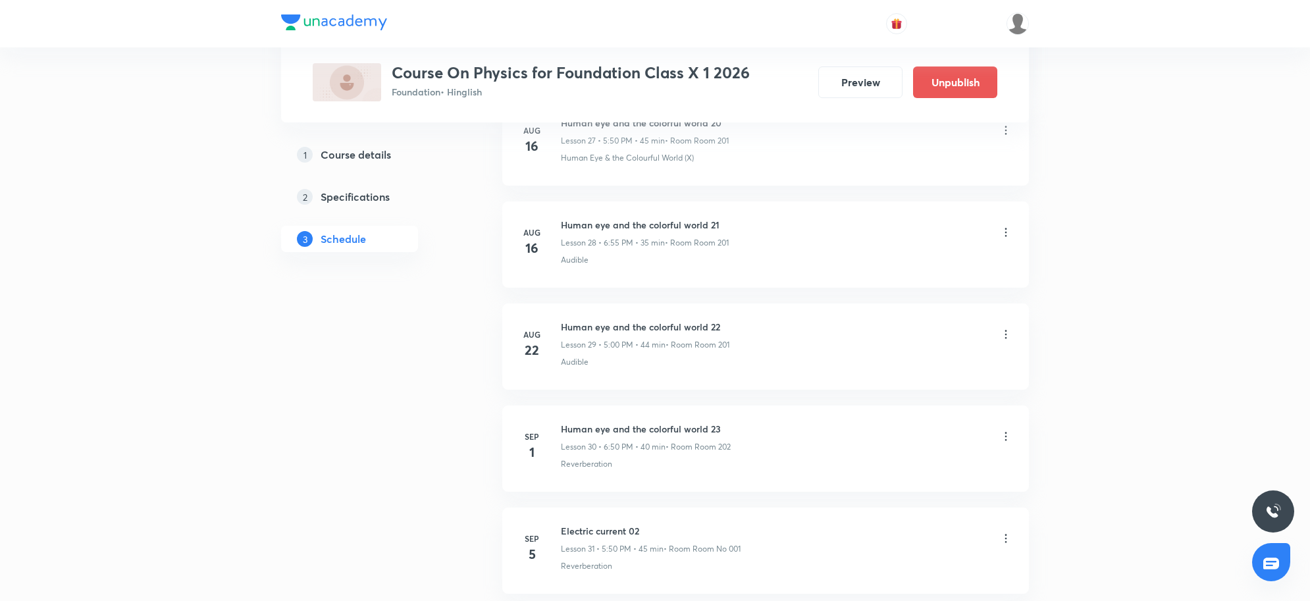
scroll to position [3627, 0]
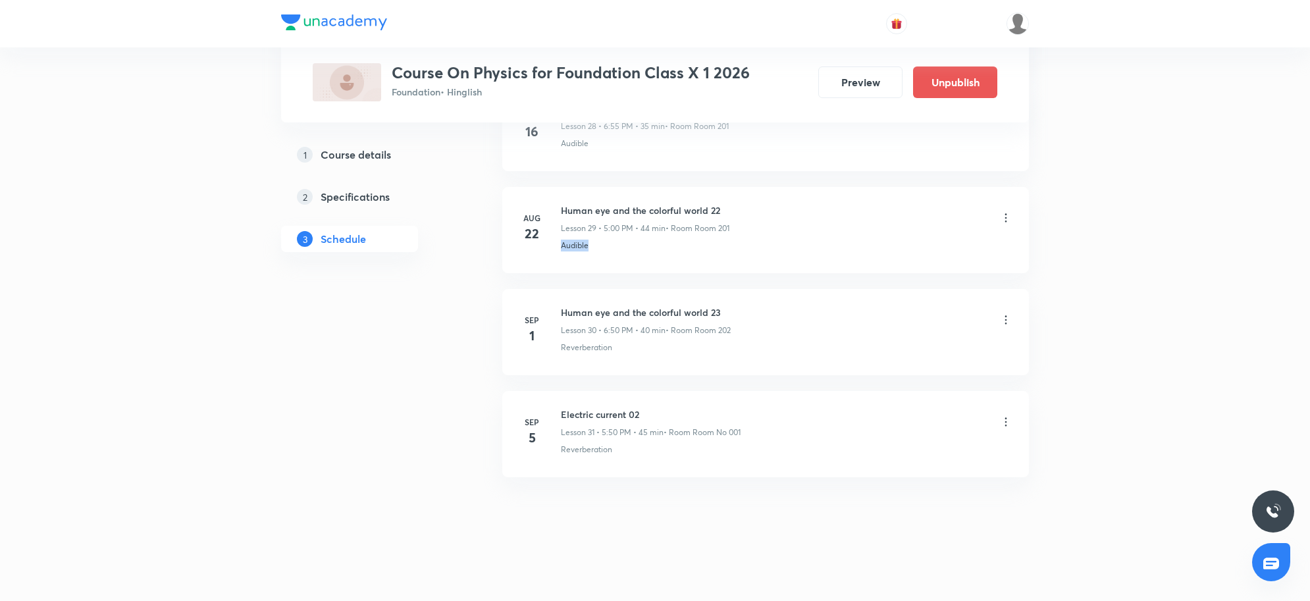
drag, startPoint x: 1168, startPoint y: 250, endPoint x: 1162, endPoint y: 260, distance: 11.9
